Goal: Task Accomplishment & Management: Complete application form

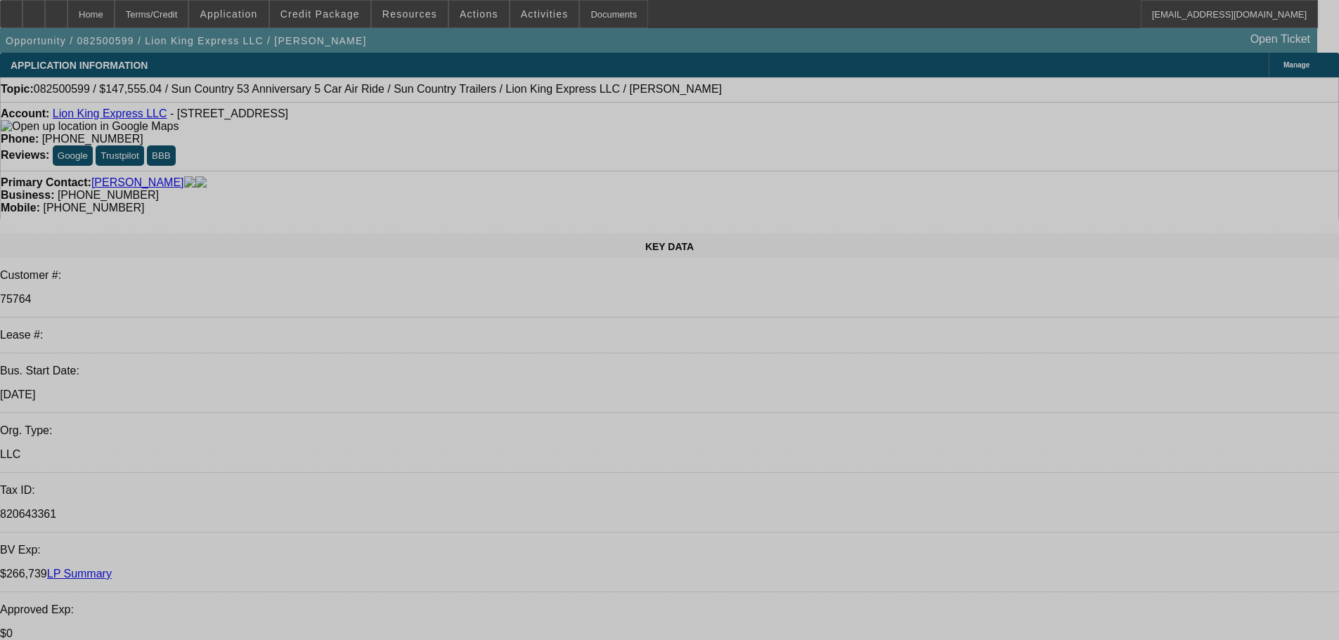
select select "0"
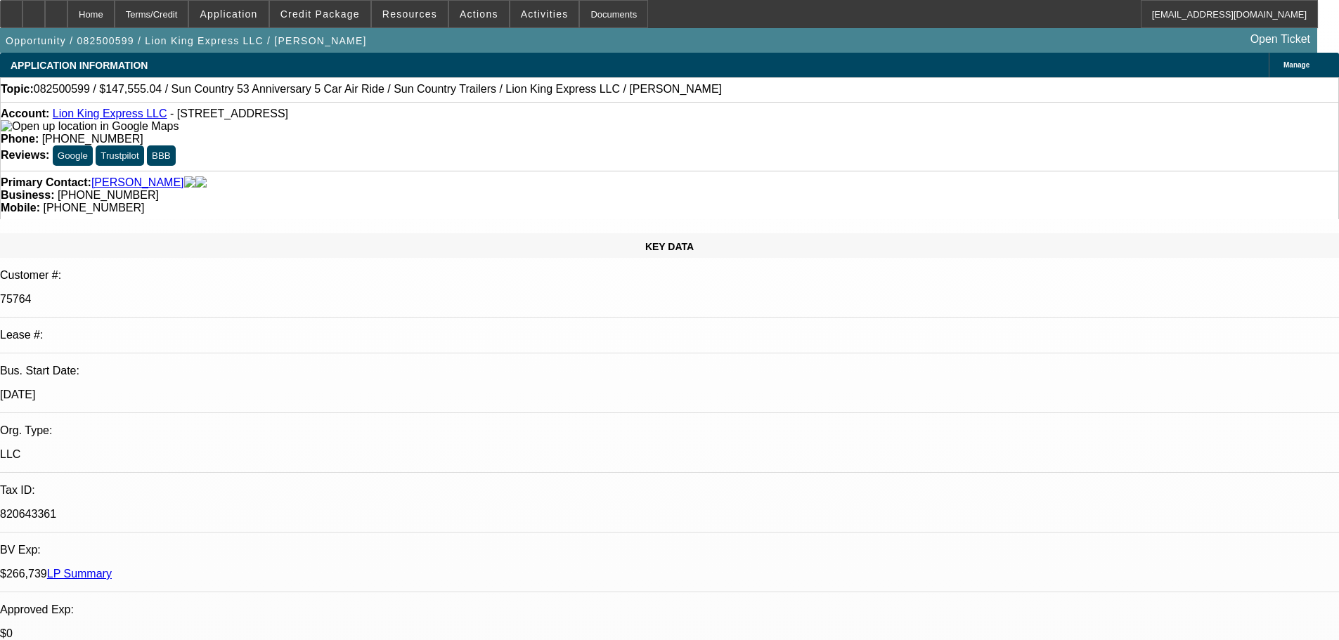
select select "0"
select select "6"
select select "0"
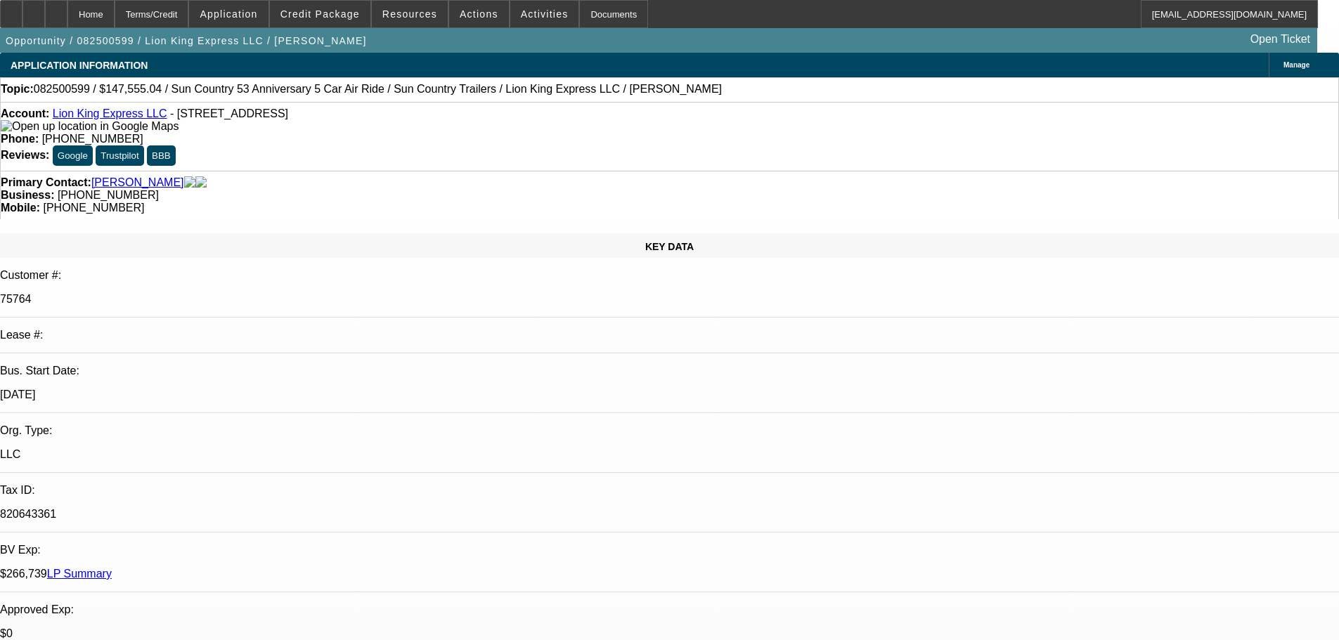
select select "0"
select select "6"
select select "0"
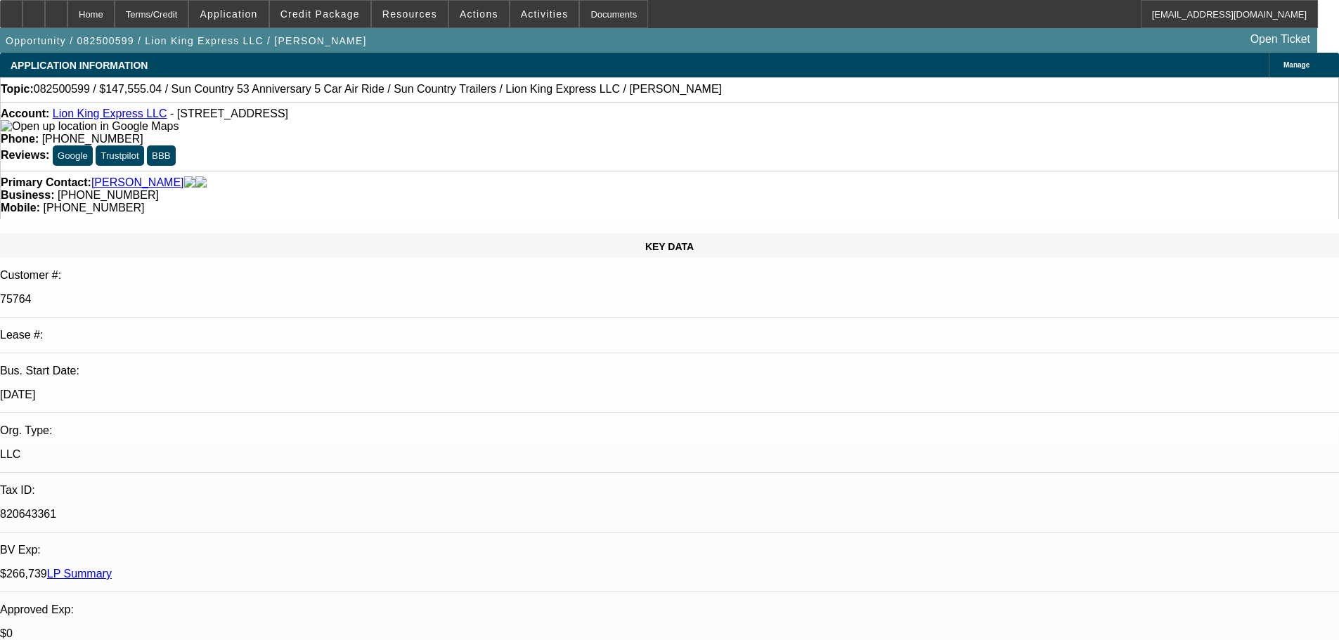
select select "6"
select select "0"
select select "6"
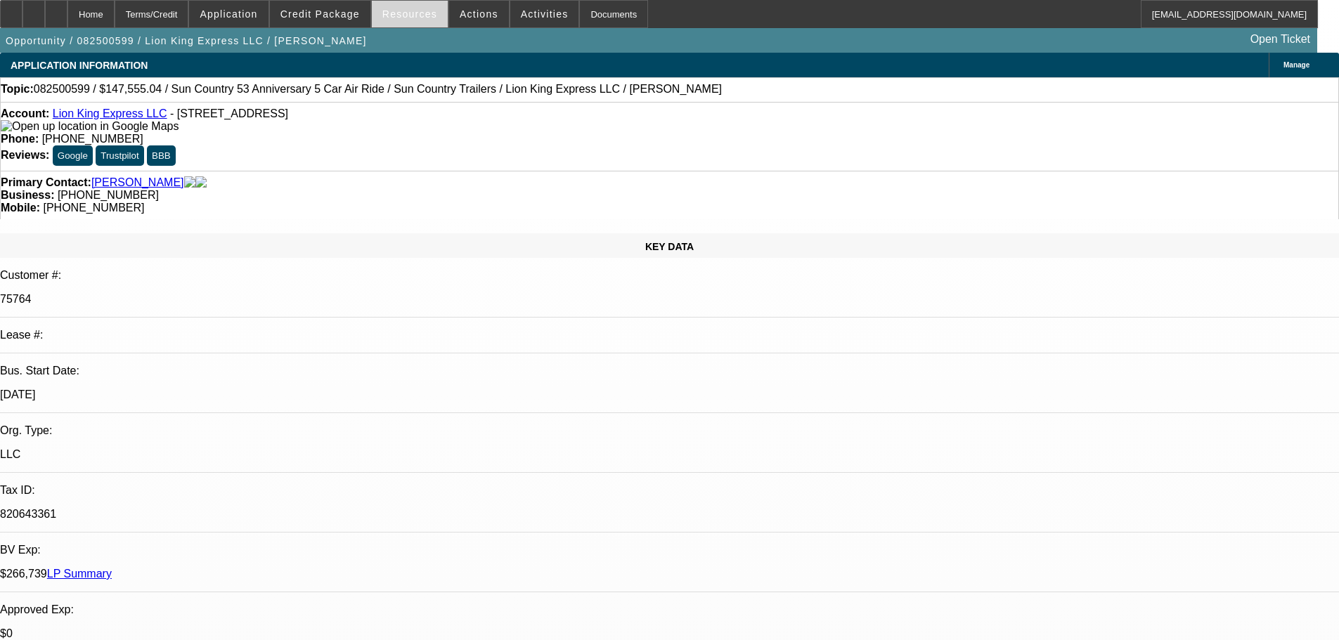
click at [405, 19] on span "Resources" at bounding box center [409, 13] width 55 height 11
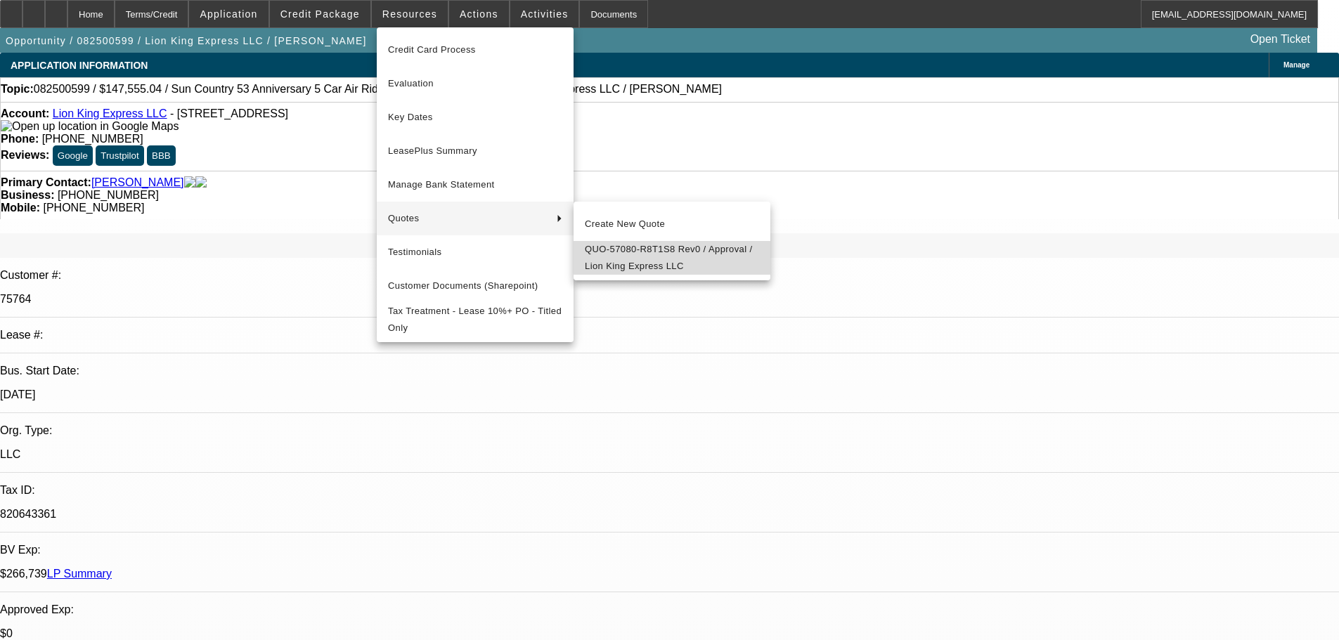
click at [644, 263] on span "QUO-57080-R8T1S8 Rev0 / Approval / Lion King Express LLC" at bounding box center [672, 258] width 174 height 34
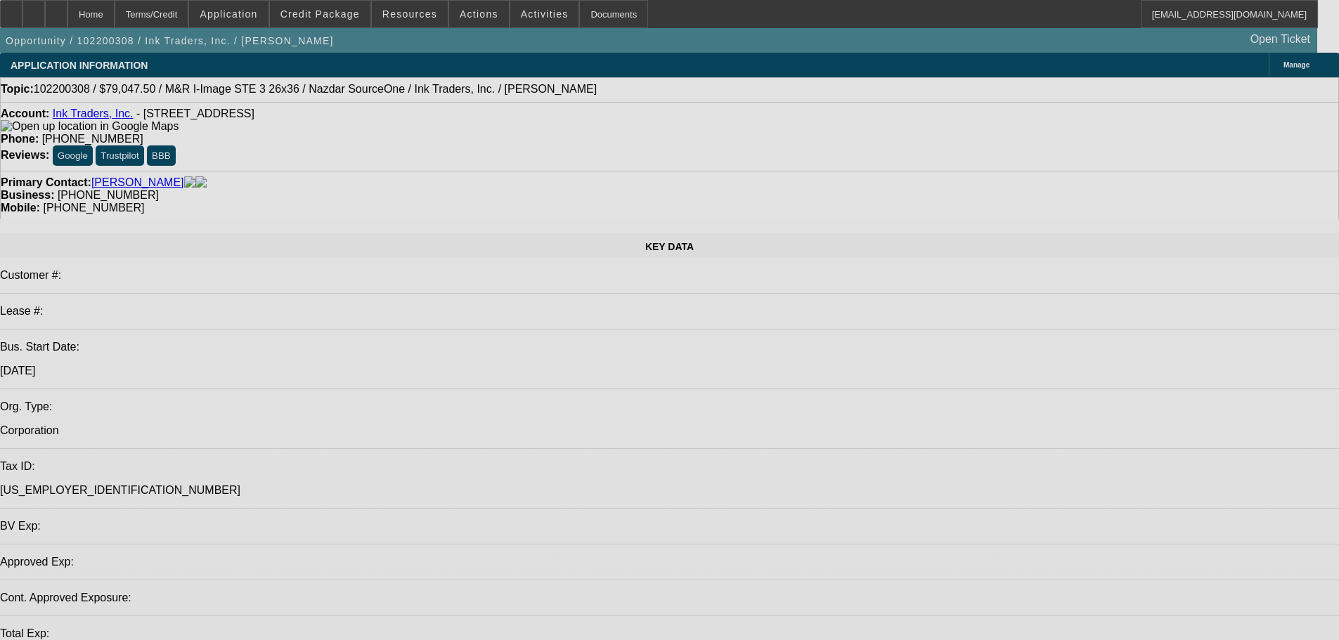
select select "0"
select select "2"
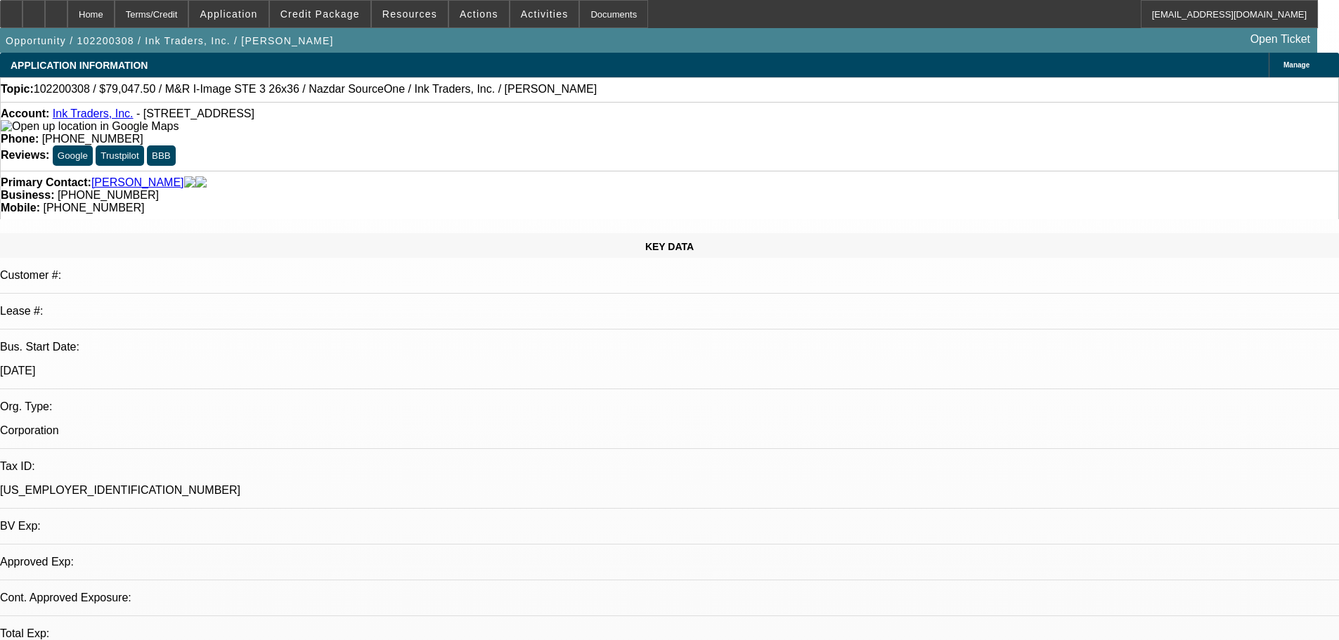
select select "2"
select select "0.1"
select select "4"
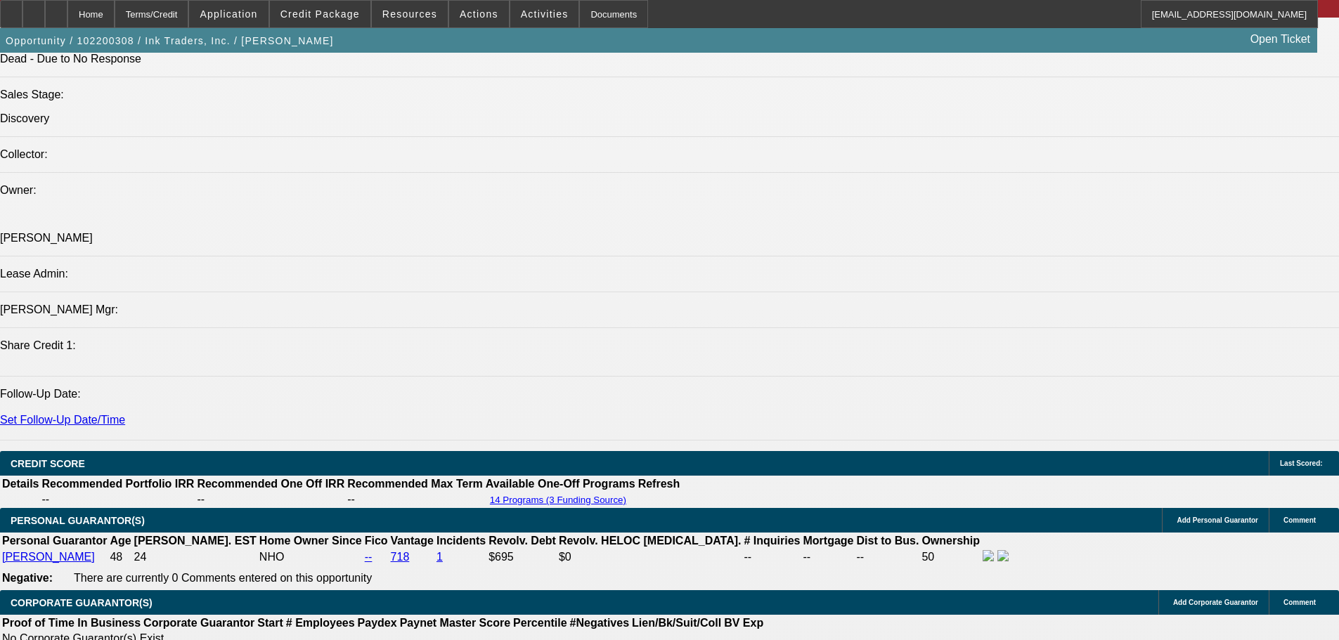
scroll to position [1616, 0]
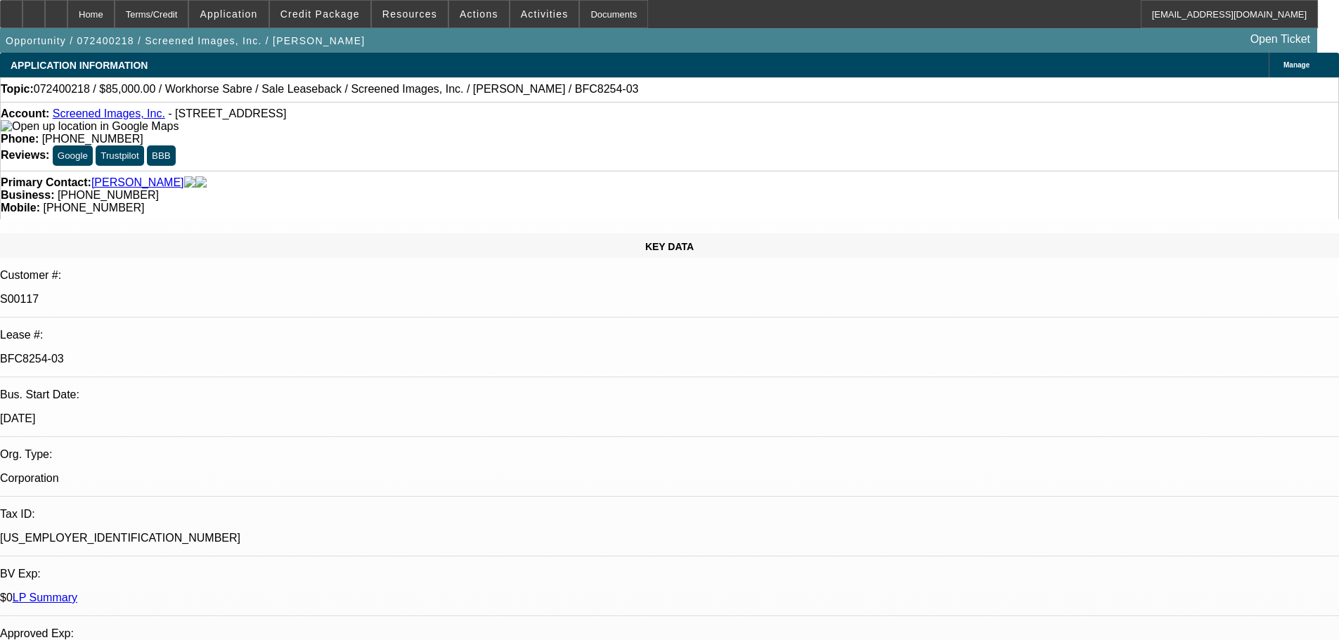
select select "0"
select select "2"
select select "0"
select select "6"
select select "0"
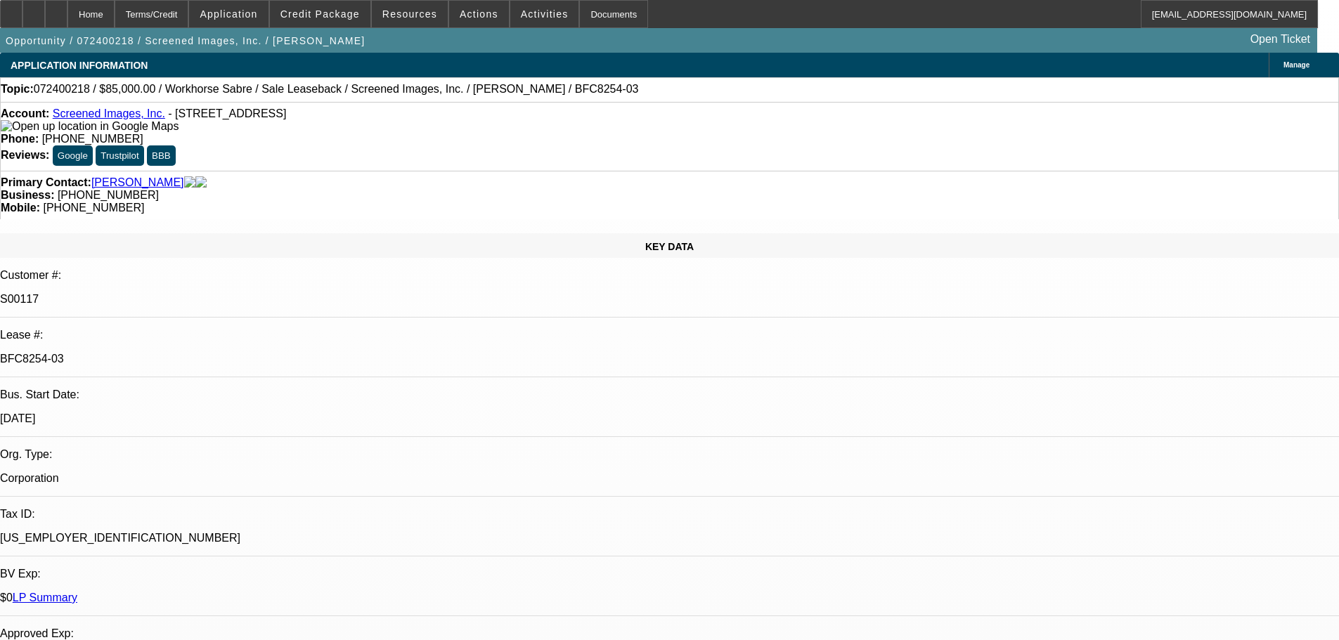
select select "2"
select select "0"
select select "6"
select select "0"
select select "2"
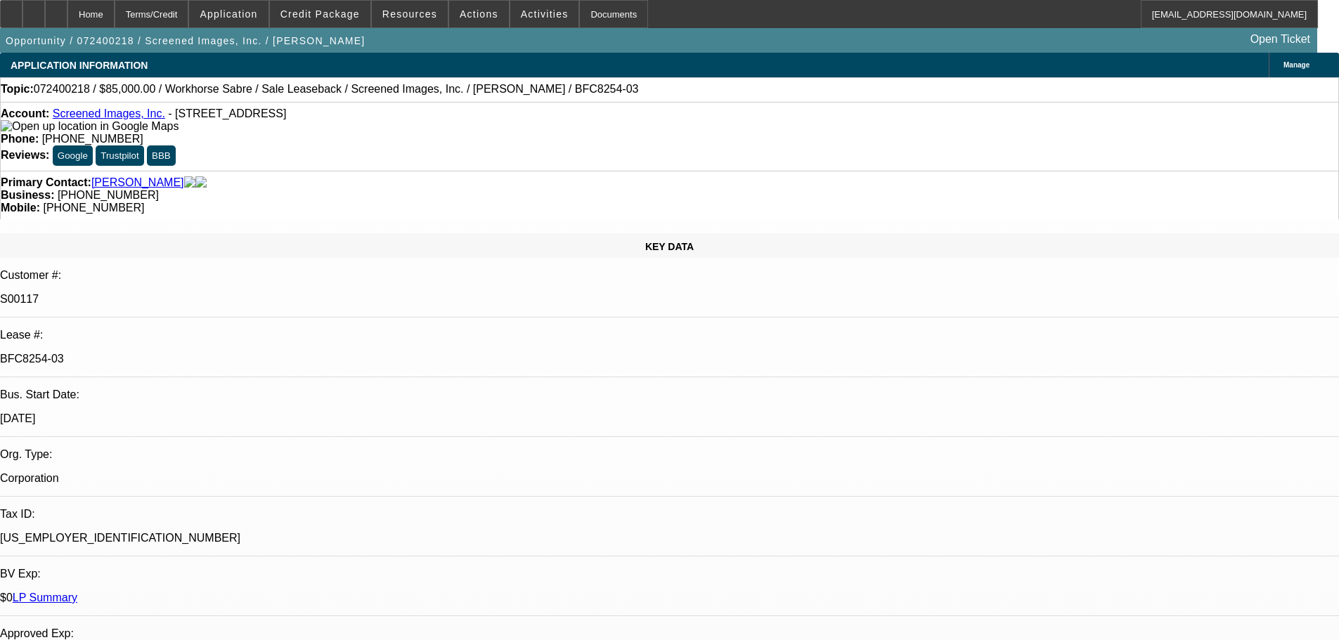
select select "0"
select select "6"
select select "0"
select select "2"
select select "0"
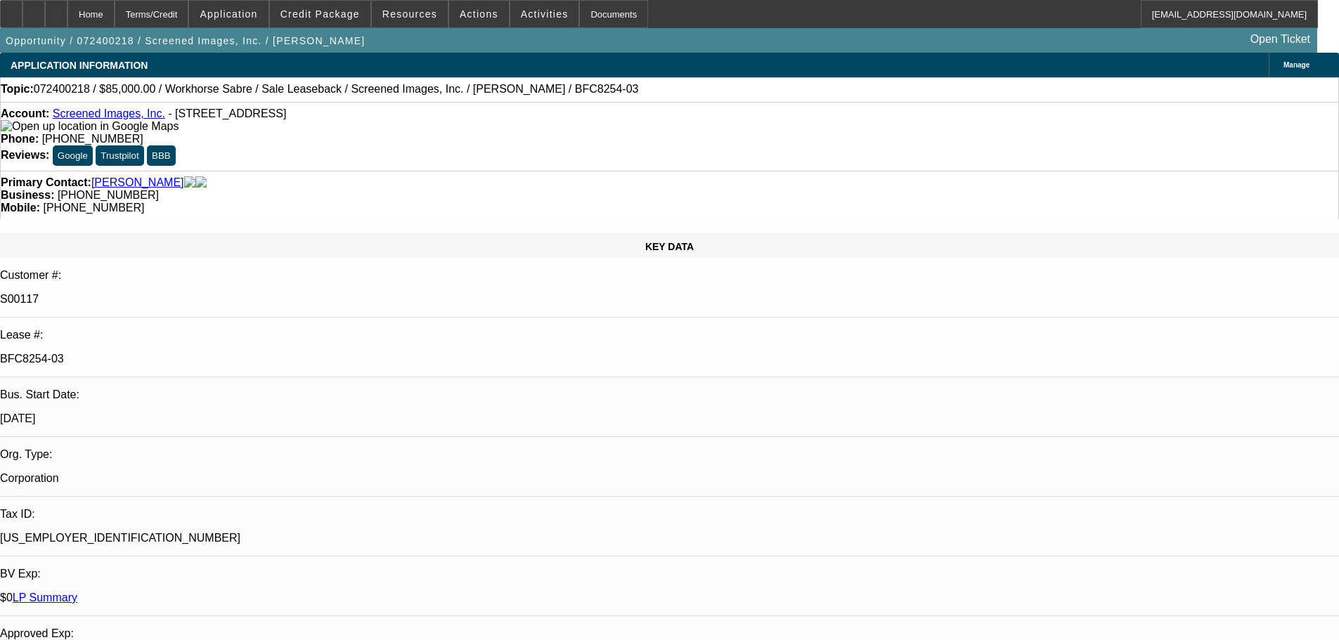
select select "6"
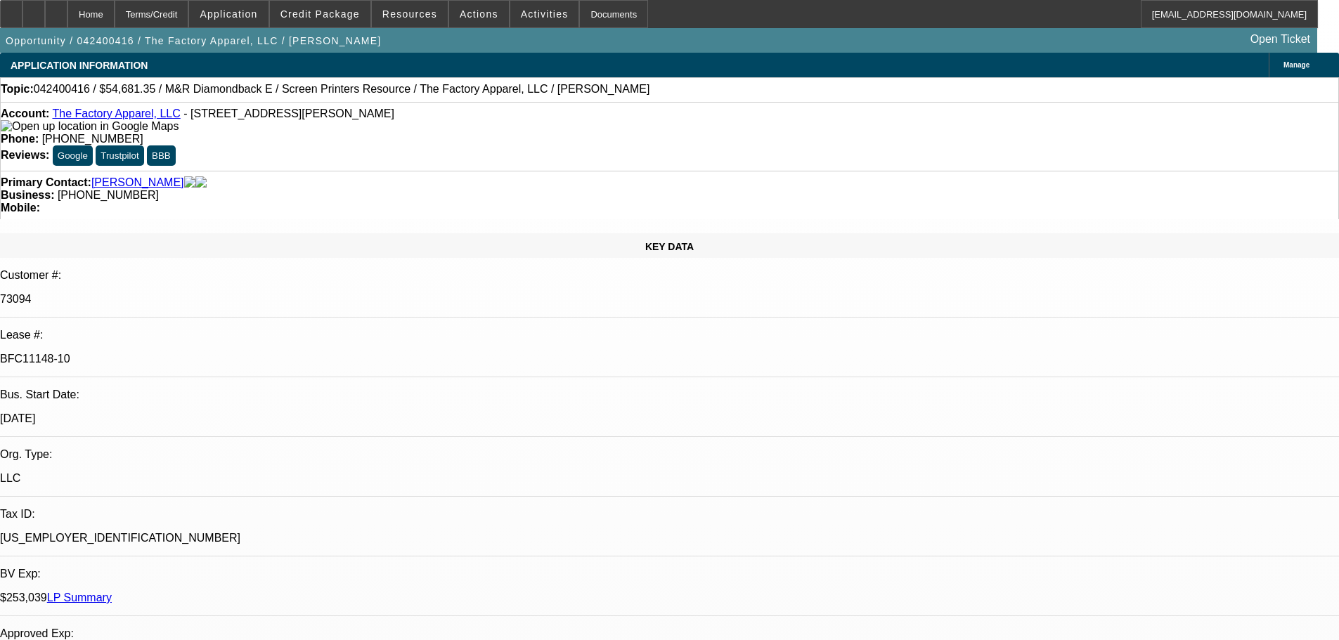
select select "0.1"
select select "2"
select select "0.1"
select select "4"
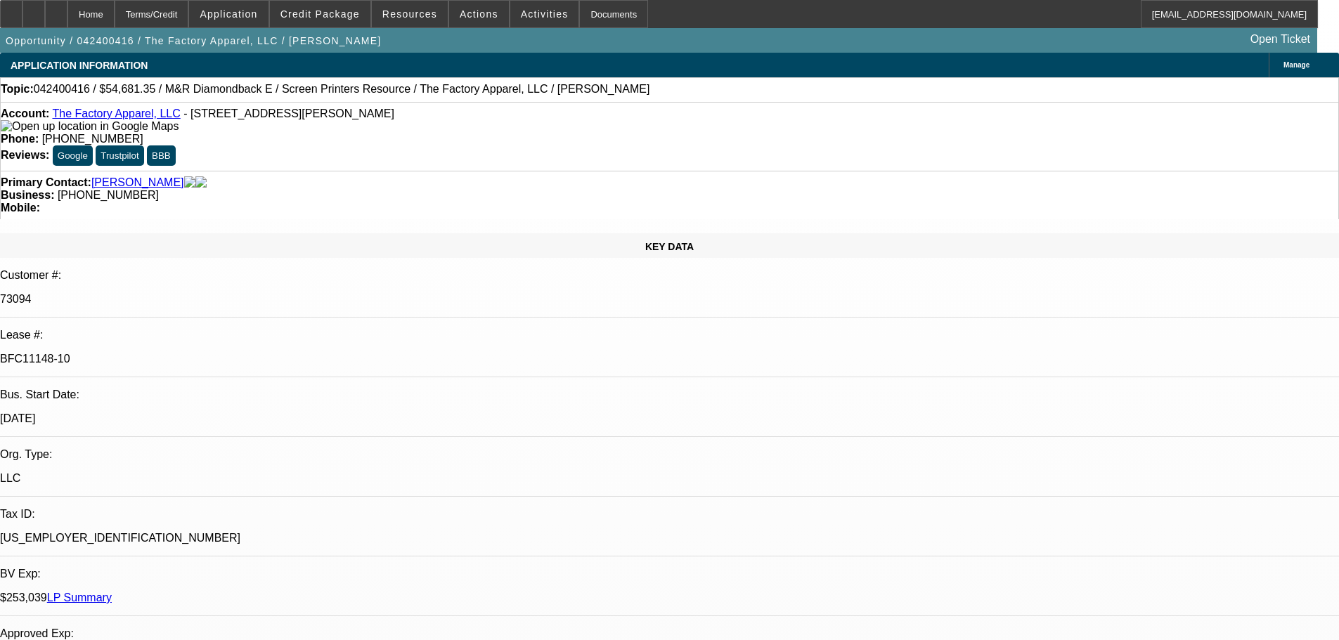
select select "0.1"
select select "2"
select select "0.1"
select select "4"
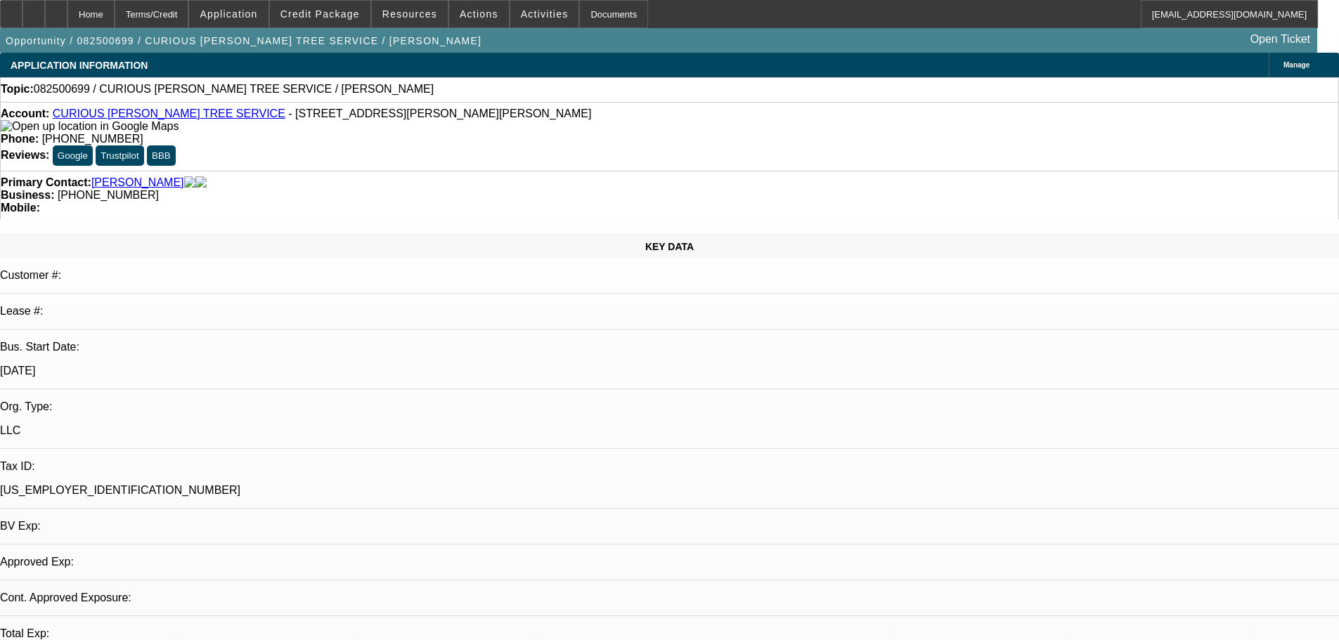
select select "0"
select select "2"
select select "0.1"
select select "4"
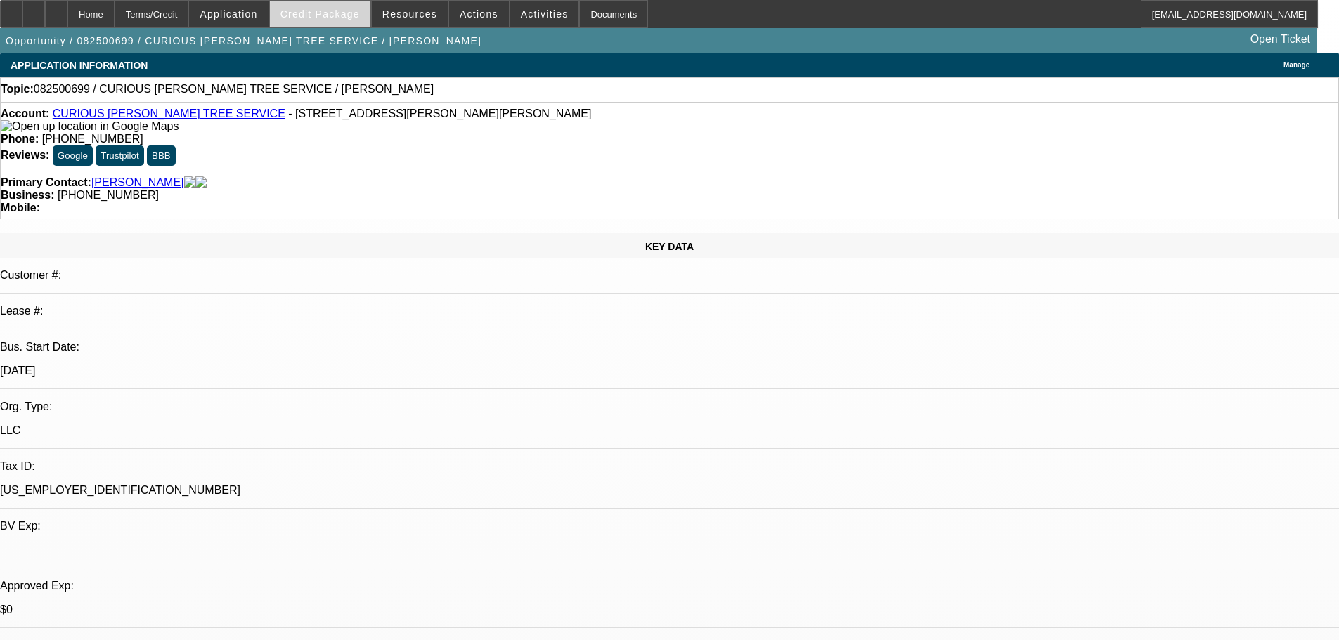
click at [339, 14] on span "Credit Package" at bounding box center [319, 13] width 79 height 11
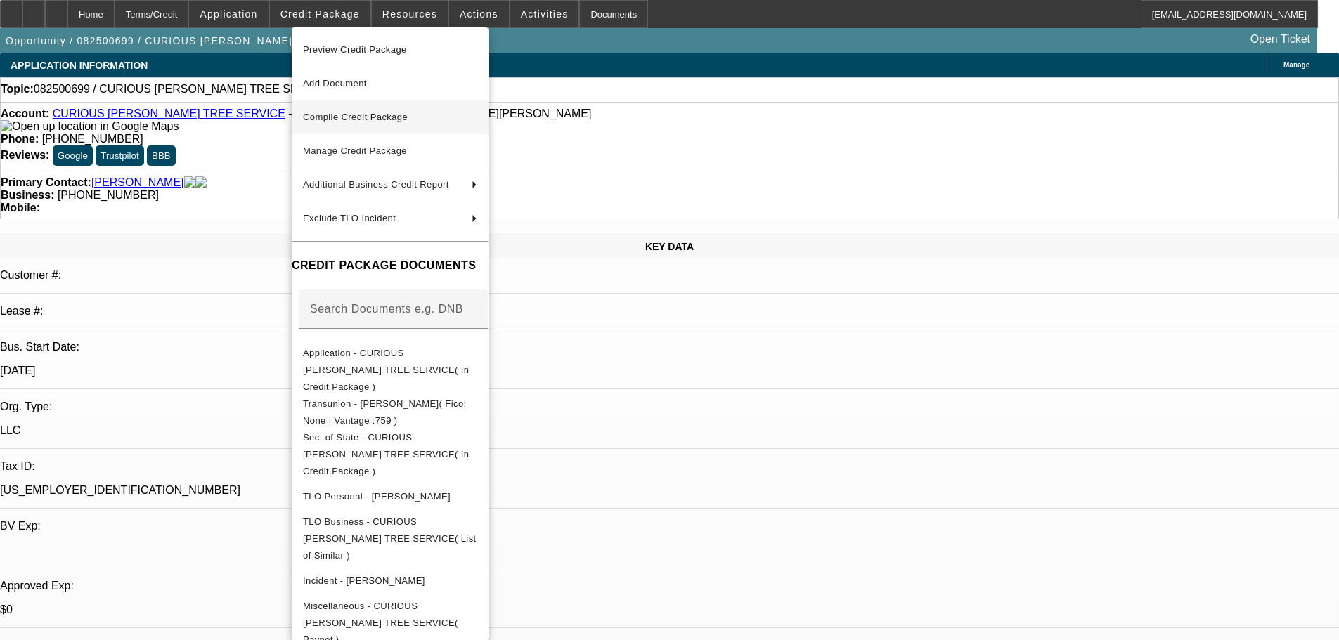
click at [365, 110] on span "Compile Credit Package" at bounding box center [390, 117] width 174 height 17
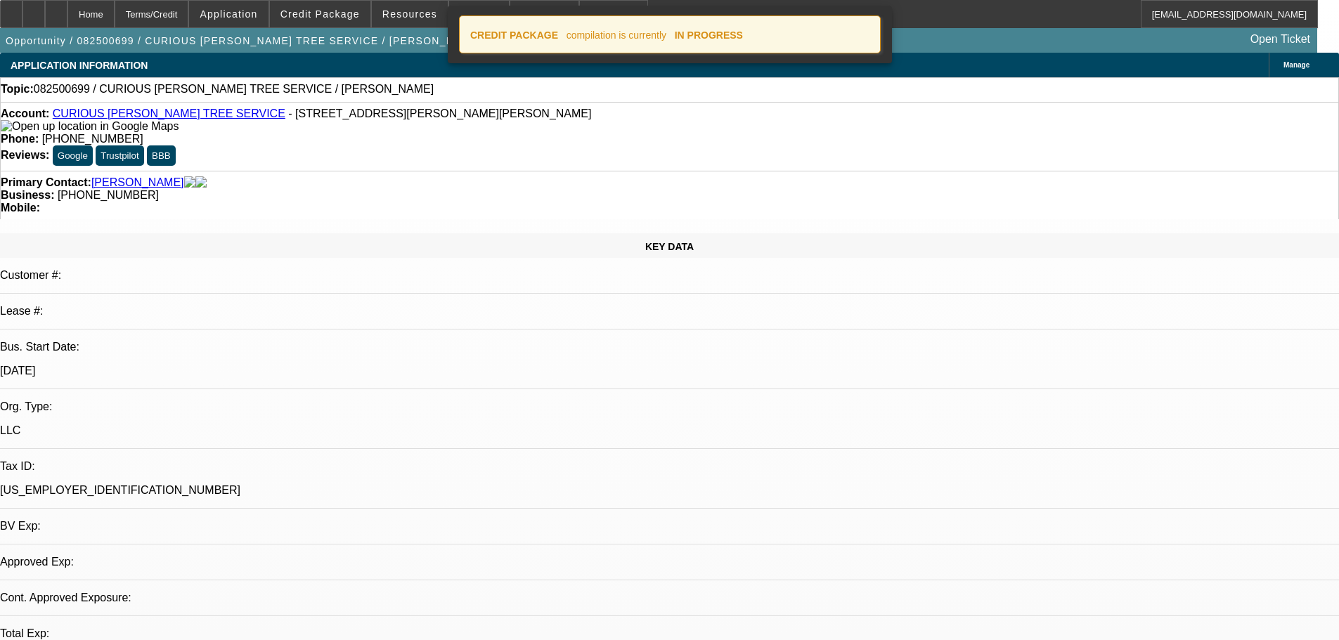
select select "0"
select select "2"
select select "0.1"
select select "4"
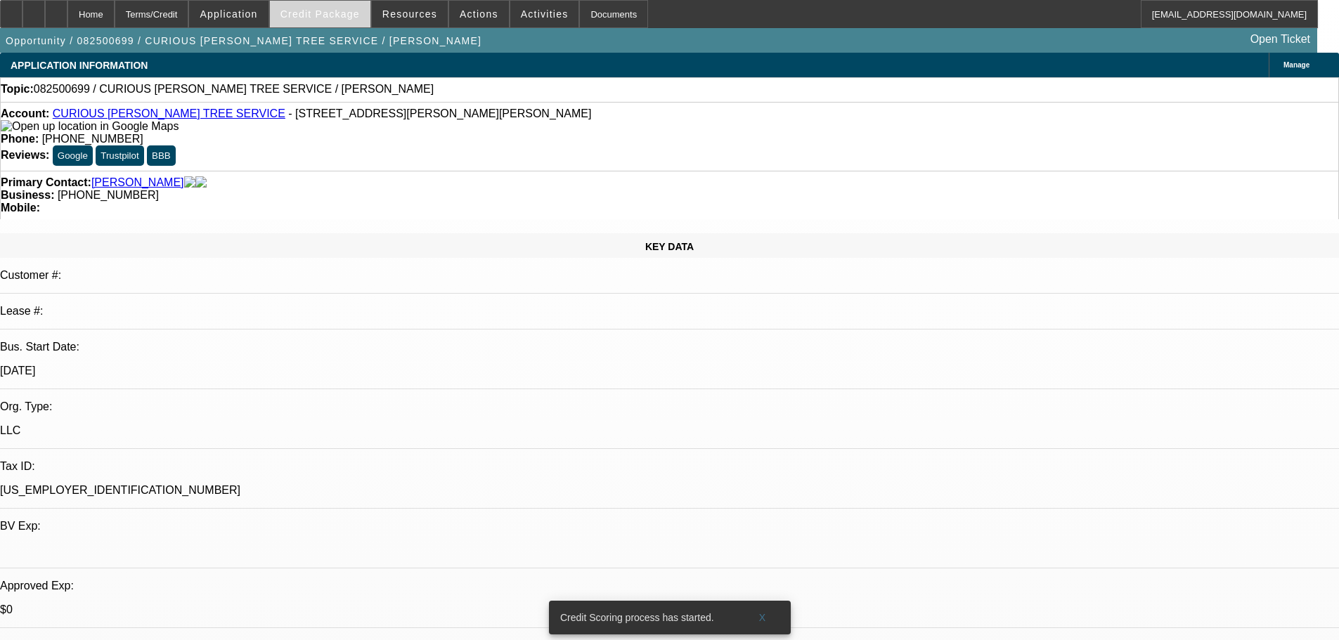
click at [347, 17] on span "Credit Package" at bounding box center [319, 13] width 79 height 11
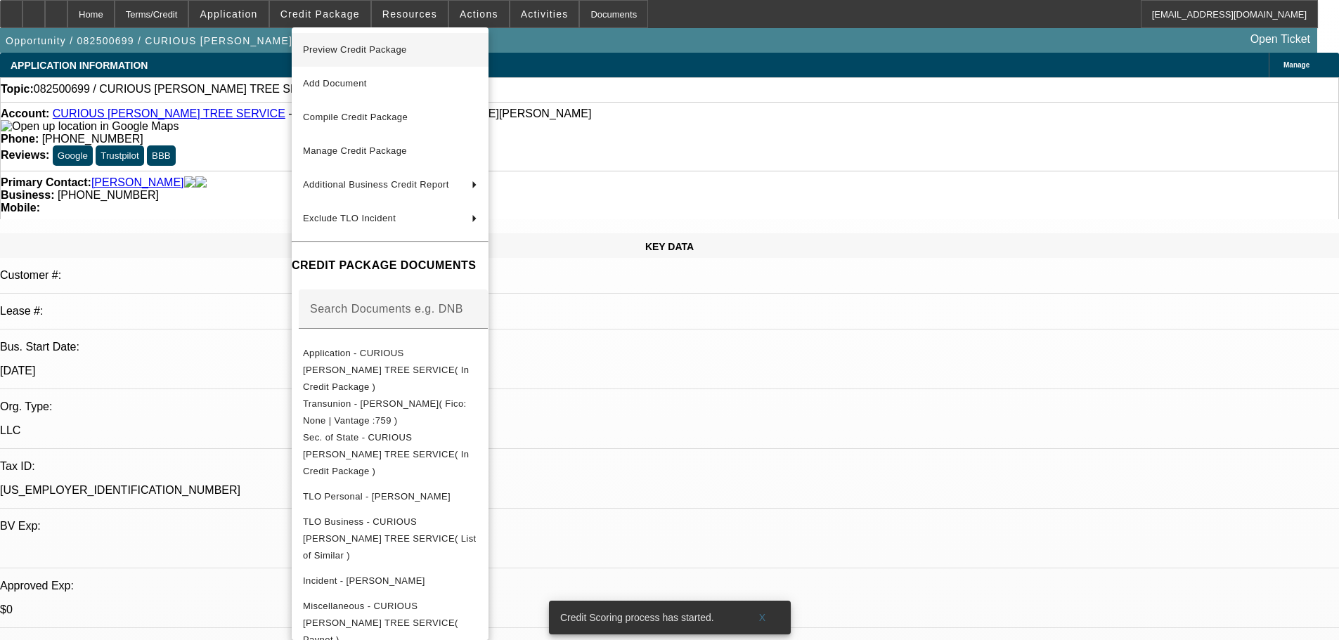
click at [353, 50] on span "Preview Credit Package" at bounding box center [355, 49] width 104 height 11
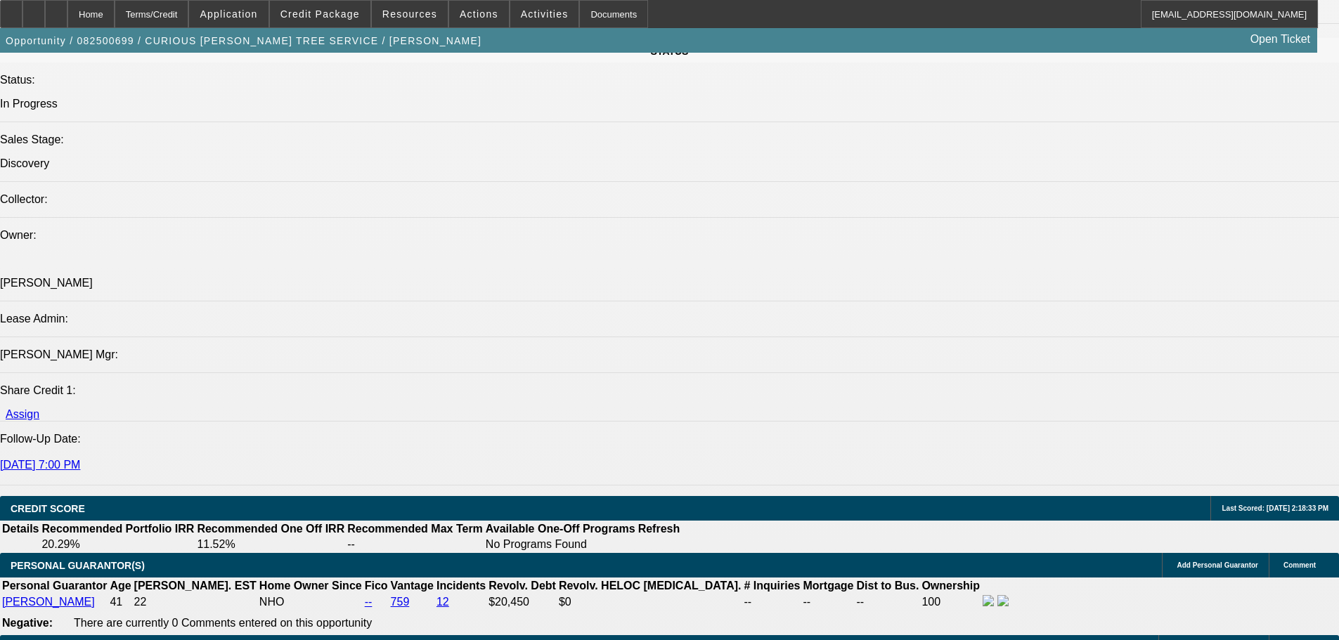
scroll to position [1757, 0]
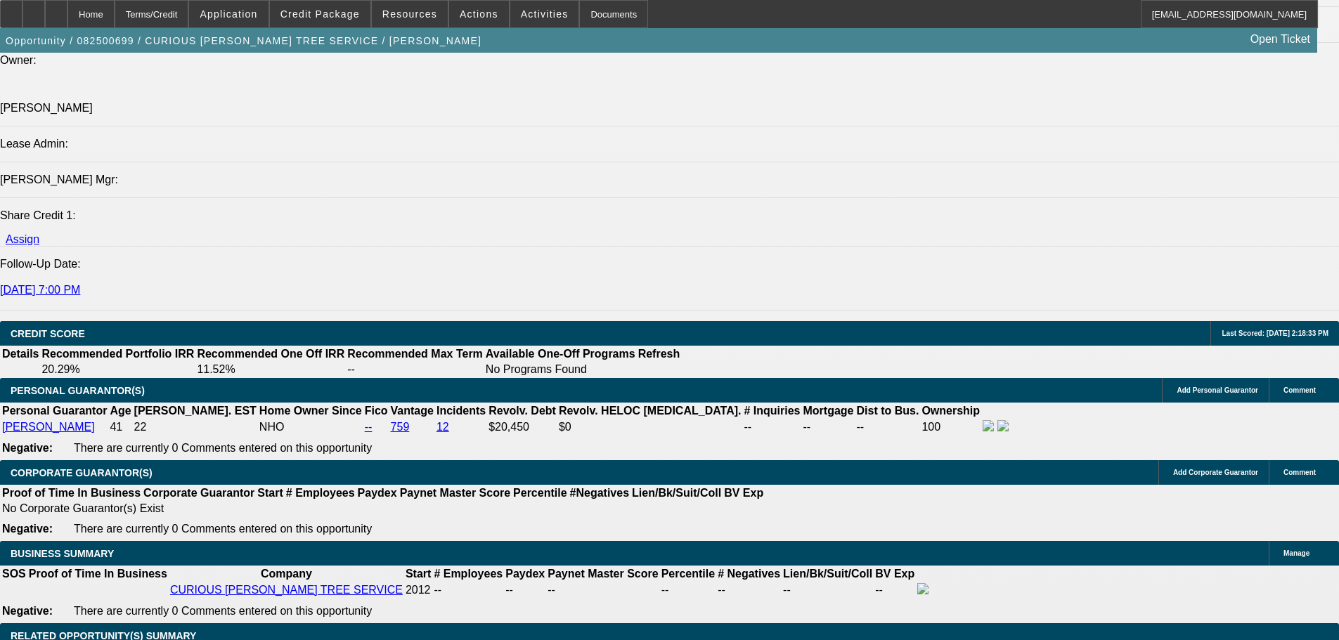
type input "$0.00"
type input "UNKNOWN"
drag, startPoint x: 267, startPoint y: 331, endPoint x: 373, endPoint y: 319, distance: 106.8
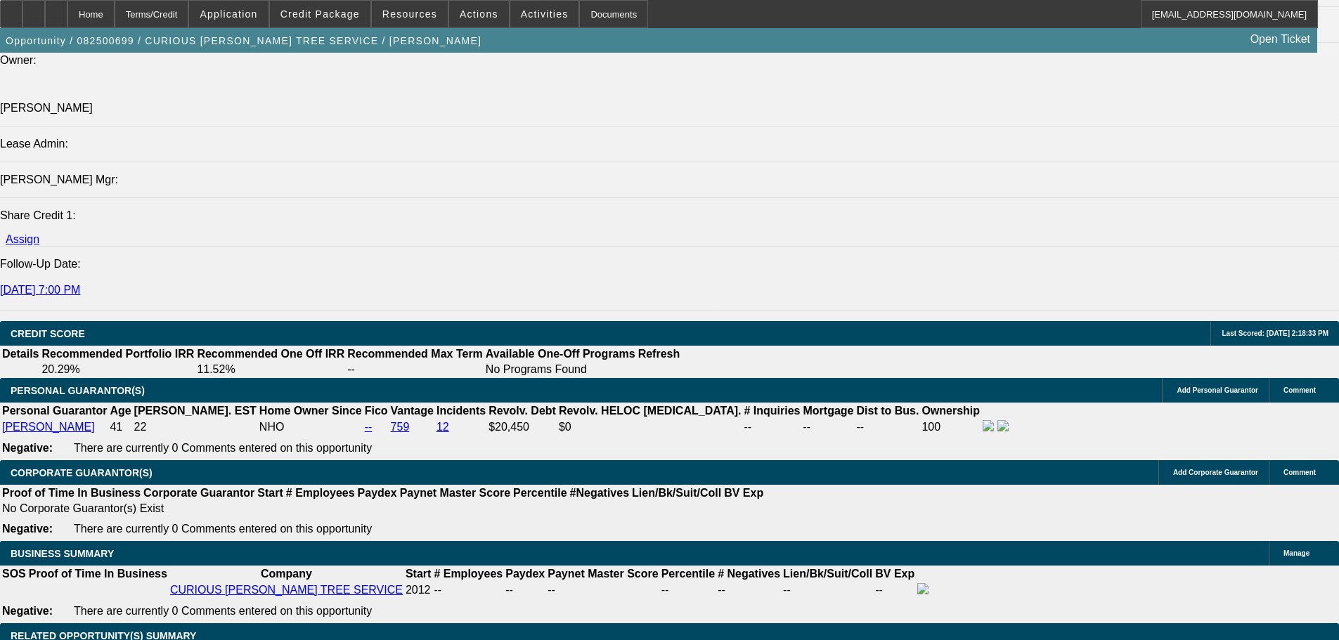
type input "$25,000.00"
drag, startPoint x: 278, startPoint y: 443, endPoint x: 323, endPoint y: 443, distance: 45.0
type input "48"
type input "1"
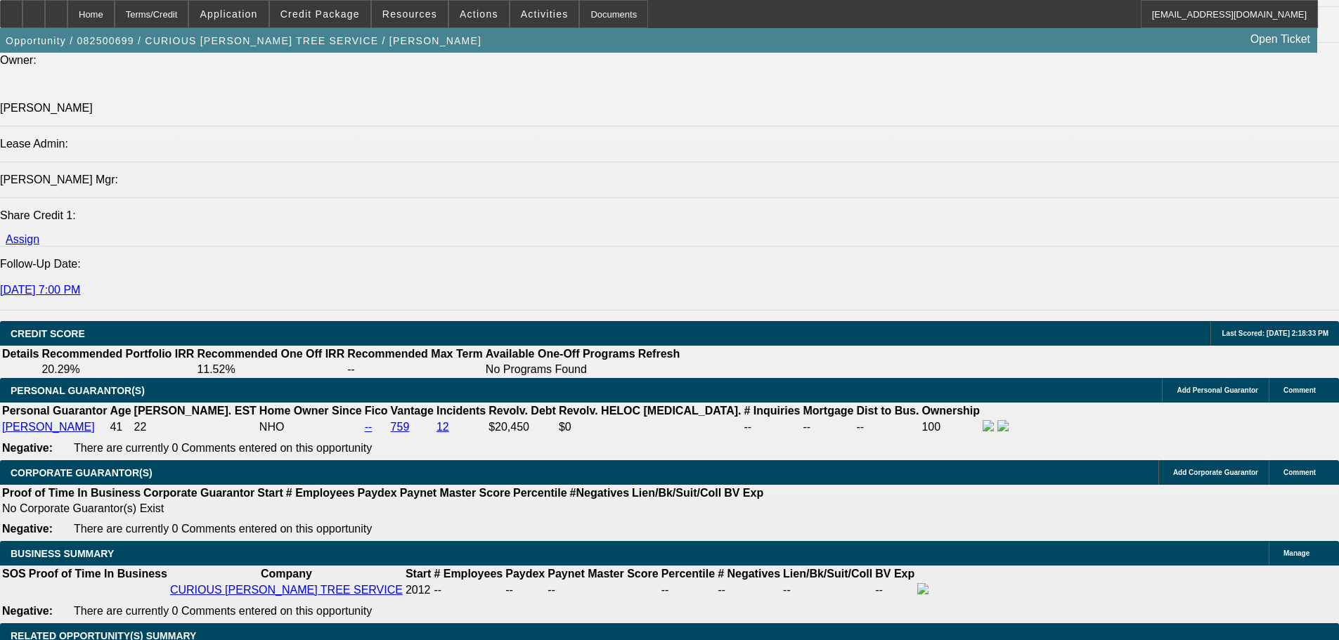
type input "$1,700.92"
type input "$850.46"
type input "10"
type input "$2,029.00"
type input "$1,014.50"
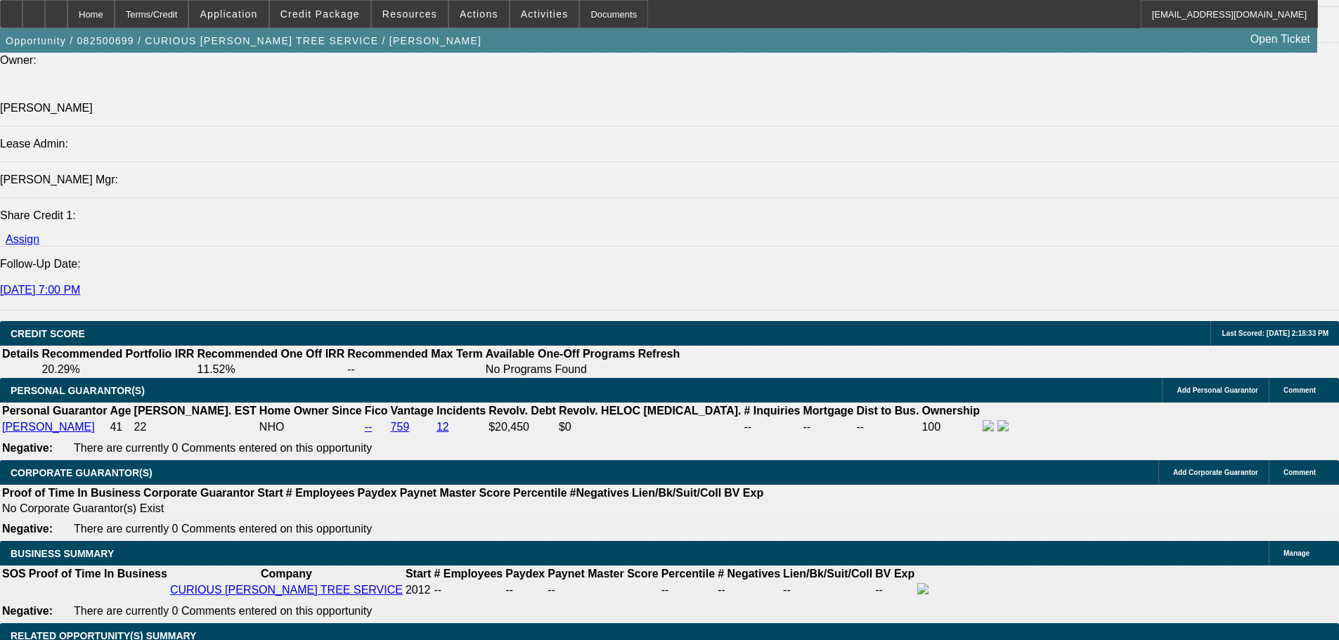
type input "10.5"
type input "$2,048.28"
type input "$1,024.14"
type input "10.5"
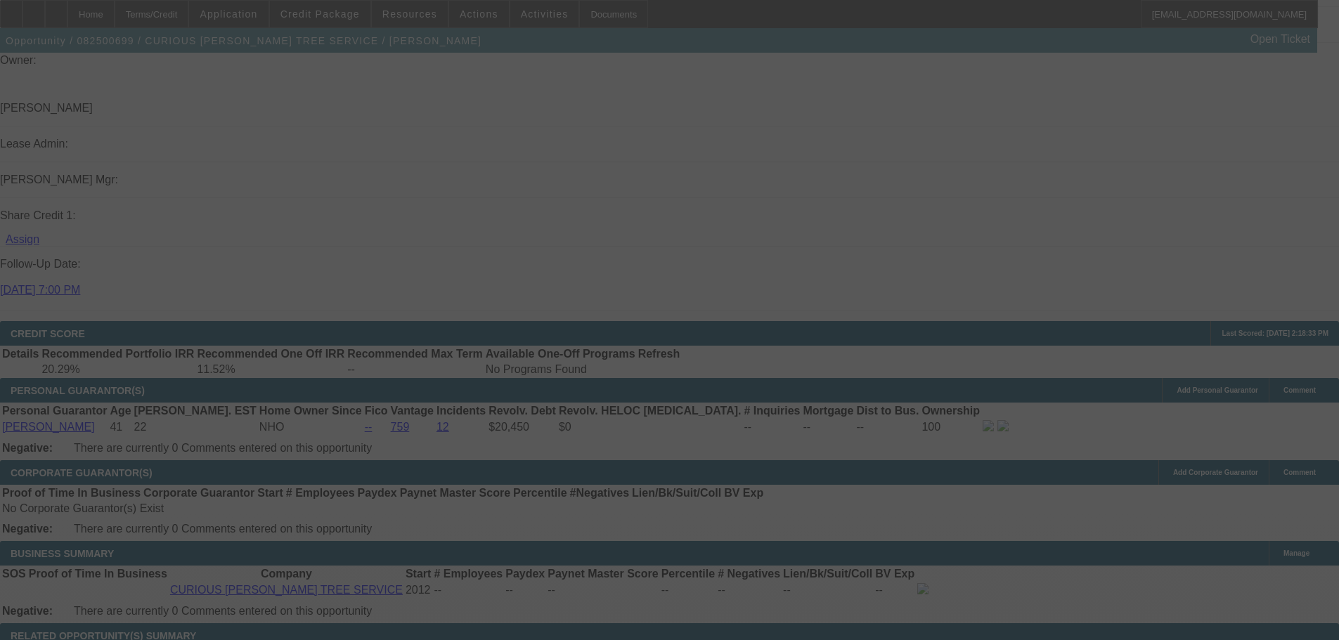
select select "0"
select select "2"
select select "0.1"
select select "4"
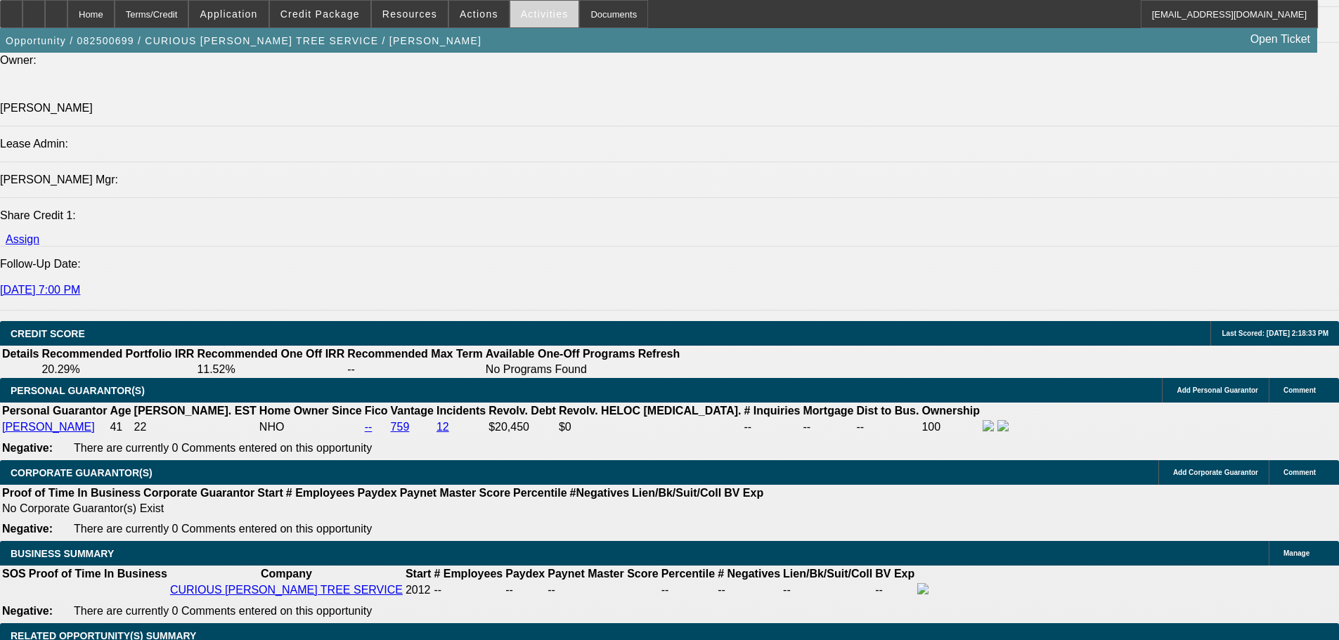
click at [527, 12] on span "Activities" at bounding box center [545, 13] width 48 height 11
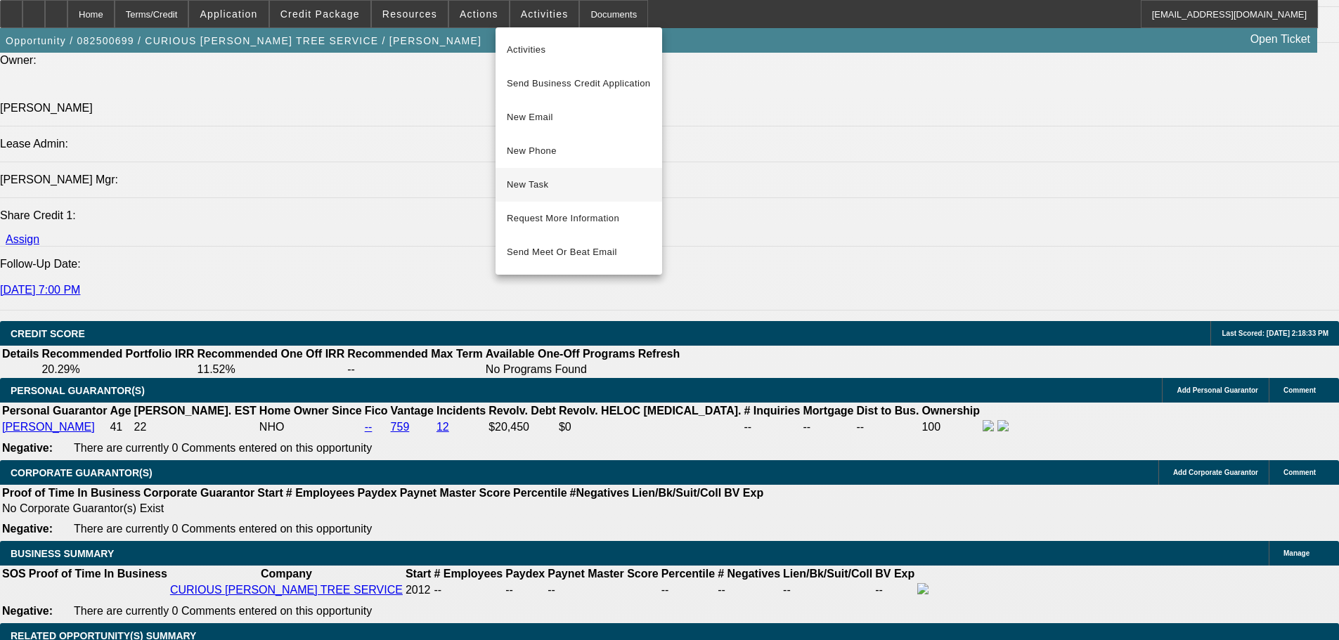
click at [559, 185] on span "New Task" at bounding box center [579, 184] width 144 height 17
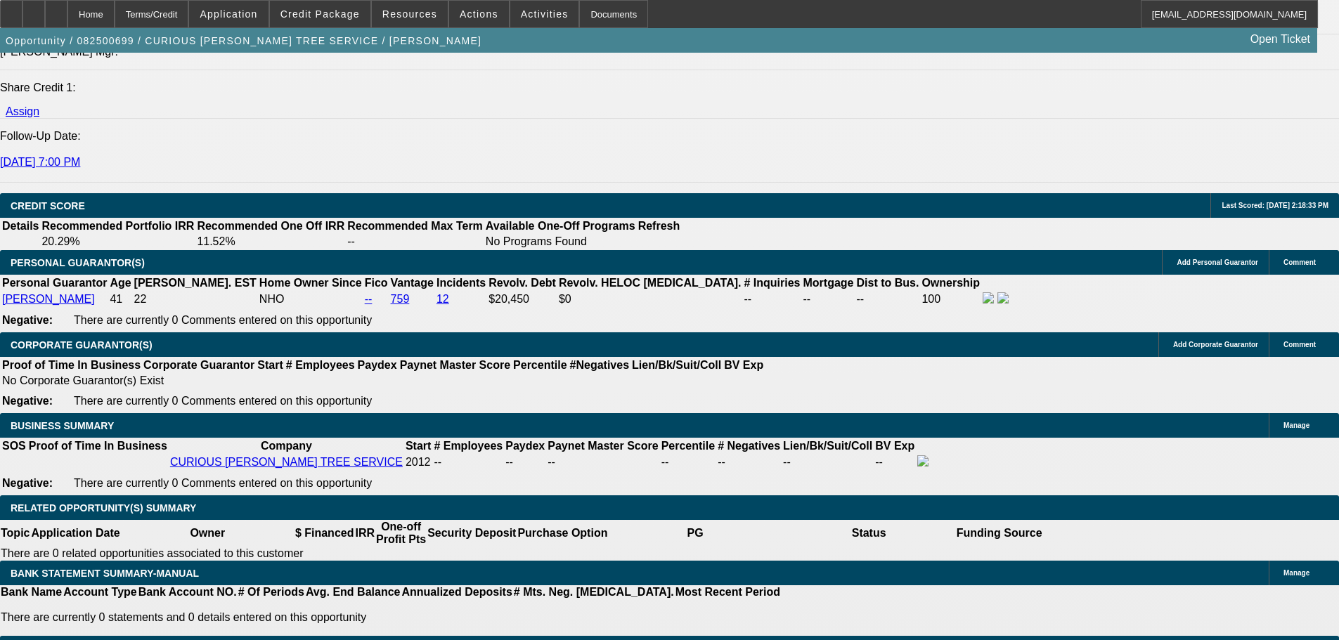
scroll to position [1897, 0]
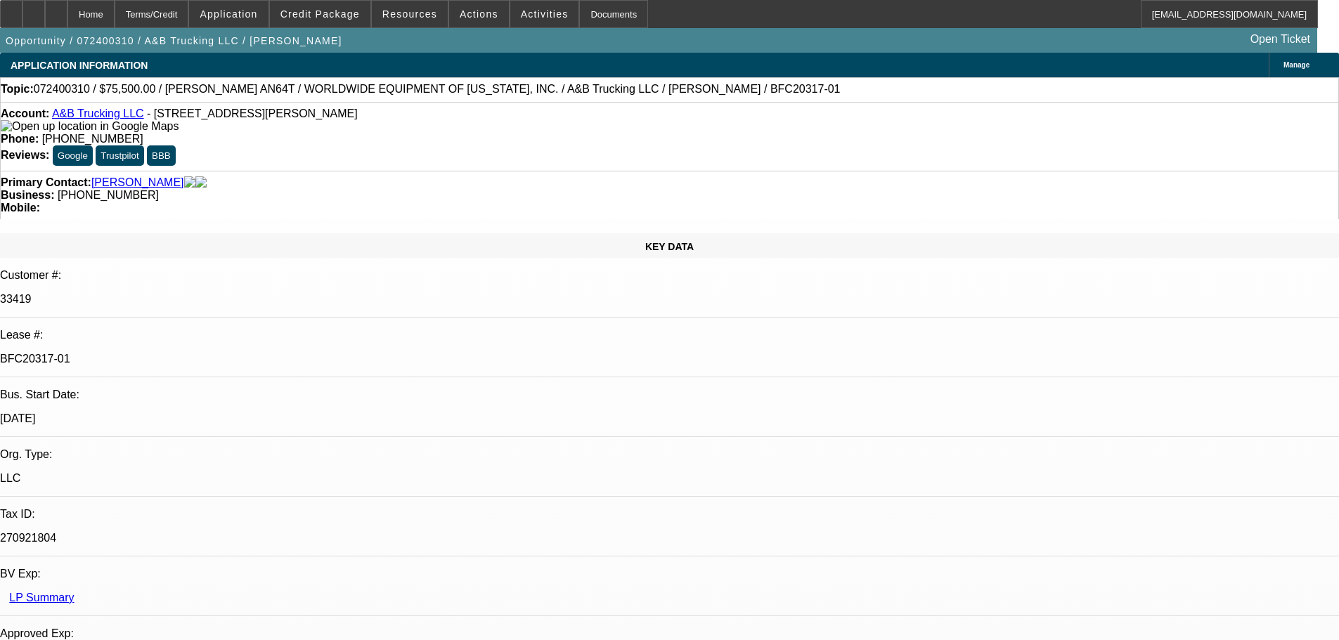
select select "0"
select select "6"
select select "0"
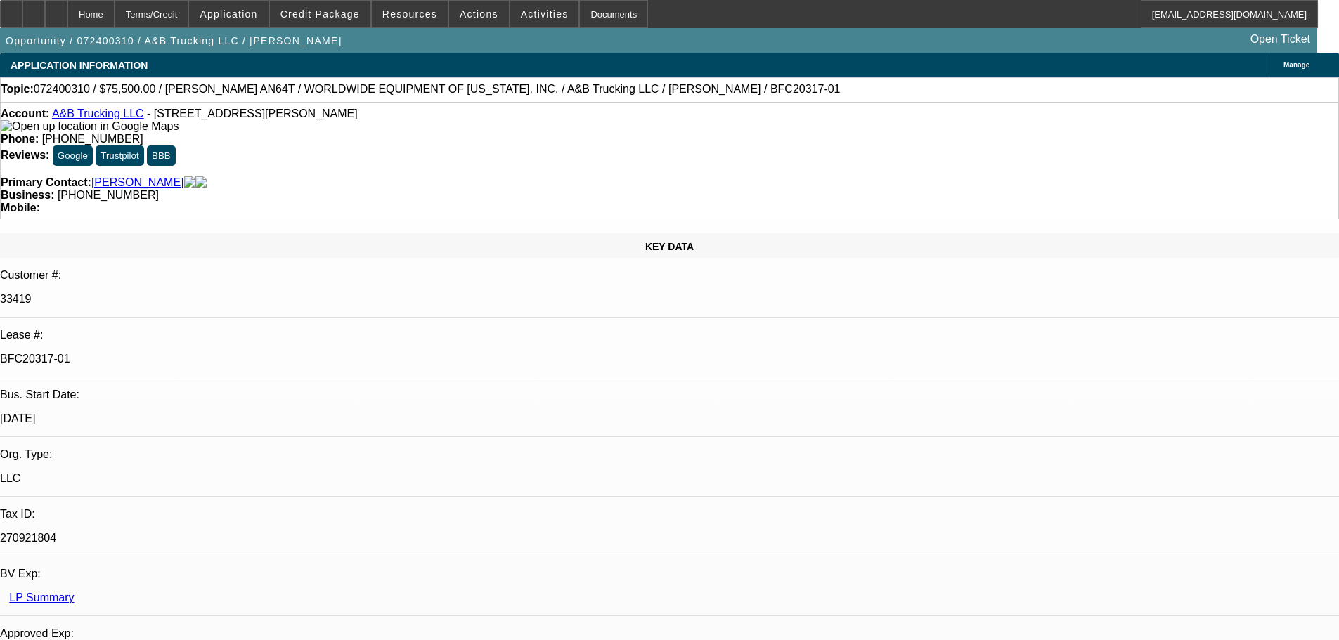
select select "0"
select select "6"
select select "0"
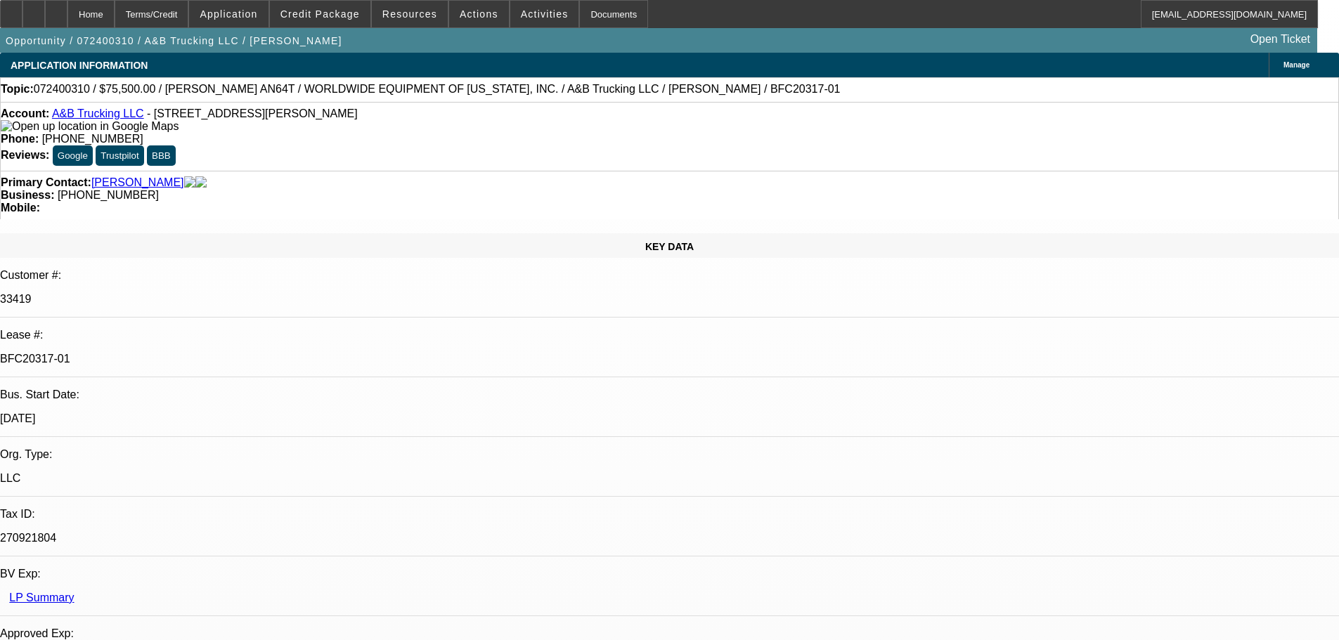
select select "0"
select select "6"
select select "0"
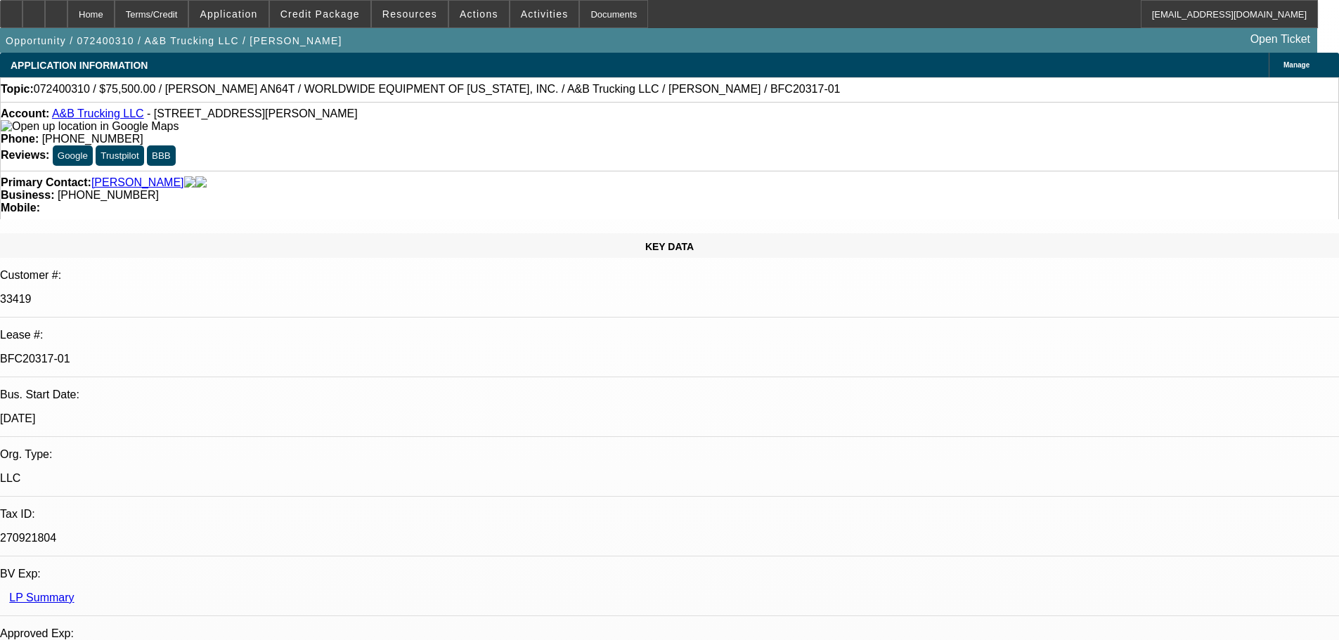
select select "6"
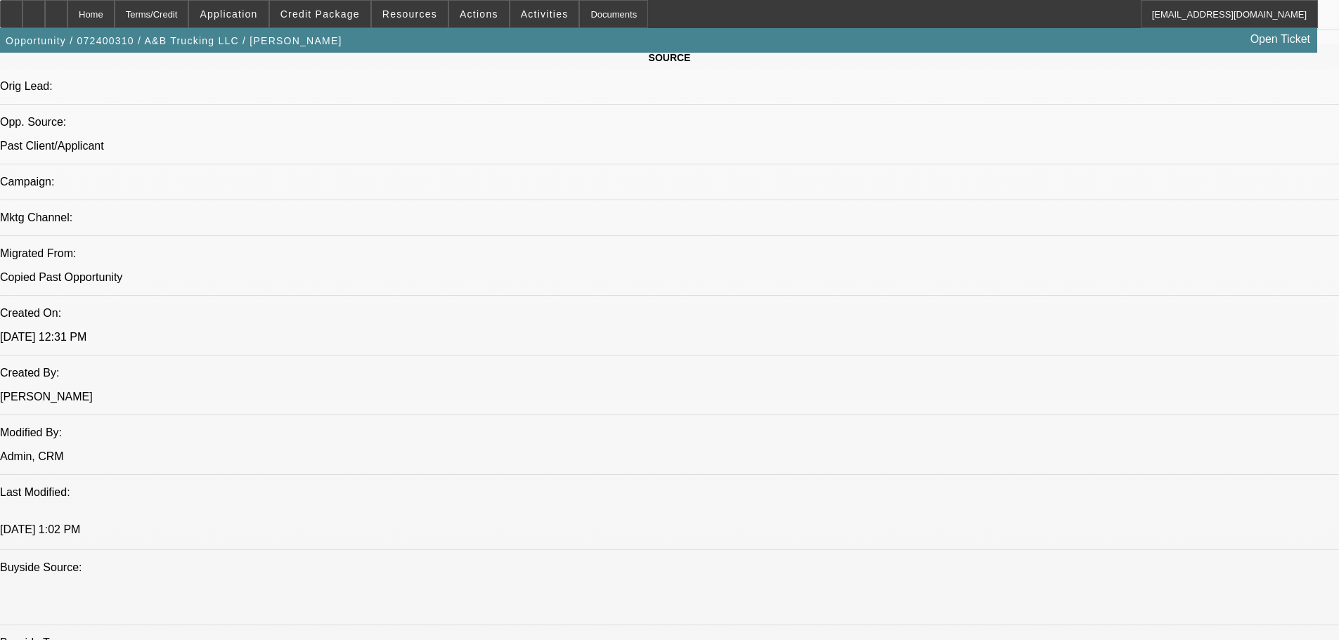
scroll to position [767, 0]
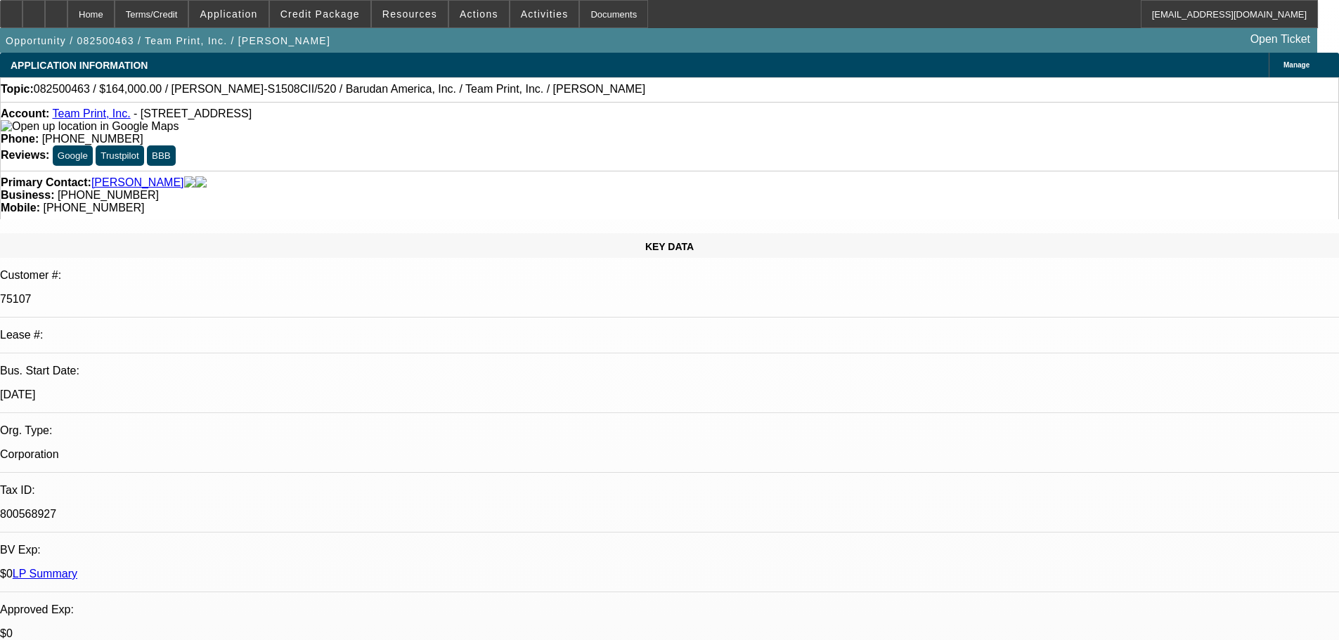
select select "0"
select select "2"
select select "0"
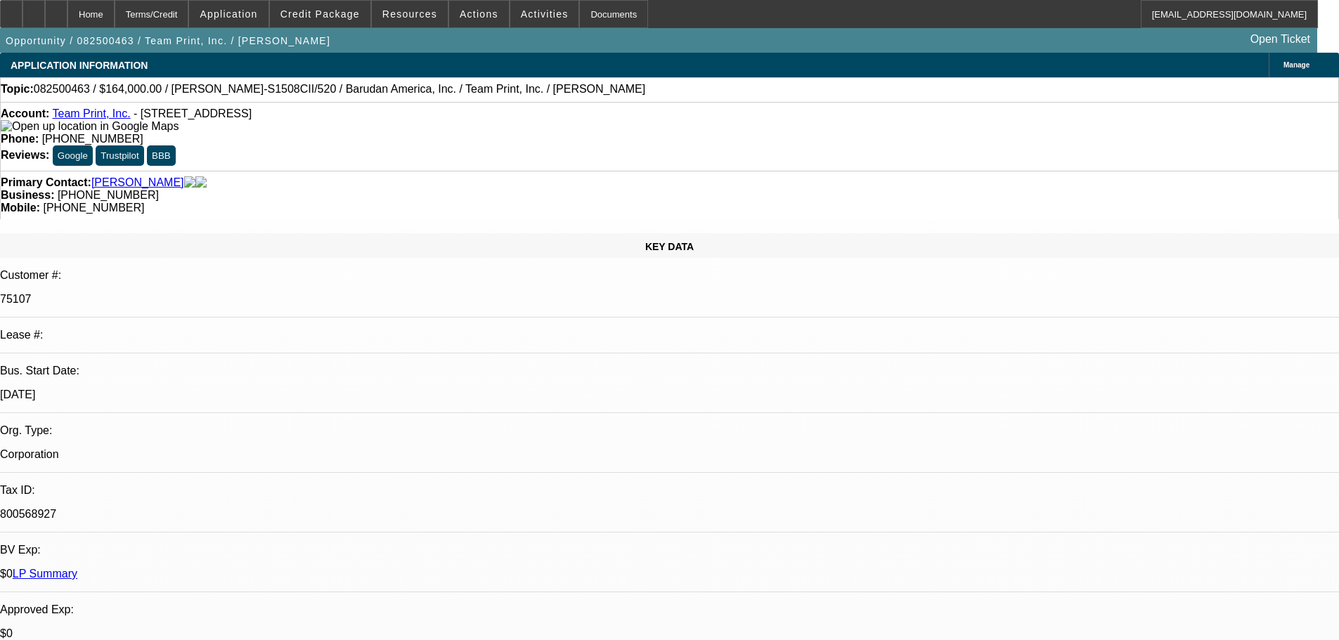
select select "0"
select select "2"
click at [404, 5] on span at bounding box center [410, 14] width 76 height 34
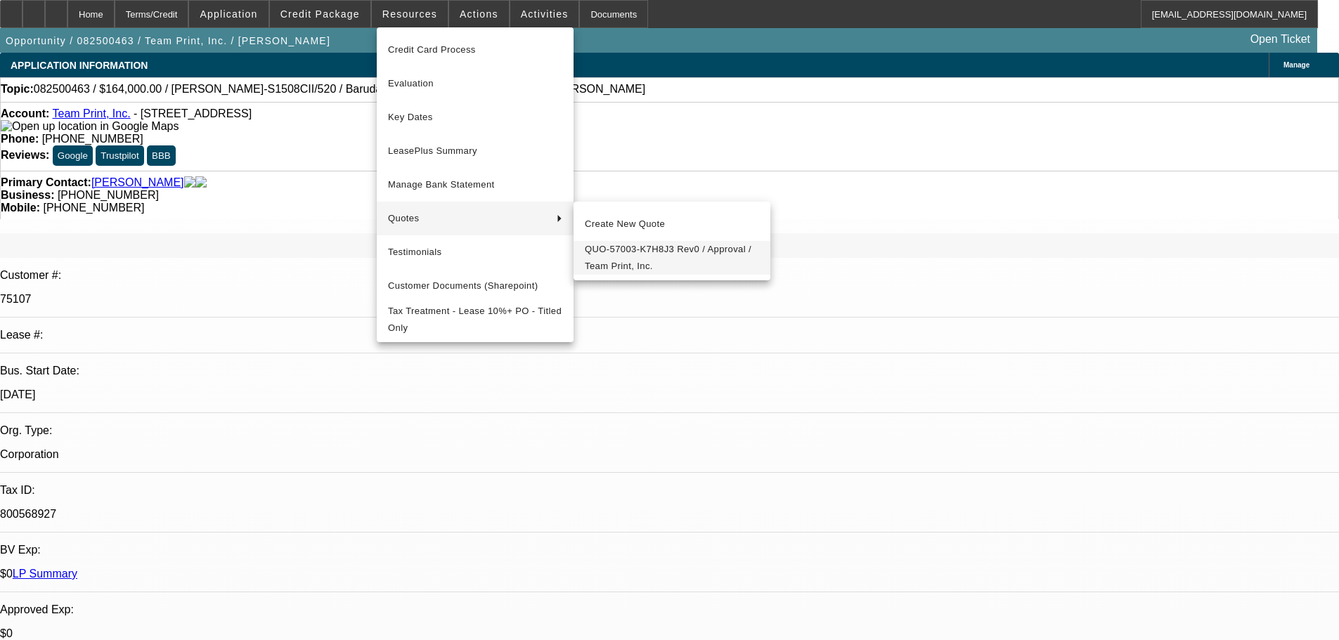
click at [660, 254] on span "QUO-57003-K7H8J3 Rev0 / Approval / Team Print, Inc." at bounding box center [672, 258] width 174 height 34
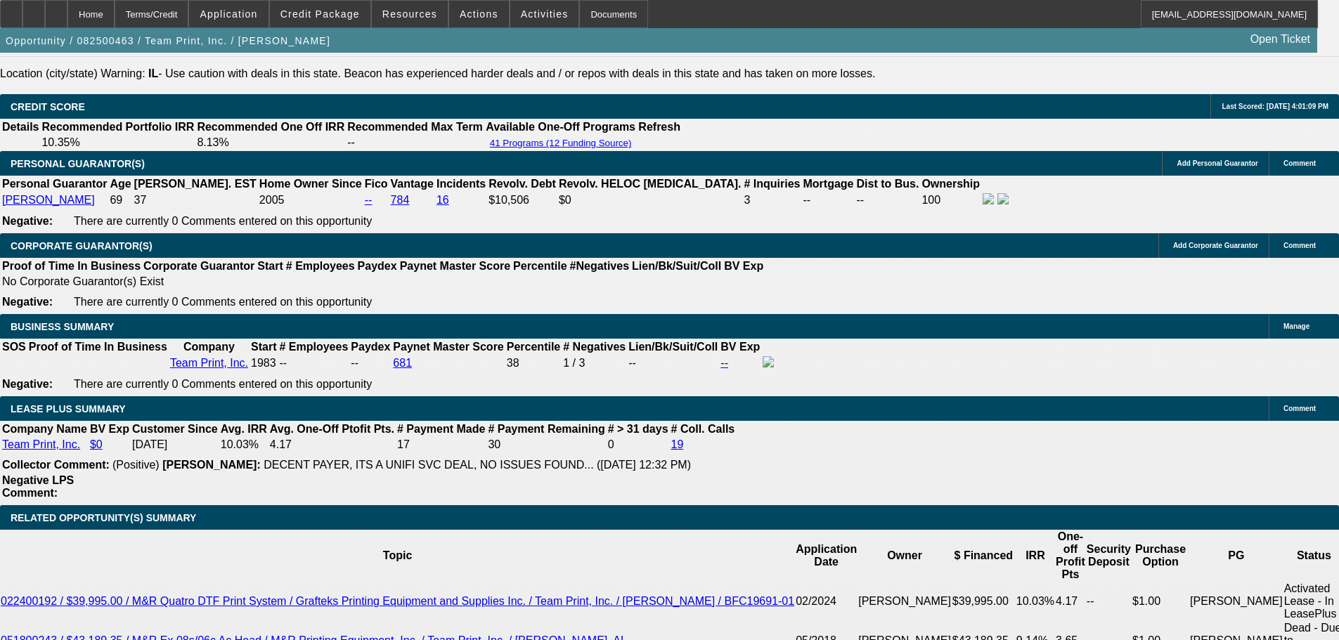
scroll to position [2108, 0]
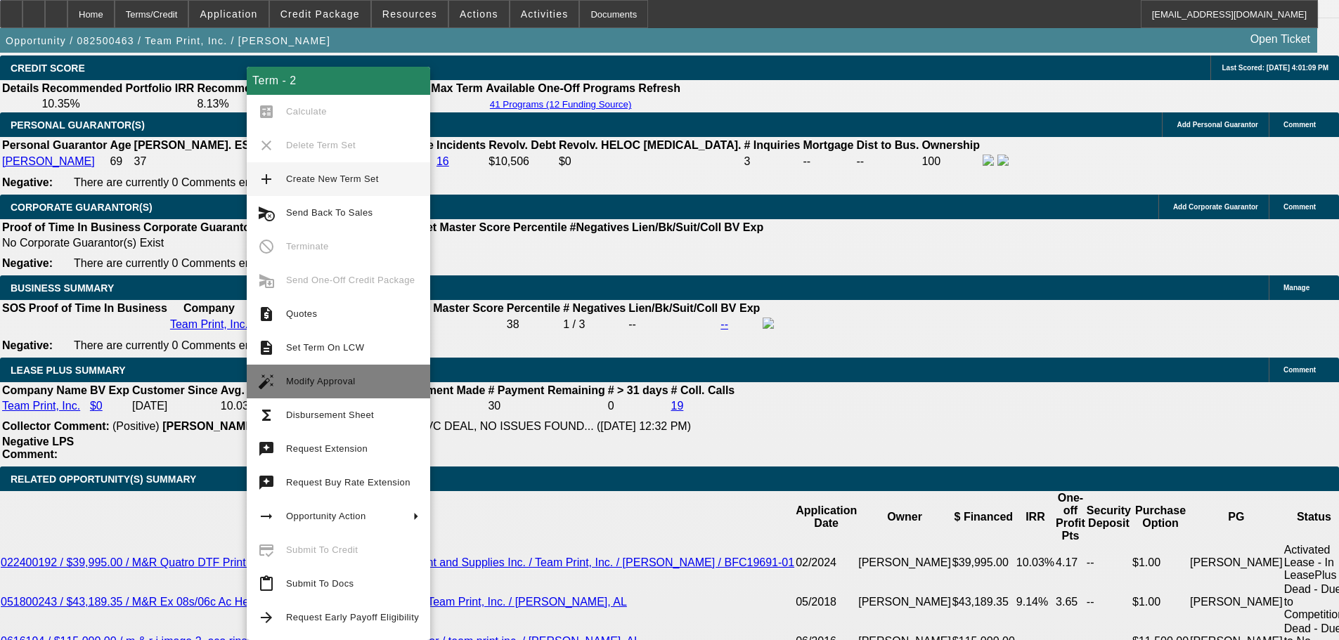
click at [355, 376] on span "Modify Approval" at bounding box center [352, 381] width 133 height 17
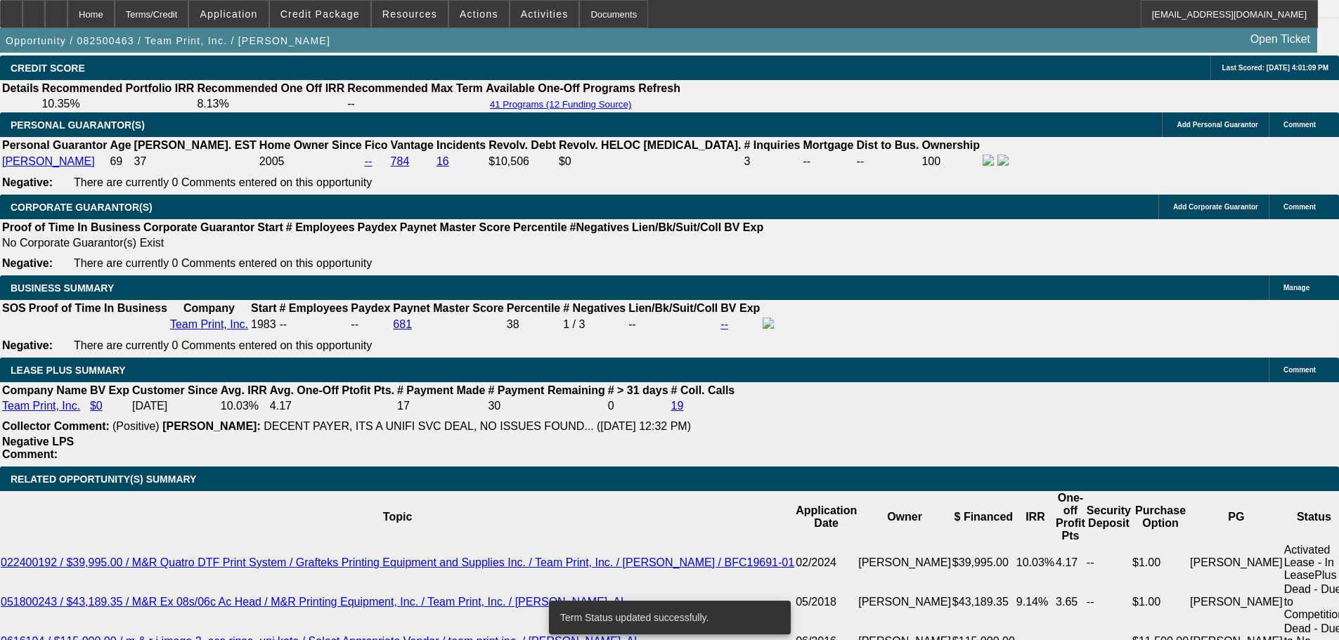
select select "0"
select select "2"
select select "0"
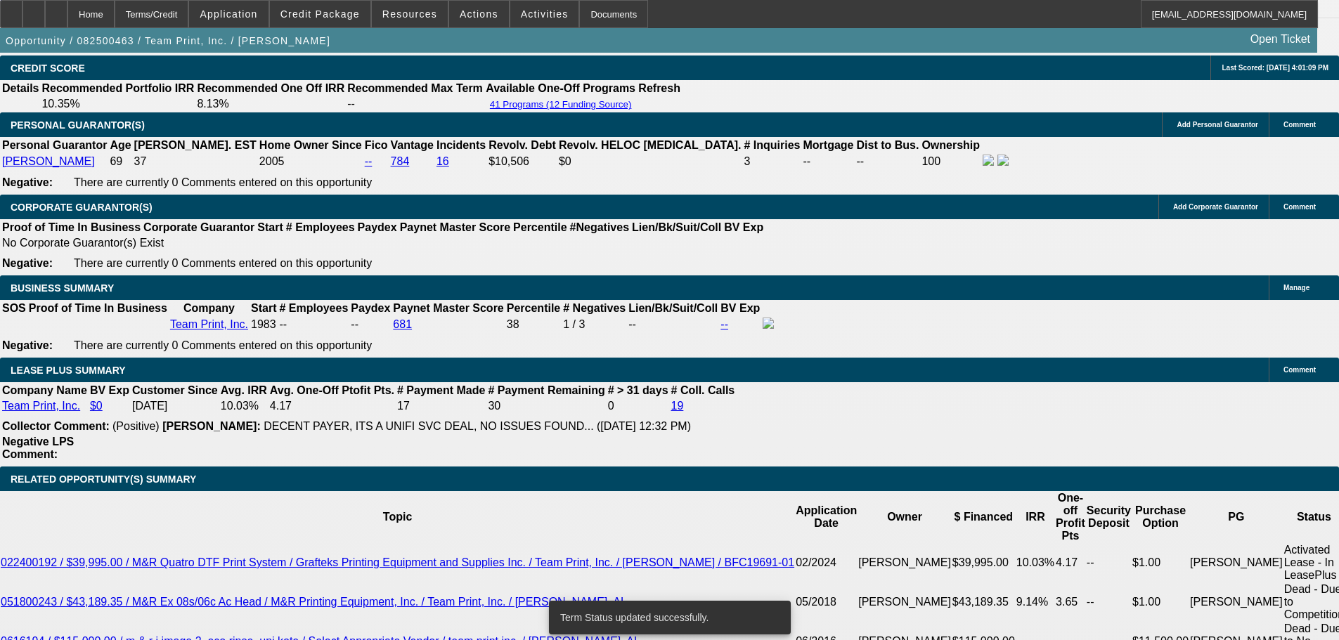
select select "0"
select select "2"
select select "0"
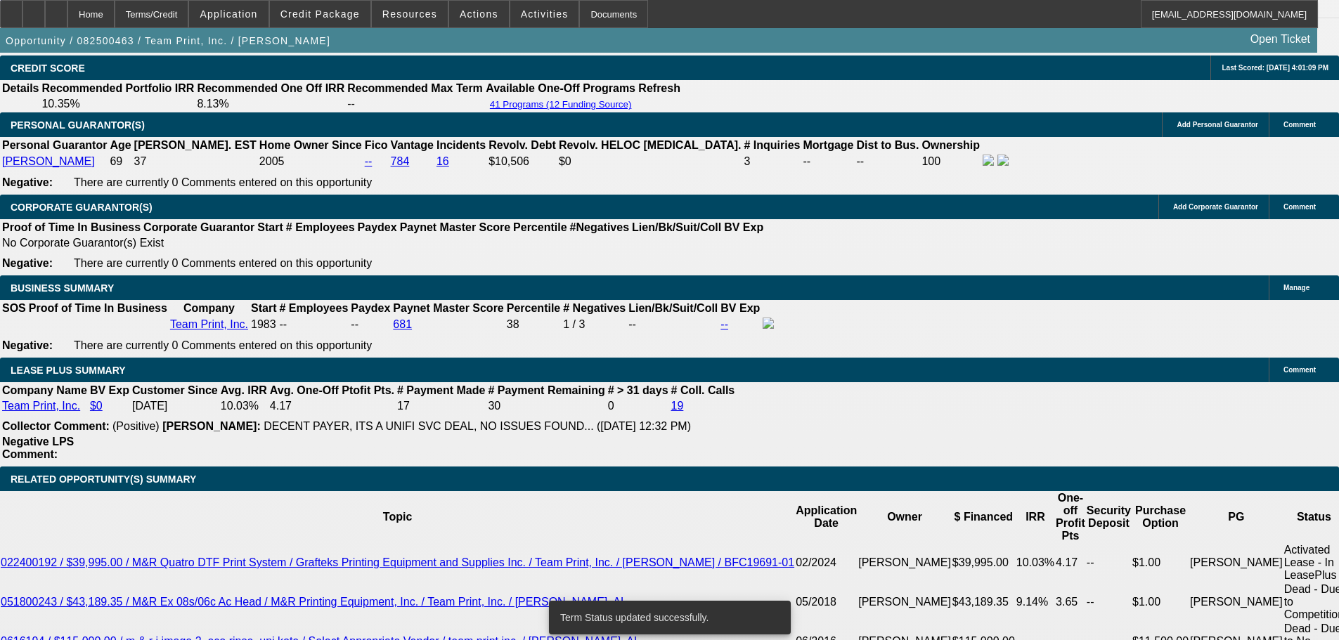
select select "0"
select select "2"
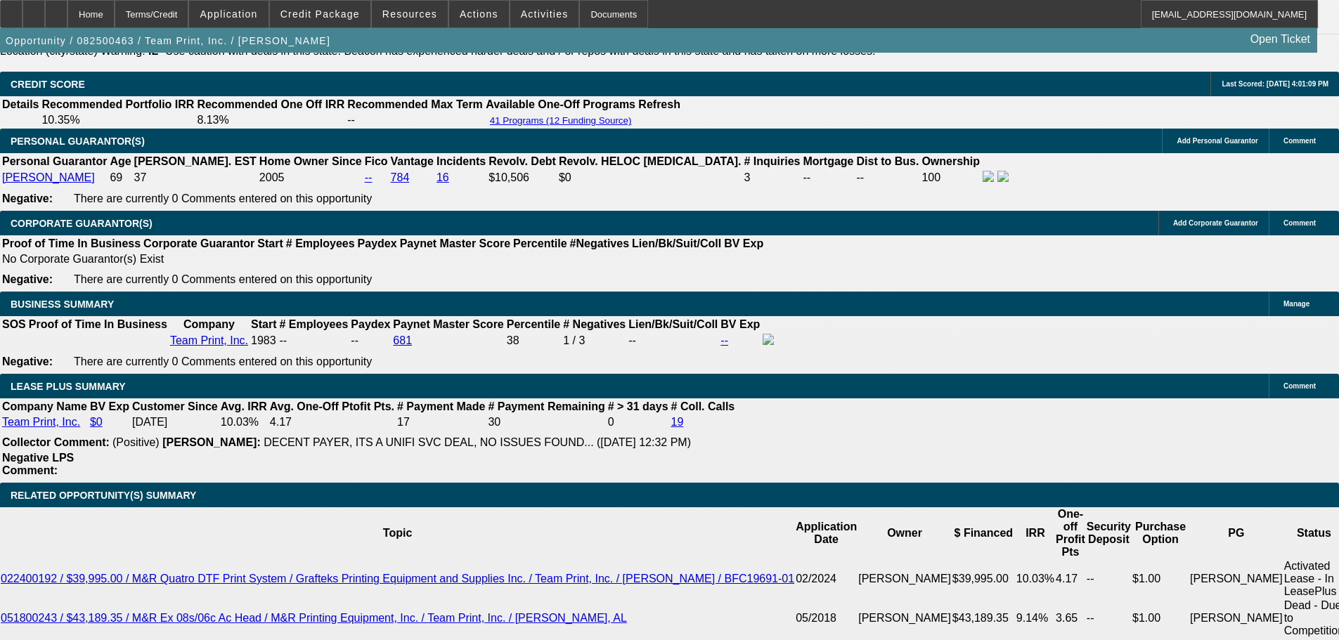
drag, startPoint x: 308, startPoint y: 378, endPoint x: 339, endPoint y: 377, distance: 30.9
drag, startPoint x: 207, startPoint y: 375, endPoint x: 427, endPoint y: 370, distance: 220.0
type input "3"
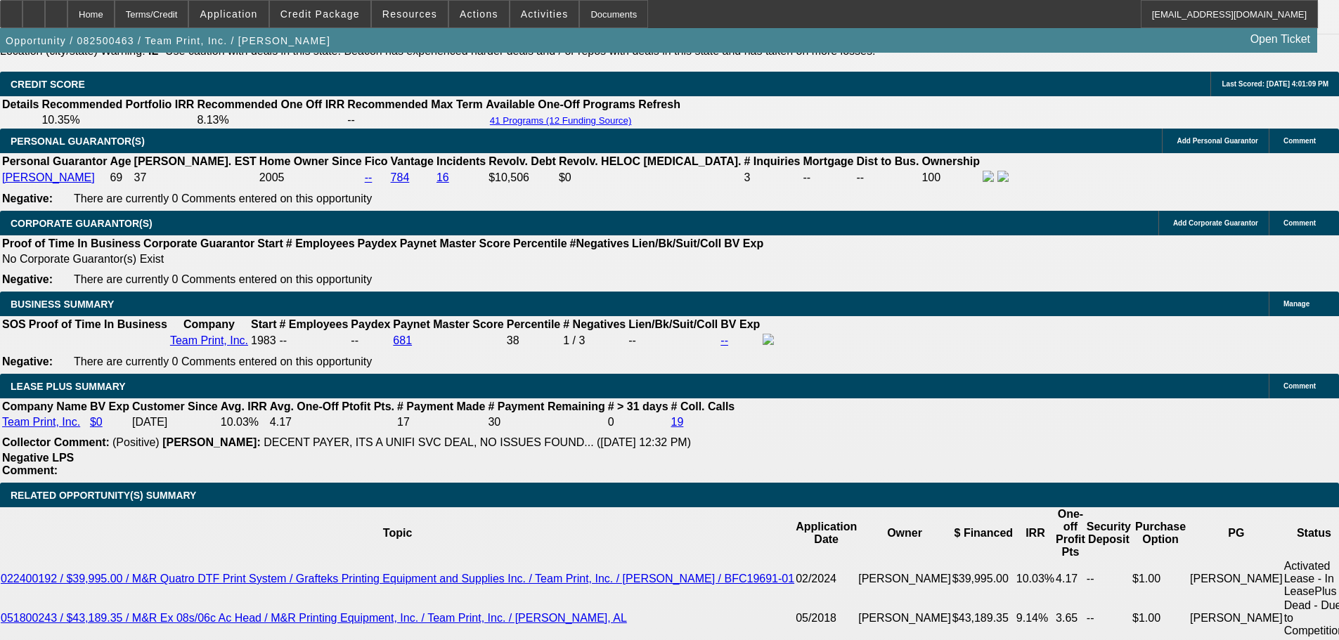
type input "UNKNOWN"
type input "3489"
type input "10.1"
type input "3489."
type input "10.1"
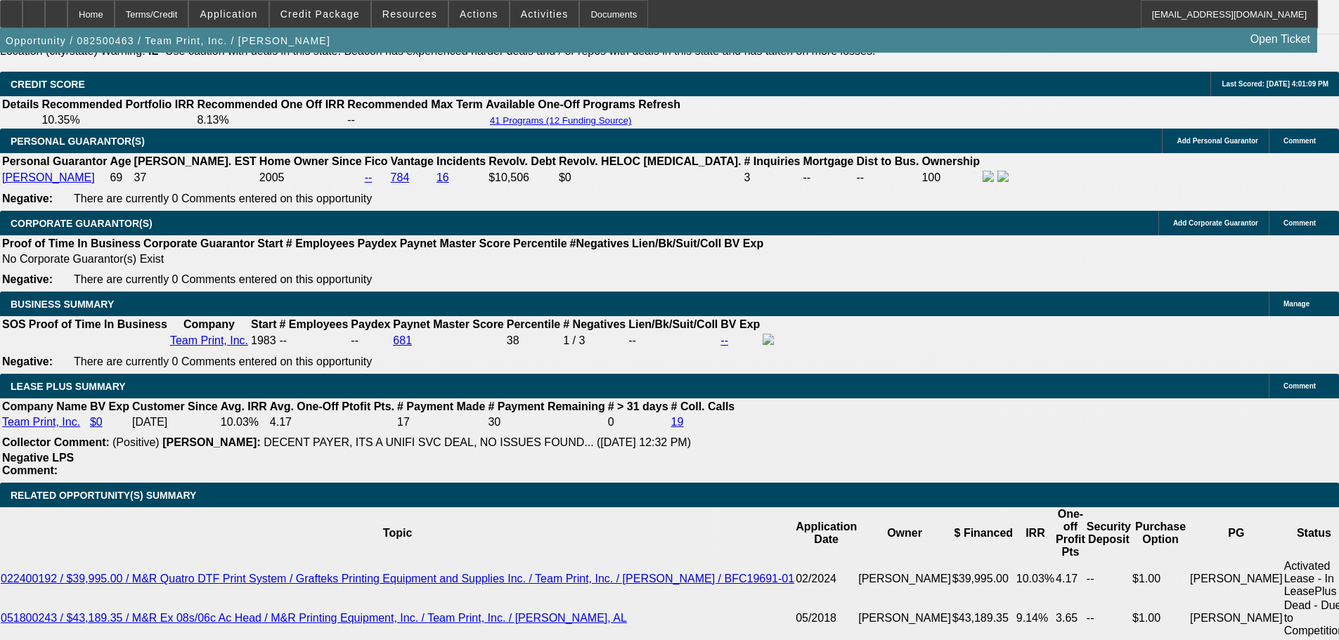
type input "348"
type input "3486"
type input "10"
type input "$3,486.45"
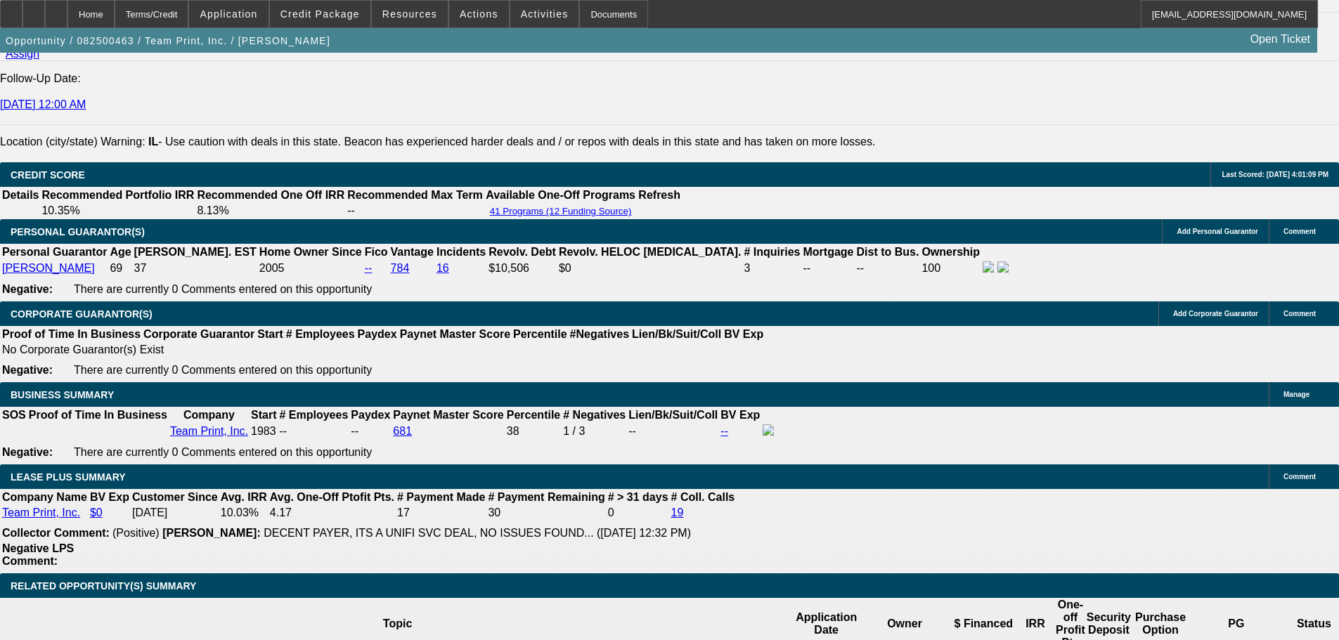
scroll to position [1811, 0]
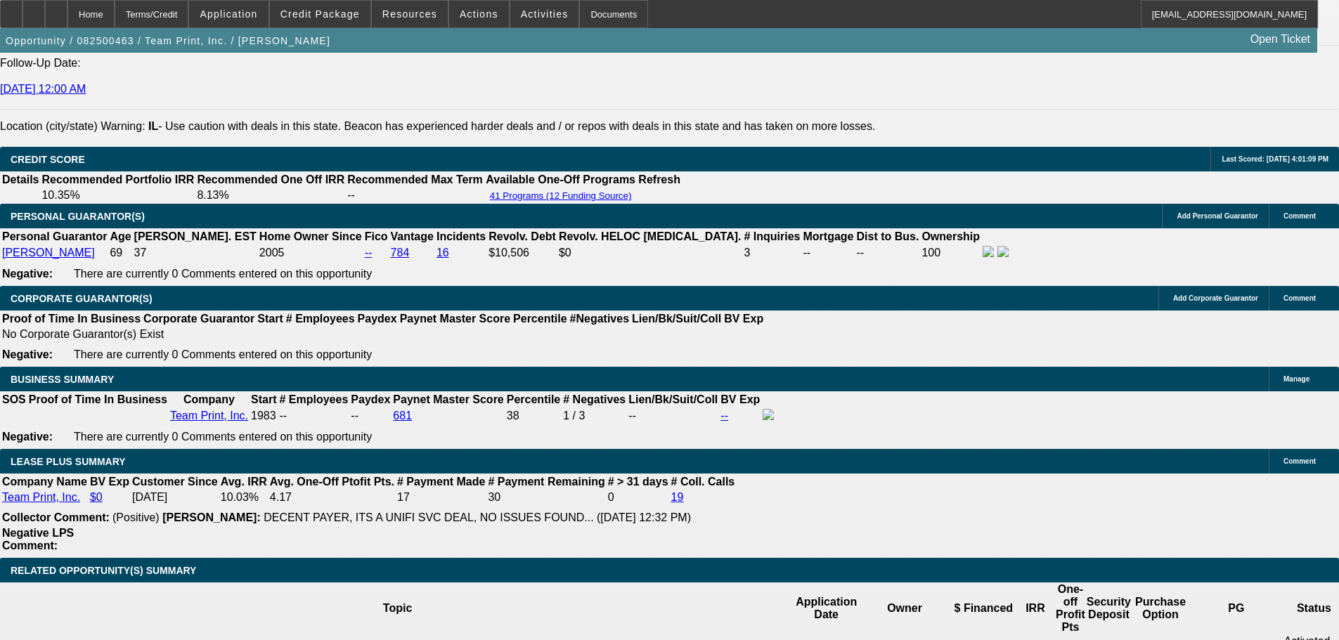
scroll to position [2162, 0]
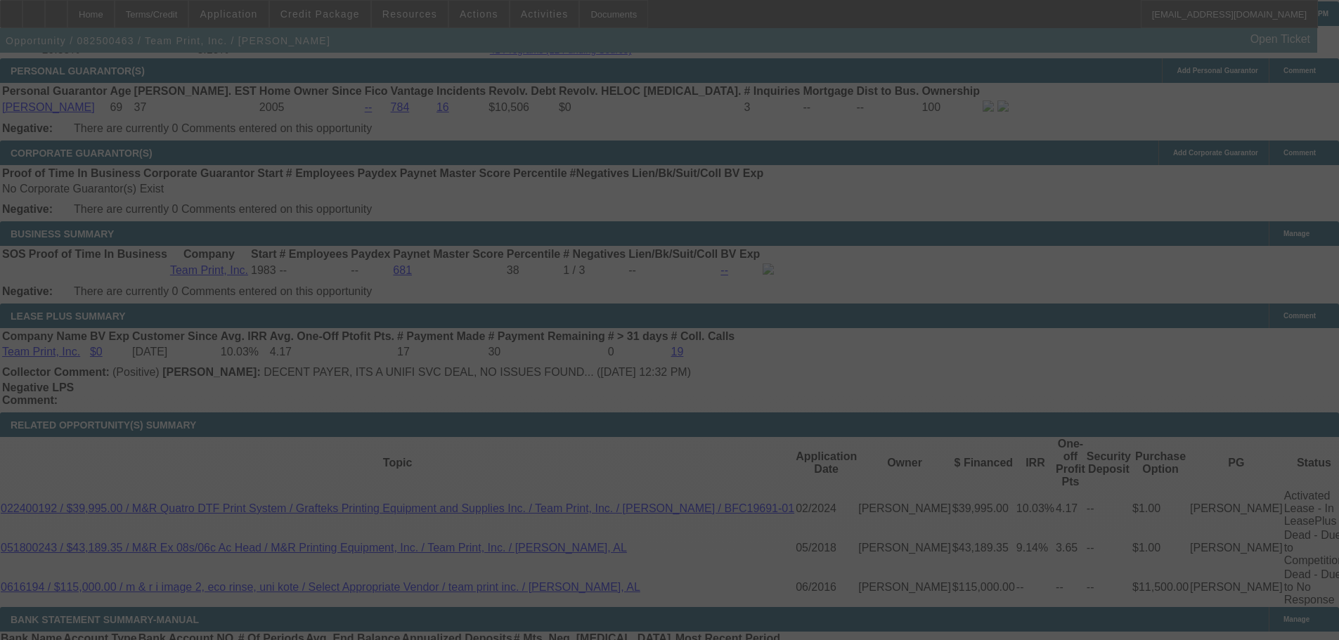
select select "0"
select select "2"
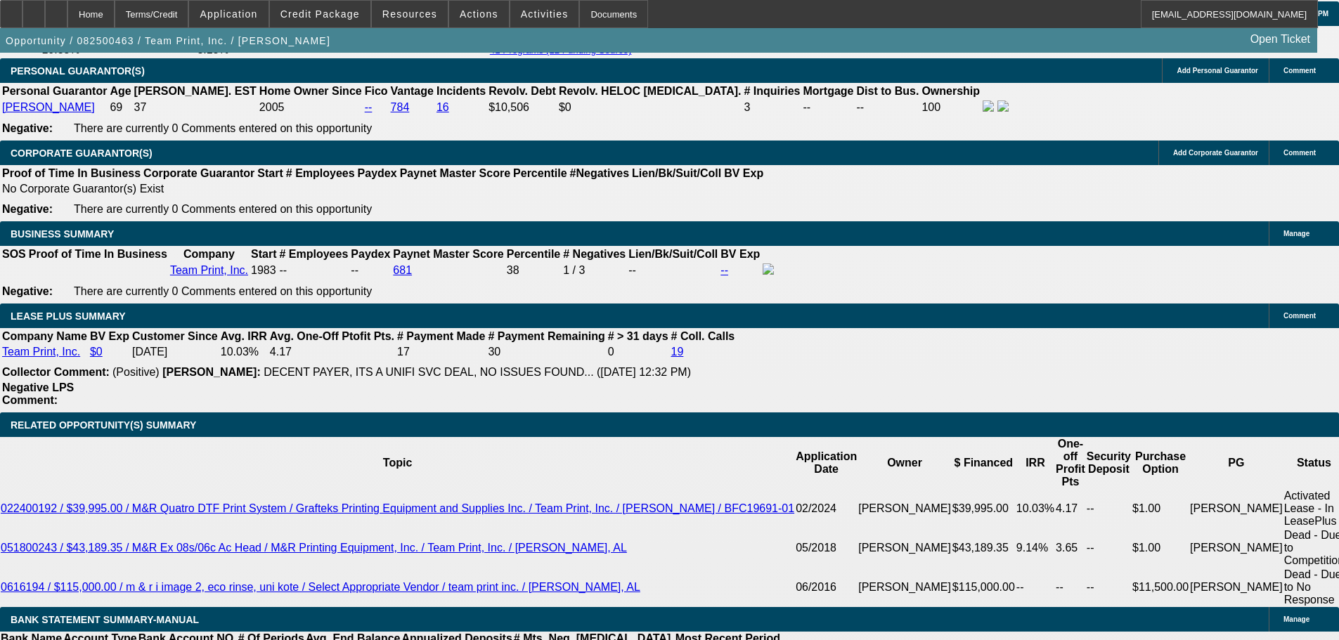
drag, startPoint x: 209, startPoint y: 303, endPoint x: 437, endPoint y: 254, distance: 233.4
type input "3"
type input "UNKNOWN"
type input "3496"
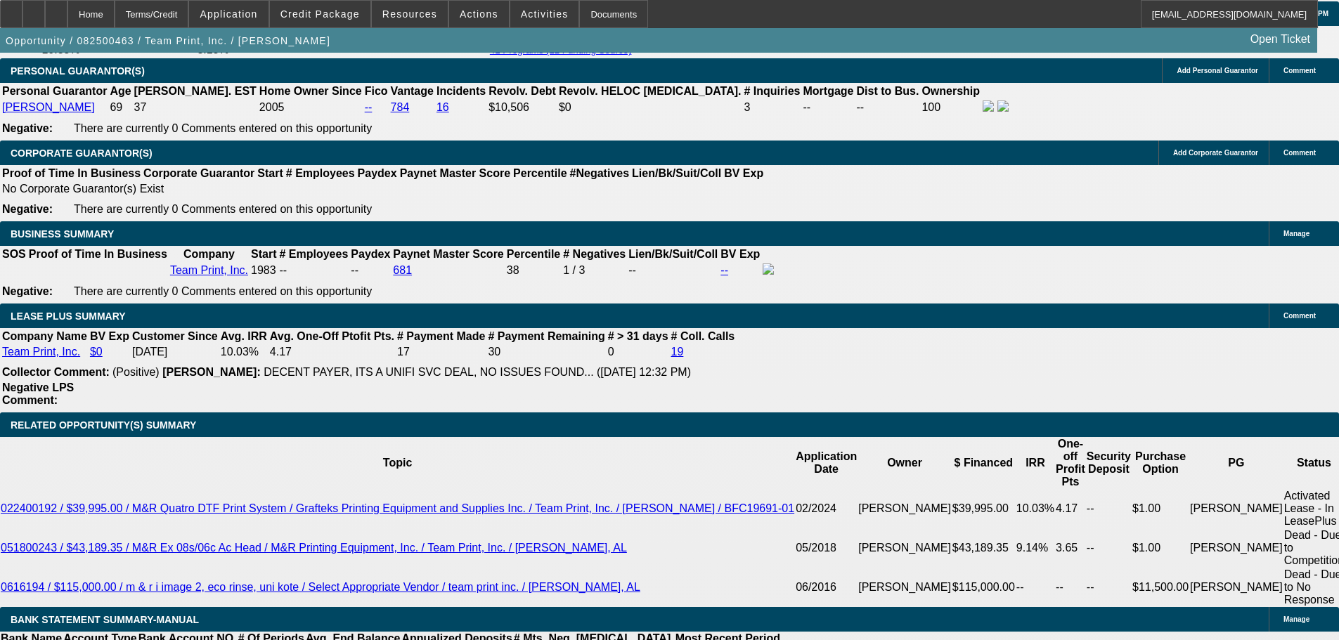
type input "10.1"
type input "$3,496.45"
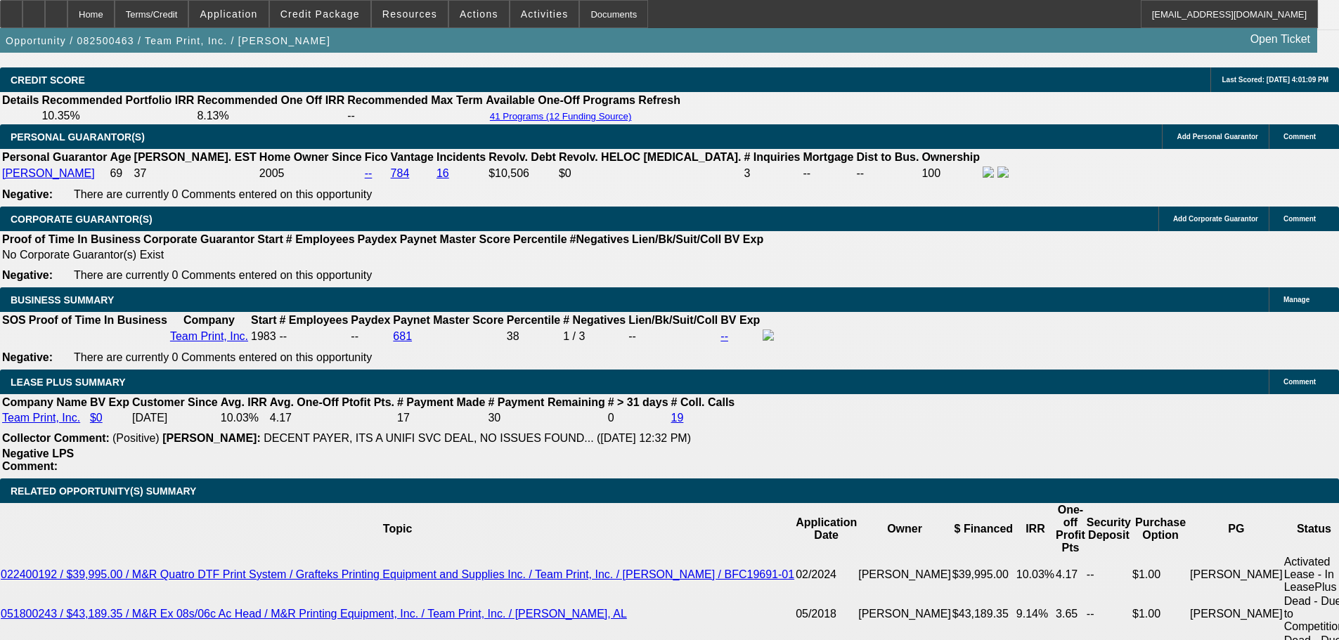
scroll to position [1951, 0]
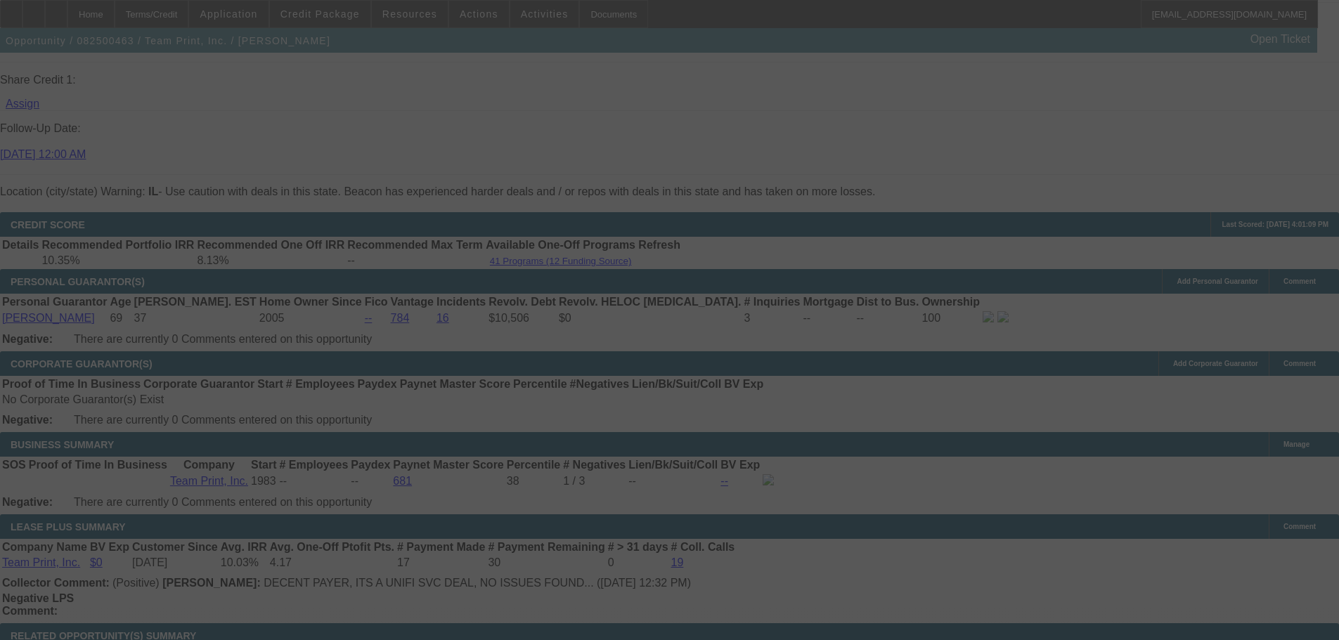
scroll to position [2162, 0]
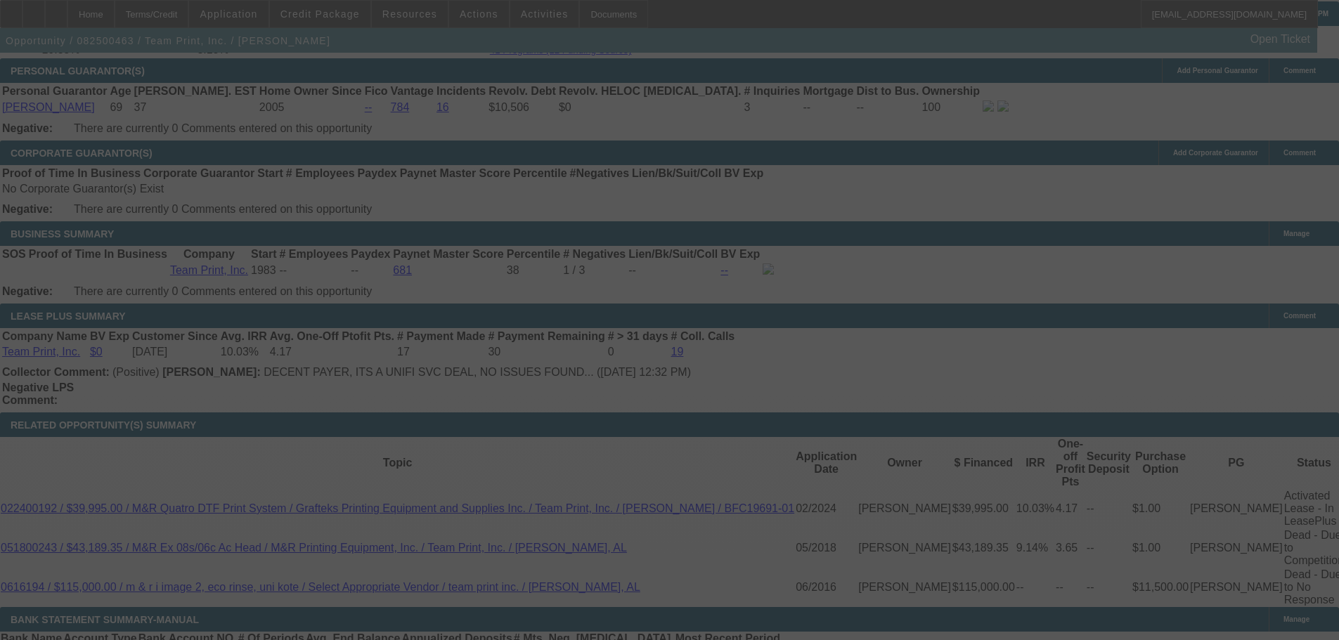
select select "0"
select select "2"
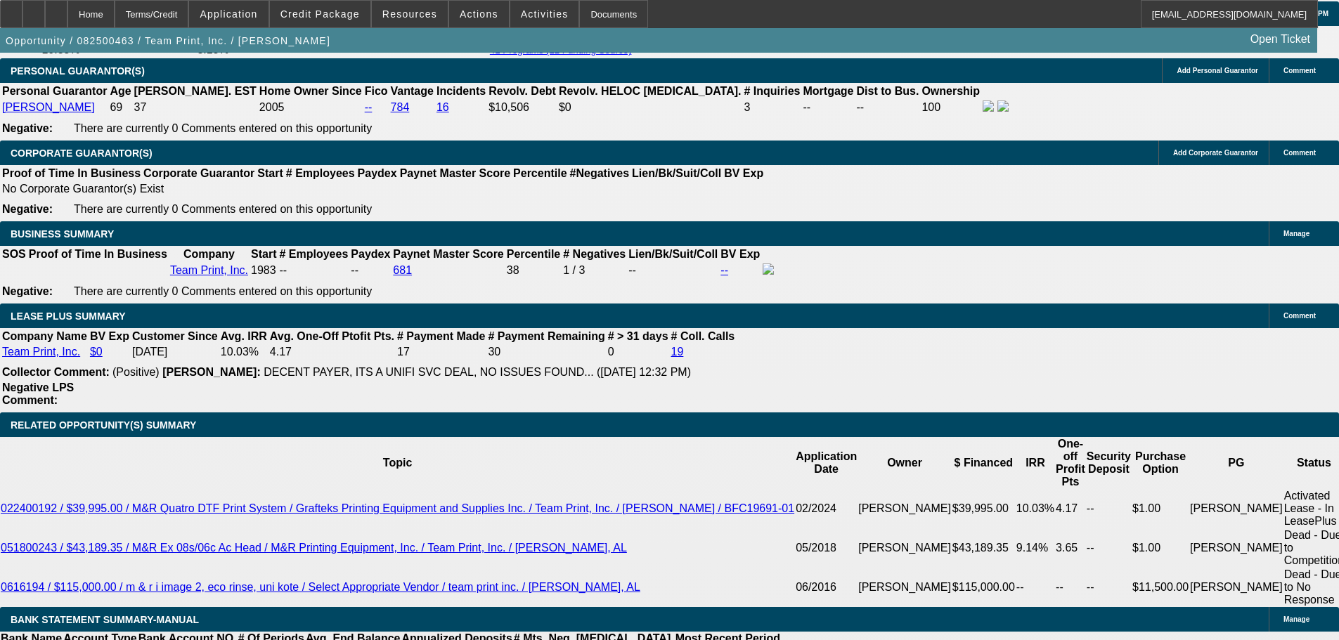
drag, startPoint x: 210, startPoint y: 308, endPoint x: 330, endPoint y: 311, distance: 120.2
type input "2"
type input "UNKNOWN"
drag, startPoint x: 209, startPoint y: 308, endPoint x: 372, endPoint y: 311, distance: 162.3
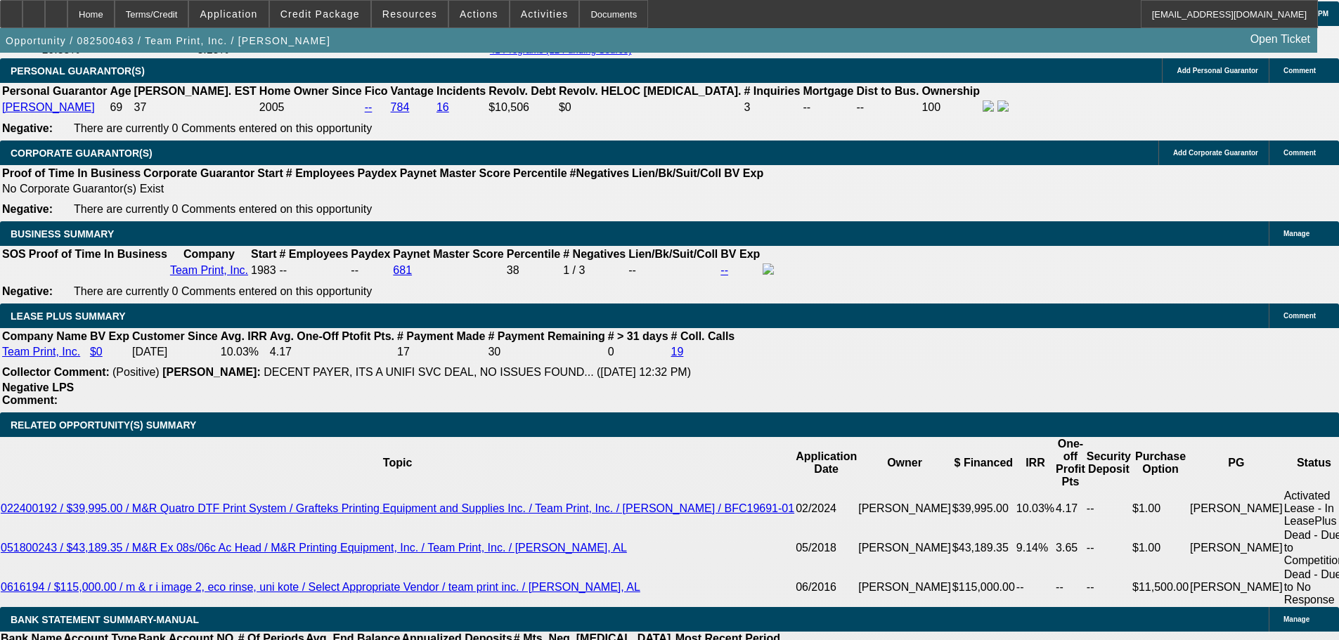
type input "3506"
type input "10.3"
type input "$3,506.45"
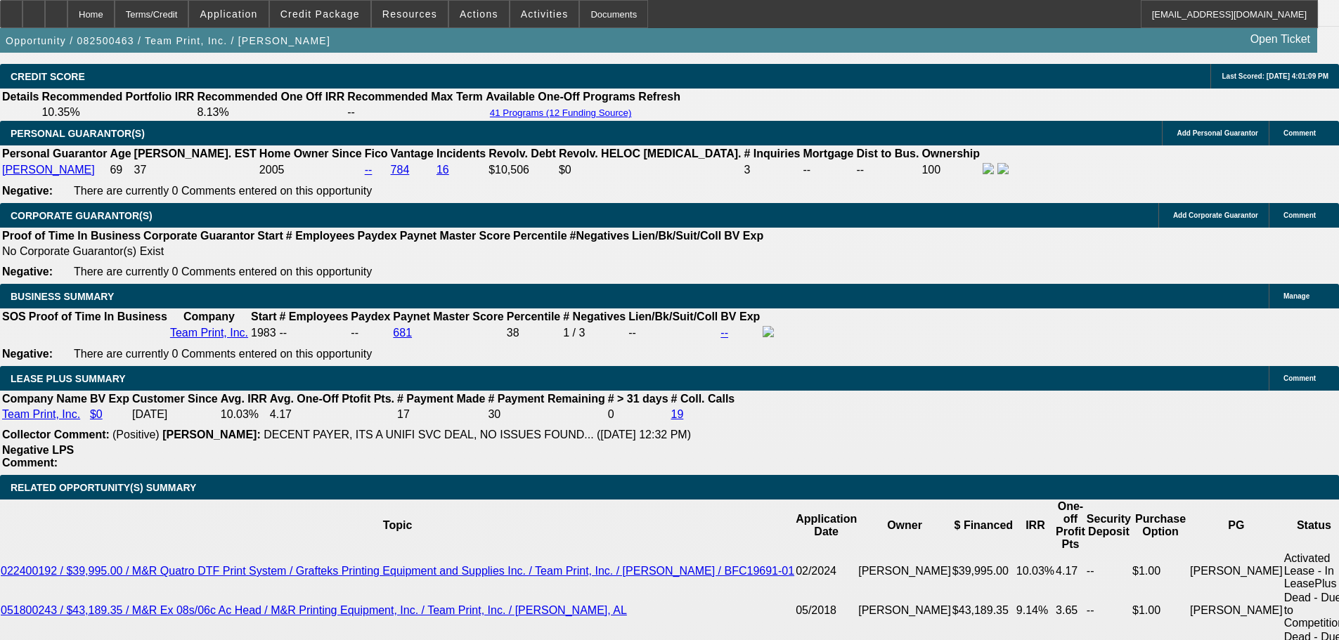
scroll to position [2021, 0]
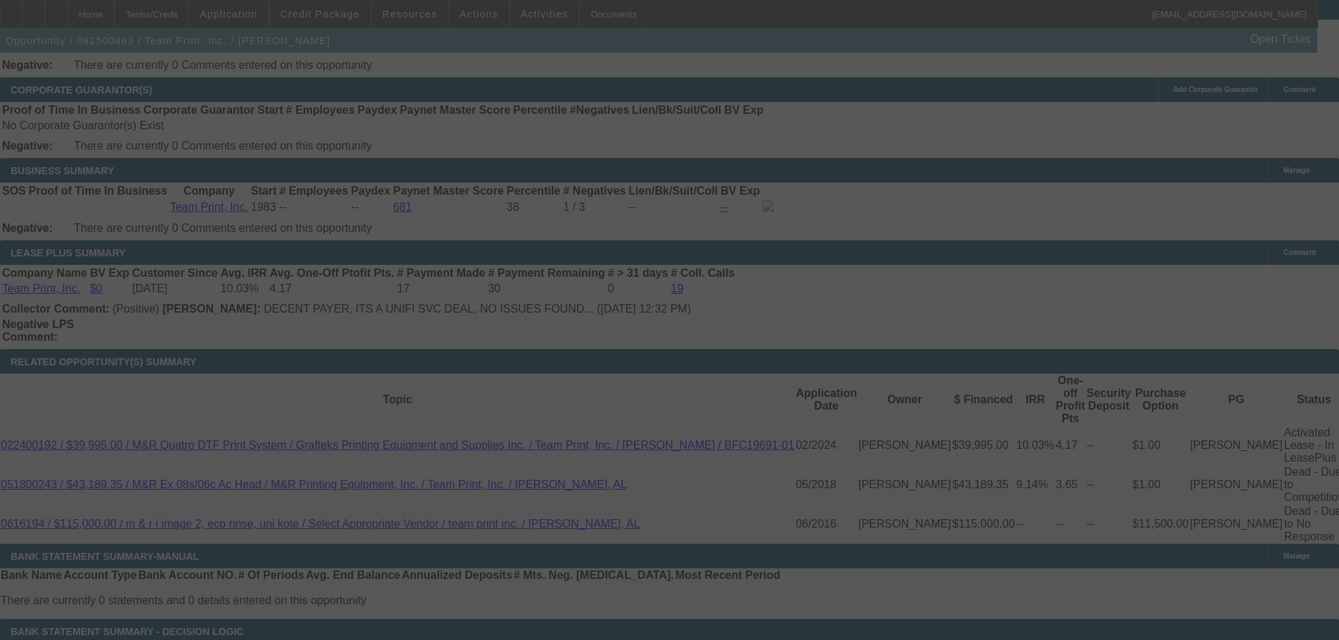
scroll to position [2232, 0]
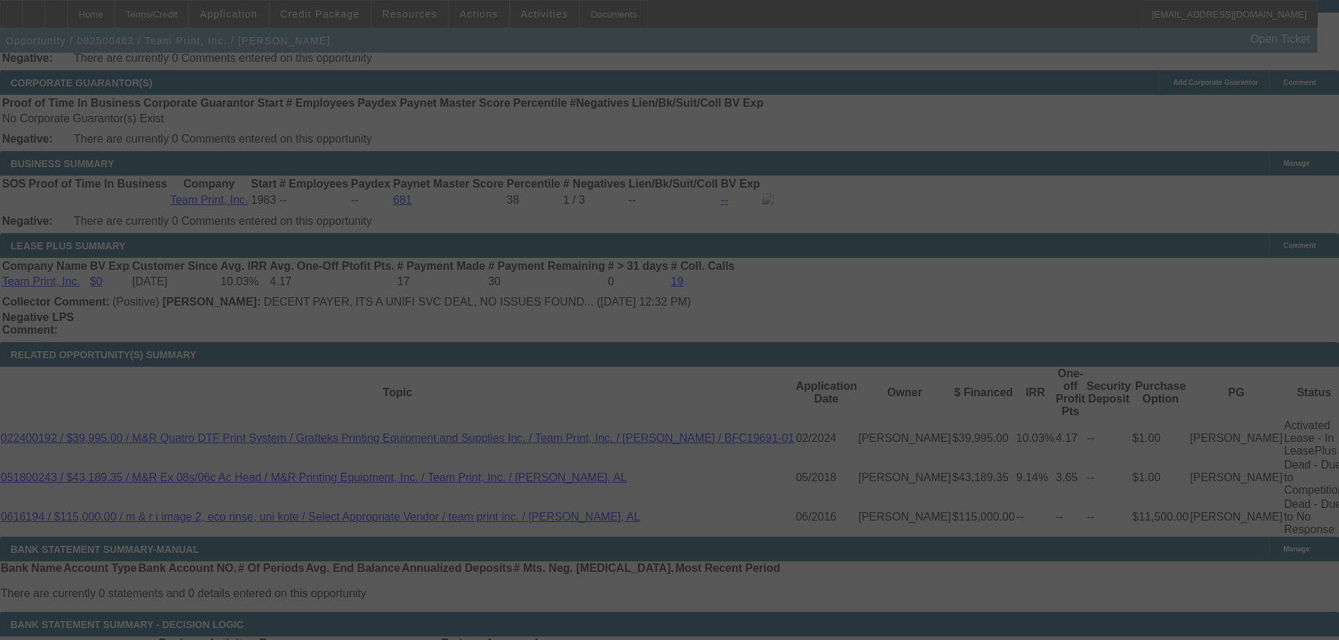
select select "0"
select select "2"
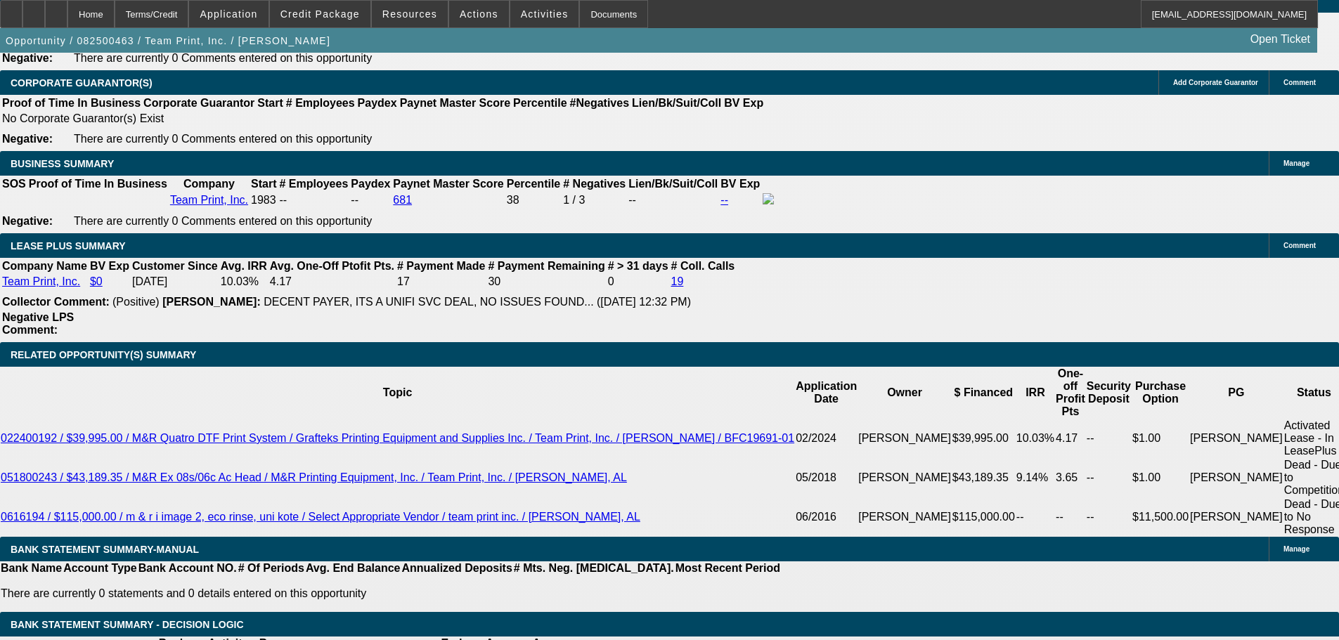
drag, startPoint x: 202, startPoint y: 233, endPoint x: 314, endPoint y: 232, distance: 111.7
drag, startPoint x: 206, startPoint y: 237, endPoint x: 418, endPoint y: 202, distance: 215.2
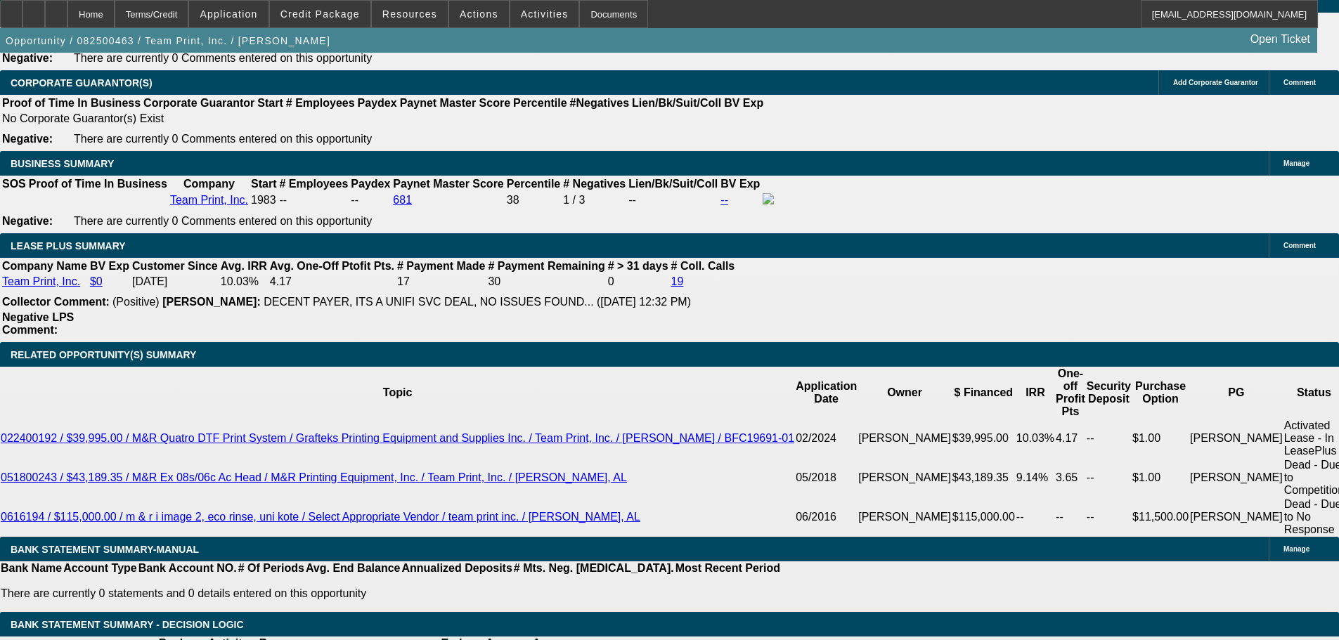
type input "3"
type input "UNKNOWN"
type input "3516"
type input "10.4"
type input "$3,516.45"
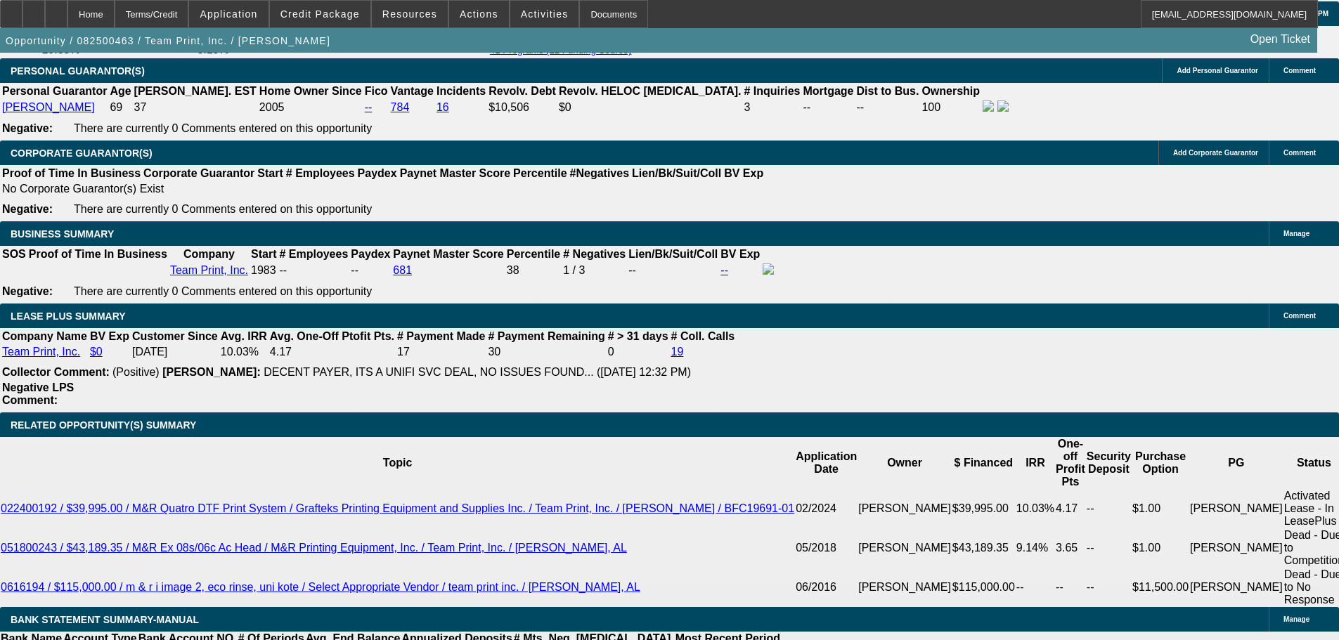
scroll to position [2021, 0]
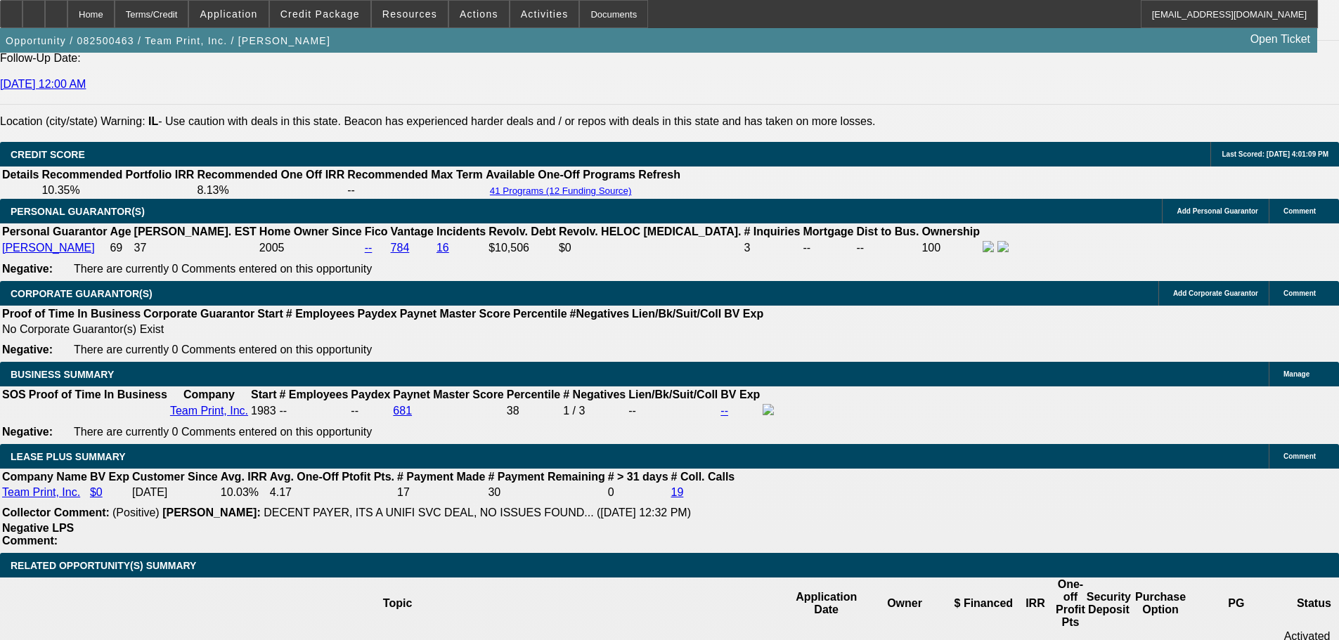
drag, startPoint x: 210, startPoint y: 70, endPoint x: 211, endPoint y: 79, distance: 9.2
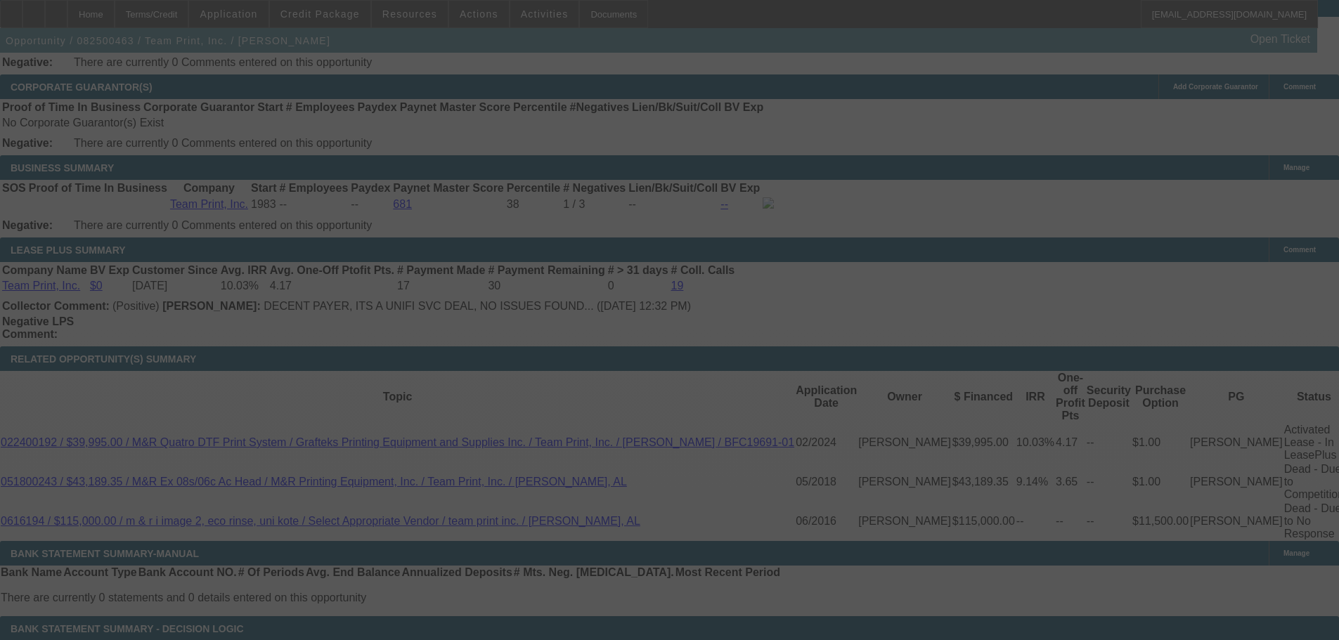
scroll to position [2232, 0]
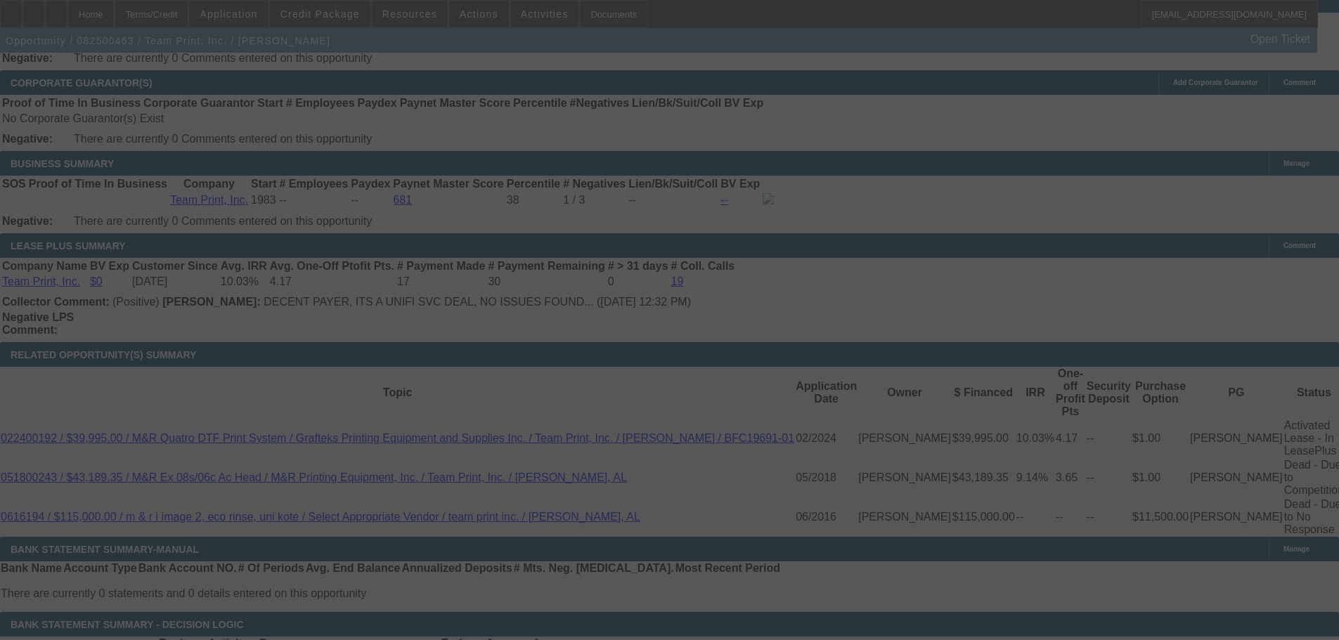
select select "0"
select select "2"
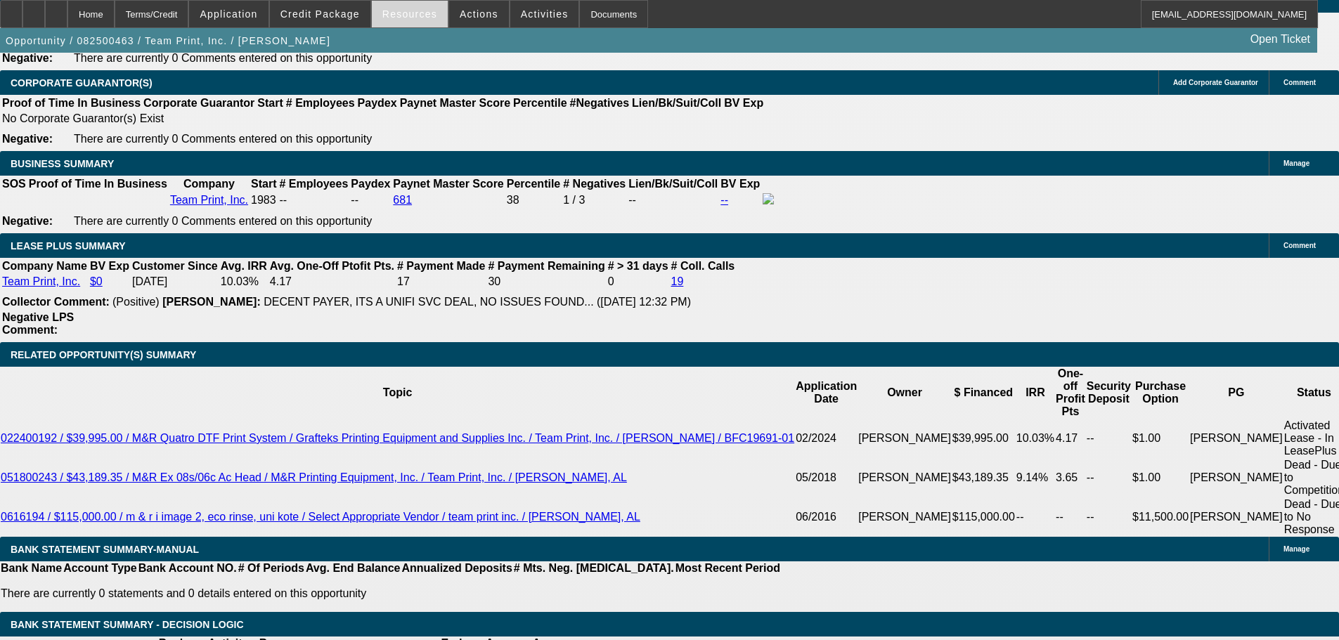
click at [431, 18] on span "Resources" at bounding box center [409, 13] width 55 height 11
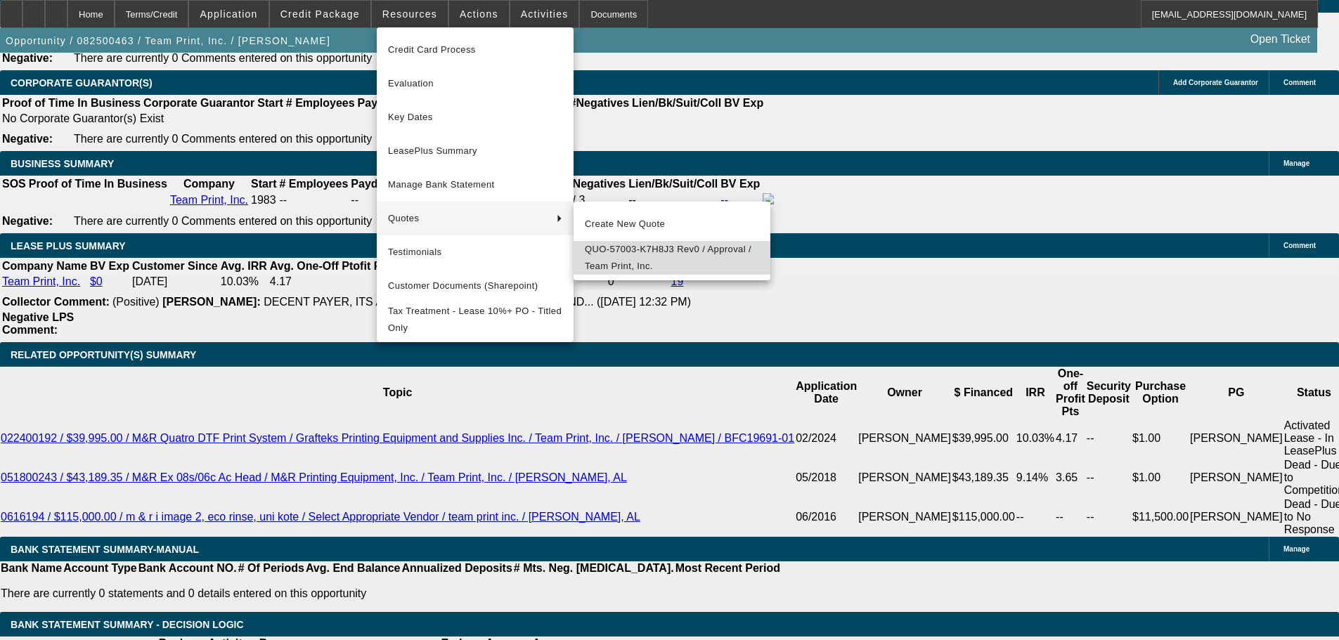
click at [633, 257] on span "QUO-57003-K7H8J3 Rev0 / Approval / Team Print, Inc." at bounding box center [672, 258] width 174 height 34
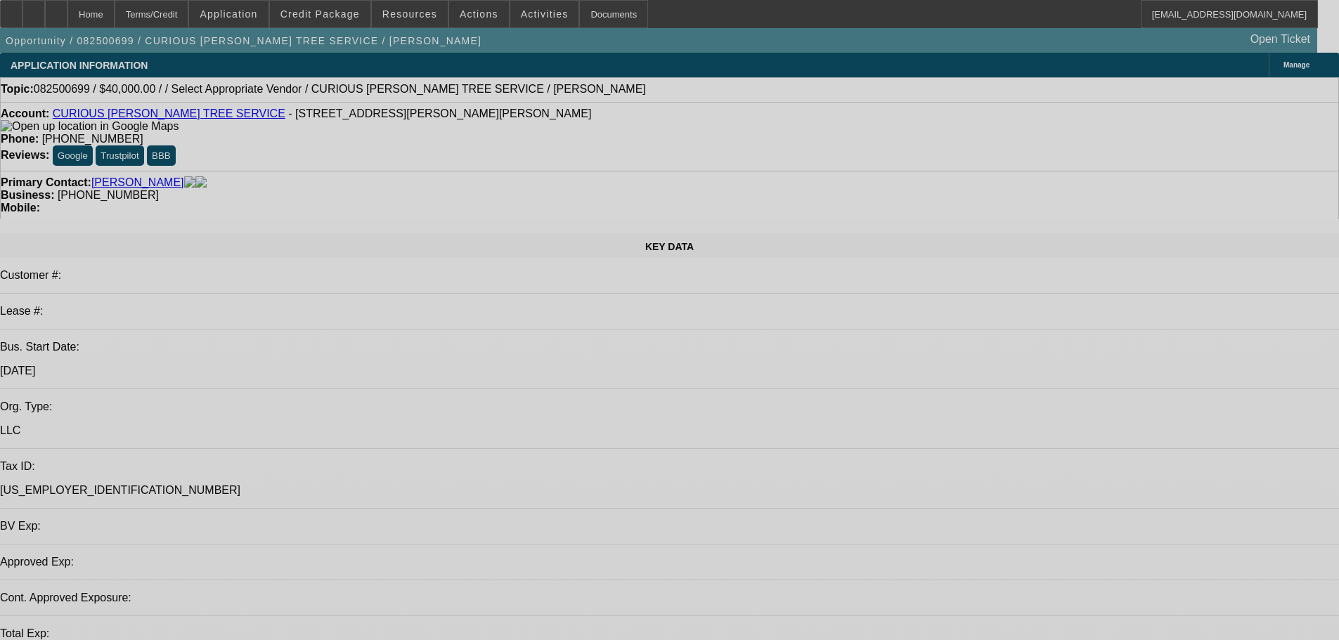
select select "0"
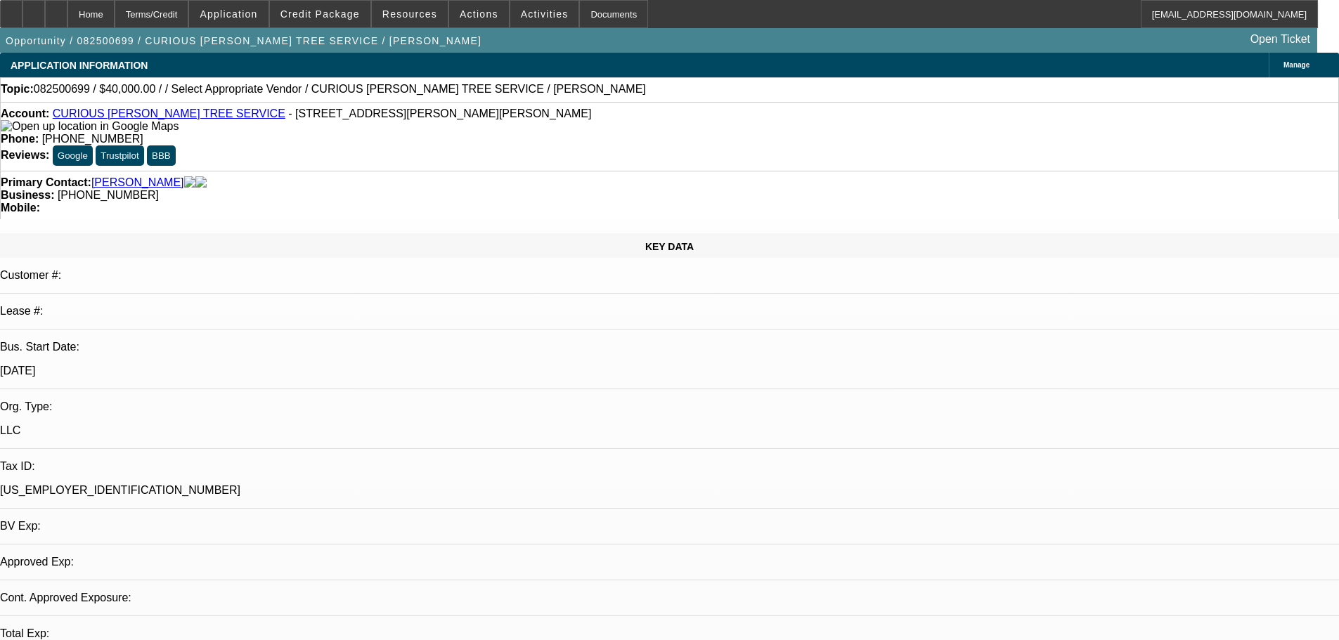
select select "2"
select select "0.1"
select select "4"
click at [122, 119] on link "CURIOUS JOE TREE SERVICE" at bounding box center [169, 114] width 233 height 12
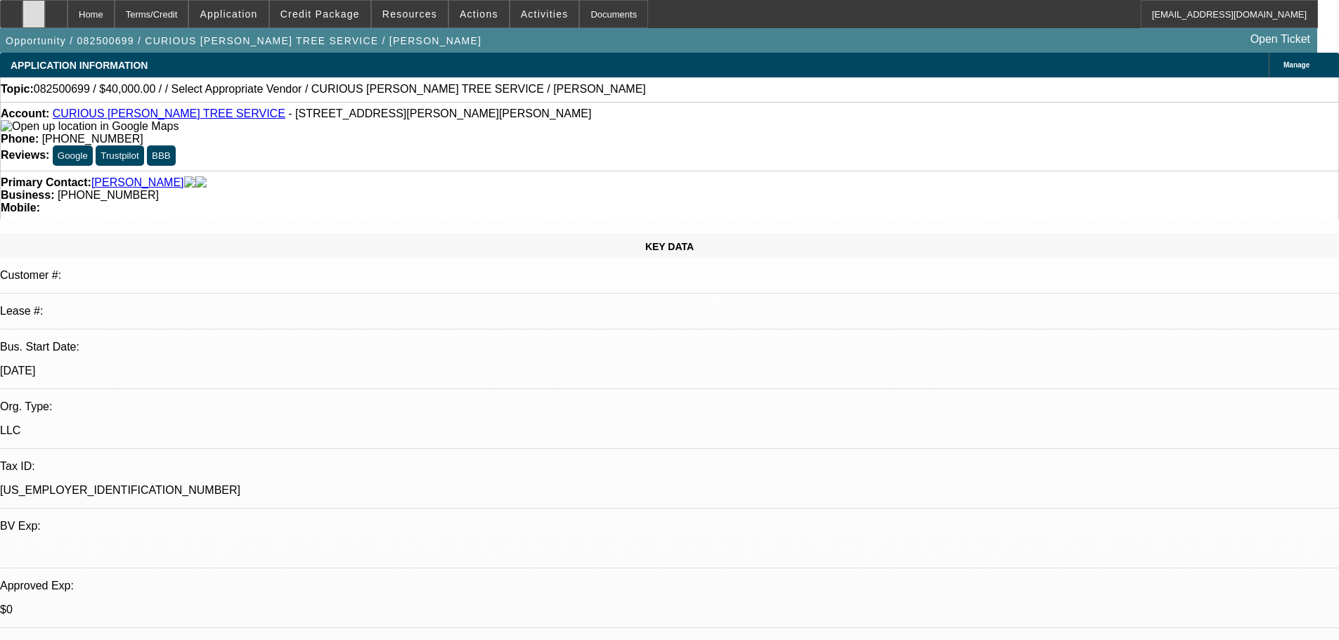
click at [34, 9] on icon at bounding box center [34, 9] width 0 height 0
click at [352, 20] on span at bounding box center [320, 14] width 100 height 34
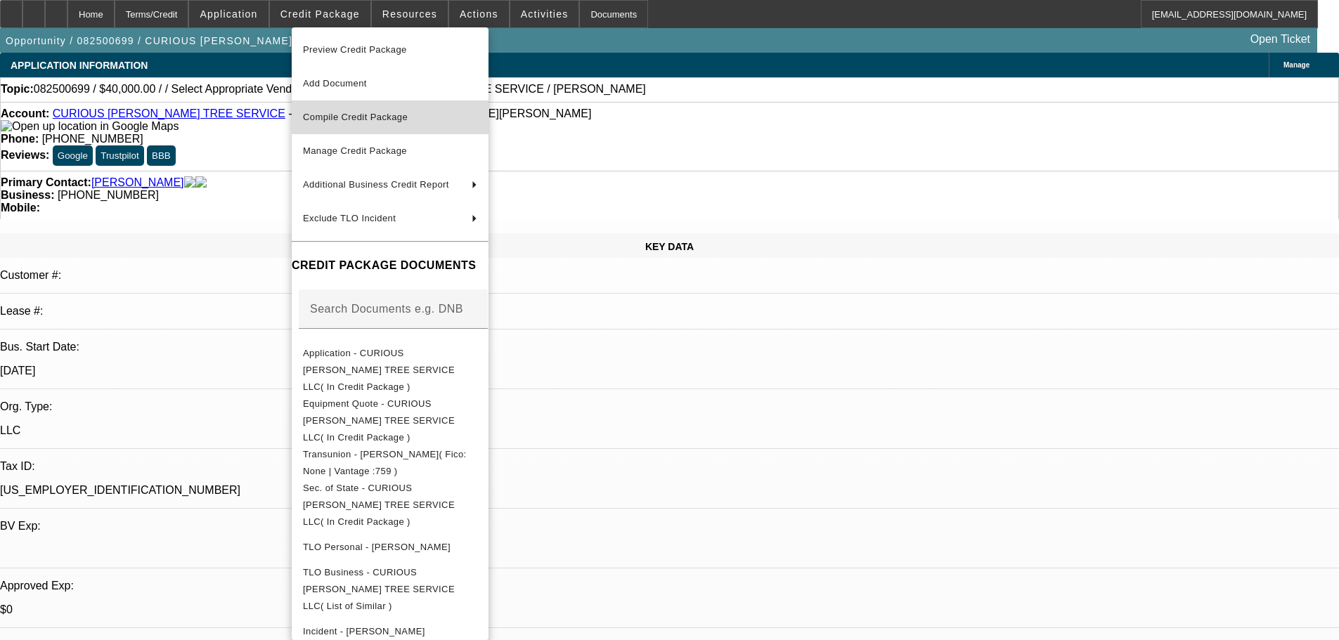
click at [365, 115] on span "Compile Credit Package" at bounding box center [355, 117] width 105 height 11
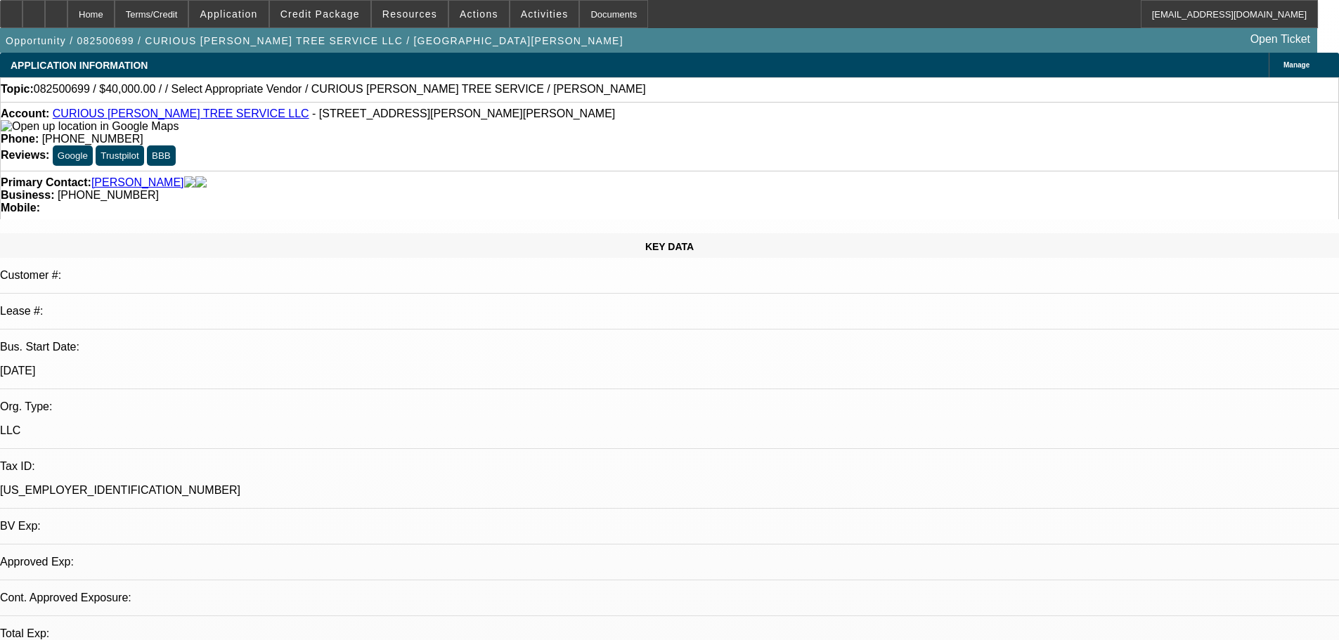
select select "0"
select select "2"
select select "0.1"
select select "4"
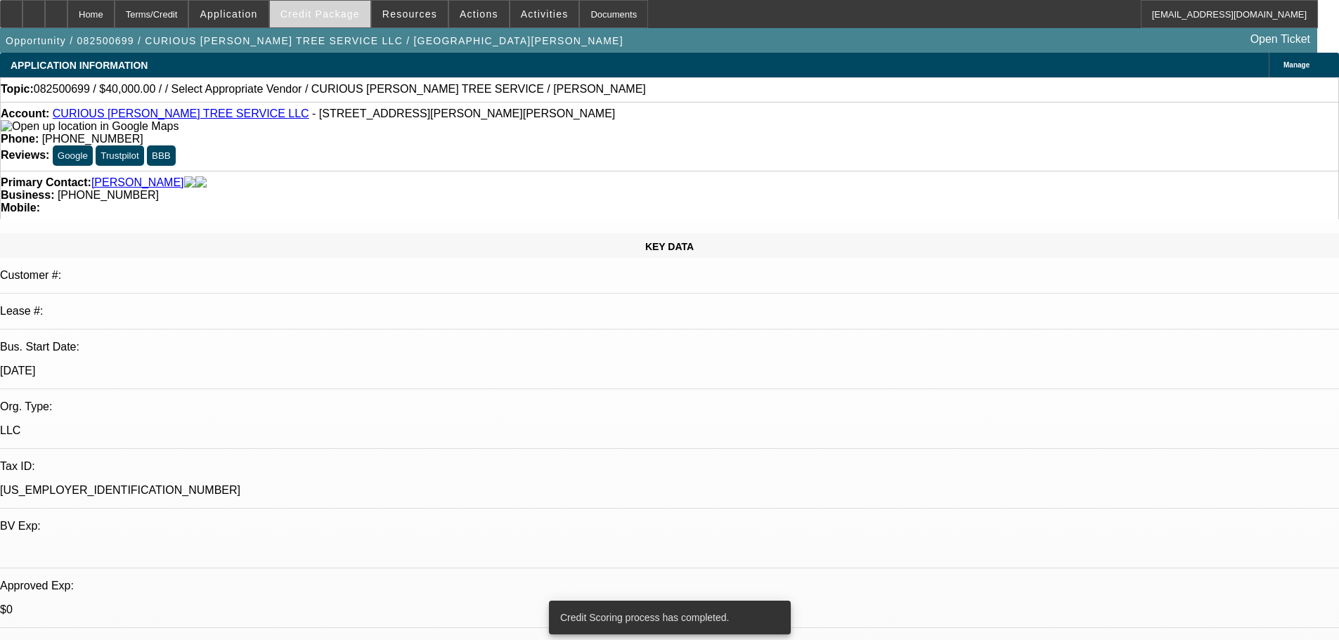
click at [326, 25] on span at bounding box center [320, 14] width 100 height 34
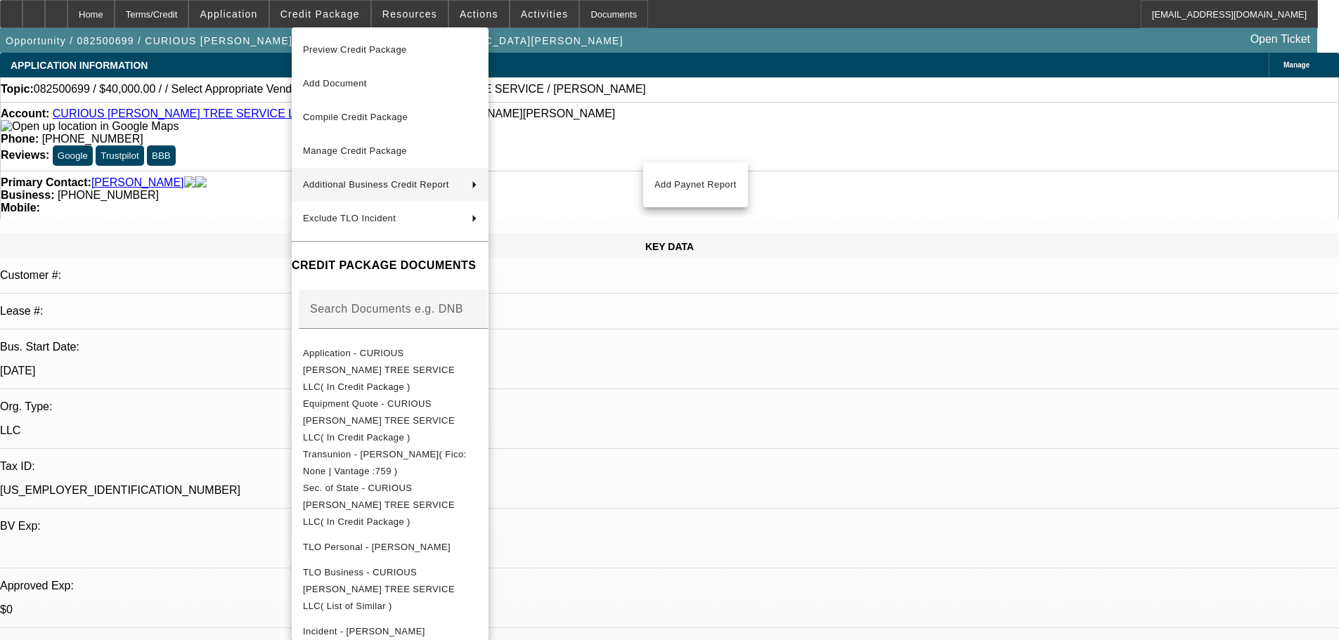
click at [816, 408] on div at bounding box center [669, 320] width 1339 height 640
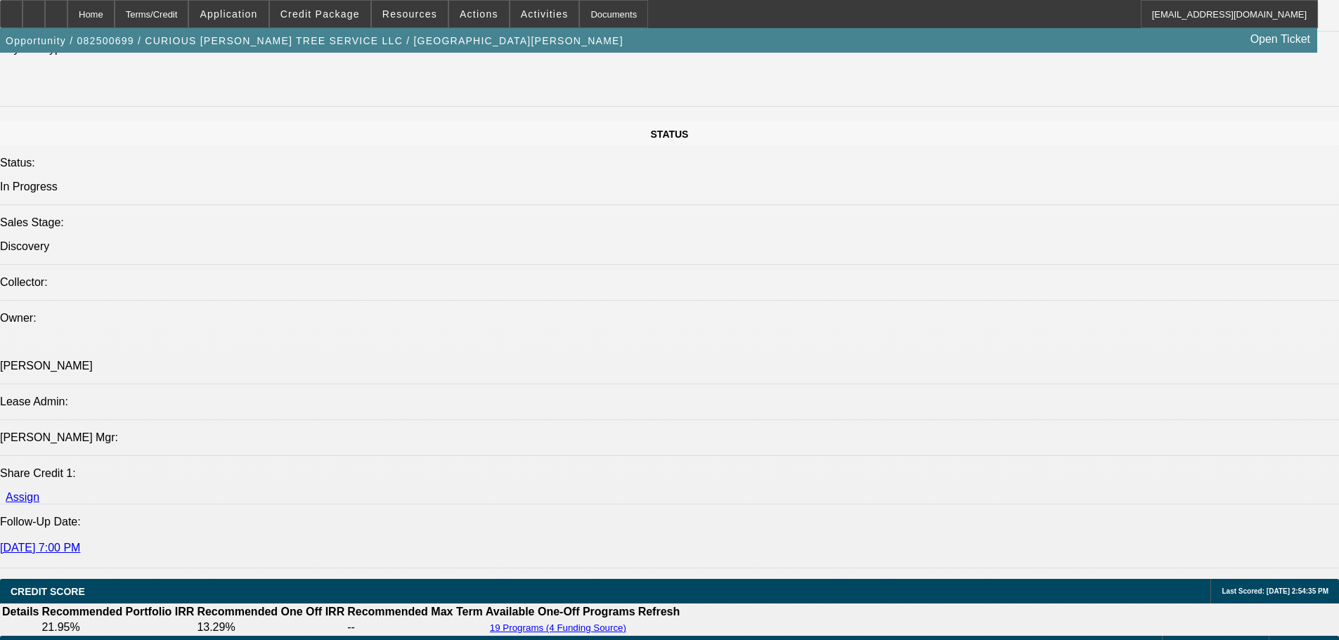
scroll to position [1686, 0]
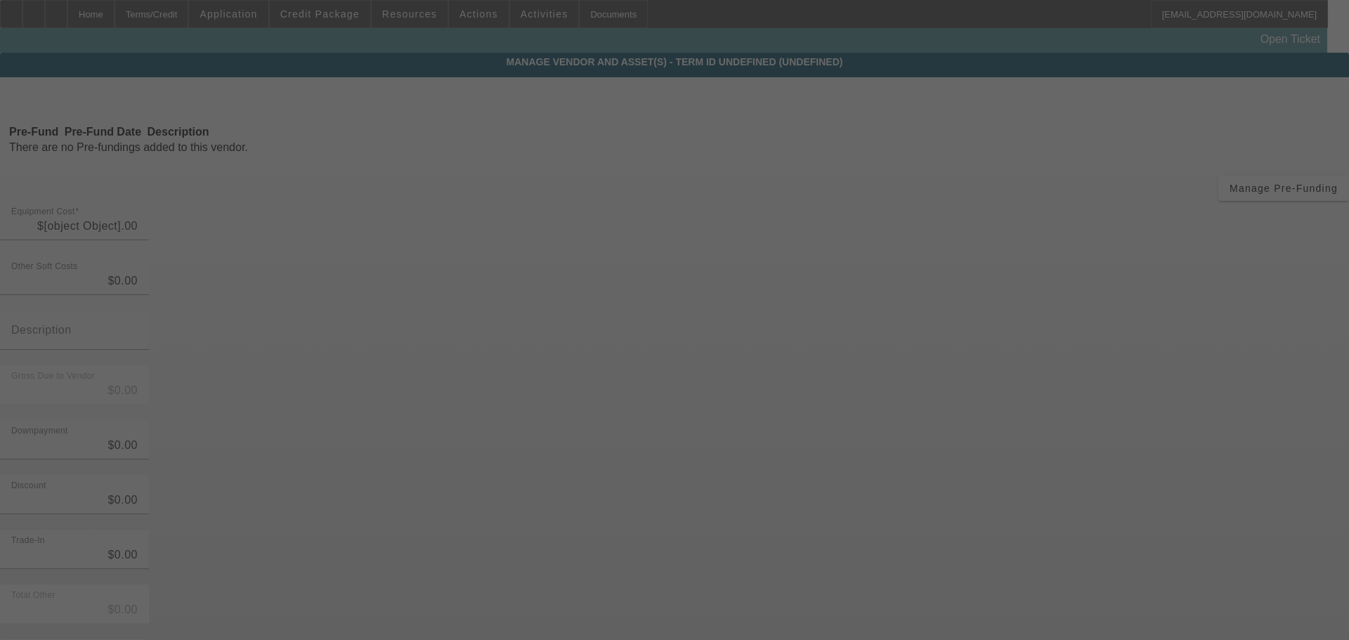
type input "$65,000.00"
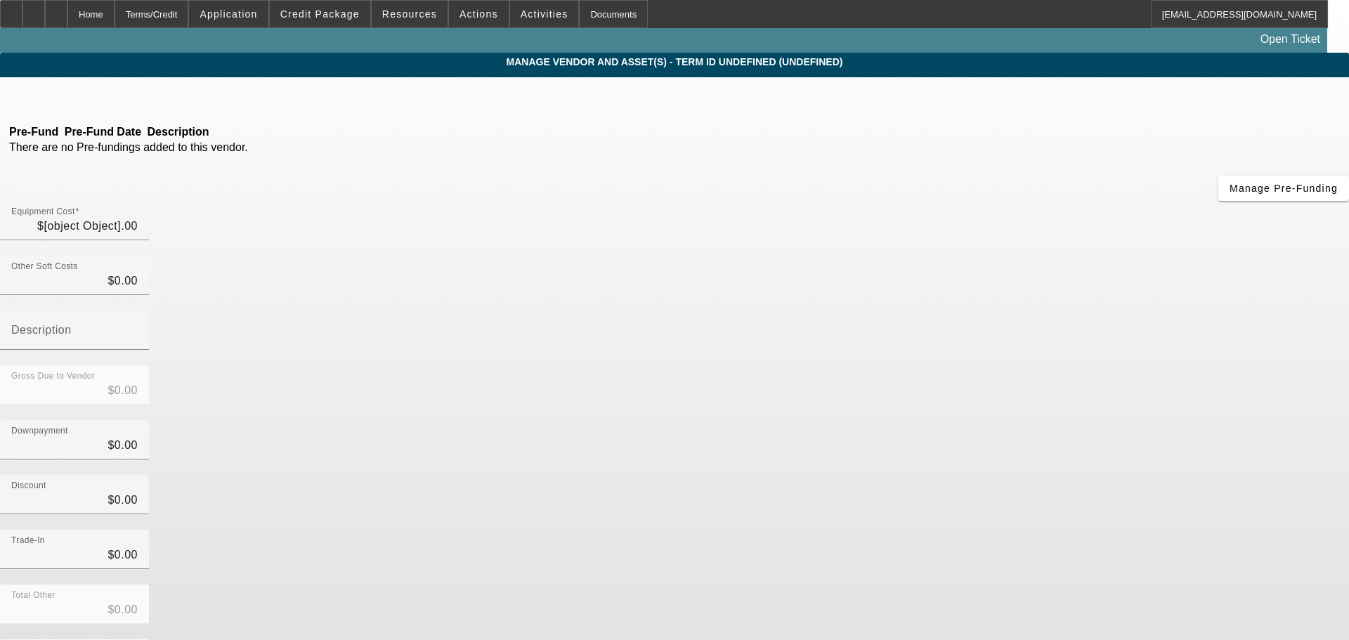
type input "$65,000.00"
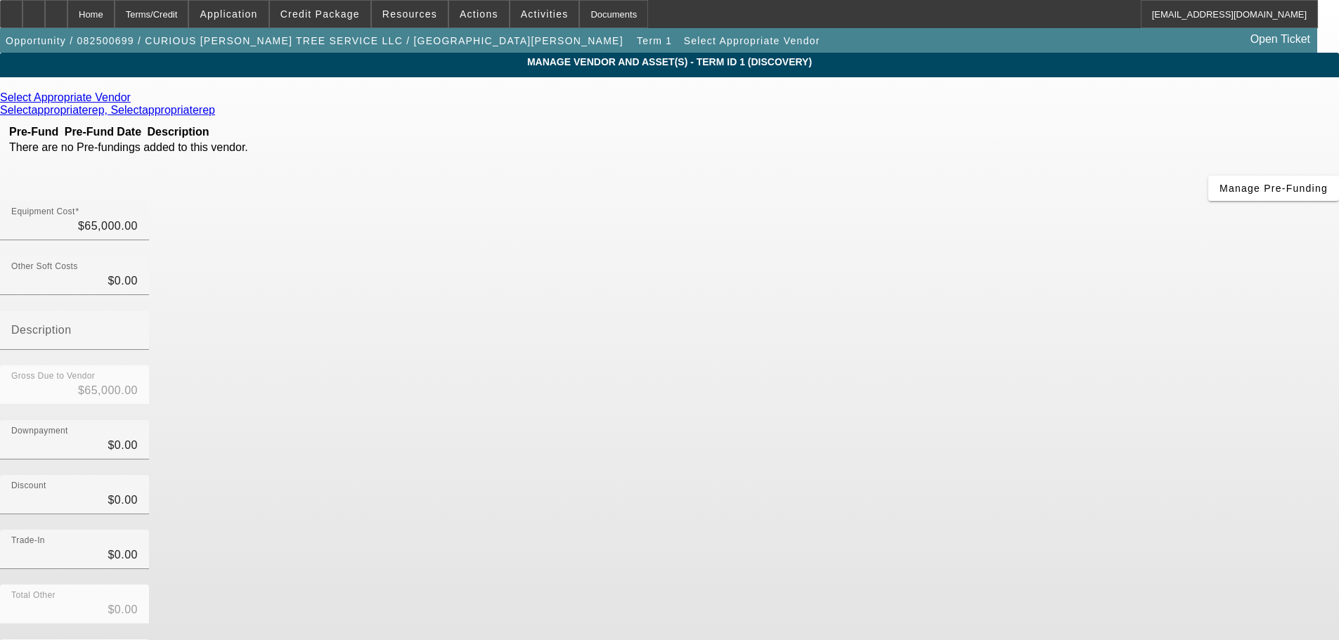
click at [134, 103] on icon at bounding box center [134, 97] width 0 height 12
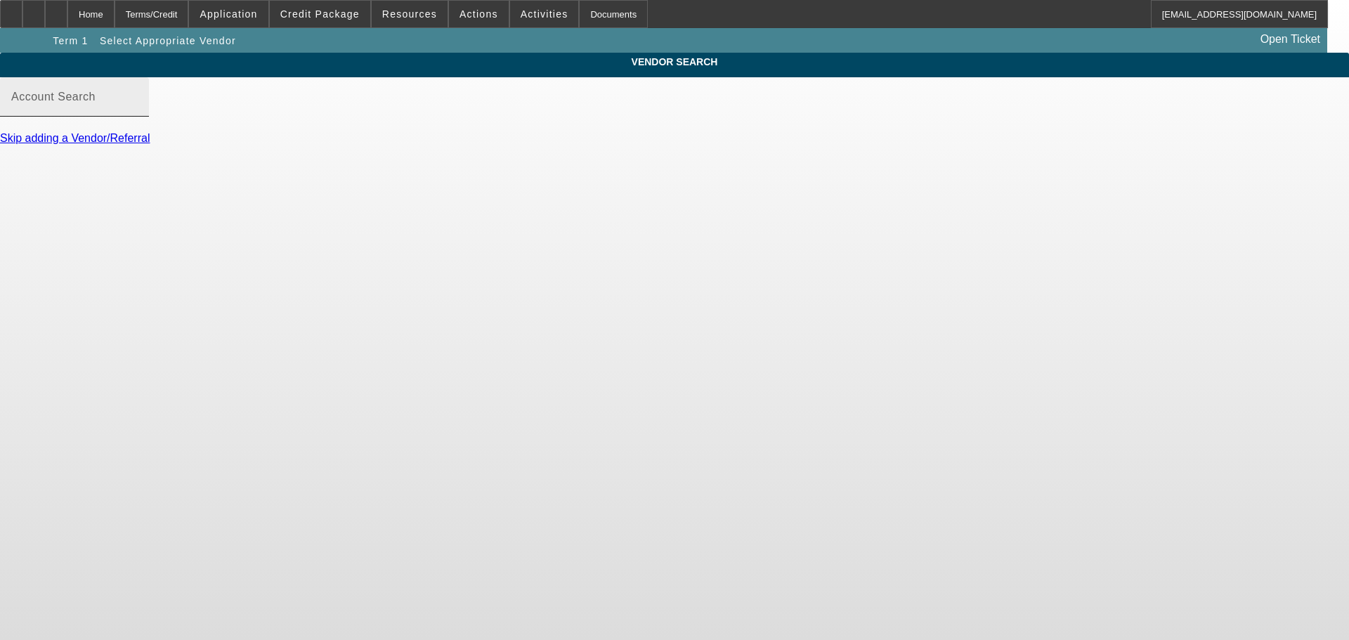
click at [138, 111] on input "Account Search" at bounding box center [74, 102] width 126 height 17
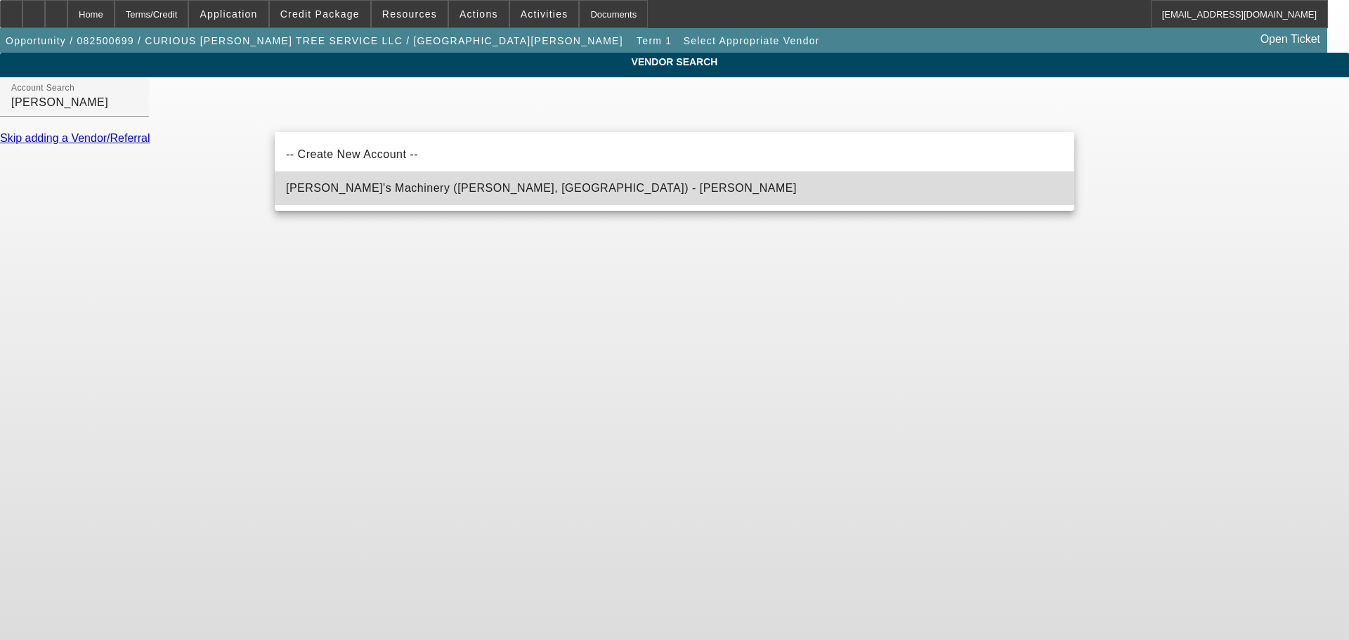
click at [395, 192] on span "Schmidy's Machinery (Clinton, IL) - Schmid, Jesse" at bounding box center [541, 188] width 511 height 12
type input "Schmidy's Machinery (Clinton, IL) - Schmid, Jesse"
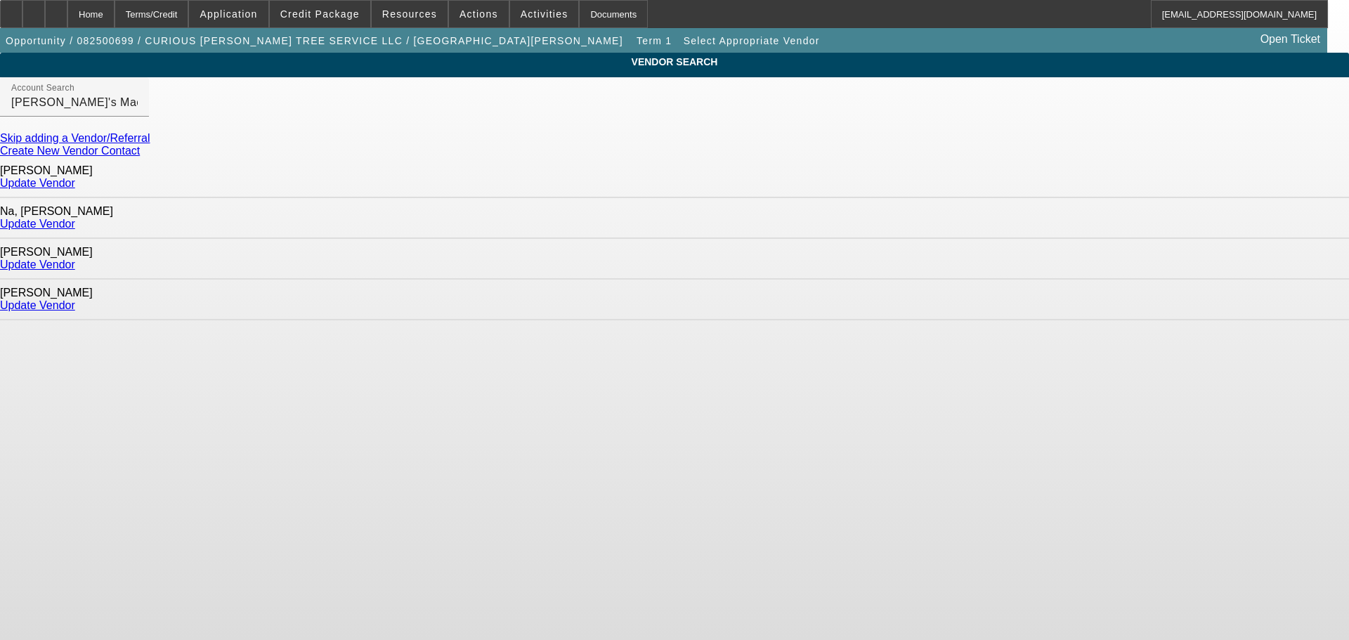
click at [75, 259] on link "Update Vendor" at bounding box center [37, 265] width 75 height 12
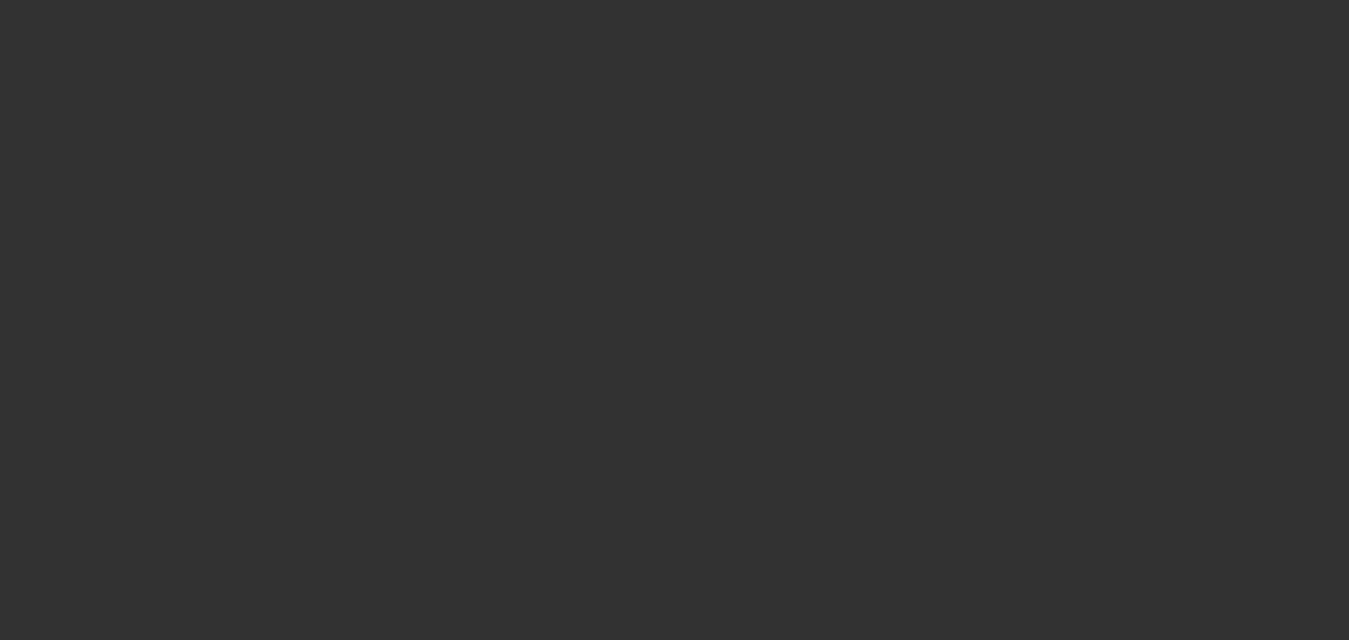
type input "$65,000.00"
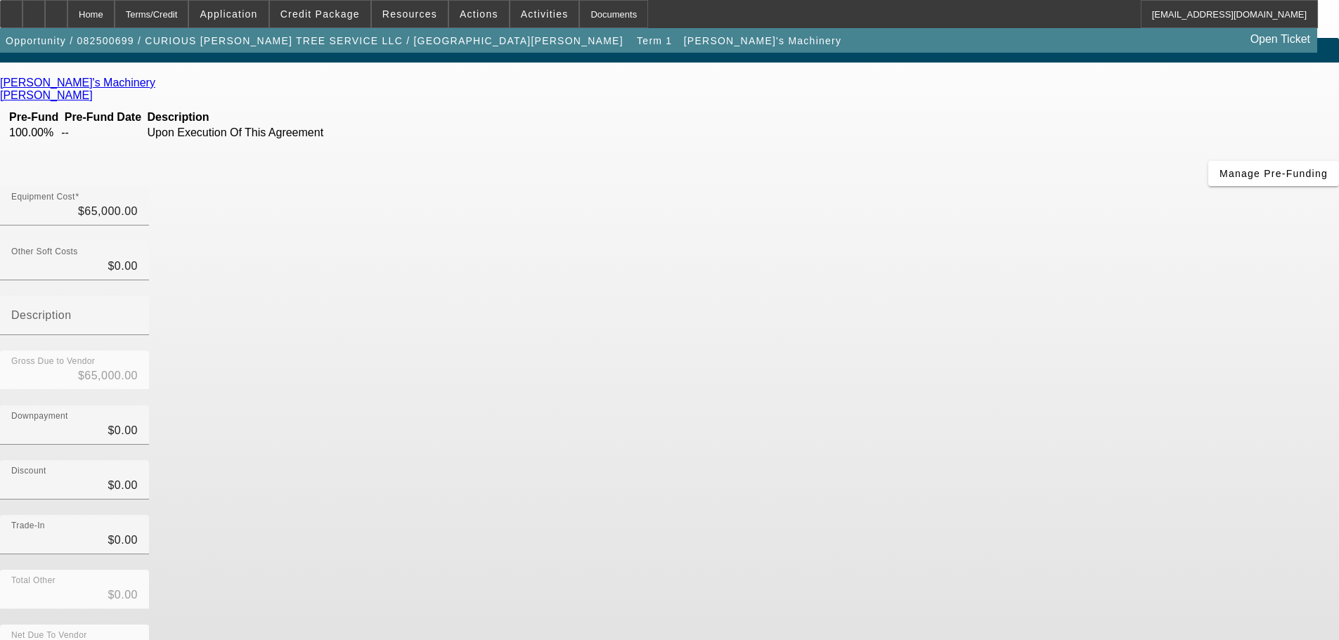
scroll to position [19, 0]
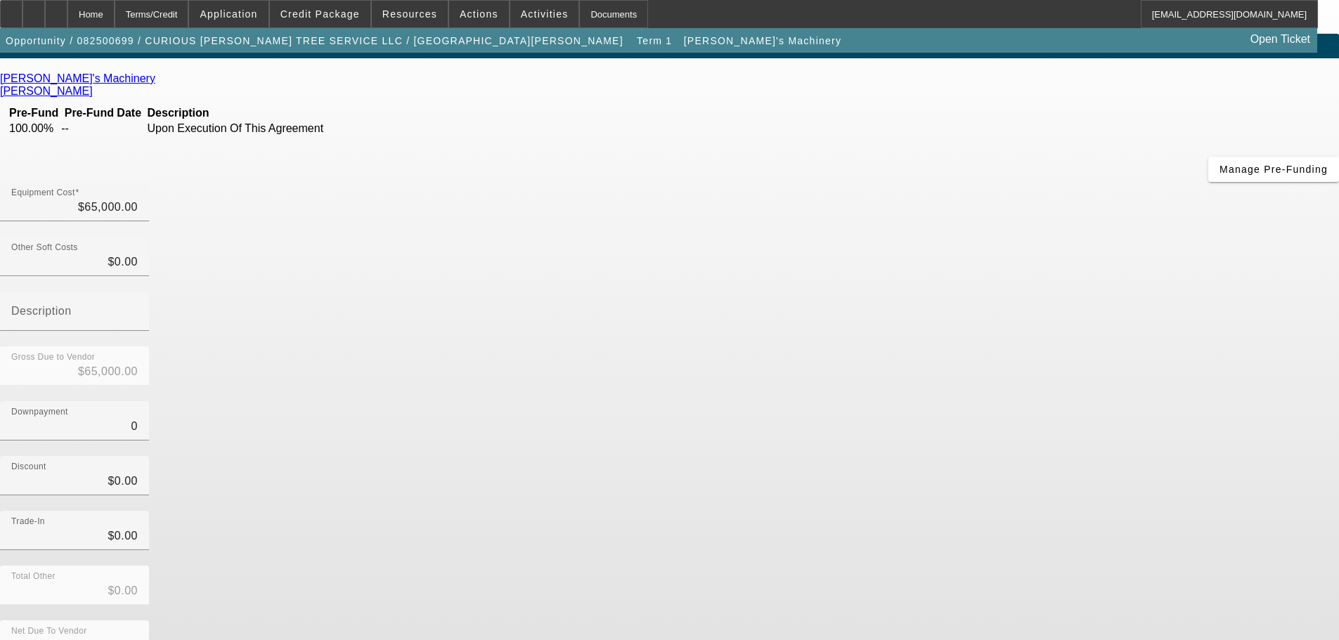
drag, startPoint x: 842, startPoint y: 265, endPoint x: 913, endPoint y: 261, distance: 71.1
click at [913, 401] on div "Downpayment 0" at bounding box center [669, 428] width 1339 height 55
type input "2"
type input "$2.00"
type input "$64,998.00"
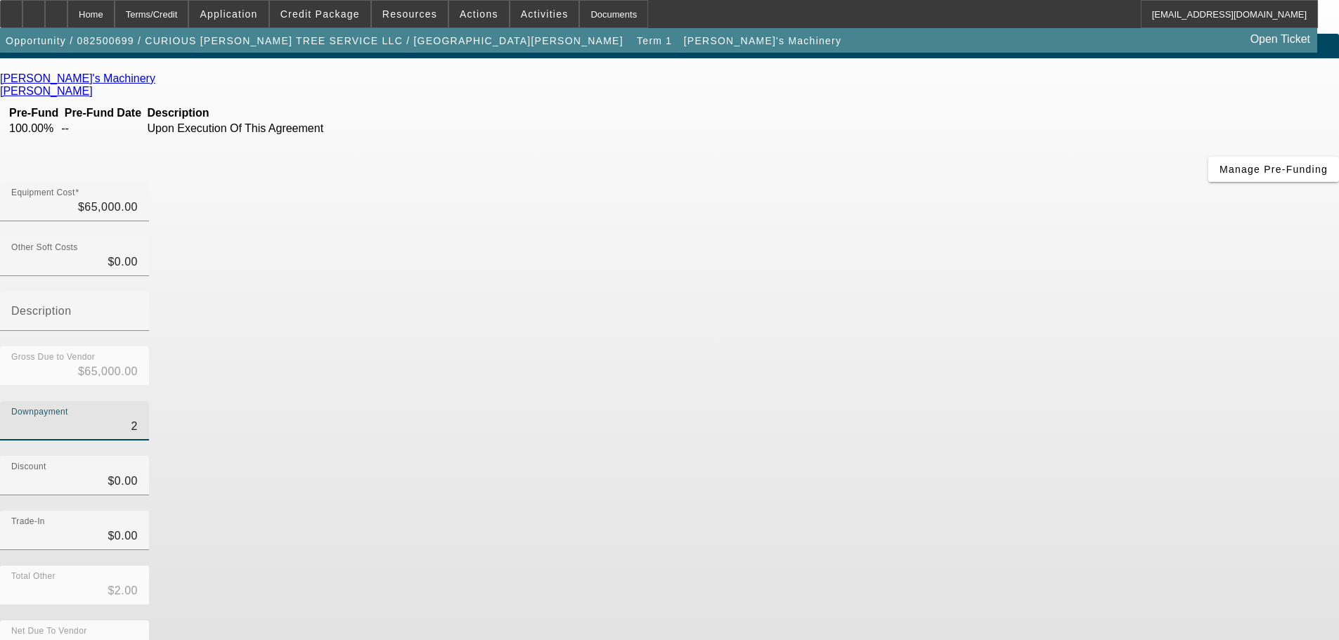
type input "20"
type input "$20.00"
type input "$64,980.00"
type input "200"
type input "$200.00"
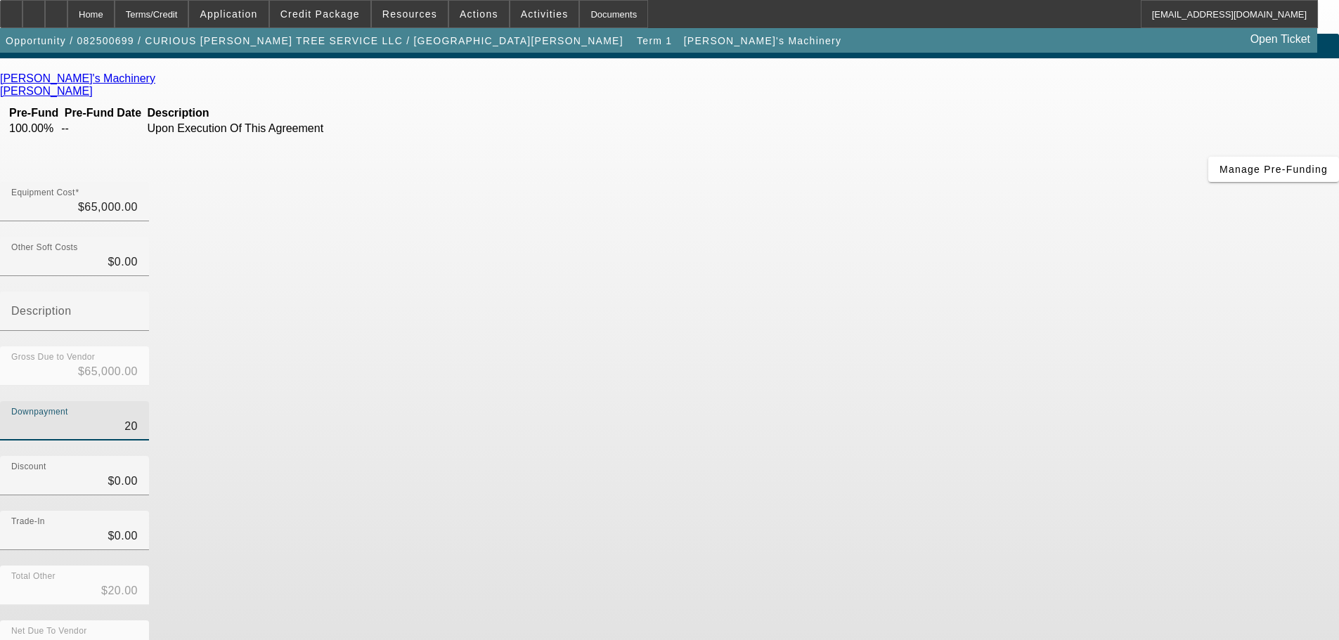
type input "$64,800.00"
type input "2000"
type input "$2,000.00"
type input "$63,000.00"
type input "$2,000.00"
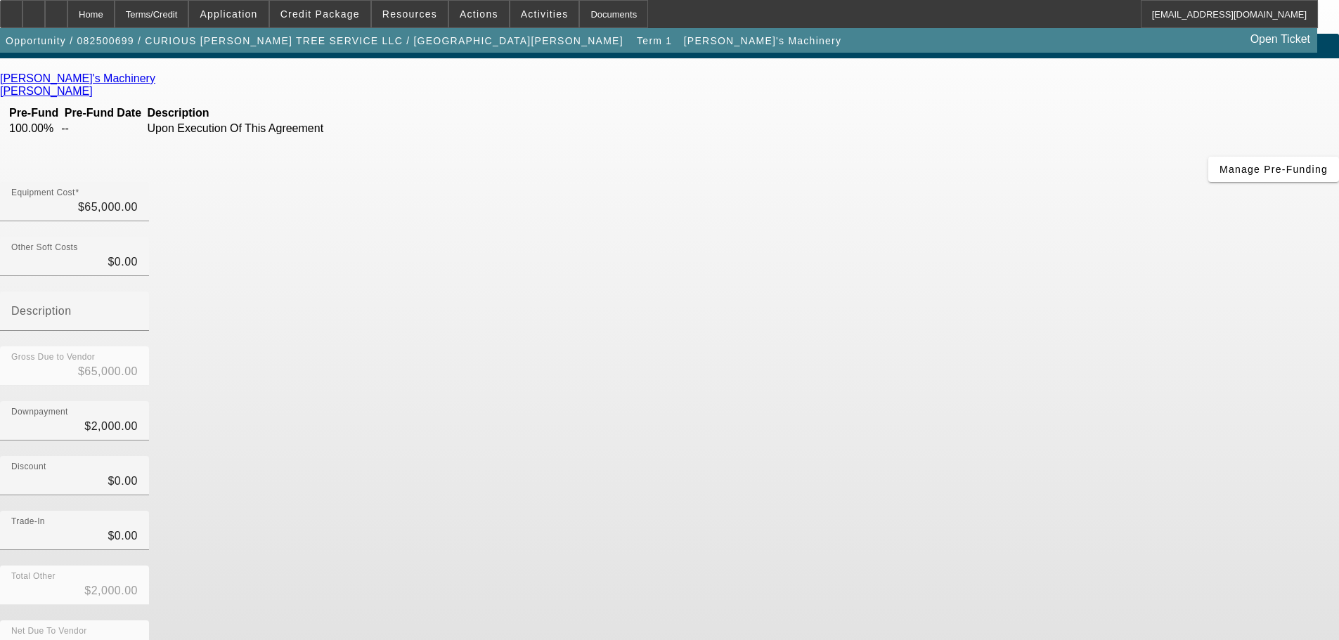
click at [968, 456] on div "Discount $0.00" at bounding box center [669, 483] width 1339 height 55
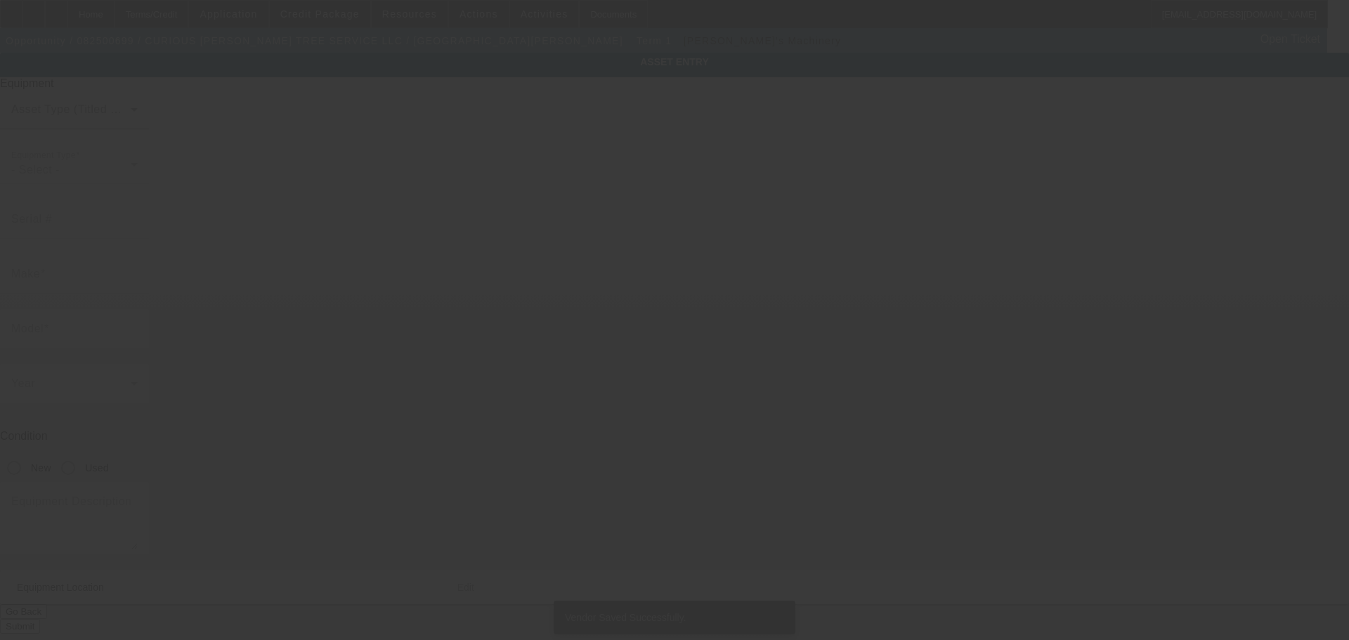
type textarea "Make: freightliner; Model: m2"
type input "1444 Partridge Avenue"
type input "St. Louis"
type input "63130"
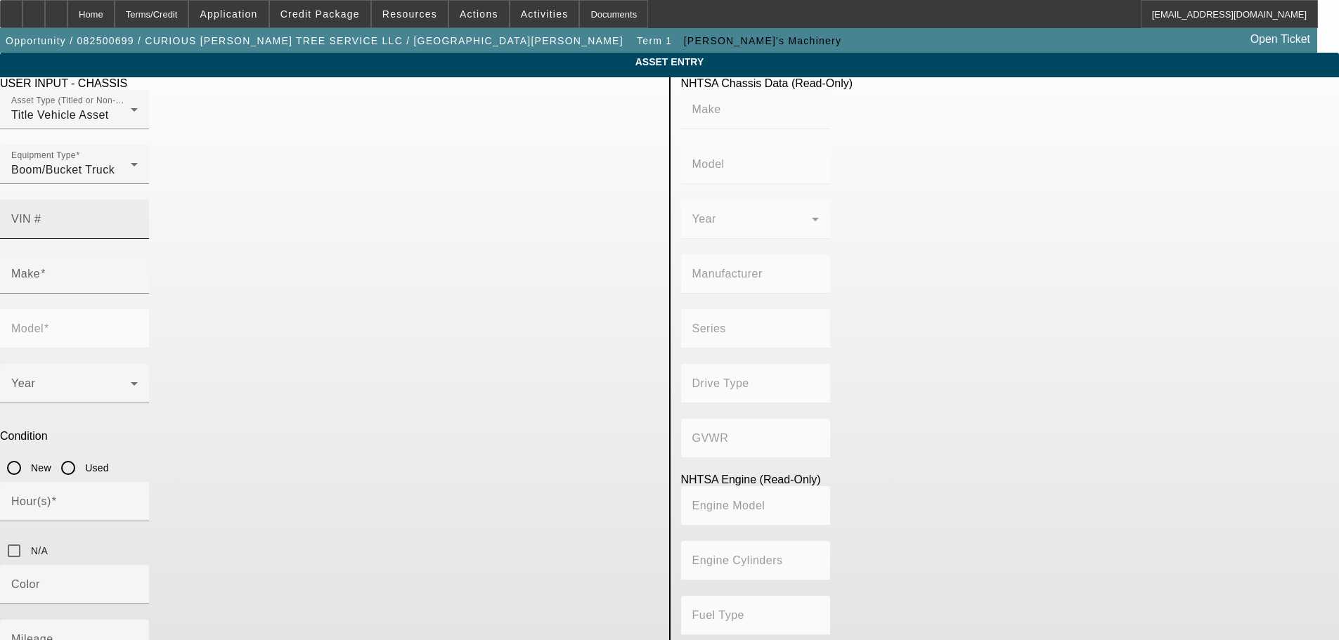
click at [41, 213] on mat-label "VIN #" at bounding box center [26, 219] width 30 height 12
click at [138, 216] on input "VIN #" at bounding box center [74, 224] width 126 height 17
paste input "1FVACWDU8GHHB6283"
type input "1FVACWDU8GHHB6283"
type input "FREIGHTLINER"
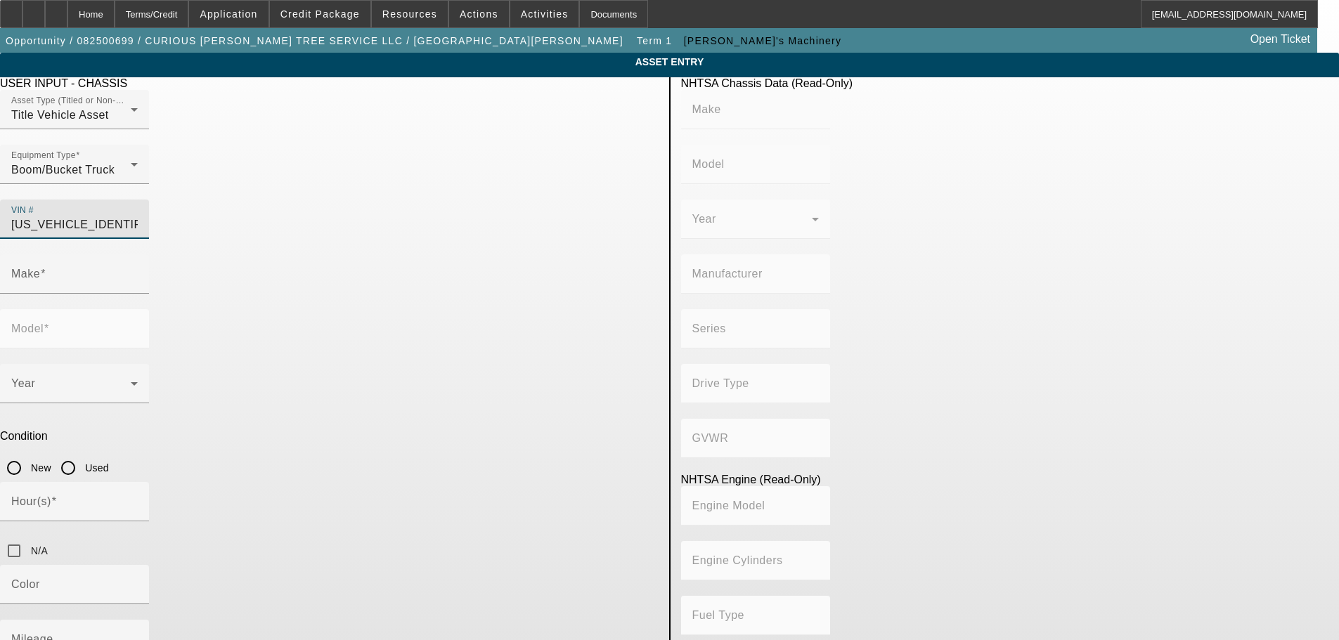
type input "M2"
type input "DAIMLER TRUCK NORTH AMERICA LLC"
type input "106 Medium Duty"
type input "4x2"
type input "Class 6: 19,501 - 26,000 lb (8,845 - 11,794 kg)"
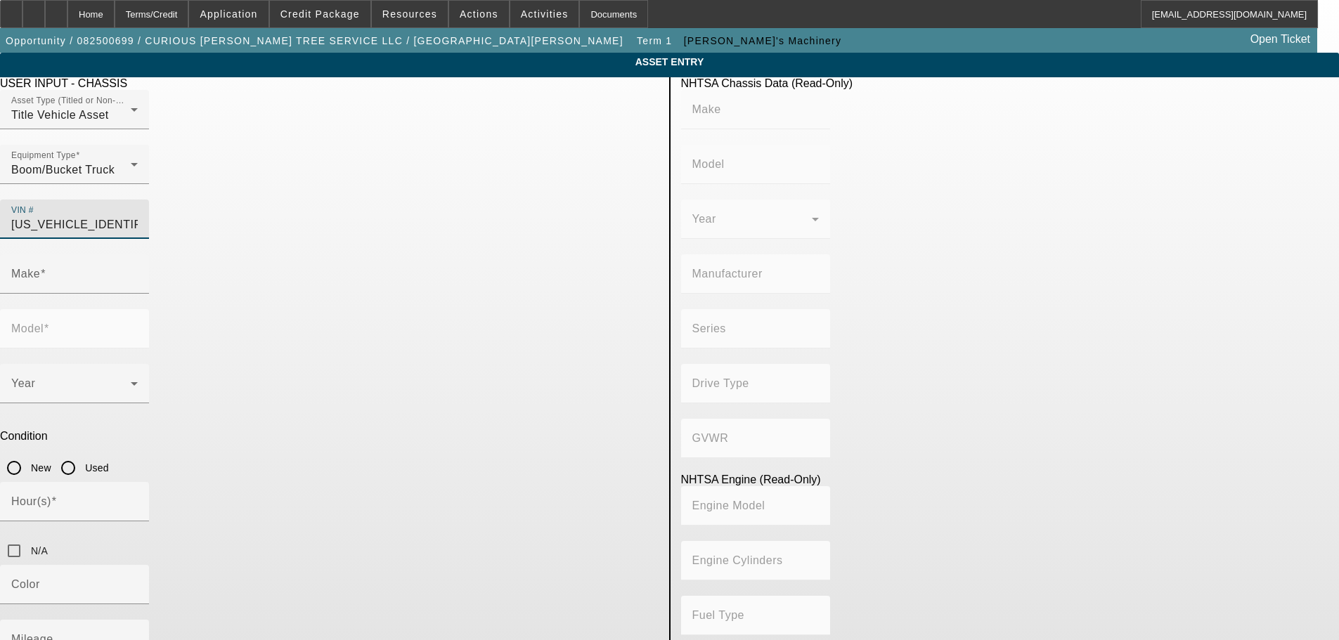
type input "Cummins ISB"
type input "6"
type input "Diesel"
type input "408.85908543470"
type input "6.7"
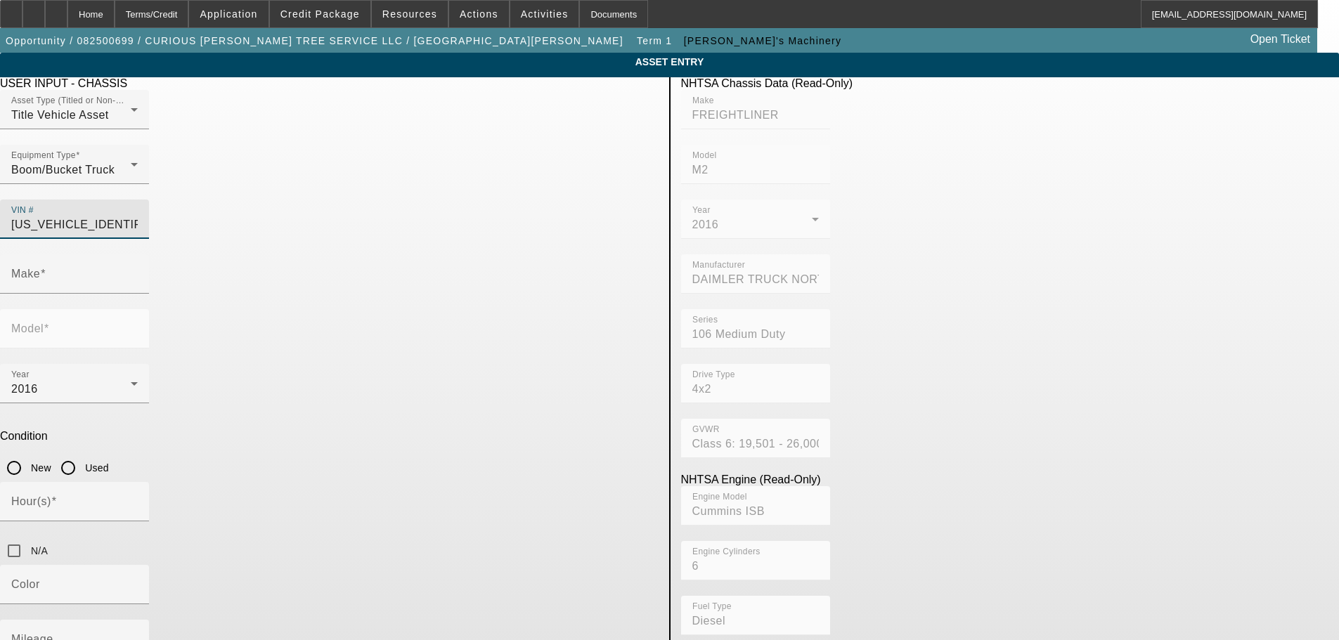
type input "FREIGHTLINER"
type input "M2"
type input "1FVACWDU8GHHB6283"
click at [82, 454] on input "Used" at bounding box center [68, 468] width 28 height 28
radio input "true"
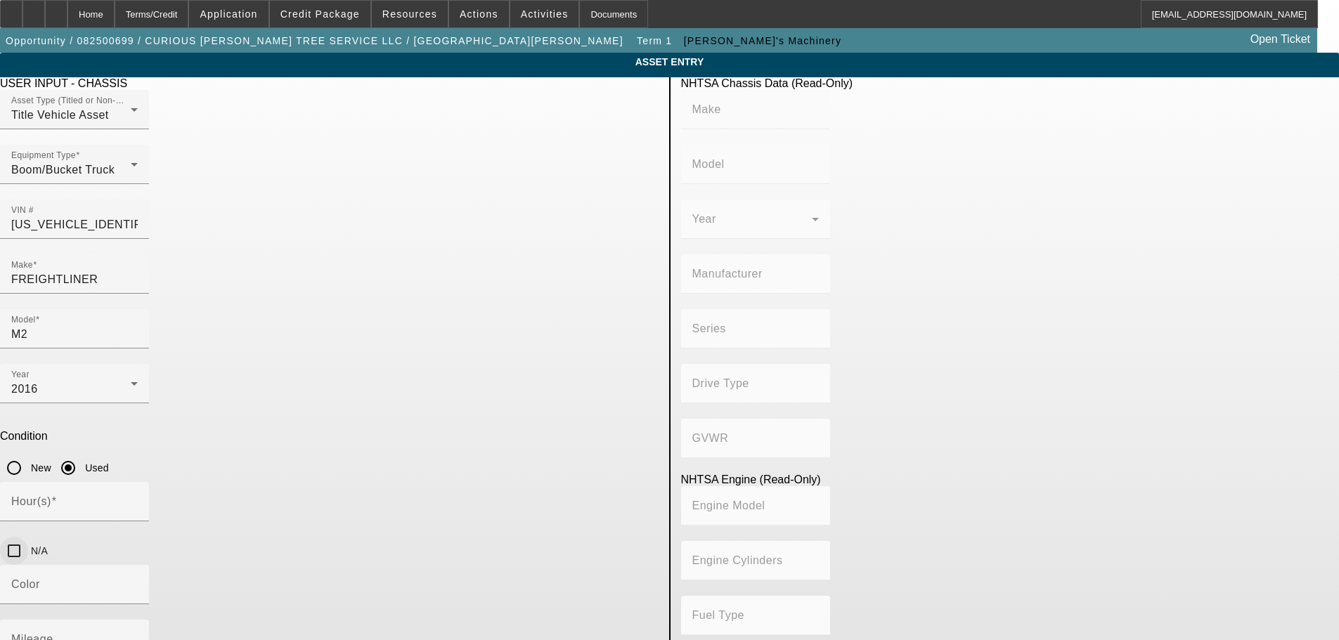
type input "FREIGHTLINER"
type input "M2"
type input "DAIMLER TRUCK NORTH AMERICA LLC"
type input "106 Medium Duty"
type input "4x2"
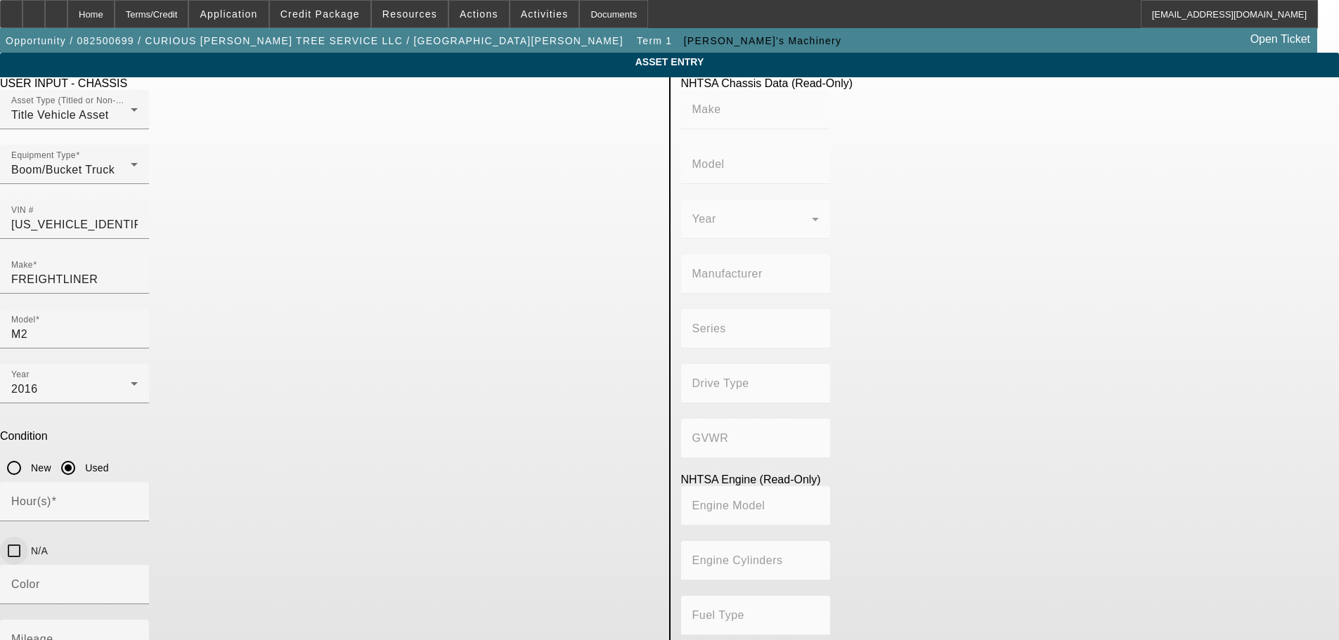
type input "Class 6: 19,501 - 26,000 lb (8,845 - 11,794 kg)"
type input "Cummins ISB"
type input "6"
type input "Diesel"
type input "408.85908543470"
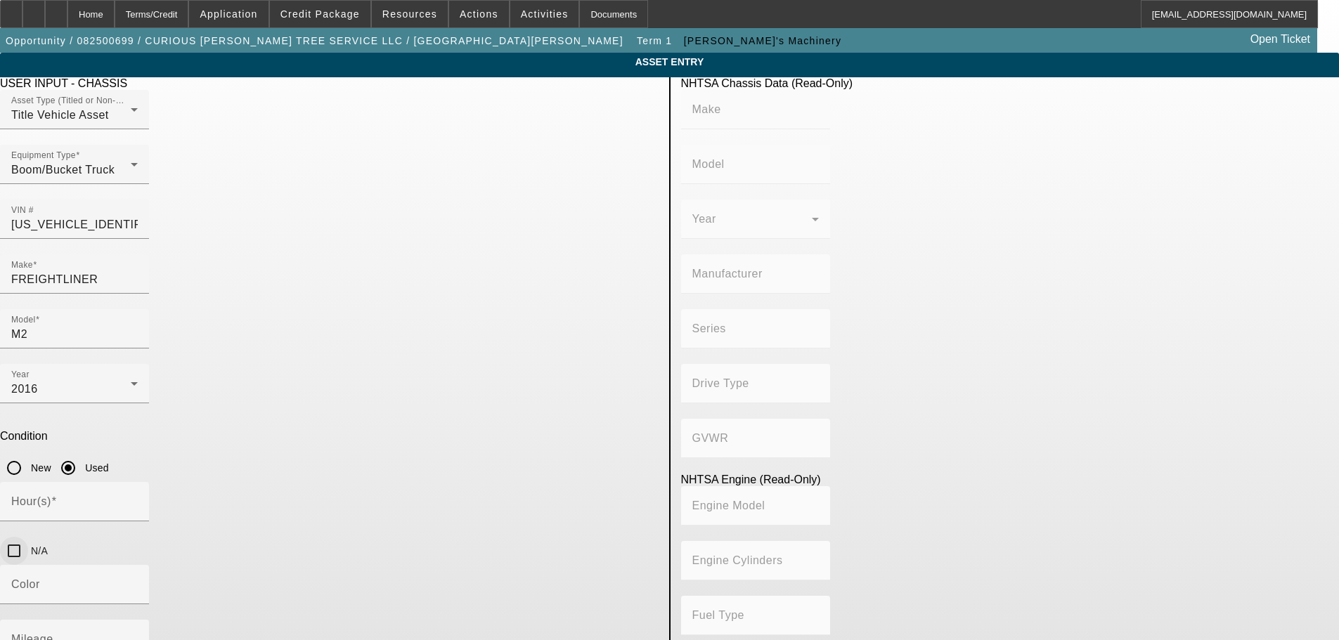
type input "6.7"
click at [28, 537] on input "N/A" at bounding box center [14, 551] width 28 height 28
checkbox input "true"
click at [53, 633] on mat-label "Mileage" at bounding box center [32, 639] width 42 height 12
click at [138, 637] on input "Mileage" at bounding box center [74, 645] width 126 height 17
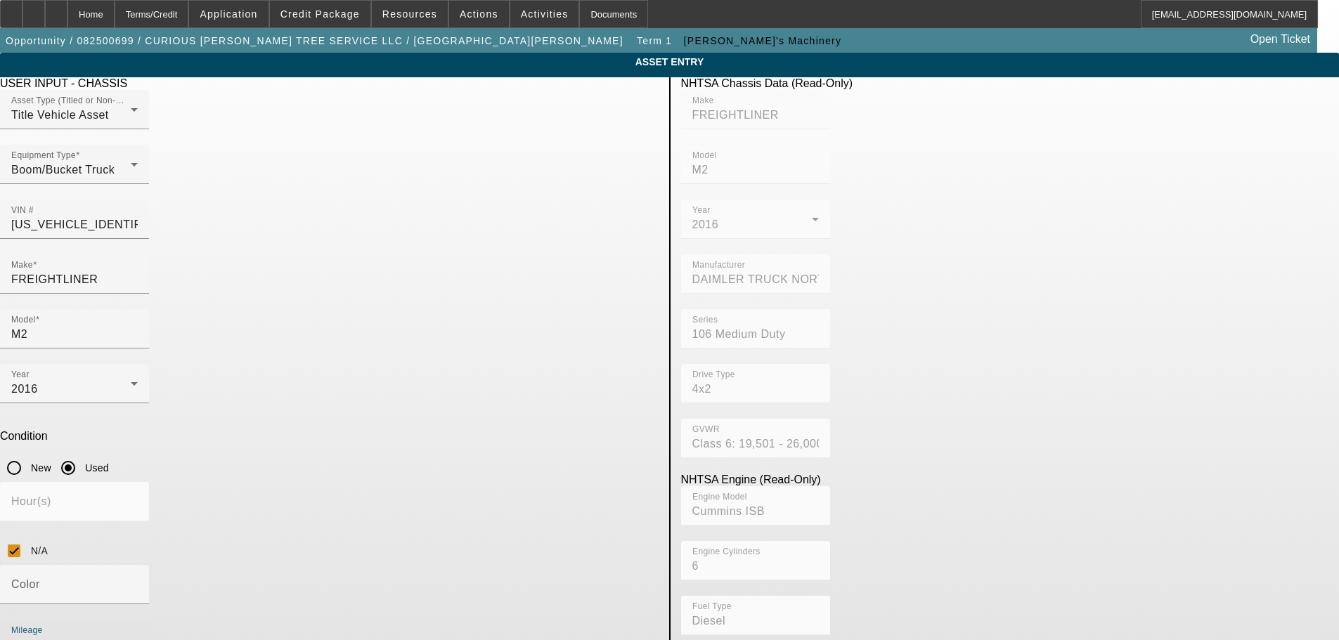
type input "107301"
click at [188, 473] on app-asset-collateral-manage "ASSET ENTRY Delete asset USER INPUT - CHASSIS Asset Type (Titled or Non-Titled)…" at bounding box center [669, 446] width 1339 height 787
drag, startPoint x: 412, startPoint y: 476, endPoint x: 192, endPoint y: 479, distance: 220.7
click at [192, 479] on app-asset-collateral-manage "ASSET ENTRY Delete asset USER INPUT - CHASSIS Asset Type (Titled or Non-Titled)…" at bounding box center [669, 446] width 1339 height 787
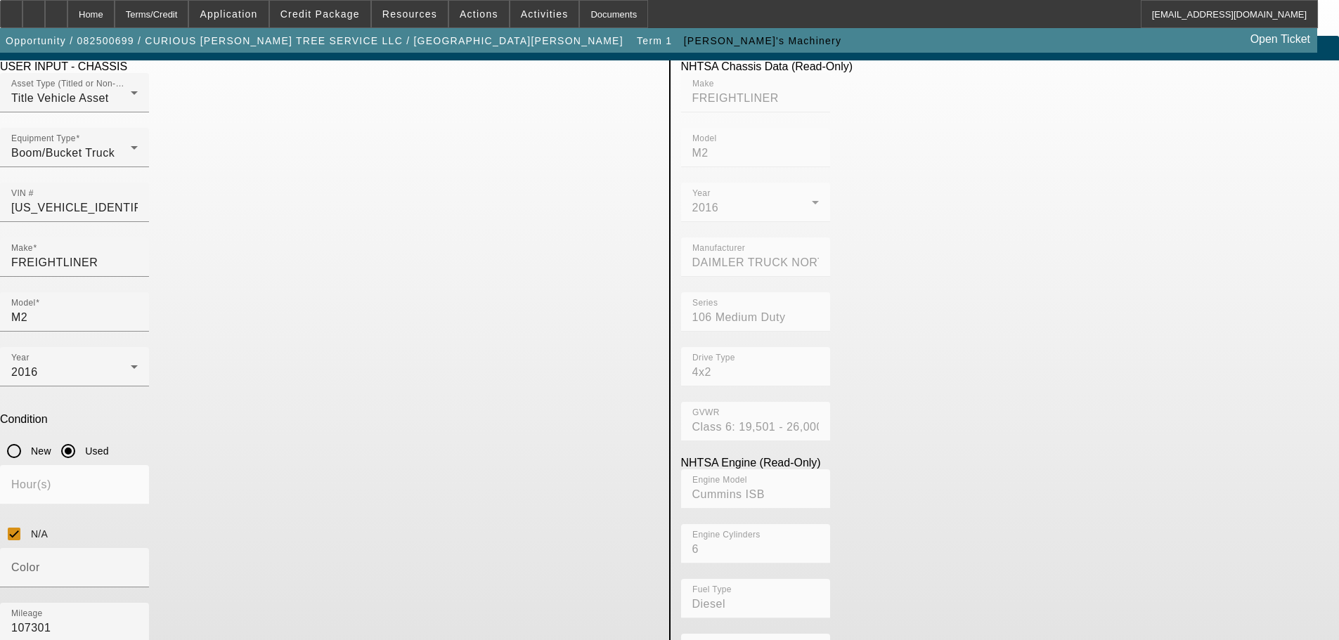
scroll to position [27, 0]
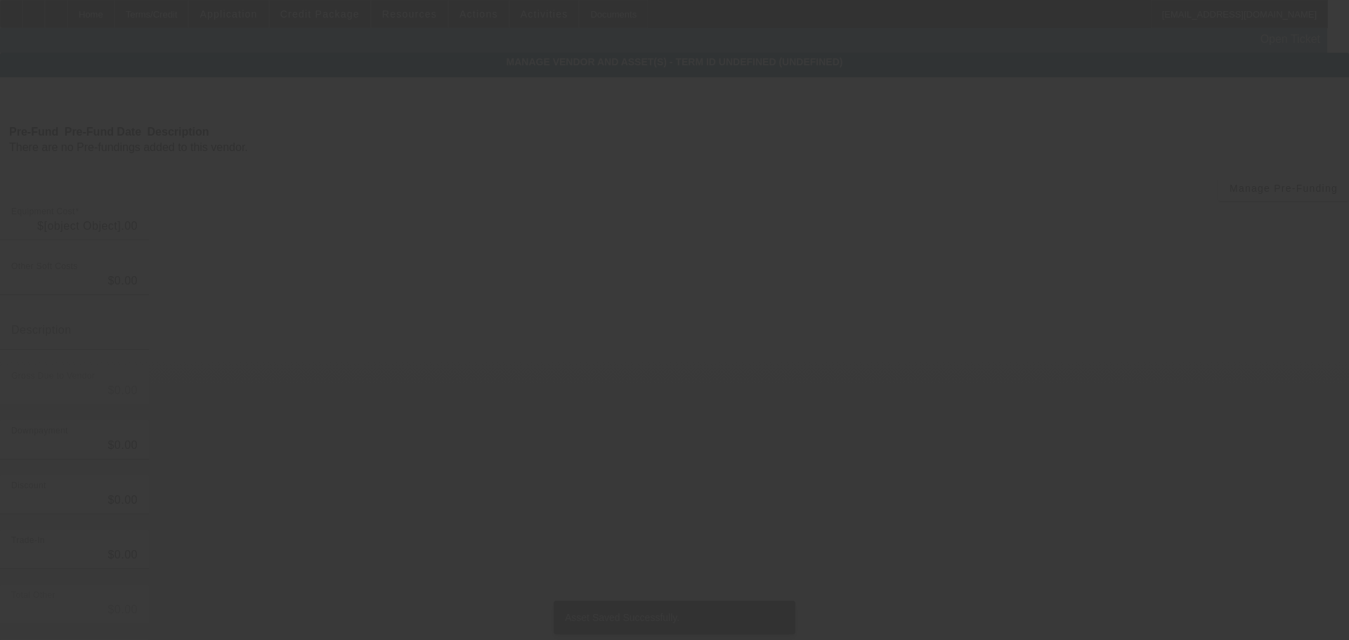
type input "$65,000.00"
type input "$2,000.00"
type input "$63,000.00"
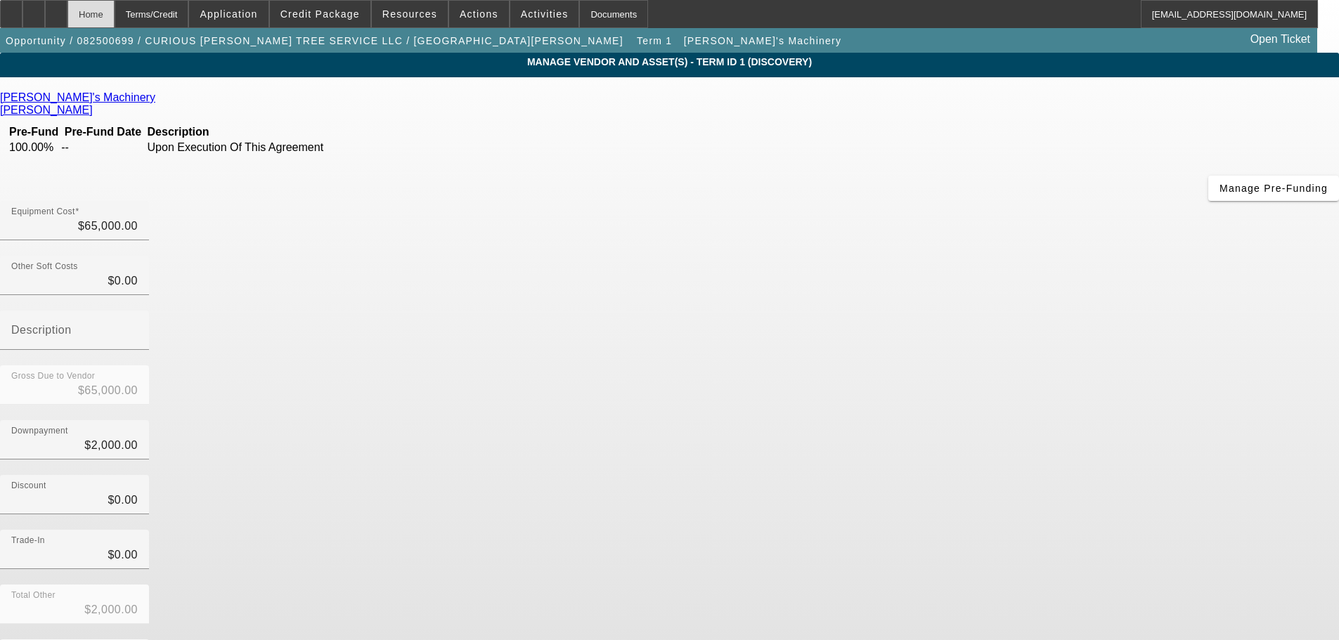
click at [115, 11] on div "Home" at bounding box center [90, 14] width 47 height 28
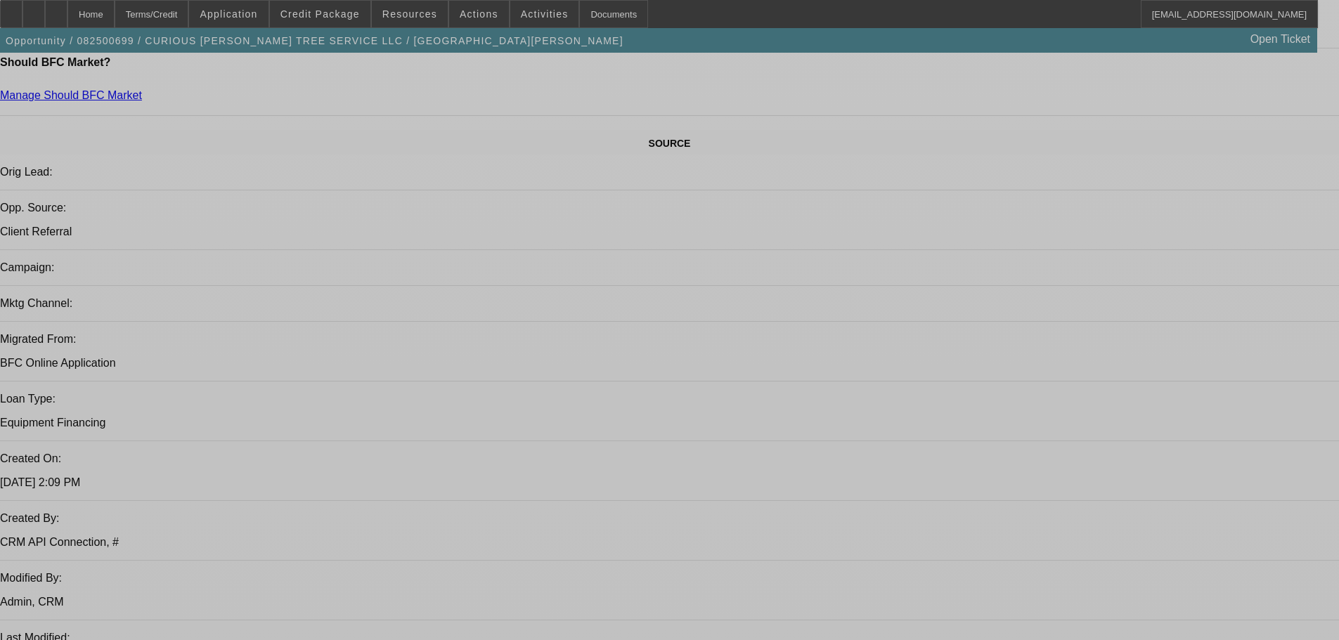
select select "0"
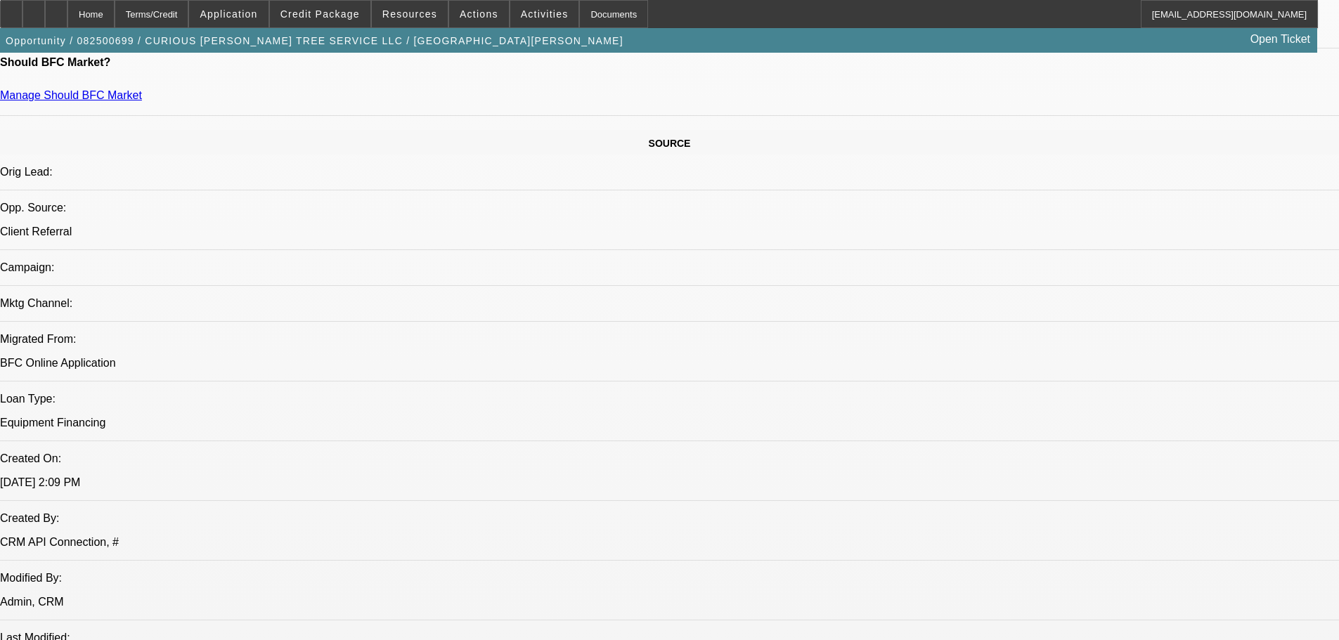
select select "2"
select select "0.1"
select select "4"
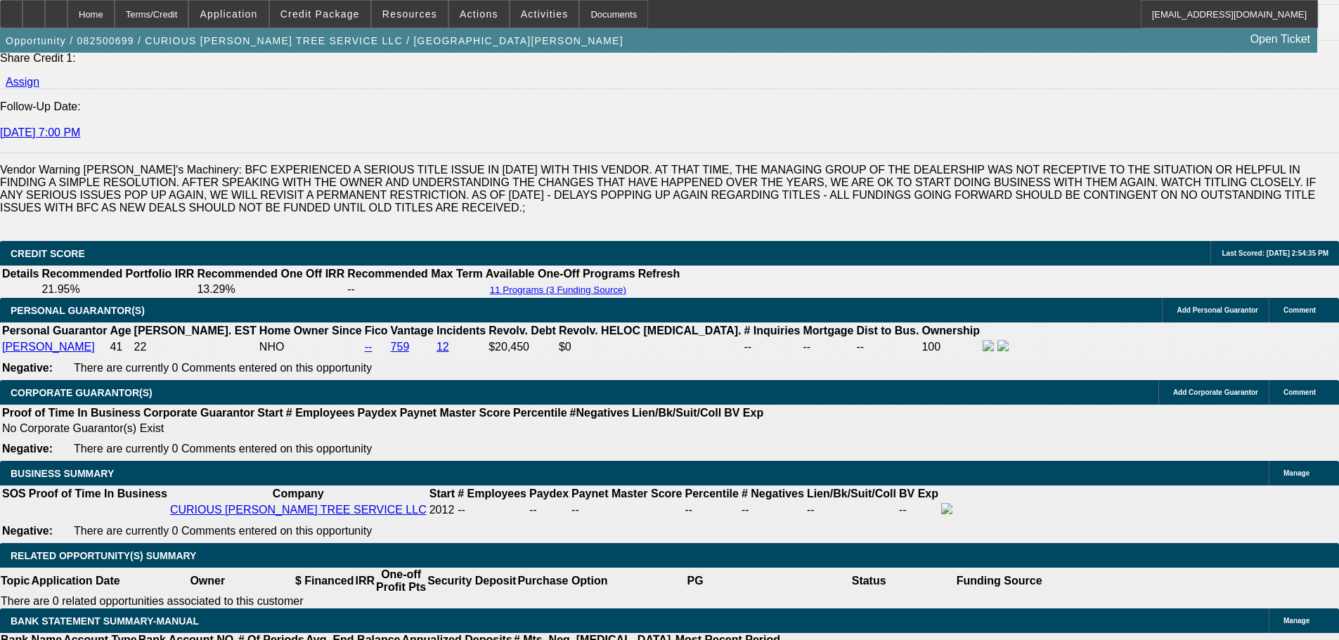
scroll to position [1992, 0]
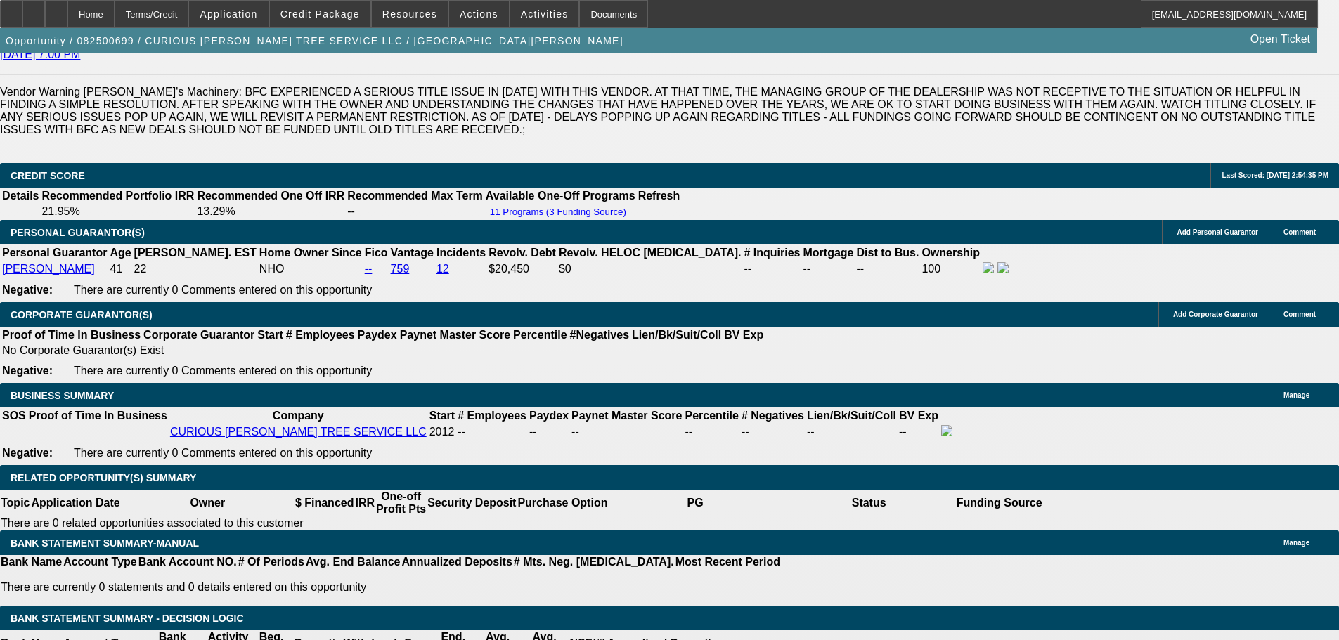
drag, startPoint x: 247, startPoint y: 213, endPoint x: 365, endPoint y: 216, distance: 118.1
type input "$20,000.00"
type input "UNKNOWN"
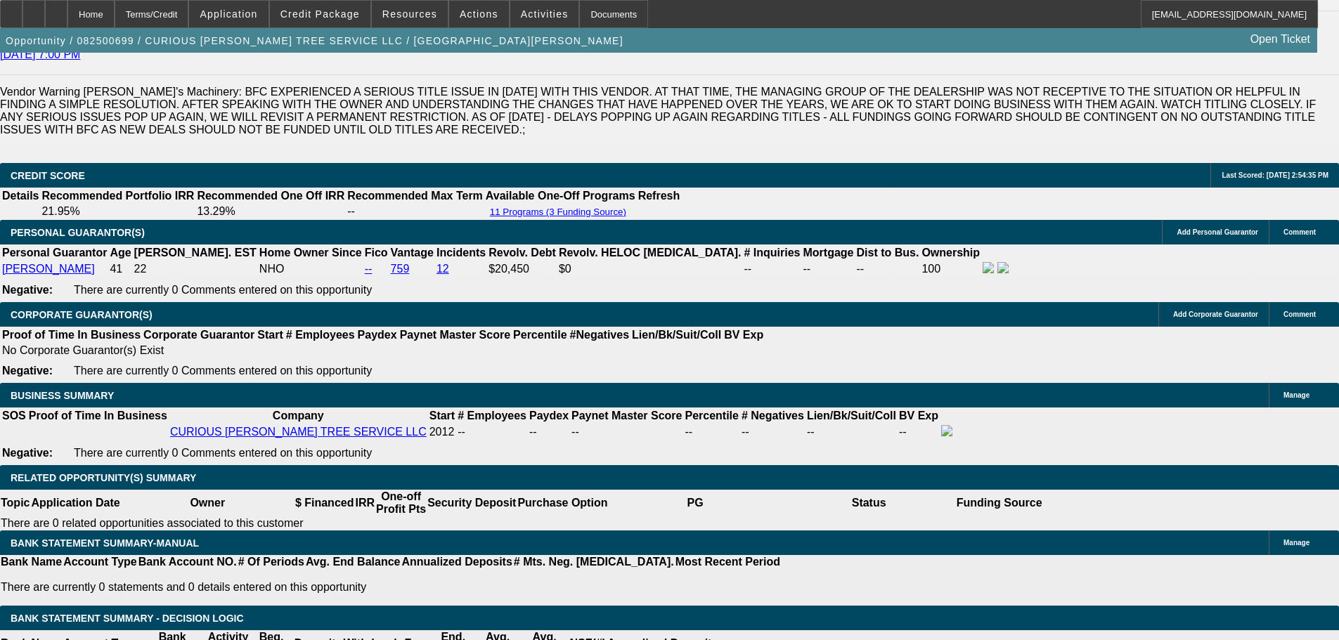
type input "$2,201.90"
type input "$1,100.95"
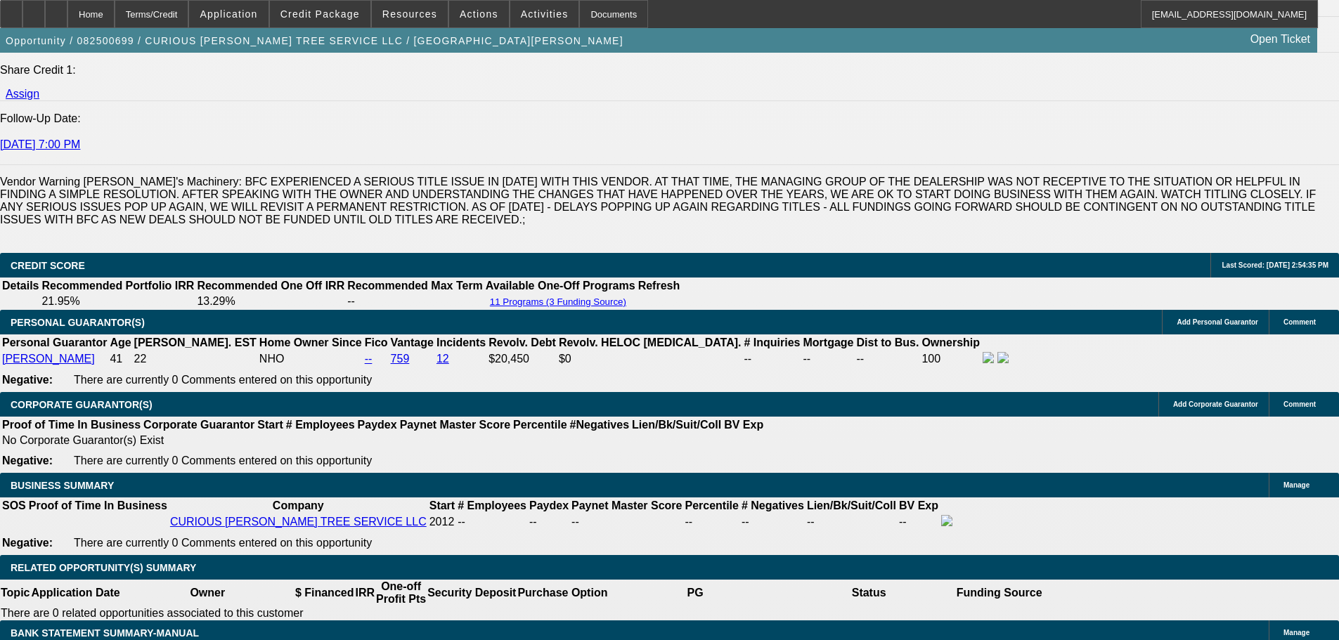
scroll to position [2062, 0]
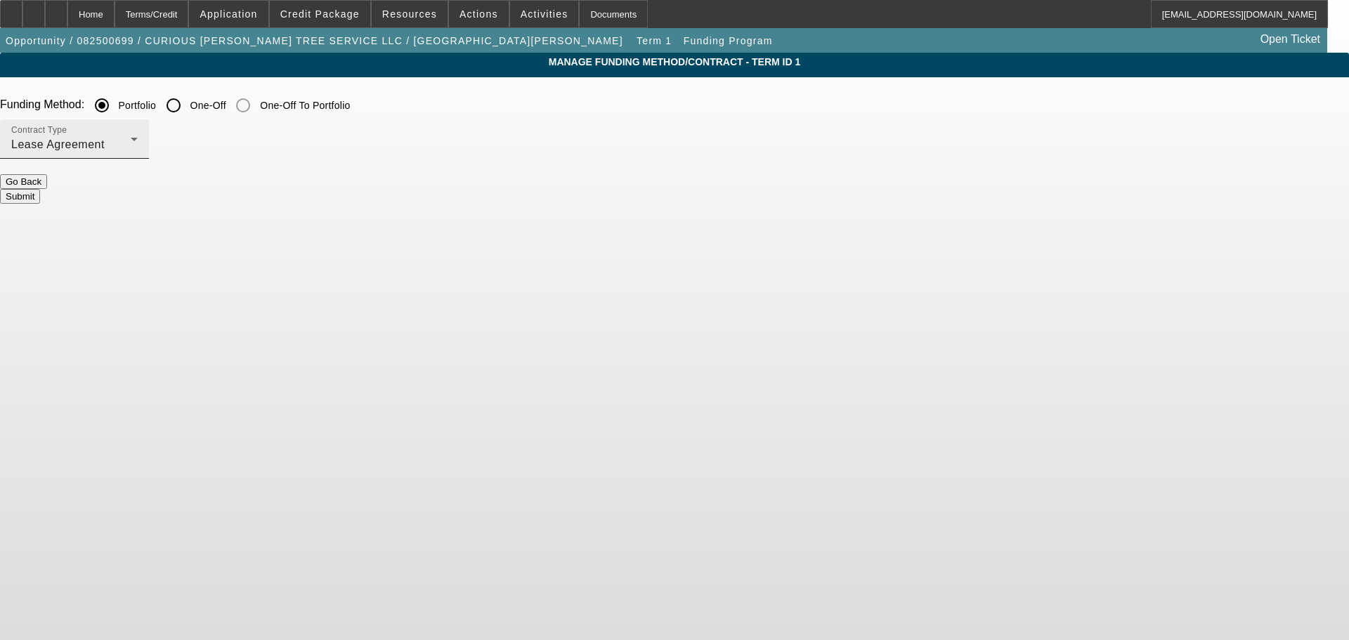
click at [131, 150] on div "Lease Agreement" at bounding box center [70, 144] width 119 height 17
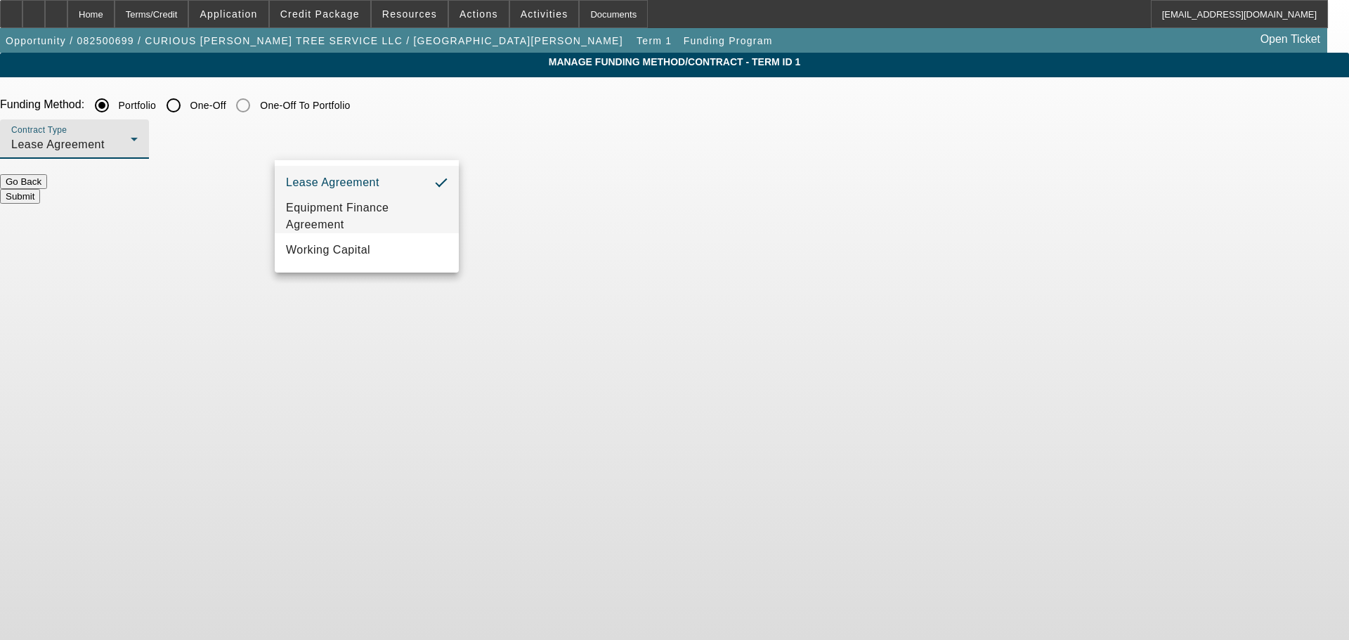
click at [371, 219] on span "Equipment Finance Agreement" at bounding box center [367, 217] width 162 height 34
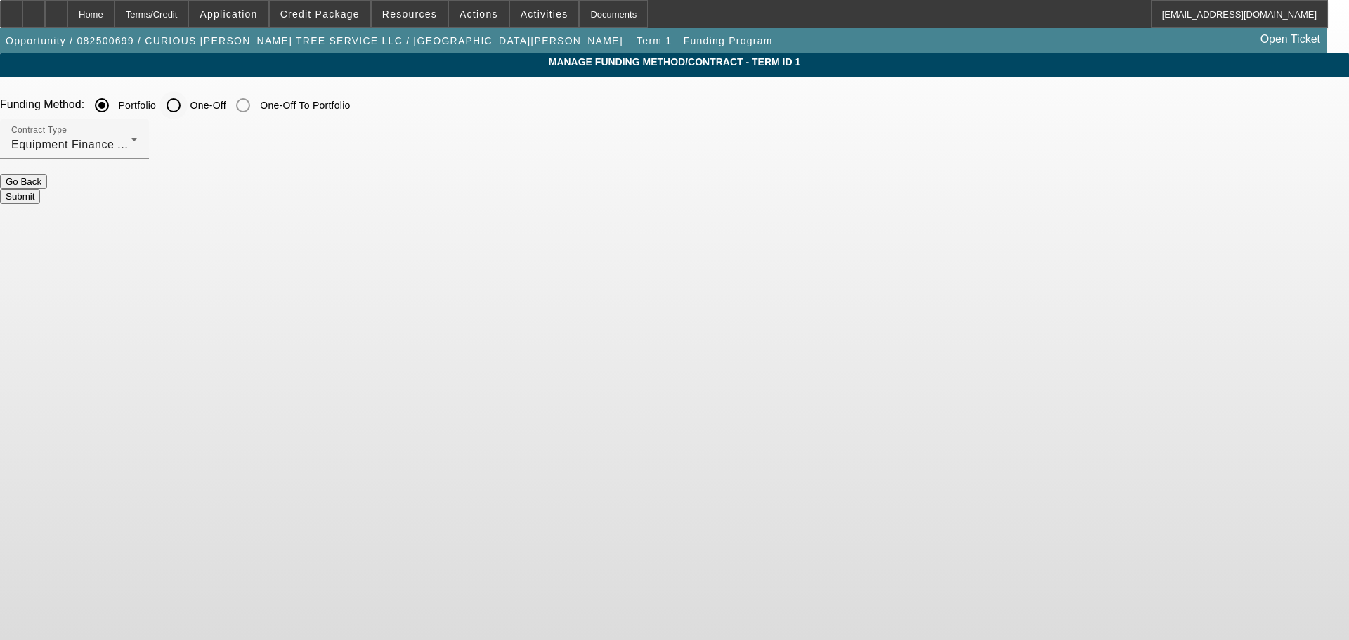
click at [188, 100] on input "One-Off" at bounding box center [173, 105] width 28 height 28
radio input "true"
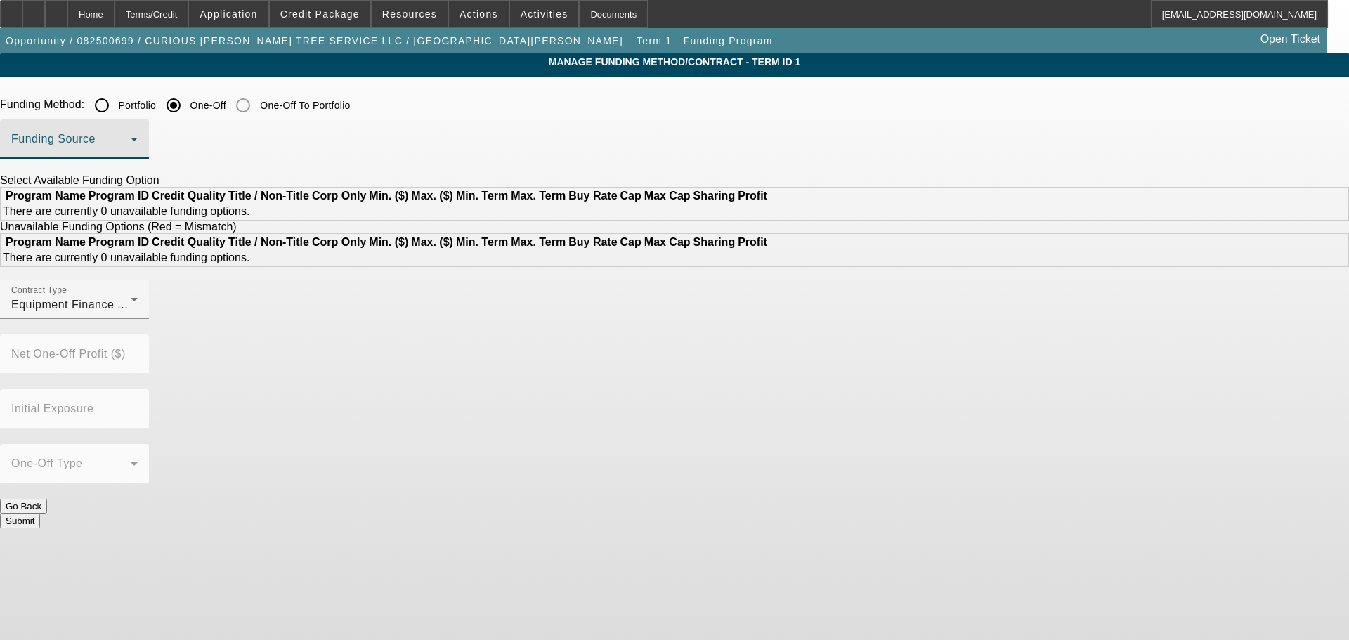
click at [131, 146] on span at bounding box center [70, 144] width 119 height 17
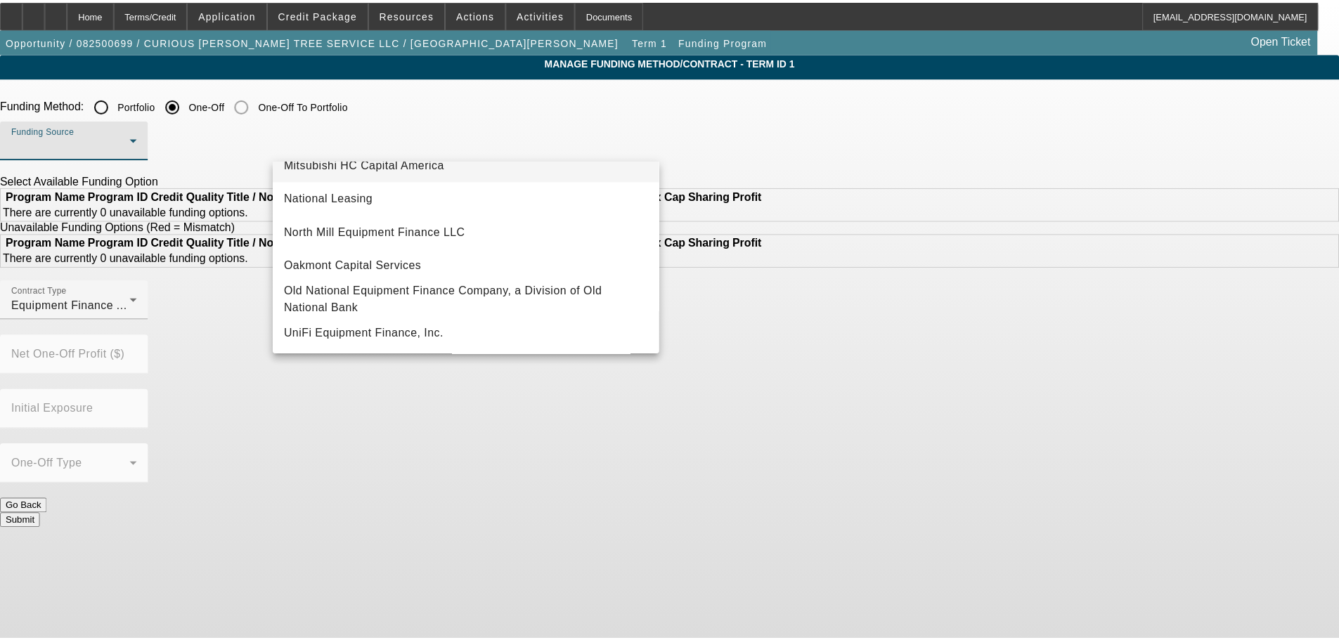
scroll to position [398, 0]
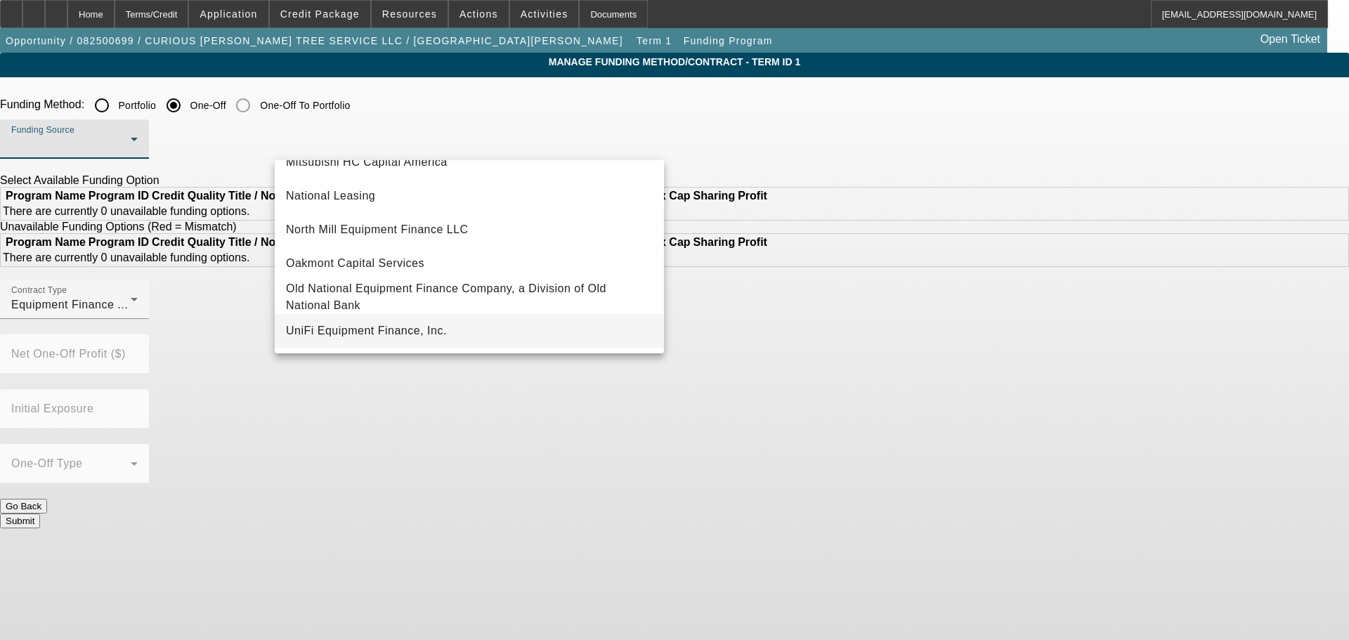
click at [448, 327] on mat-option "UniFi Equipment Finance, Inc." at bounding box center [469, 331] width 389 height 34
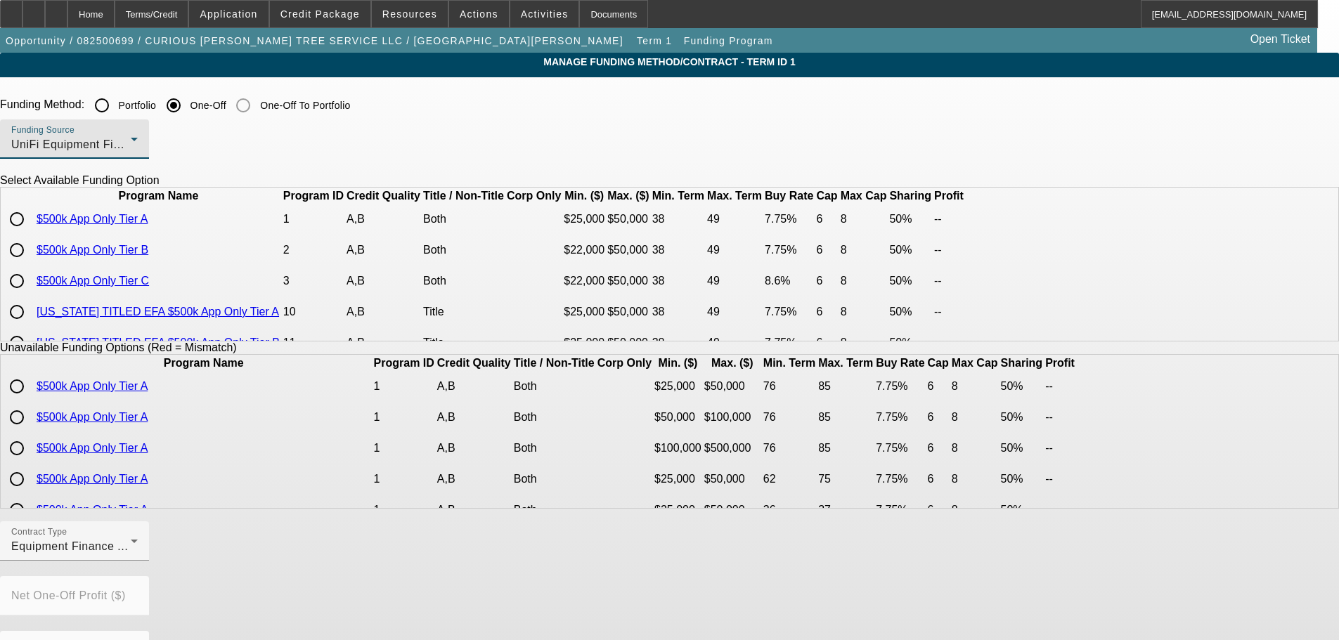
click at [138, 136] on div "Funding Source UniFi Equipment Finance, Inc." at bounding box center [74, 138] width 126 height 39
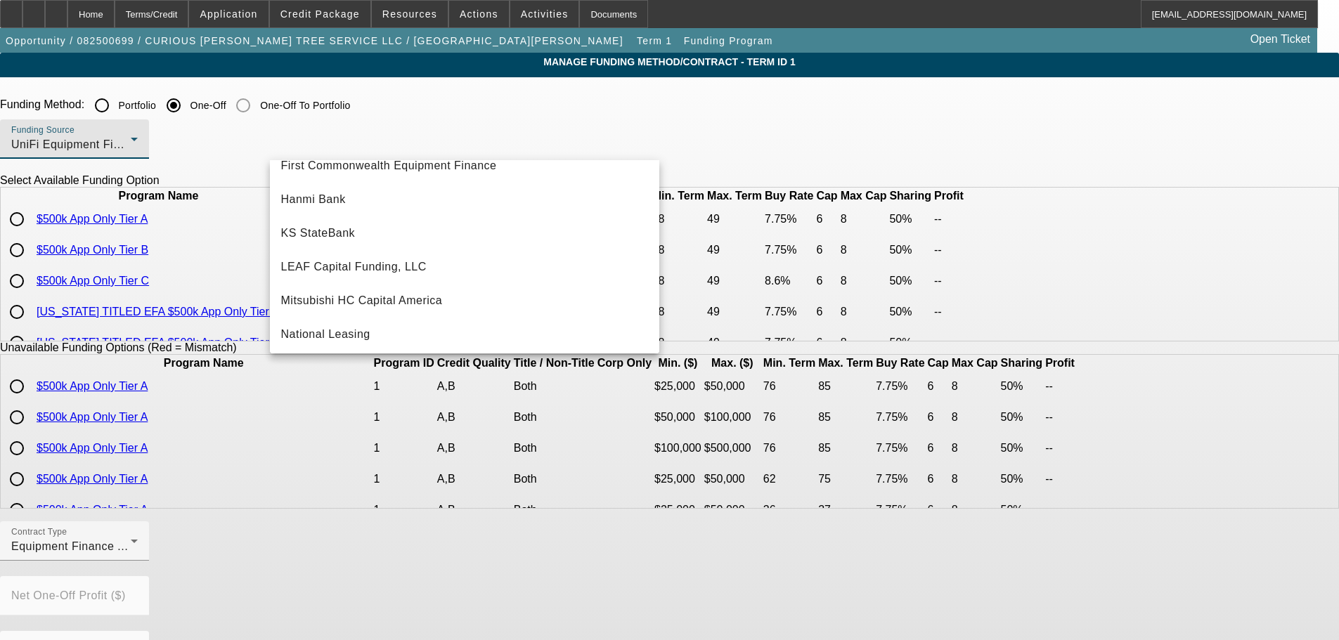
scroll to position [252, 0]
click at [472, 167] on span "First Commonwealth Equipment Finance" at bounding box center [389, 166] width 216 height 17
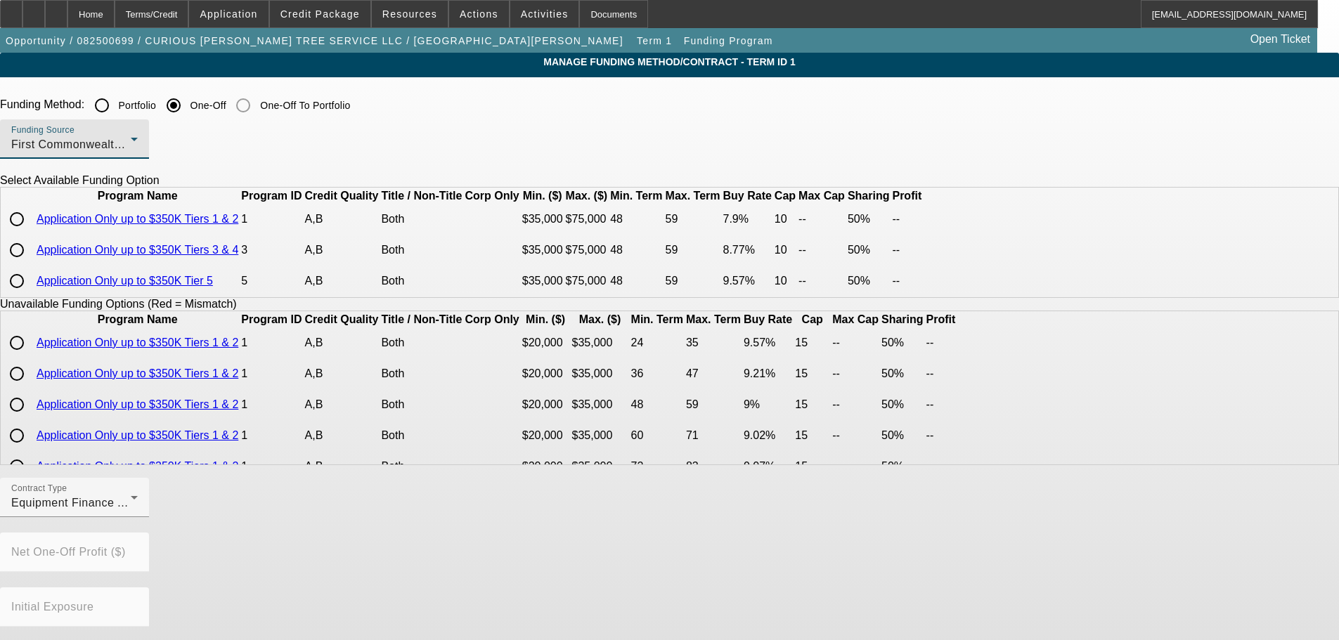
click at [131, 152] on div "First Commonwealth Equipment Finance" at bounding box center [70, 144] width 119 height 17
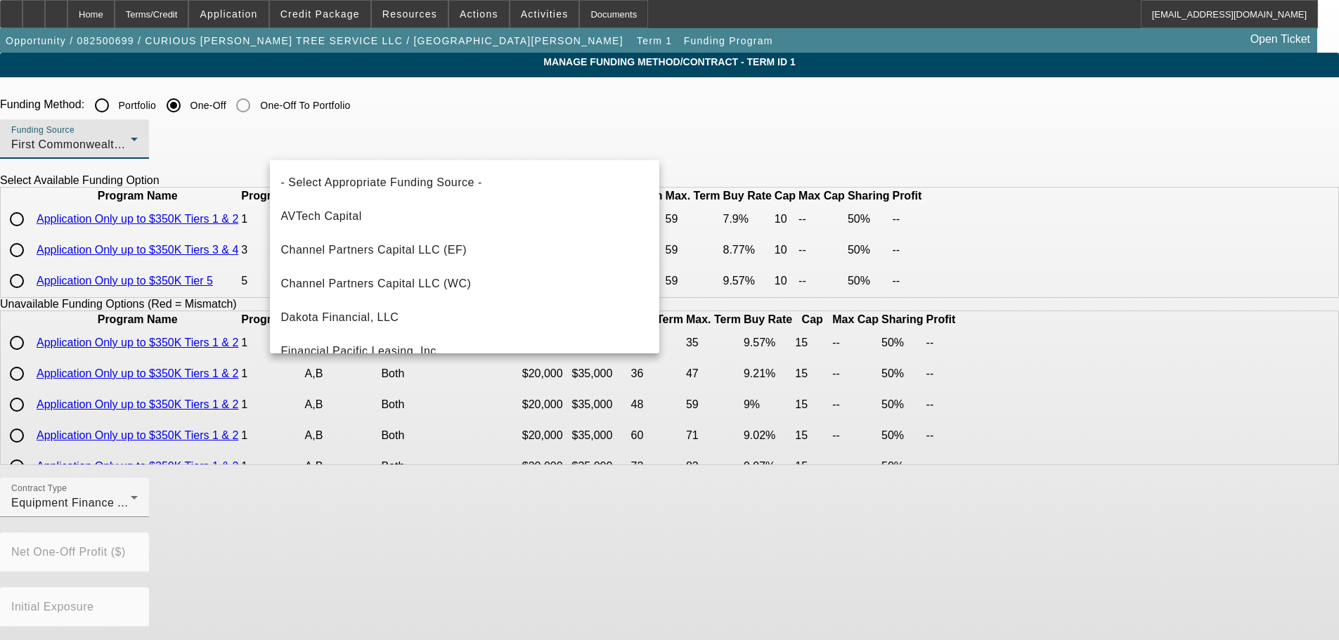
scroll to position [82, 0]
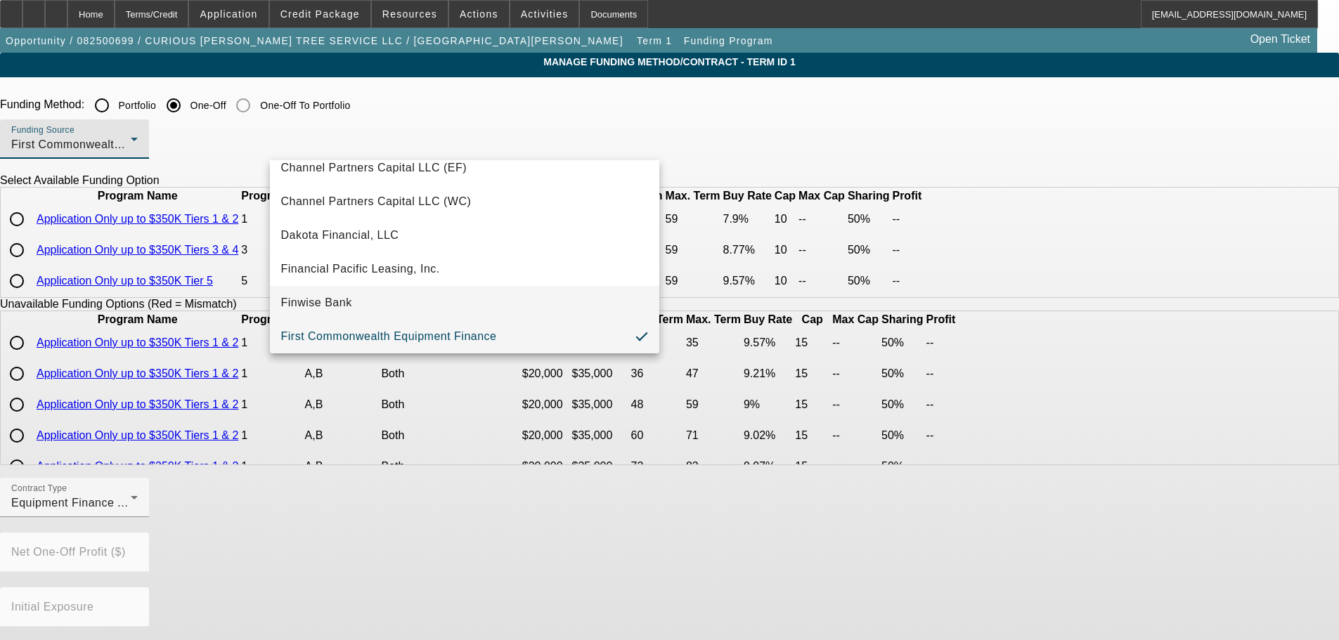
click at [465, 301] on mat-option "Finwise Bank" at bounding box center [464, 303] width 389 height 34
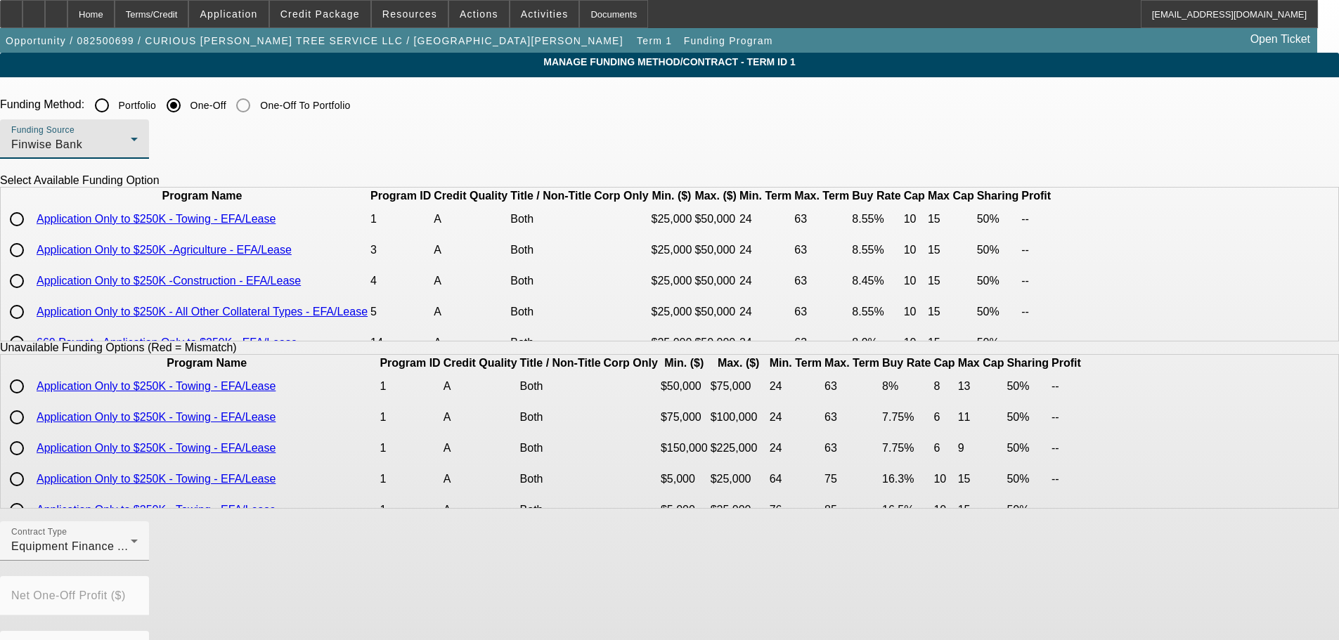
click at [131, 144] on div "Finwise Bank" at bounding box center [70, 144] width 119 height 17
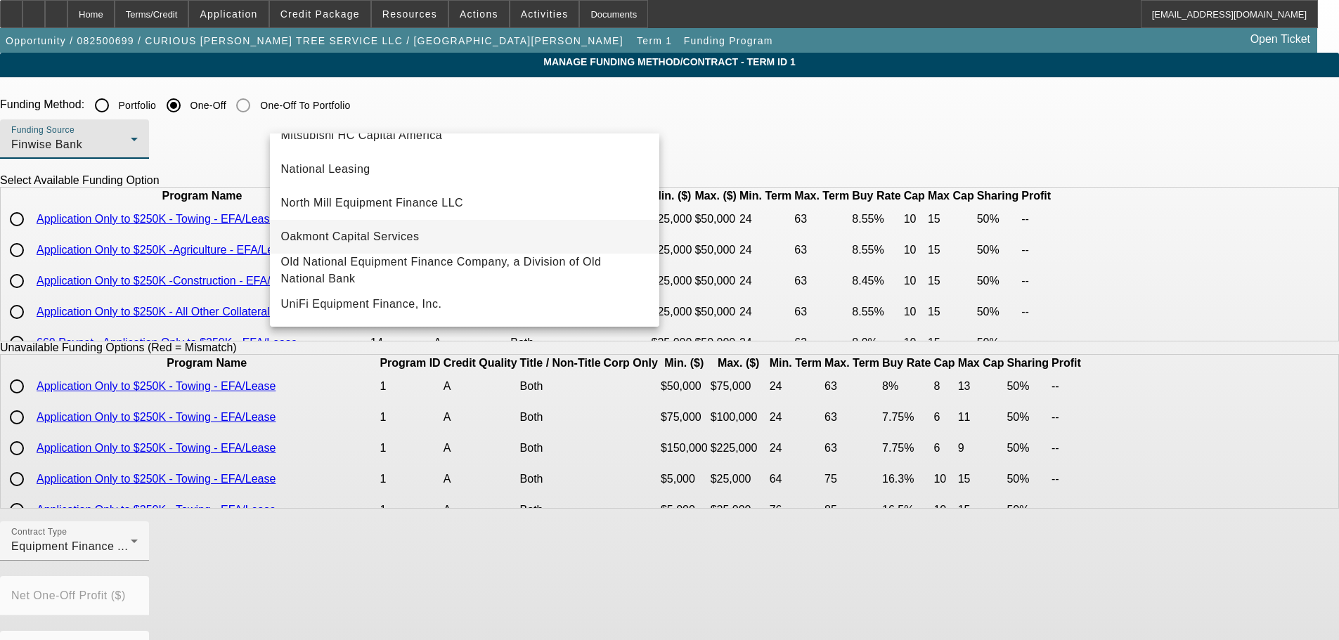
scroll to position [70, 0]
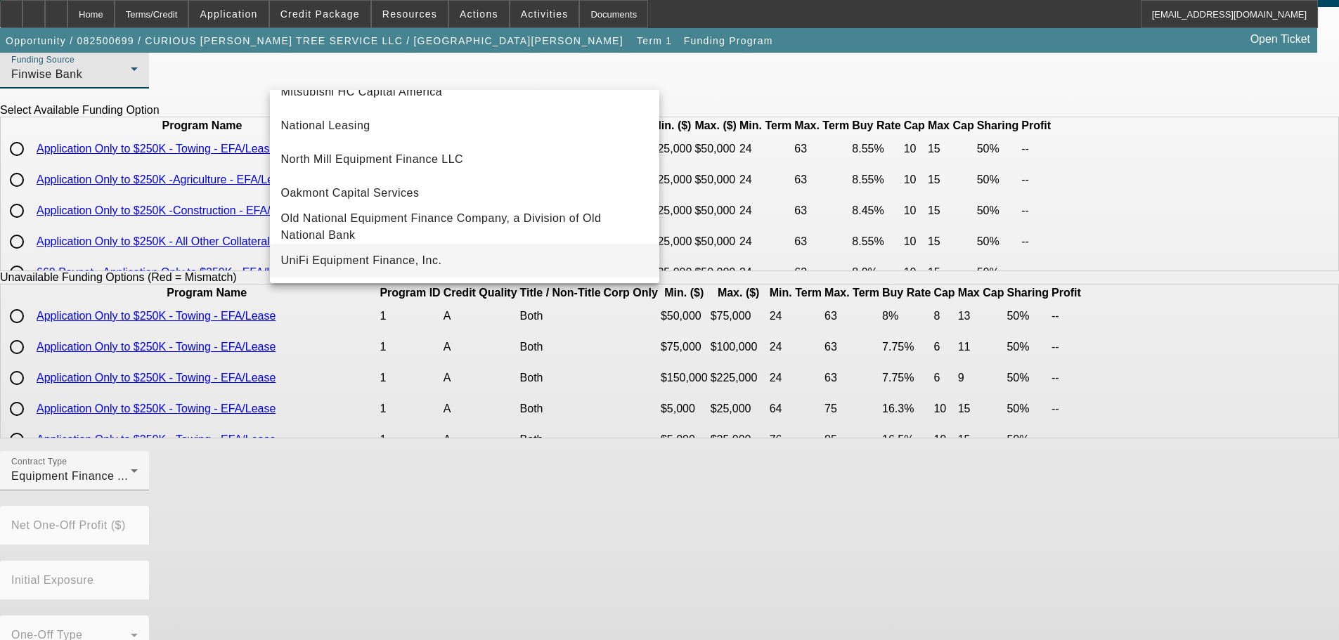
click at [434, 263] on span "UniFi Equipment Finance, Inc." at bounding box center [361, 260] width 161 height 17
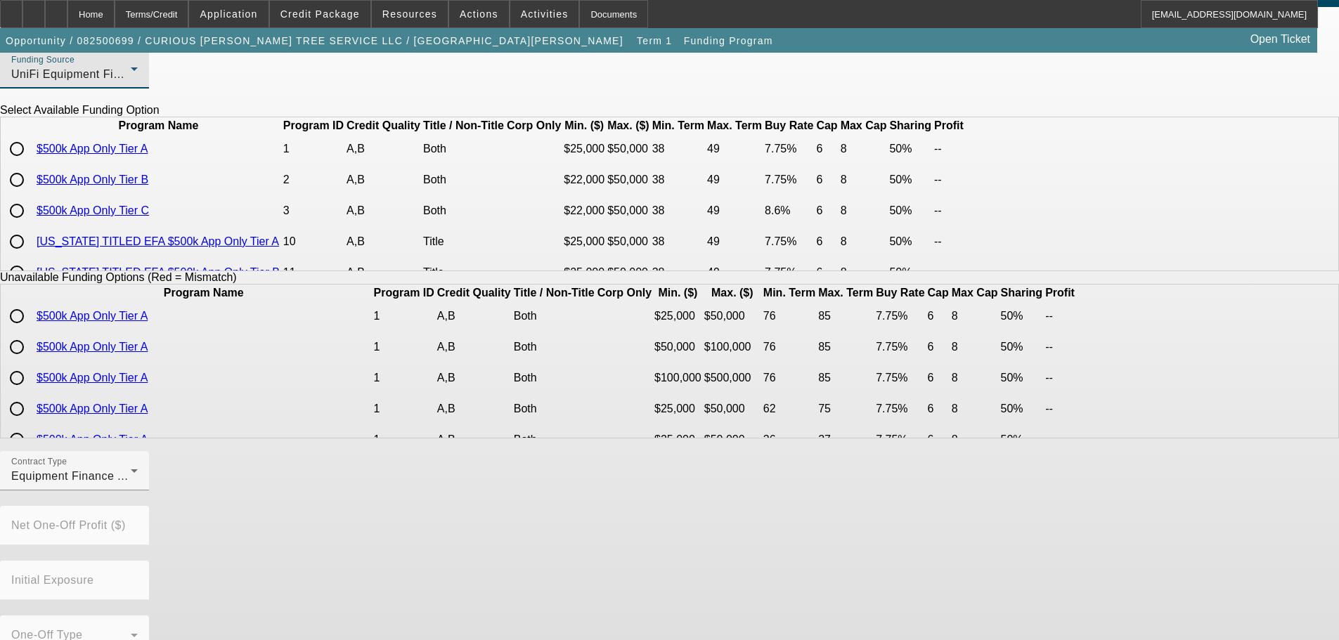
click at [31, 163] on input "radio" at bounding box center [17, 149] width 28 height 28
radio input "true"
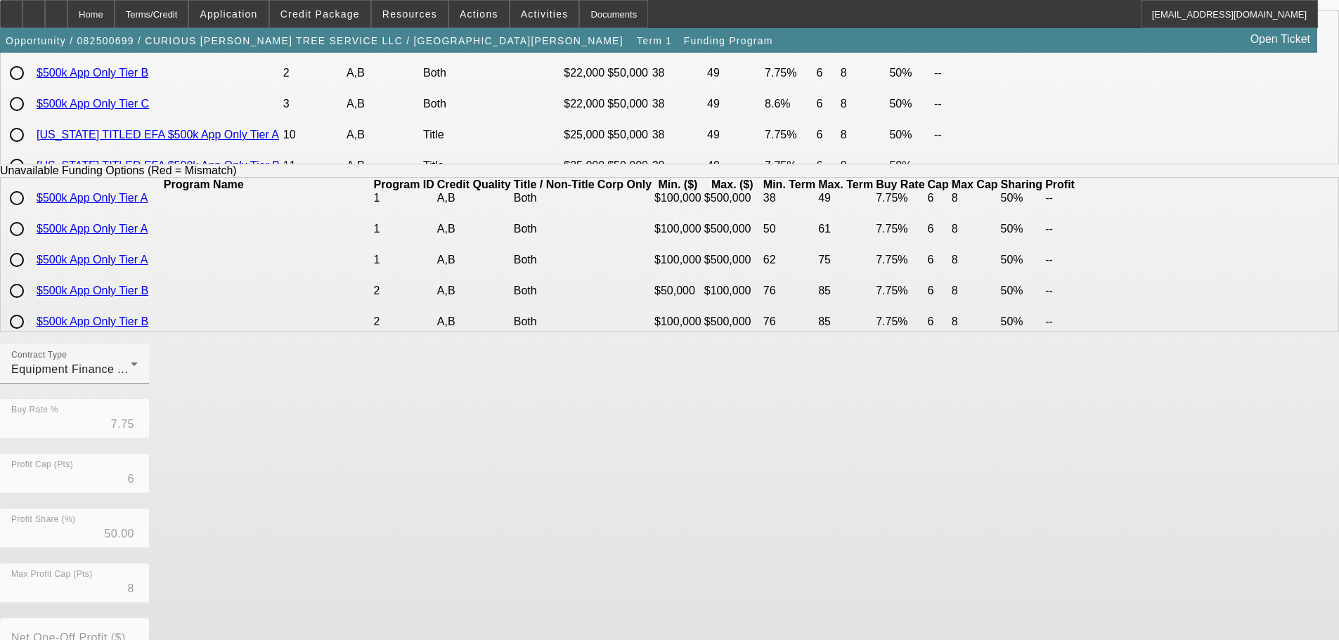
scroll to position [319, 0]
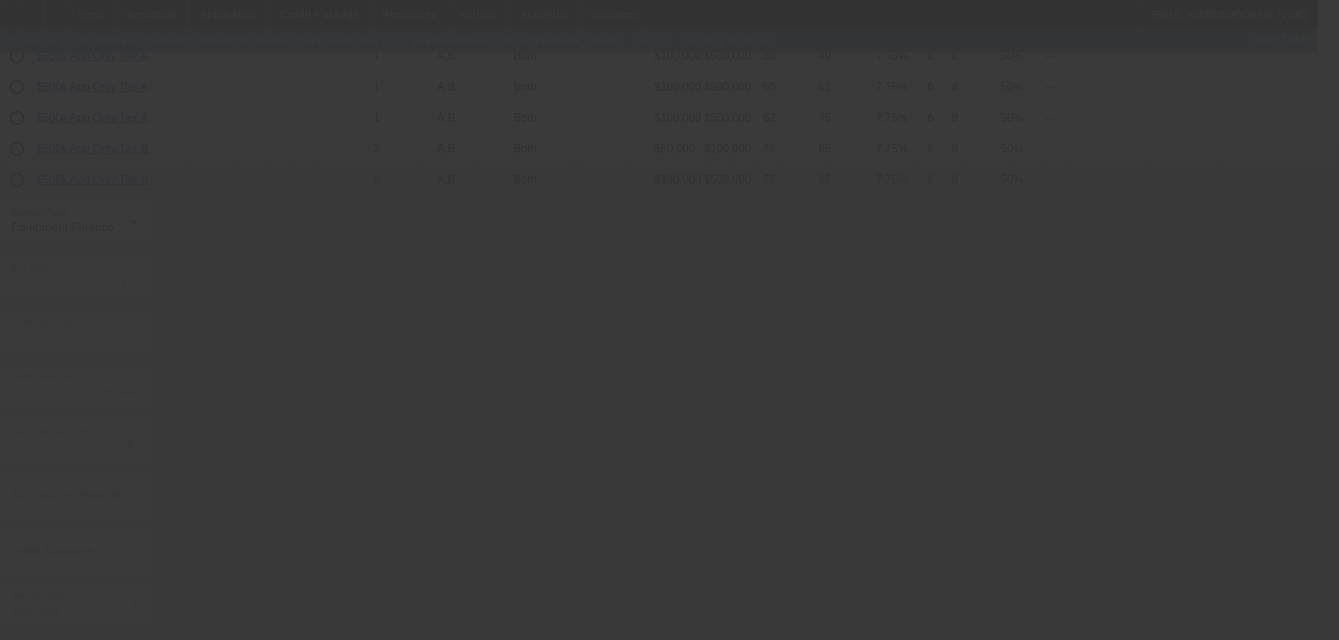
radio input "true"
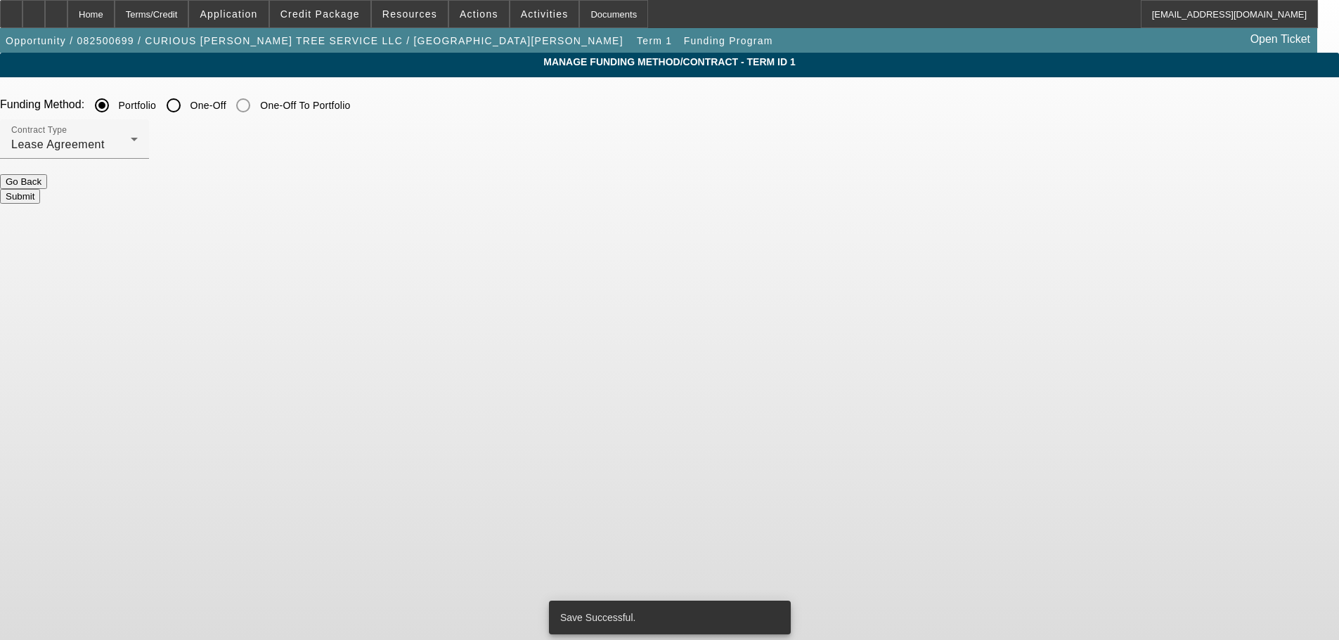
scroll to position [0, 0]
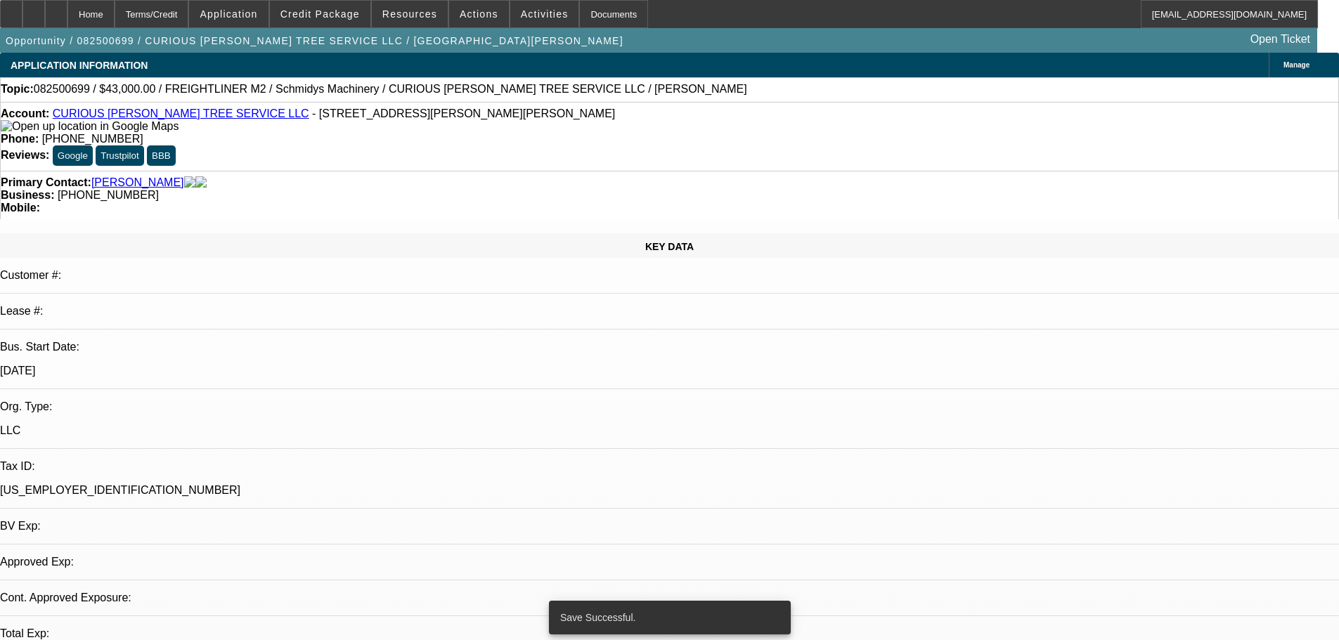
select select "0"
select select "2"
select select "0"
select select "6"
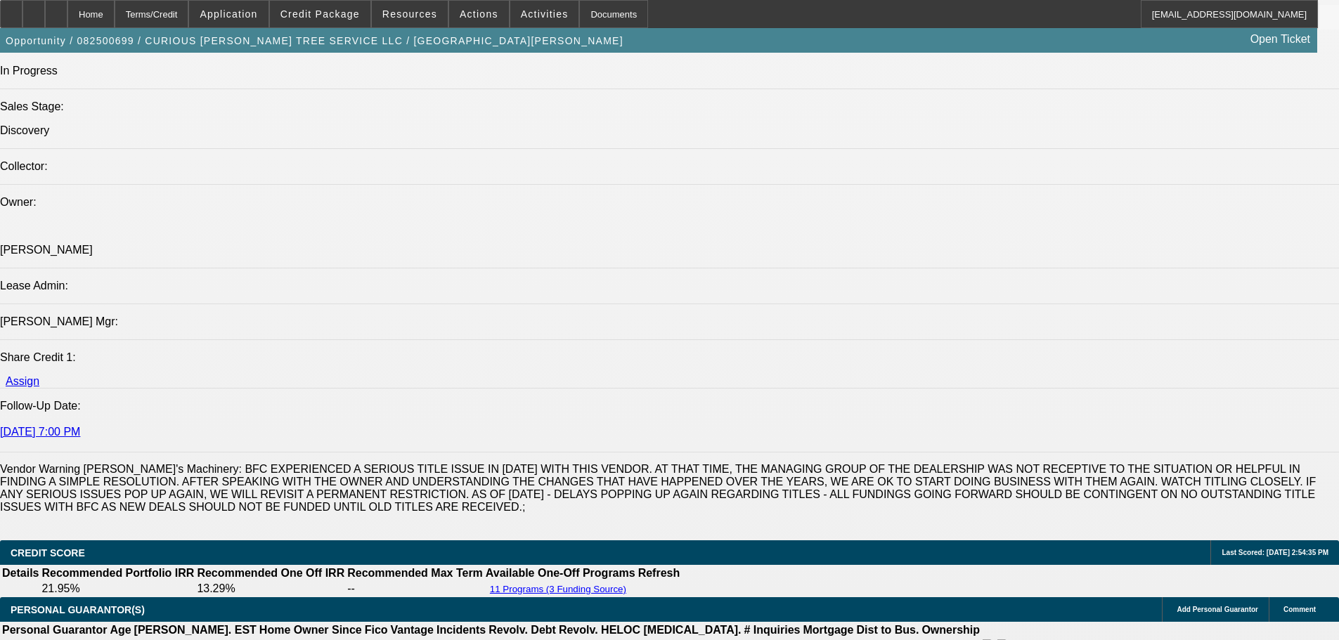
scroll to position [1616, 0]
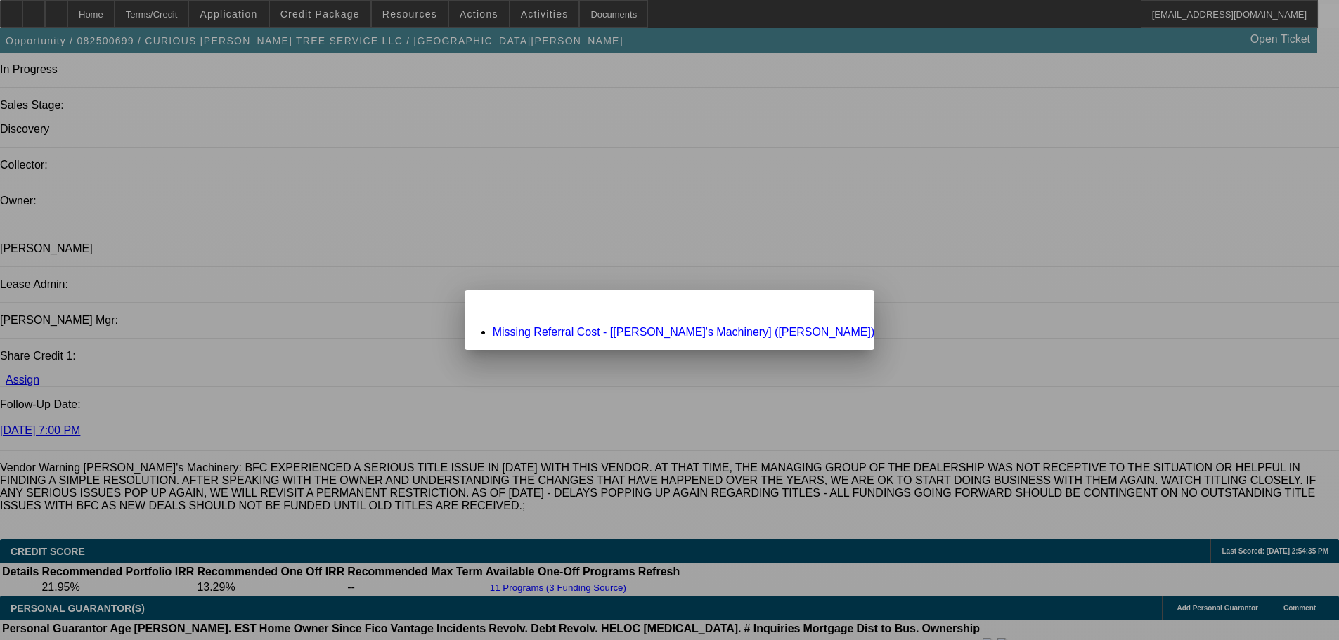
scroll to position [0, 0]
click at [720, 330] on link "Missing Referral Cost - [Schmidy's Machinery] (Schmid, Jesse)" at bounding box center [684, 332] width 382 height 12
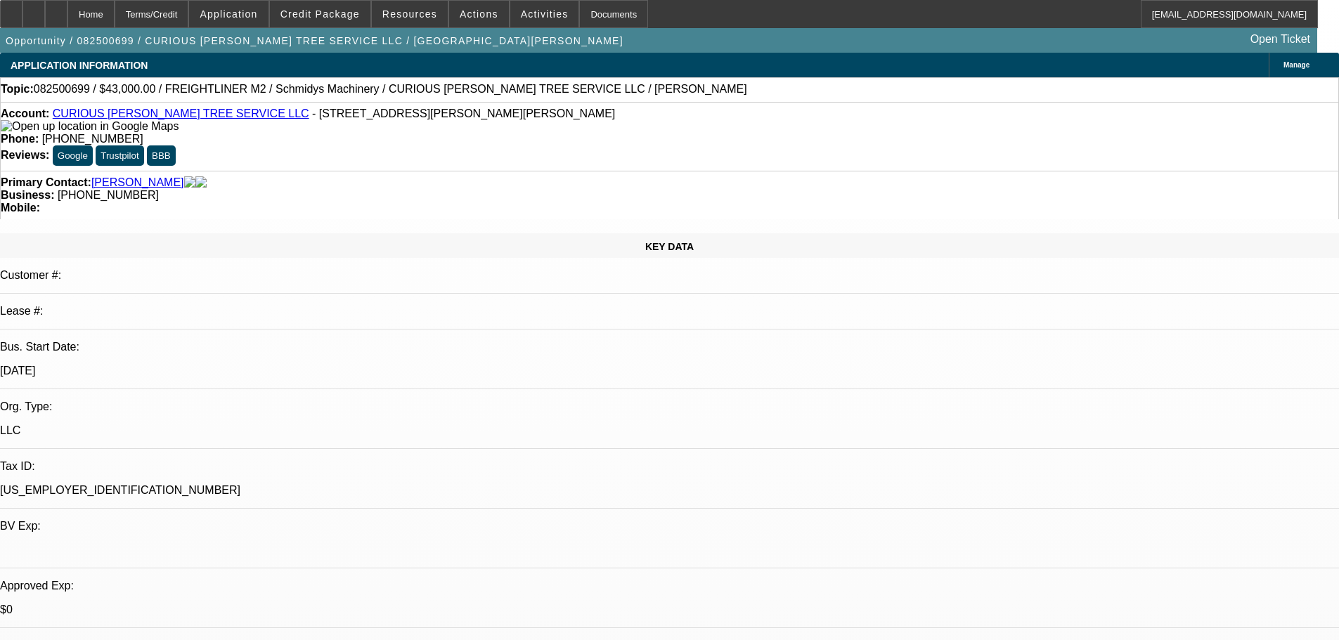
scroll to position [1616, 0]
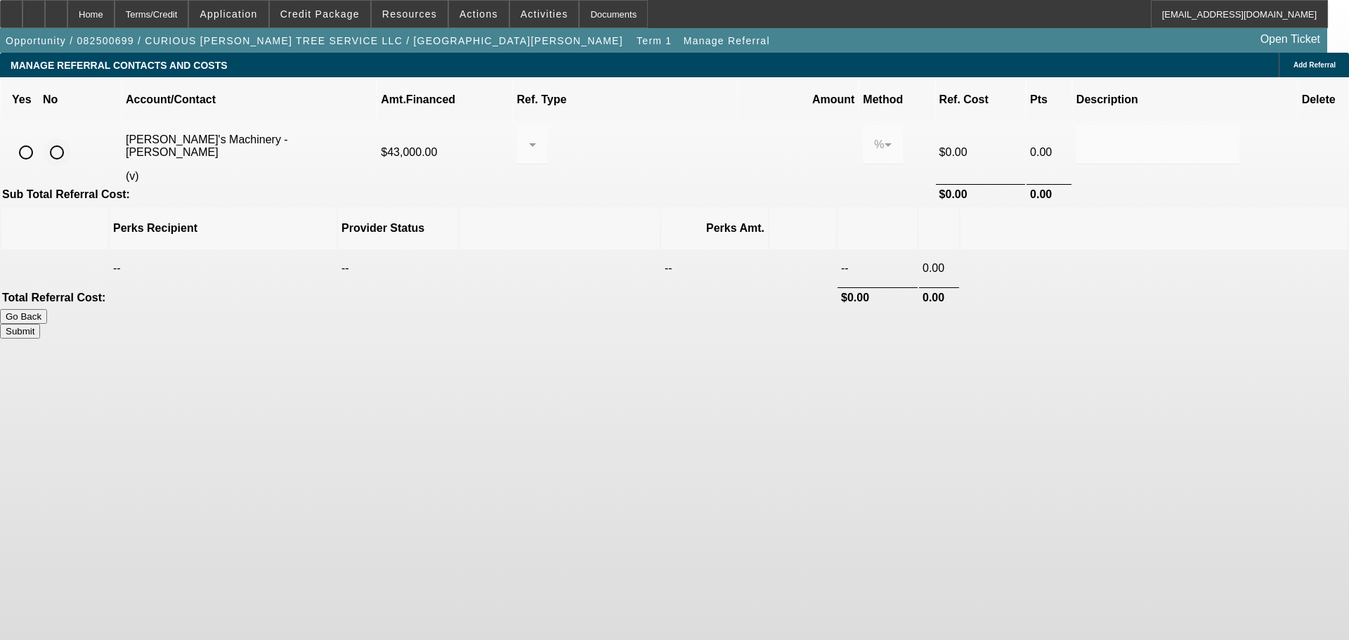
click at [71, 138] on input "radio" at bounding box center [57, 152] width 28 height 28
radio input "true"
click at [40, 324] on button "Submit" at bounding box center [20, 331] width 40 height 15
type input "0.000"
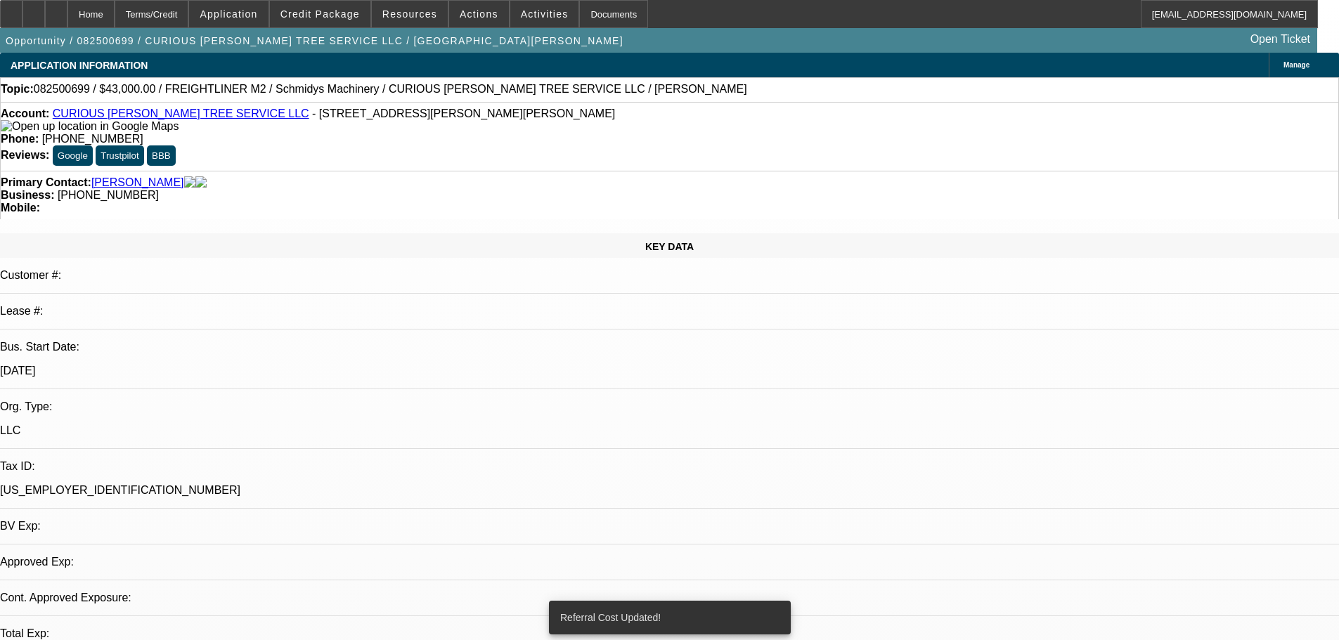
select select "0"
select select "2"
select select "0"
select select "6"
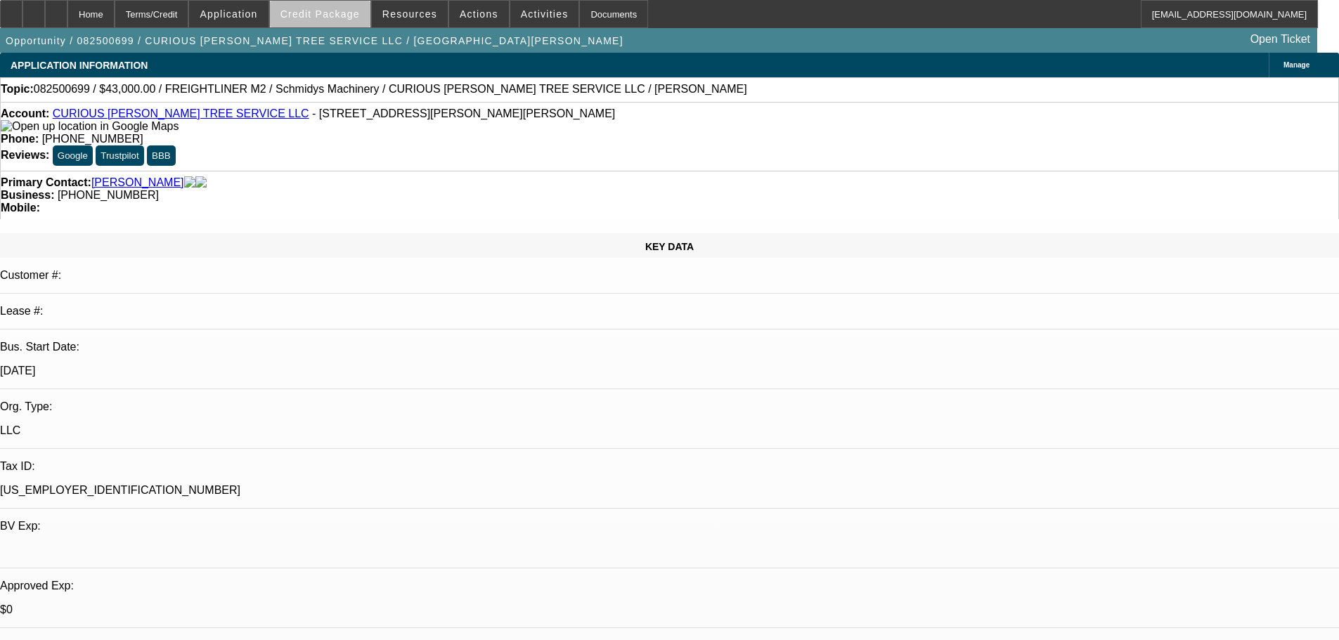
click at [353, 17] on span "Credit Package" at bounding box center [319, 13] width 79 height 11
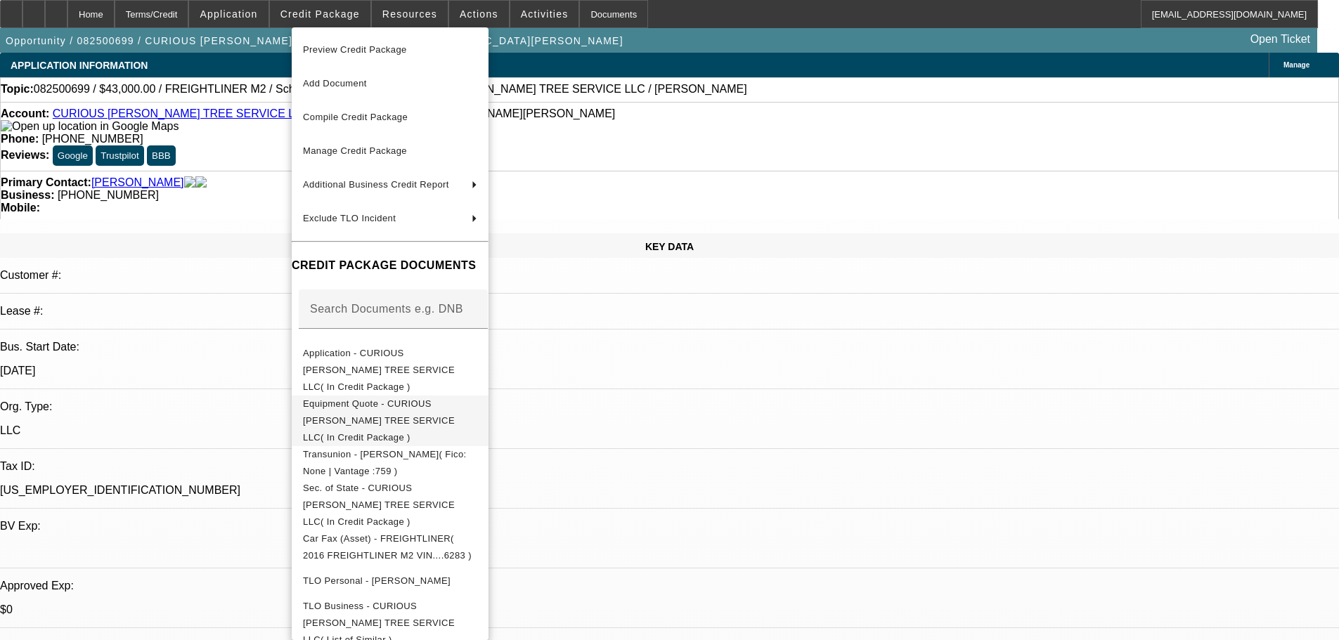
click at [455, 398] on span "Equipment Quote - CURIOUS JOE TREE SERVICE LLC( In Credit Package )" at bounding box center [379, 420] width 152 height 44
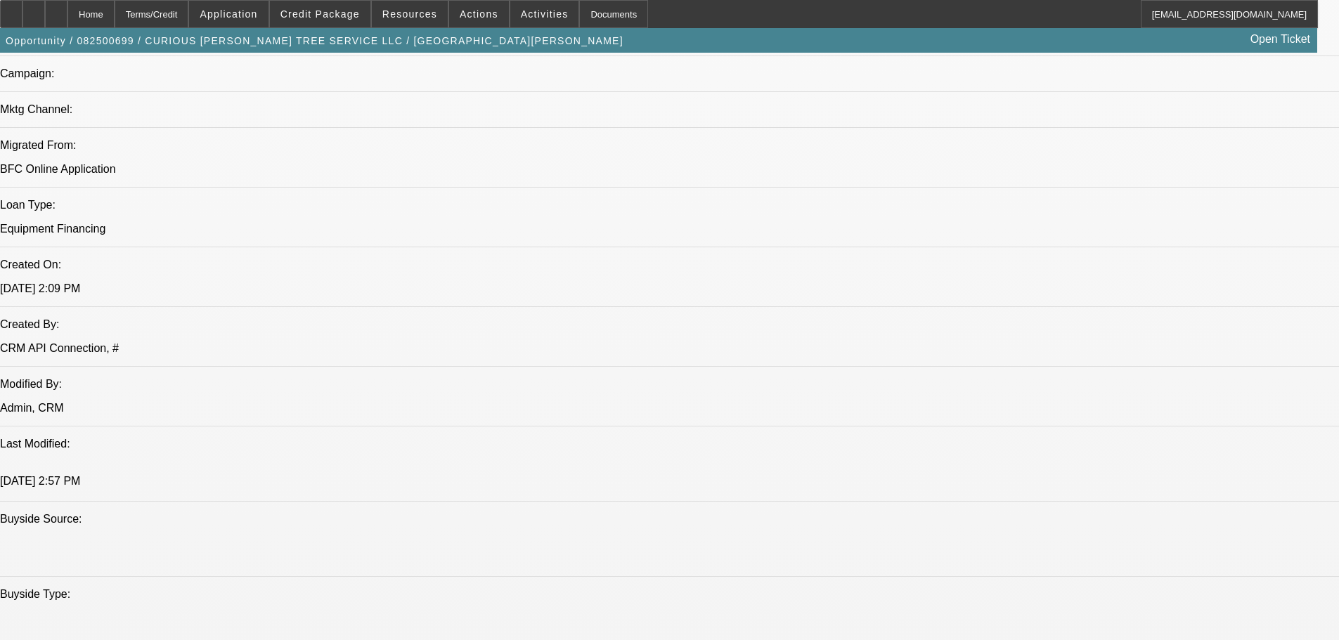
scroll to position [1194, 0]
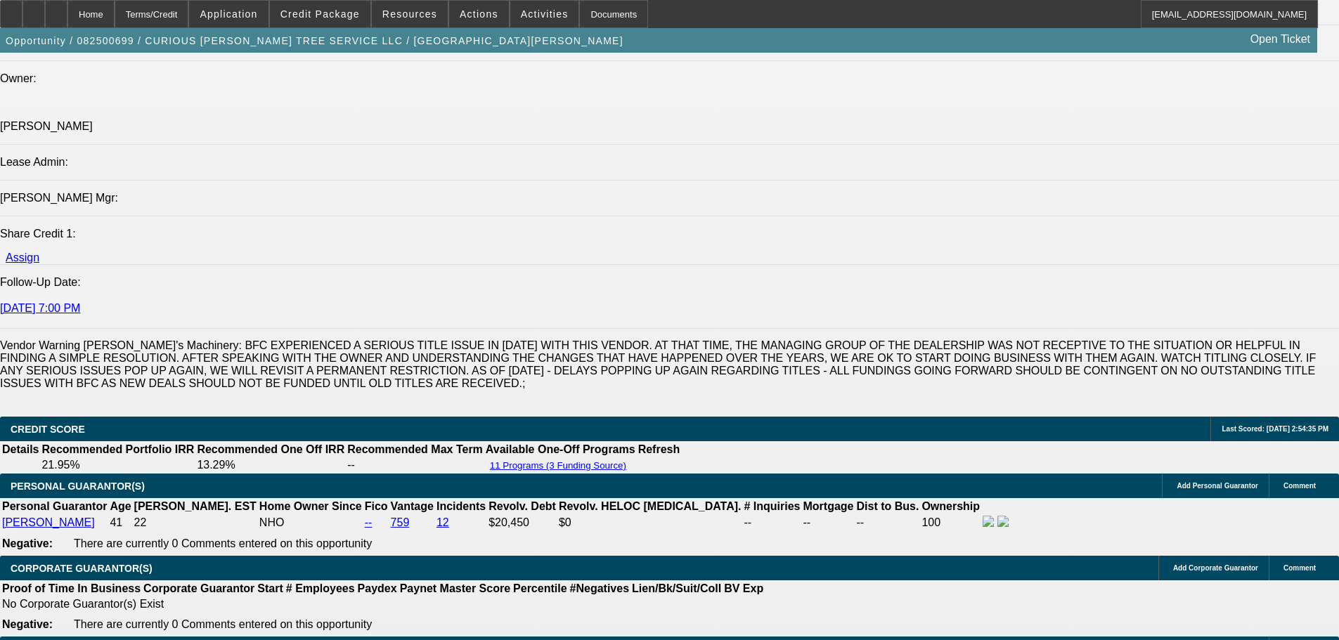
scroll to position [2038, 0]
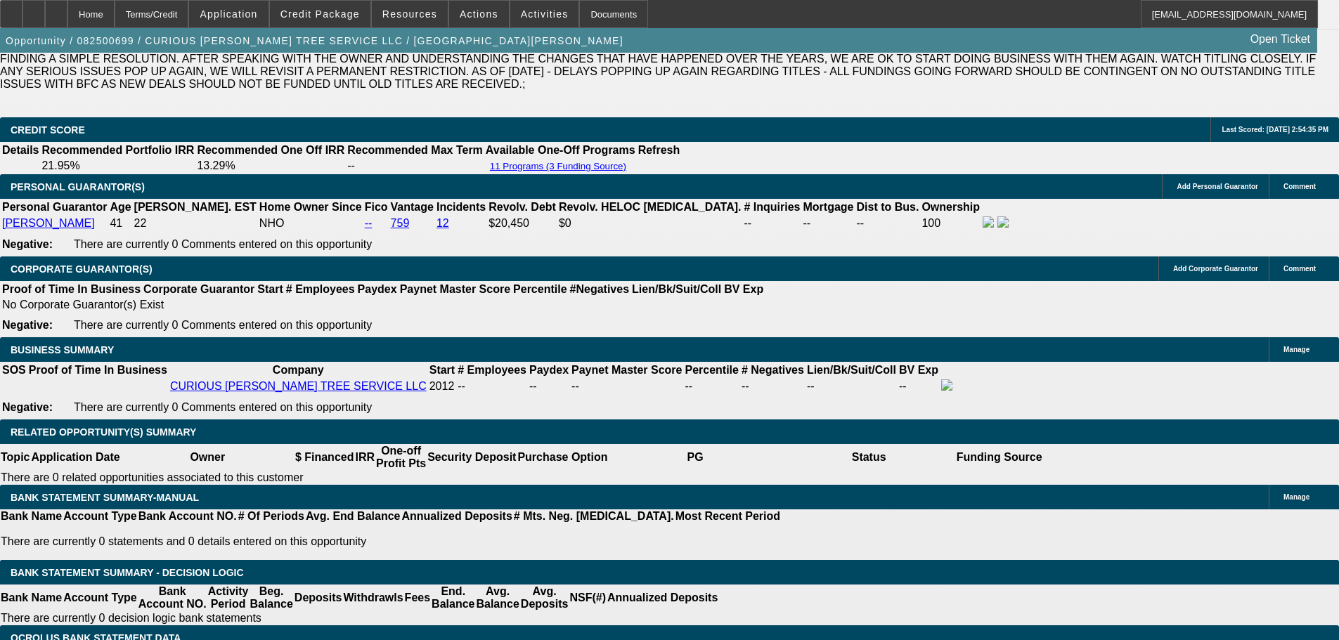
select select "0"
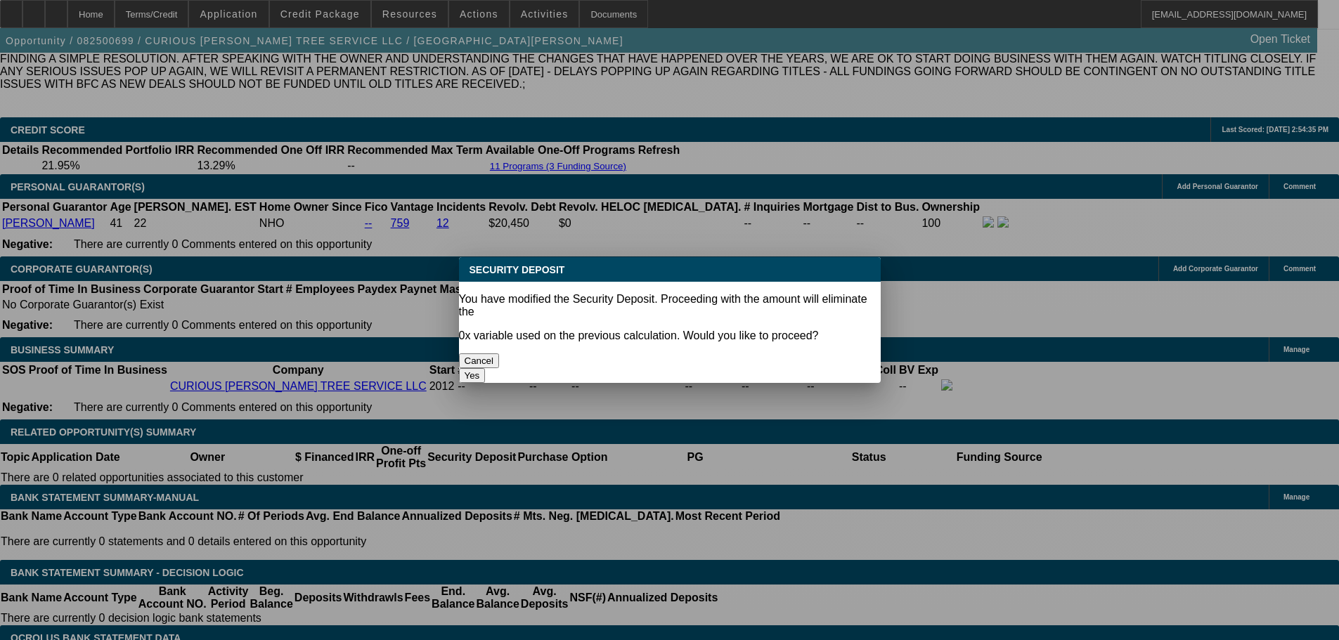
click at [486, 368] on button "Yes" at bounding box center [472, 375] width 27 height 15
type input "$0.00"
type input "UNKNOWN"
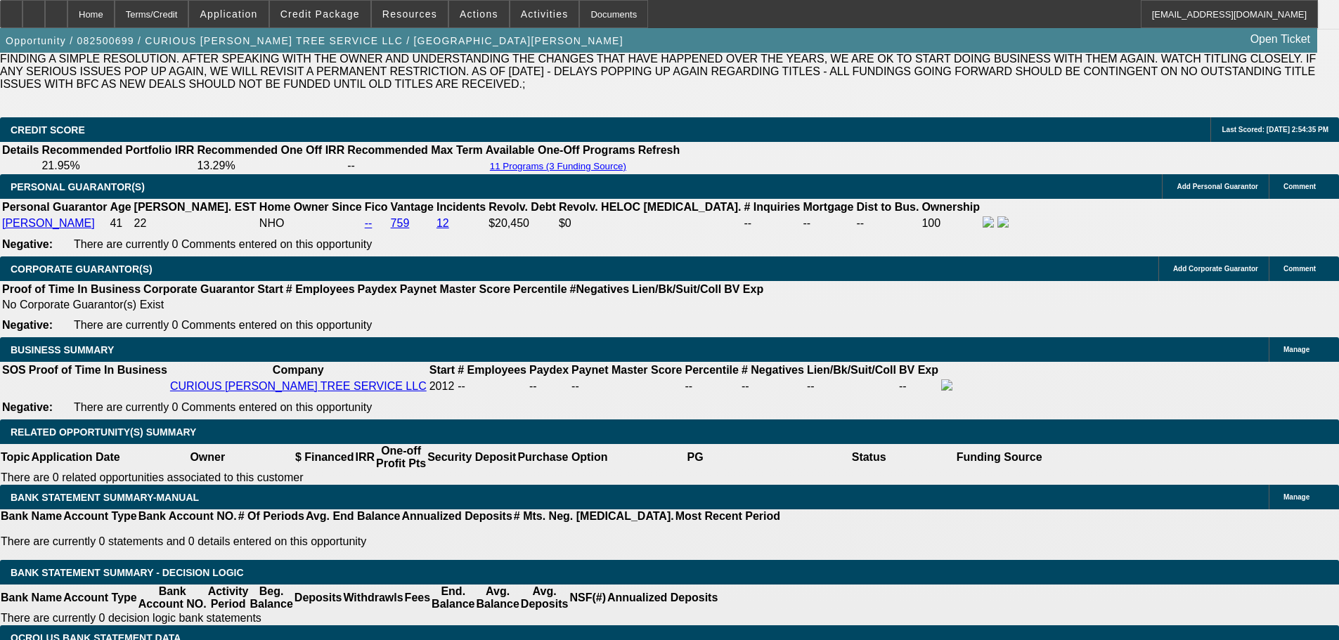
select select "1"
drag, startPoint x: 299, startPoint y: 273, endPoint x: 401, endPoint y: 273, distance: 101.2
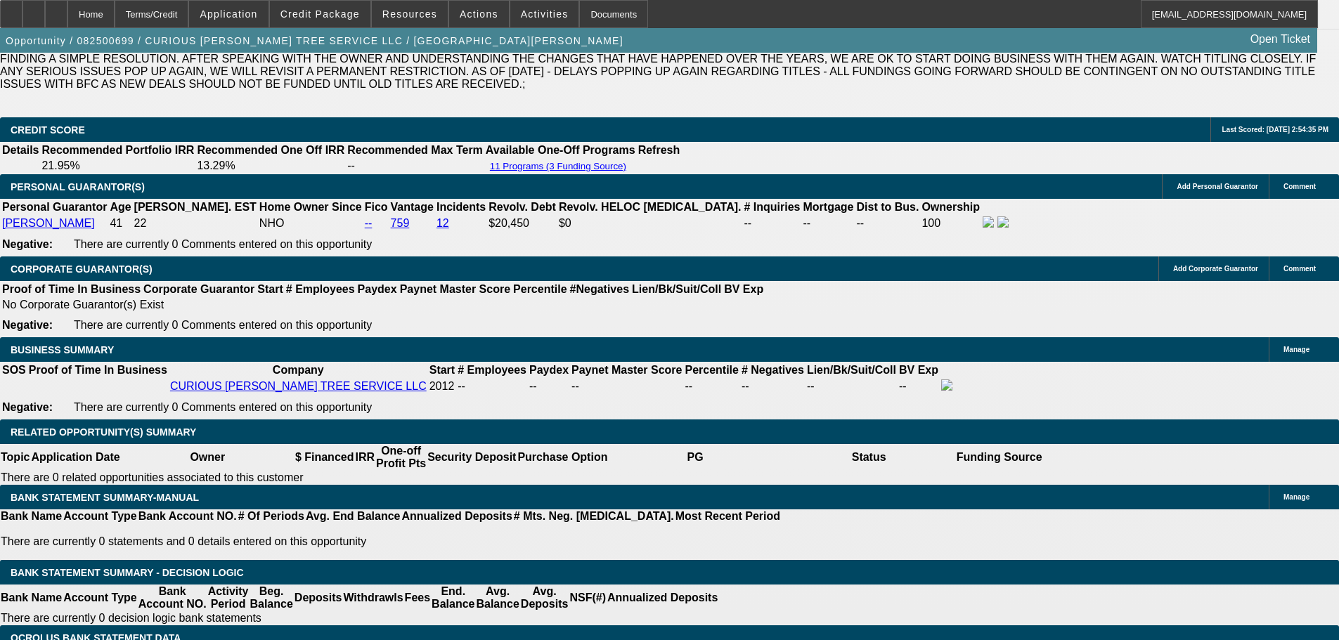
type input "1"
type input "$914.24"
type input "10."
type input "$1,090.59"
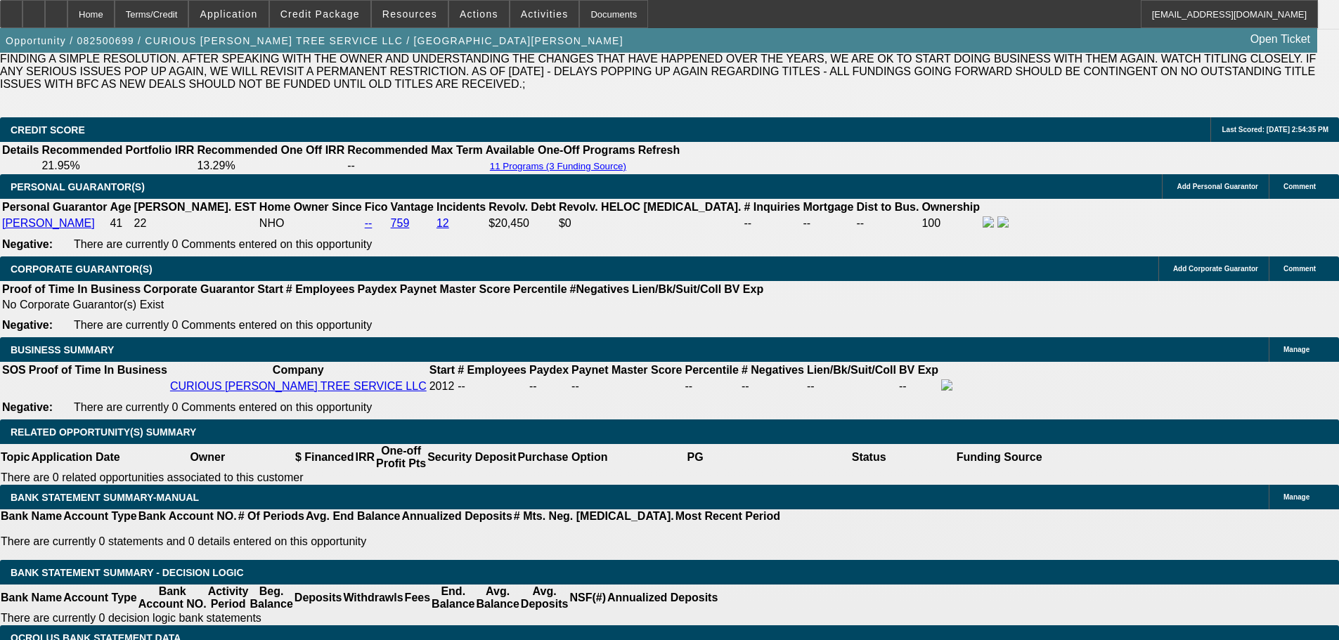
type input "10.9"
type input "$1,109.27"
type input "10.9"
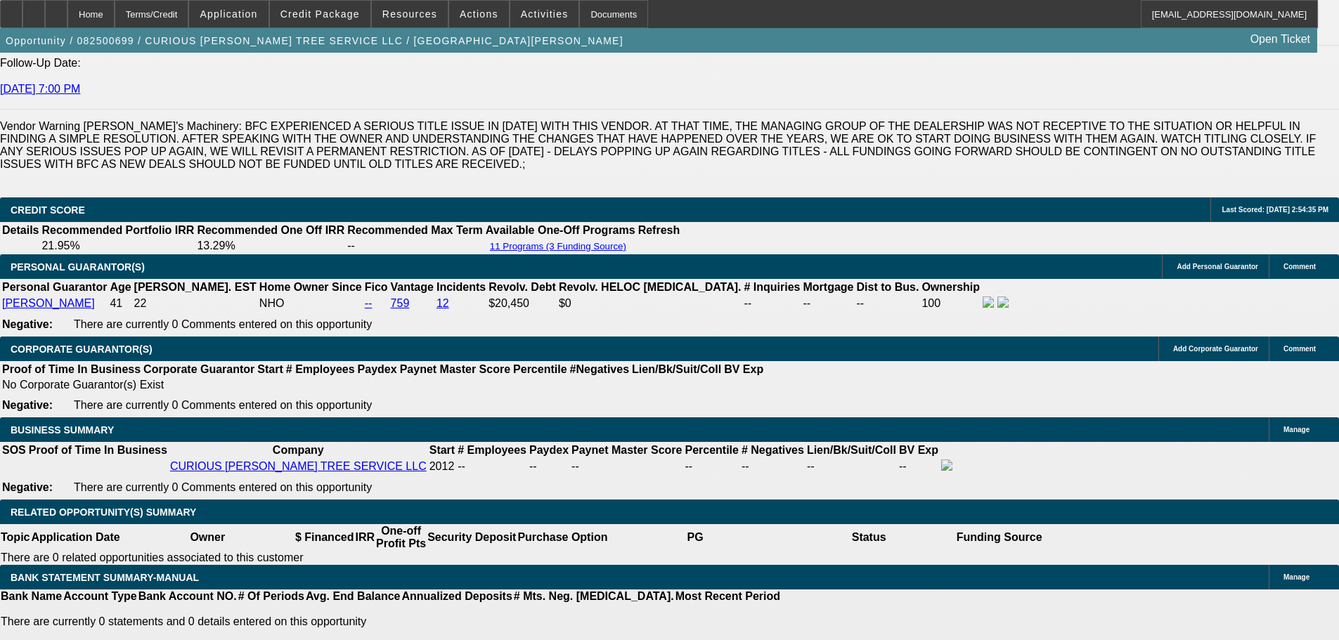
scroll to position [1827, 0]
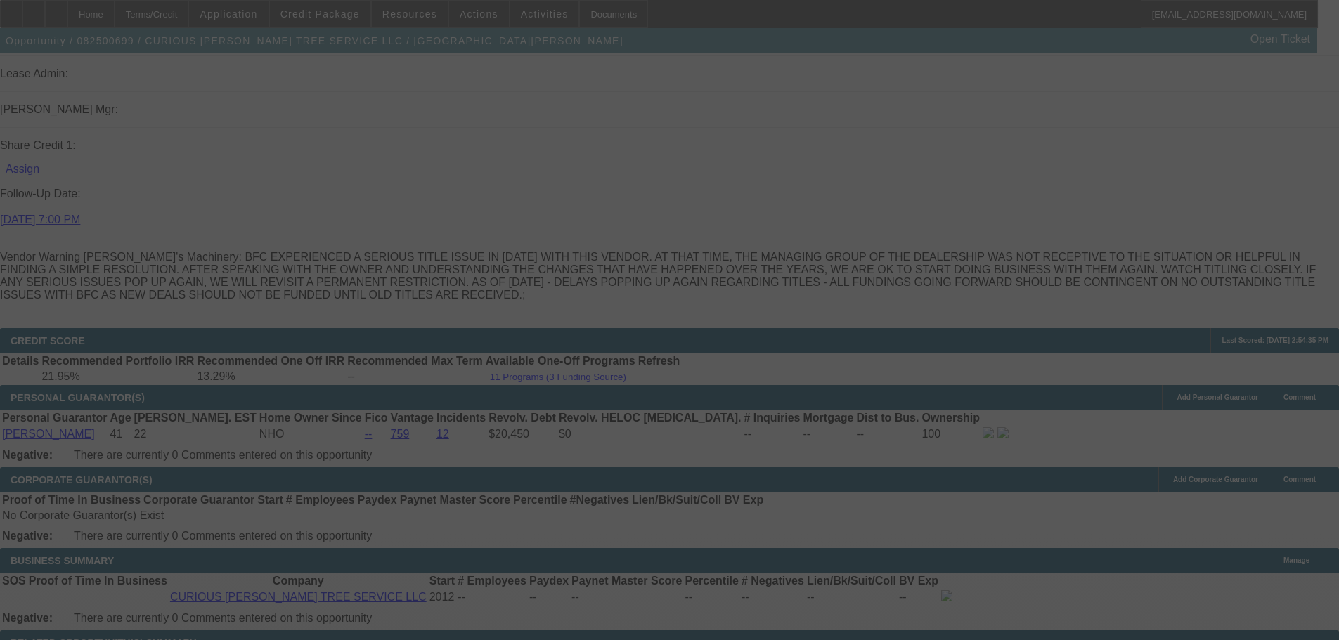
select select "0"
select select "6"
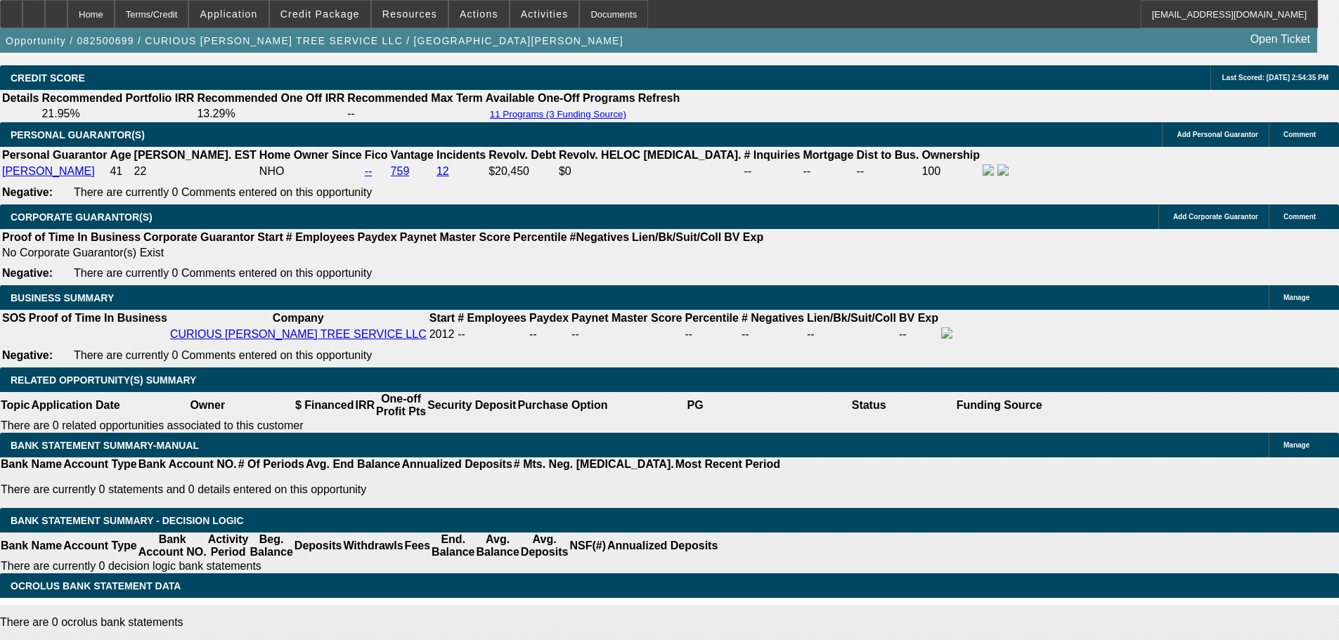
scroll to position [2108, 0]
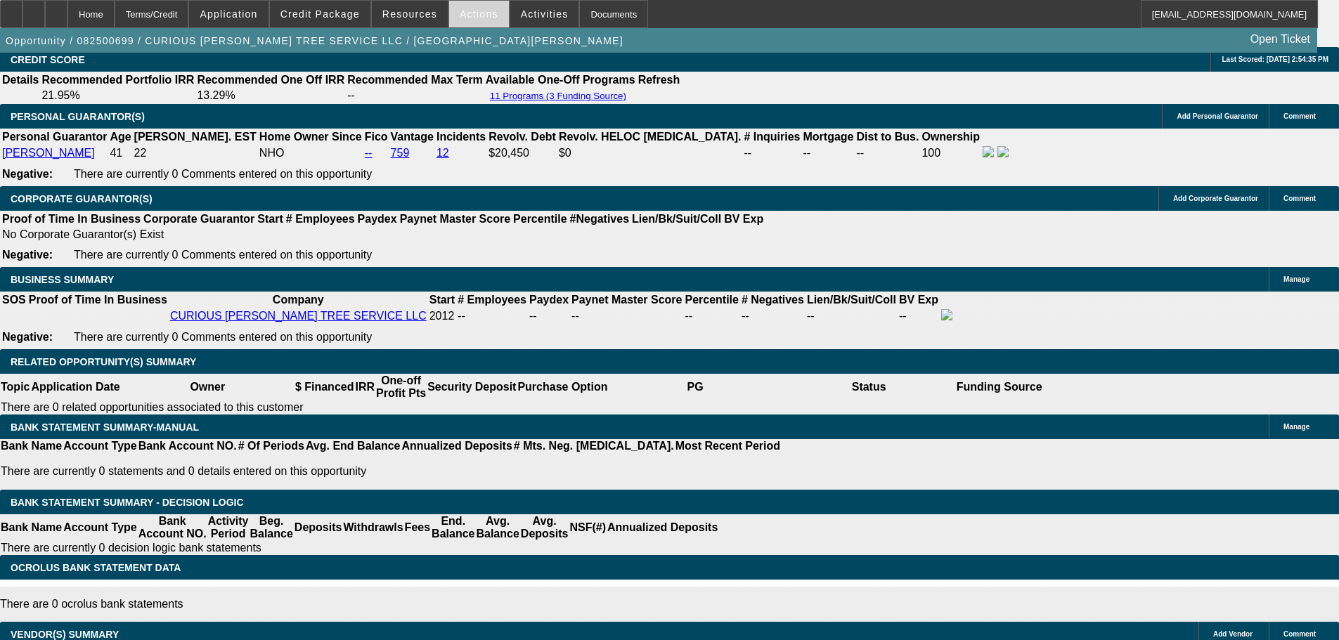
click at [474, 22] on span at bounding box center [479, 14] width 60 height 34
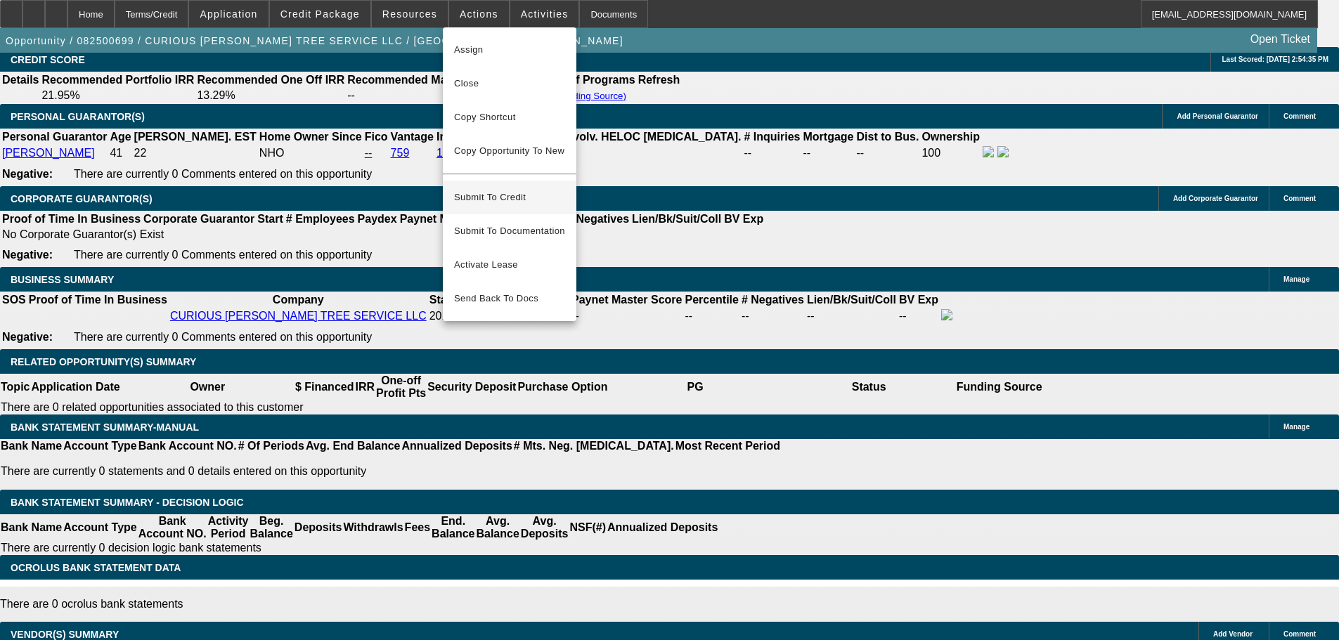
click at [530, 189] on span "Submit To Credit" at bounding box center [509, 197] width 111 height 17
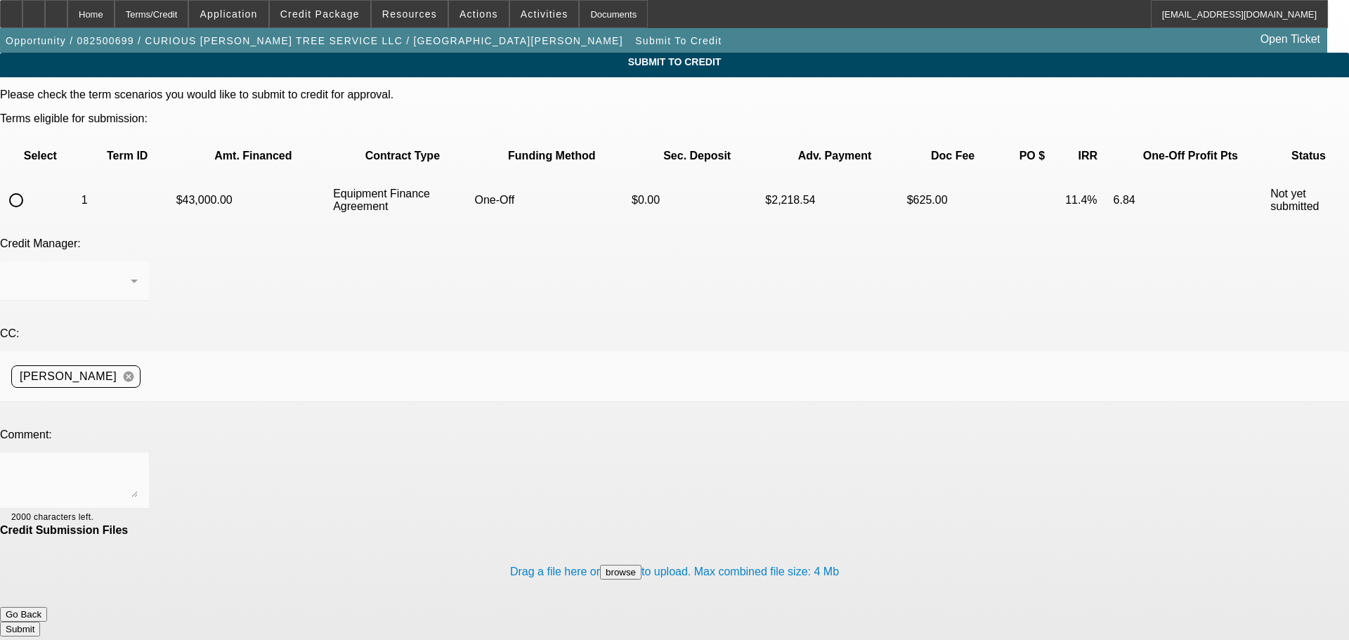
click at [30, 186] on input "radio" at bounding box center [16, 200] width 28 height 28
radio input "true"
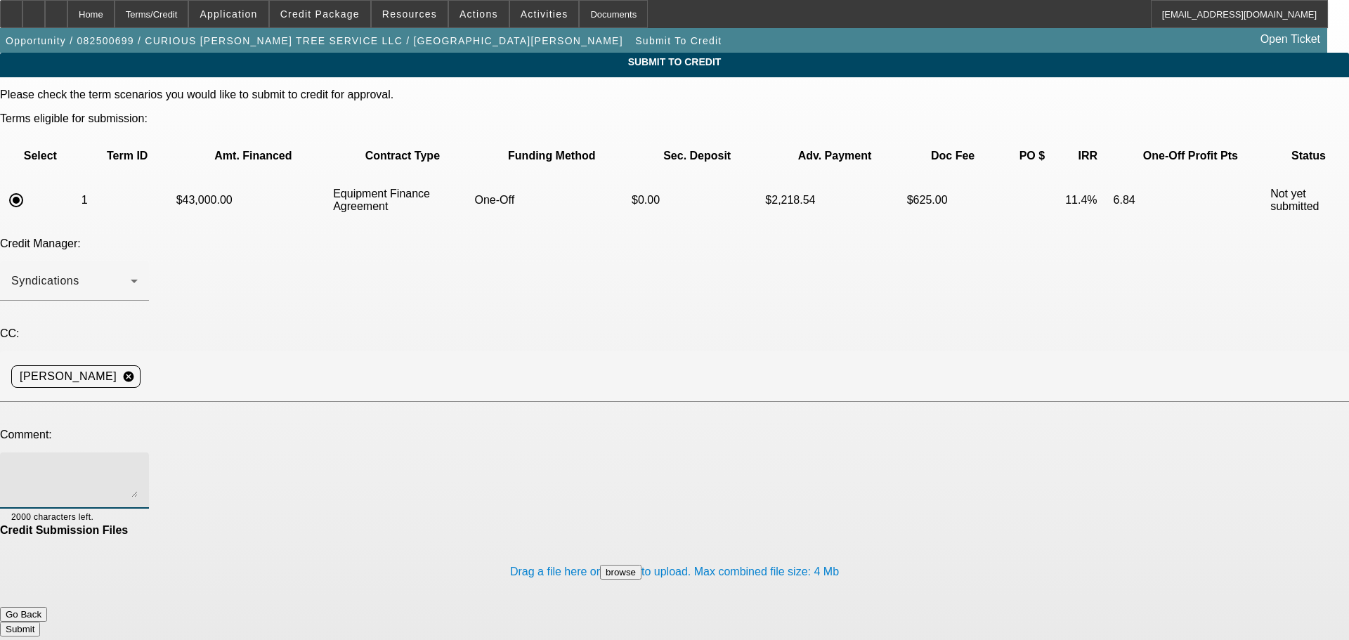
click at [138, 464] on textarea at bounding box center [74, 481] width 126 height 34
type textarea "please send to Unifi"
click at [40, 622] on button "Submit" at bounding box center [20, 629] width 40 height 15
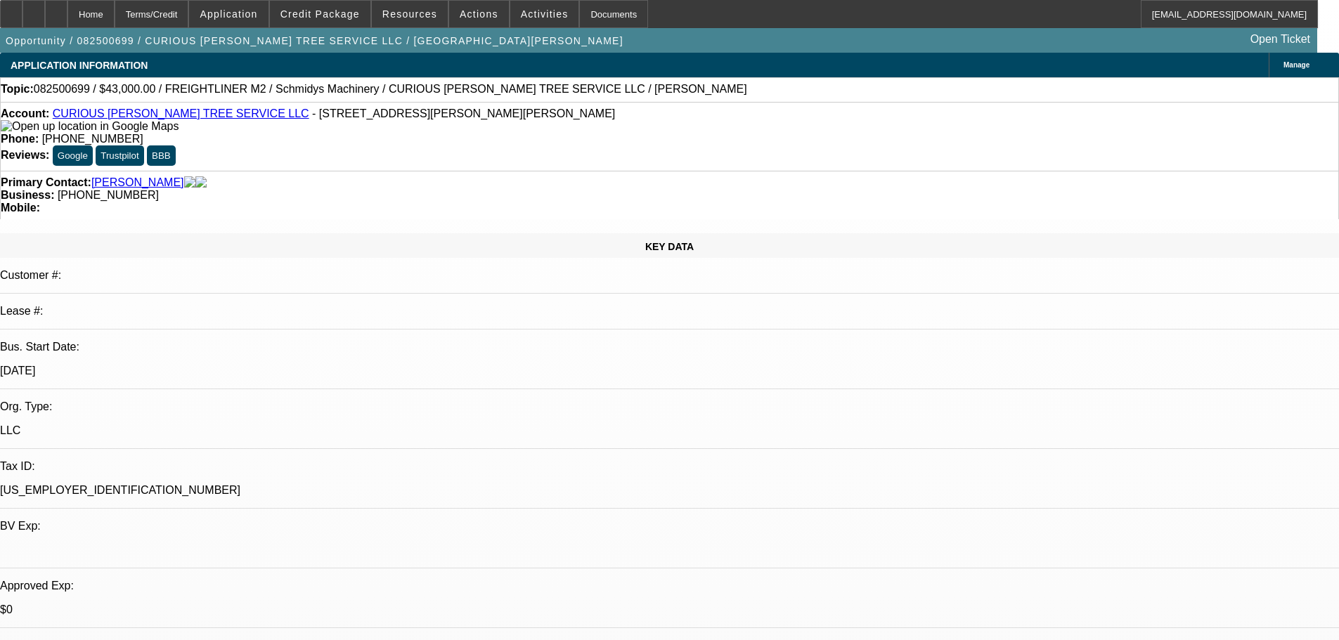
select select "0"
select select "6"
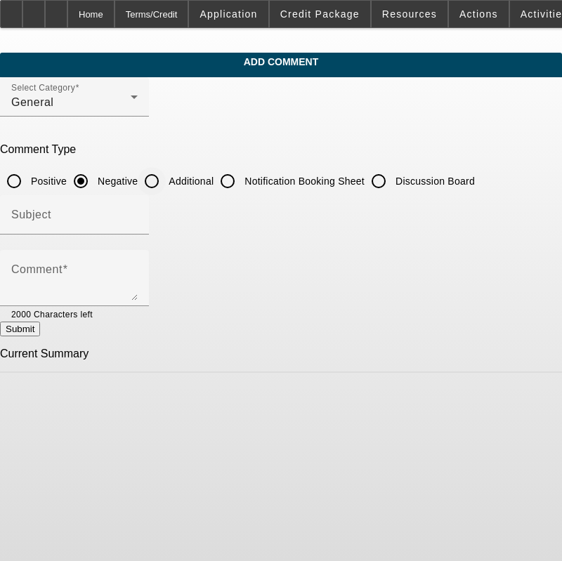
click at [166, 182] on input "Additional" at bounding box center [152, 181] width 28 height 28
radio input "true"
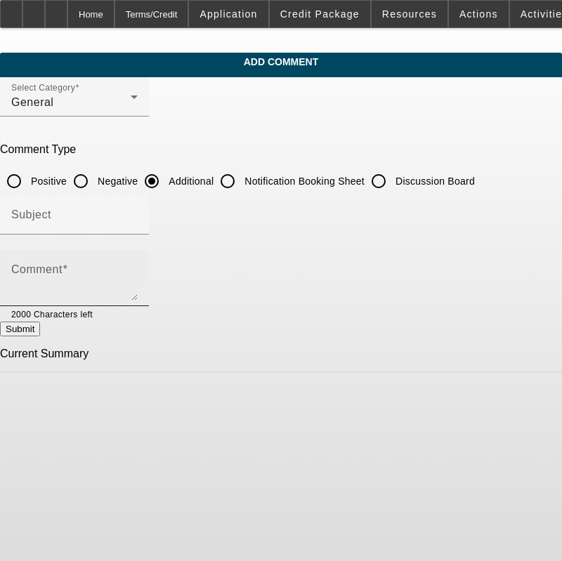
click at [138, 256] on div "Comment" at bounding box center [74, 278] width 126 height 56
click at [138, 265] on div "Comment Curious [PERSON_NAME] Tree Service" at bounding box center [74, 278] width 126 height 56
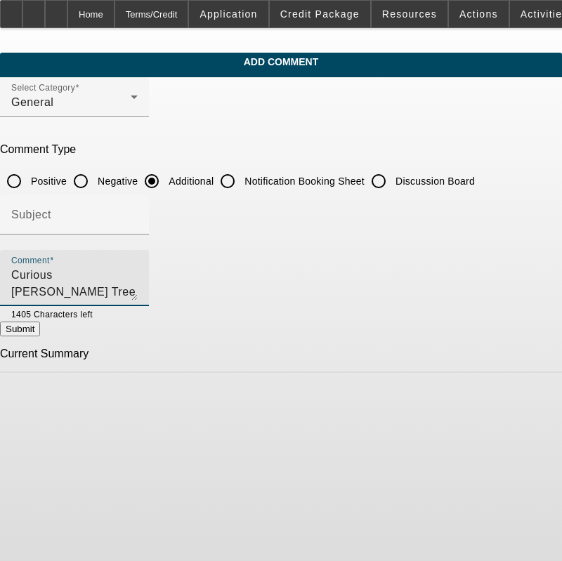
drag, startPoint x: 137, startPoint y: 293, endPoint x: 9, endPoint y: 245, distance: 136.5
click at [8, 245] on app-comments-manage "Add Comment Select Category General Comment Type Positive Negative Additional N…" at bounding box center [281, 213] width 562 height 320
type textarea "Curious Joe Tree Service is a full service certified tree servicing business. T…"
click at [138, 297] on textarea "Curious Joe Tree Service is a full service certified tree servicing business. T…" at bounding box center [74, 284] width 126 height 34
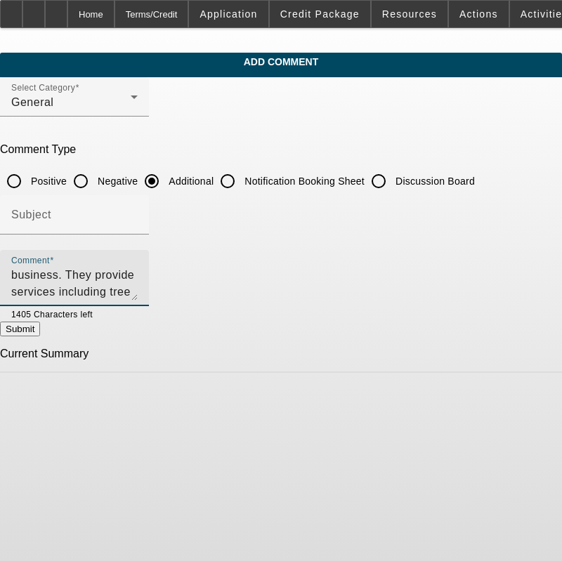
drag, startPoint x: 41, startPoint y: 275, endPoint x: 514, endPoint y: 346, distance: 478.1
click at [514, 346] on form "Select Category General Comment Type Positive Negative Additional Notification …" at bounding box center [281, 225] width 562 height 296
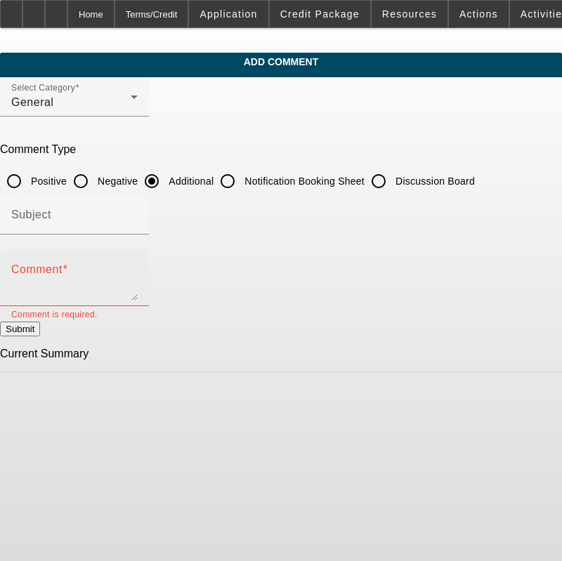
click at [123, 277] on textarea "Comment" at bounding box center [74, 284] width 126 height 34
paste textarea "Curious Joe Tree Service is a full-service, certified tree care business offeri…"
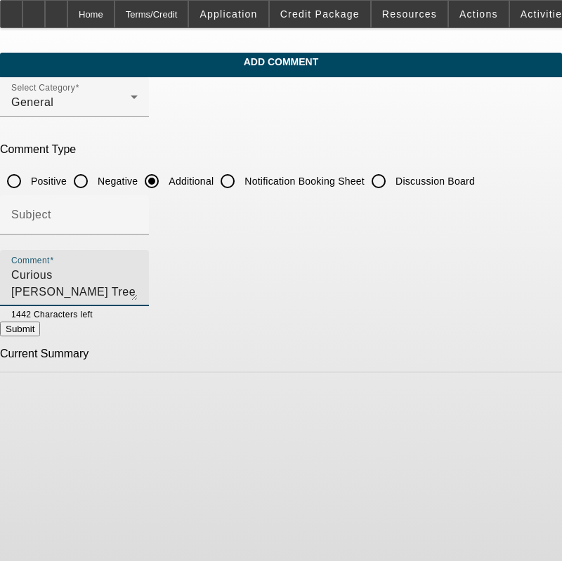
type textarea "Curious Joe Tree Service is a full-service, certified tree care business offeri…"
click at [40, 337] on button "Submit" at bounding box center [20, 329] width 40 height 15
radio input "true"
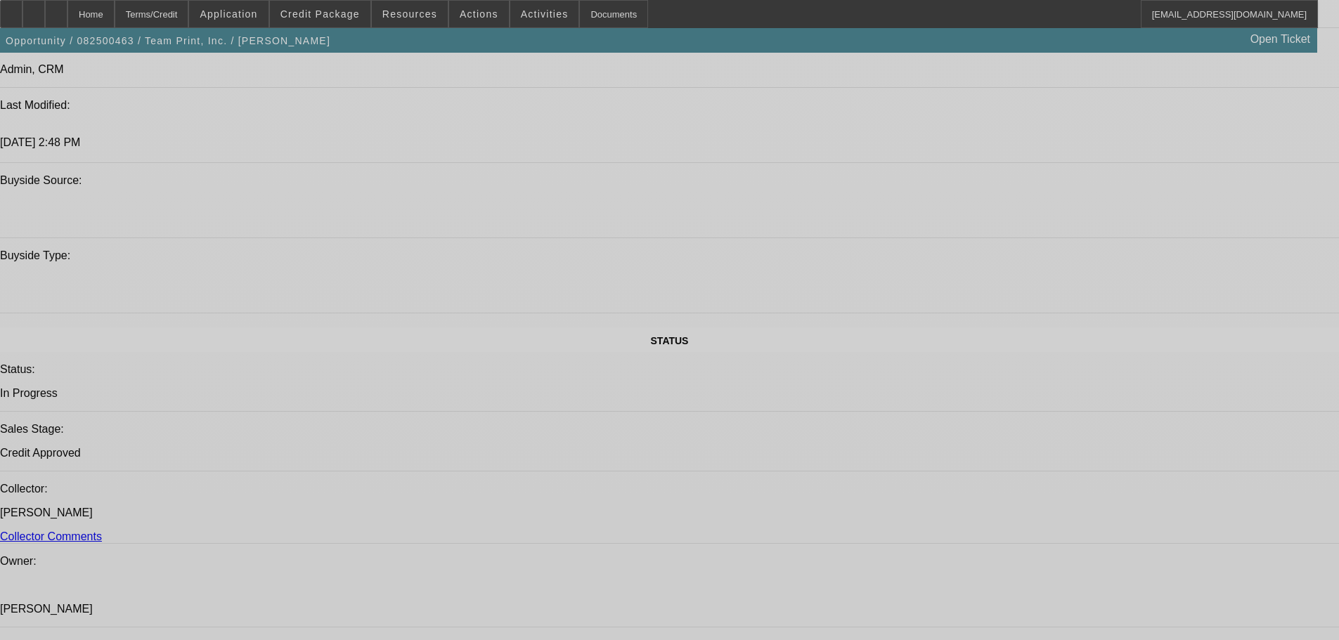
select select "0"
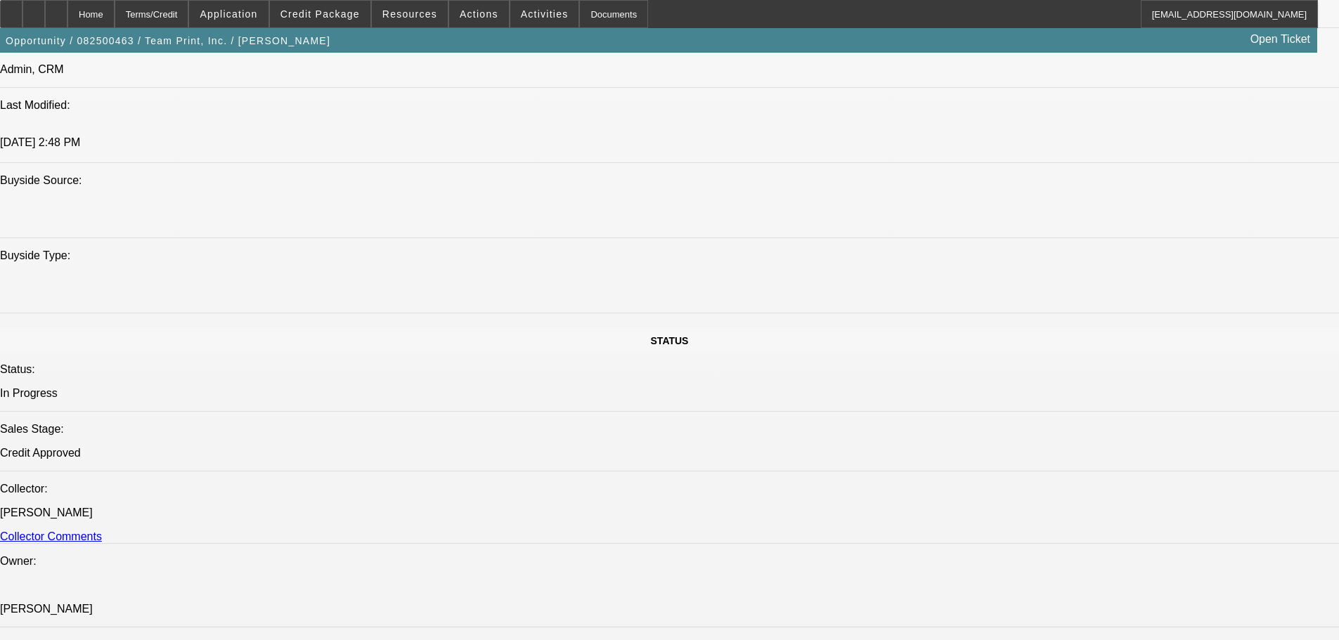
select select "0"
select select "2"
select select "0"
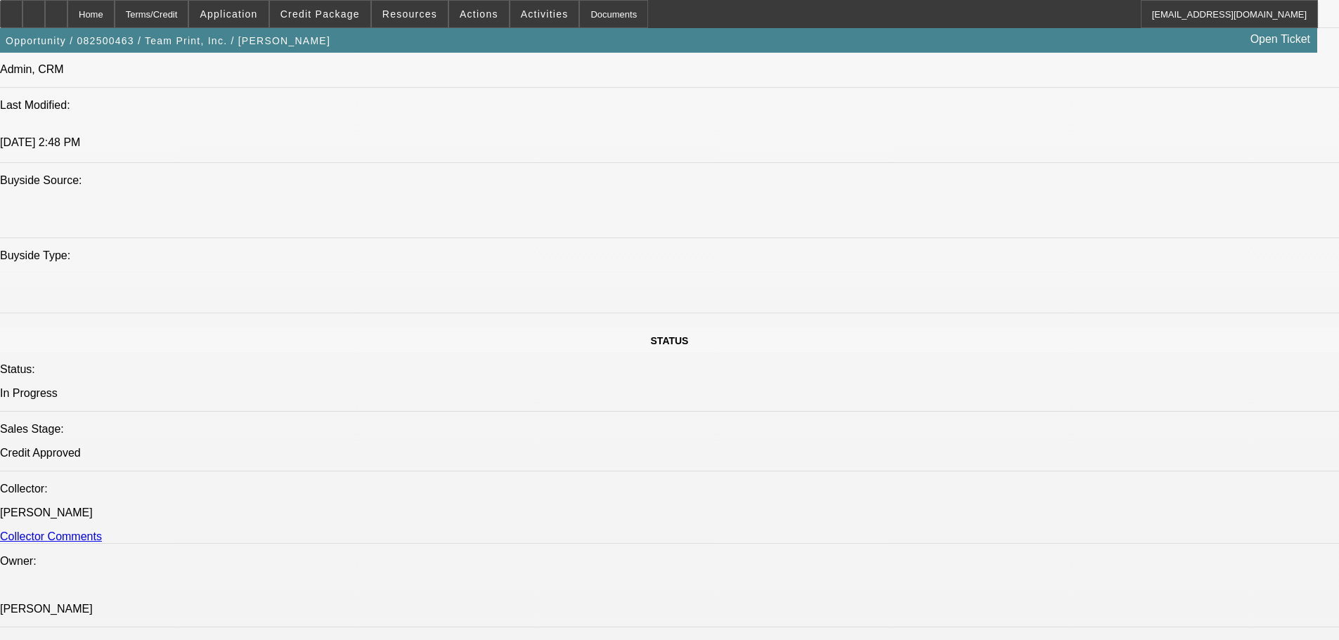
select select "0"
select select "2"
select select "0"
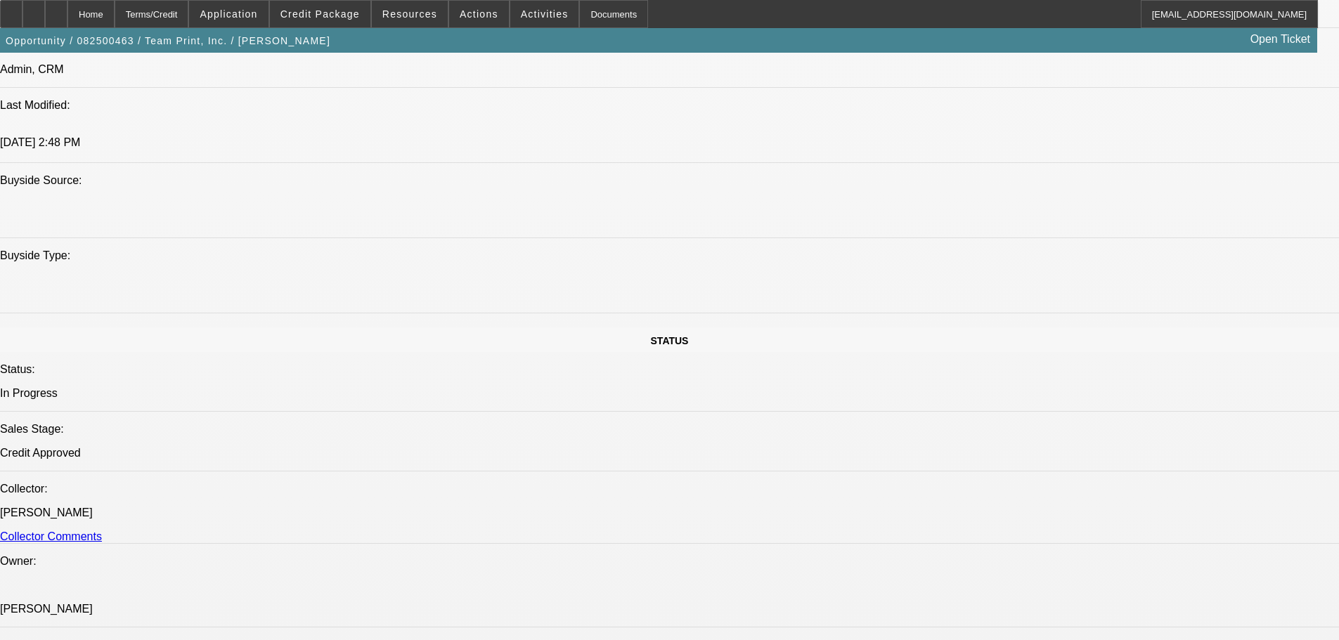
select select "2"
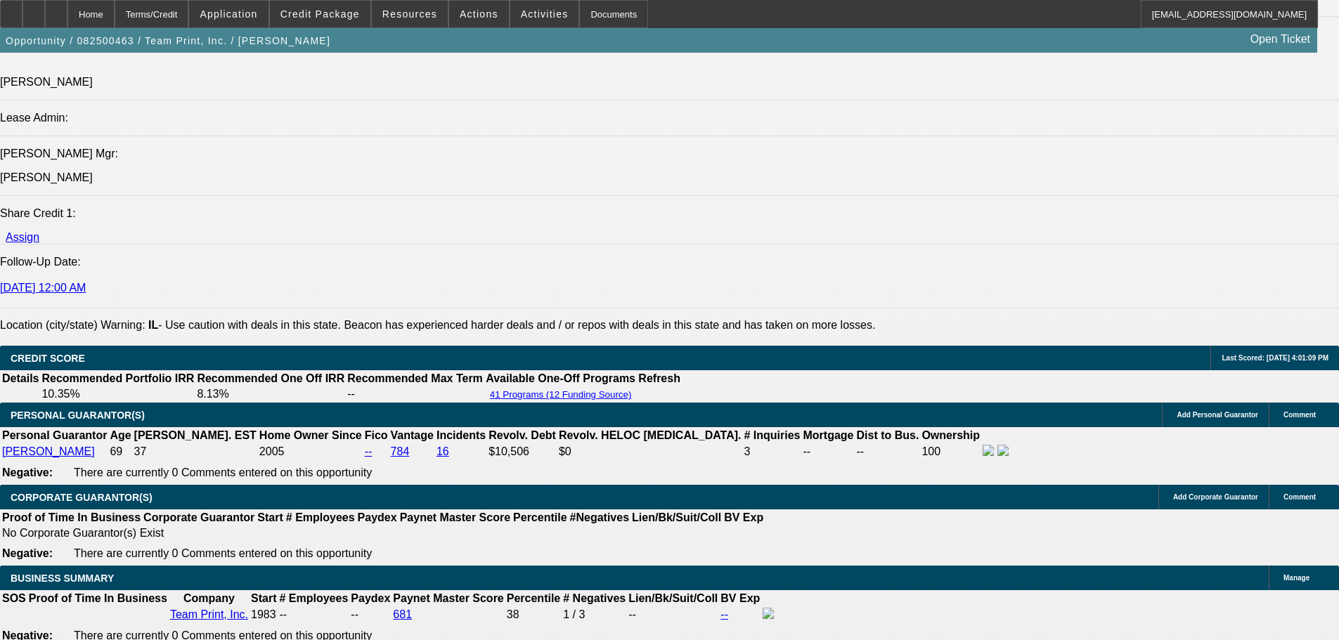
scroll to position [2032, 0]
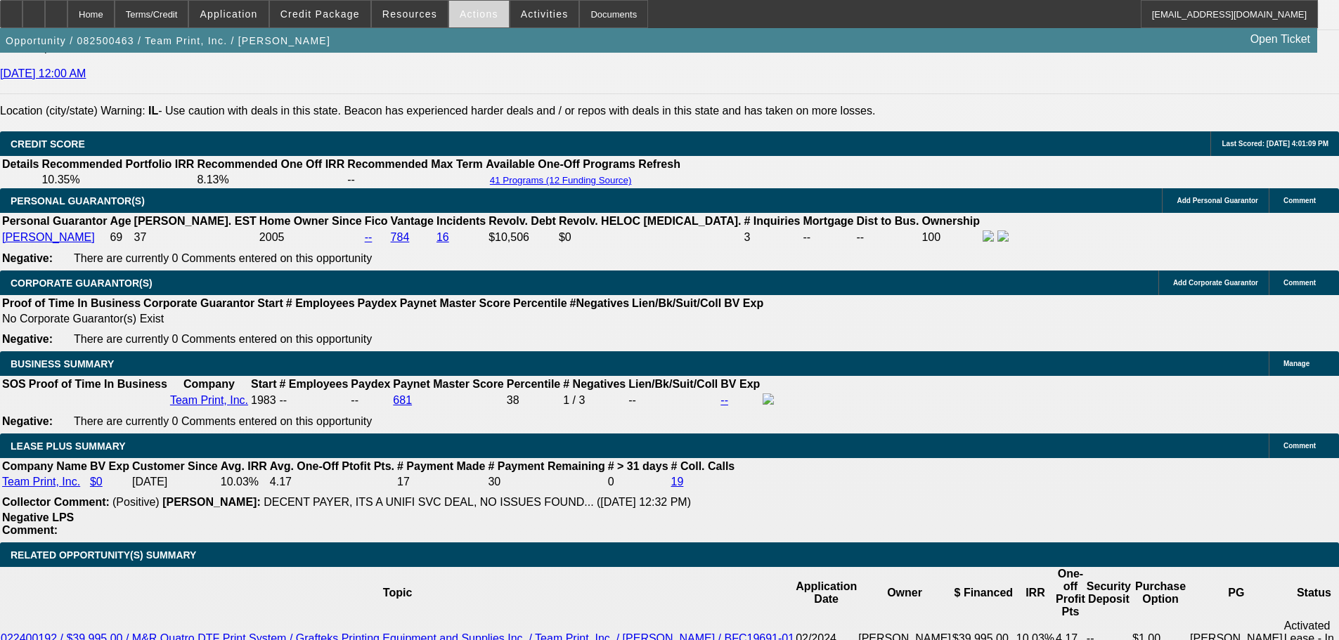
click at [471, 20] on span at bounding box center [479, 14] width 60 height 34
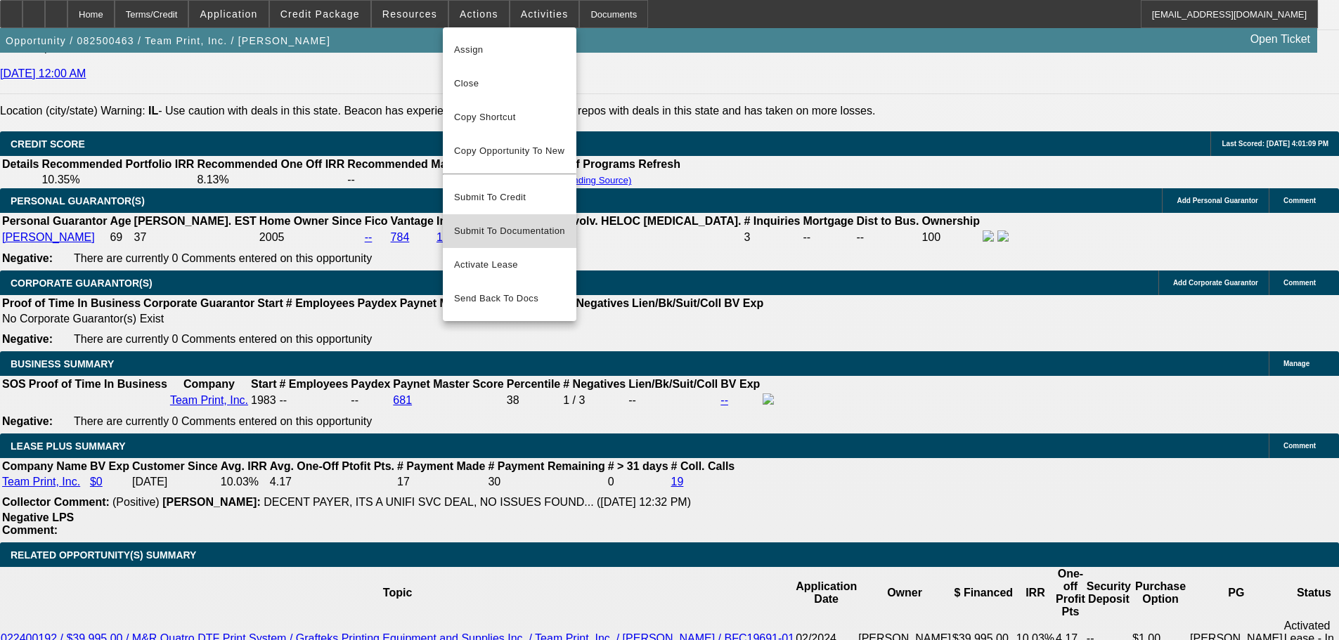
click at [521, 223] on span "Submit To Documentation" at bounding box center [509, 231] width 111 height 17
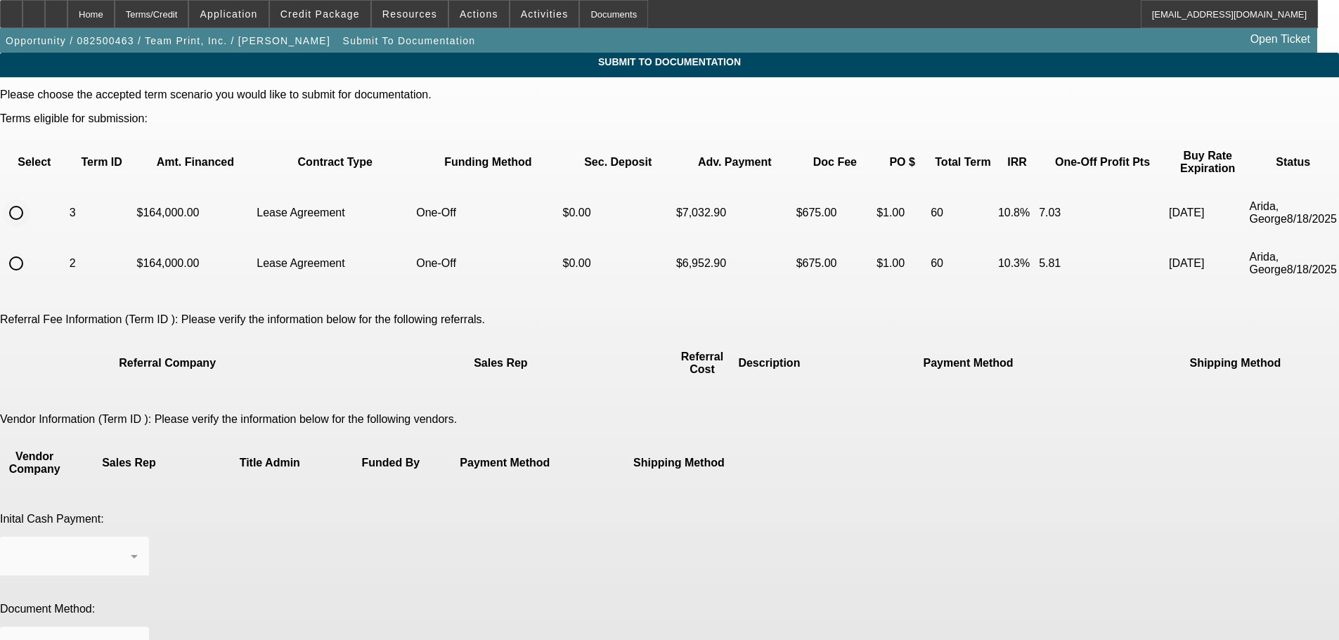
click at [30, 199] on input "radio" at bounding box center [16, 213] width 28 height 28
radio input "true"
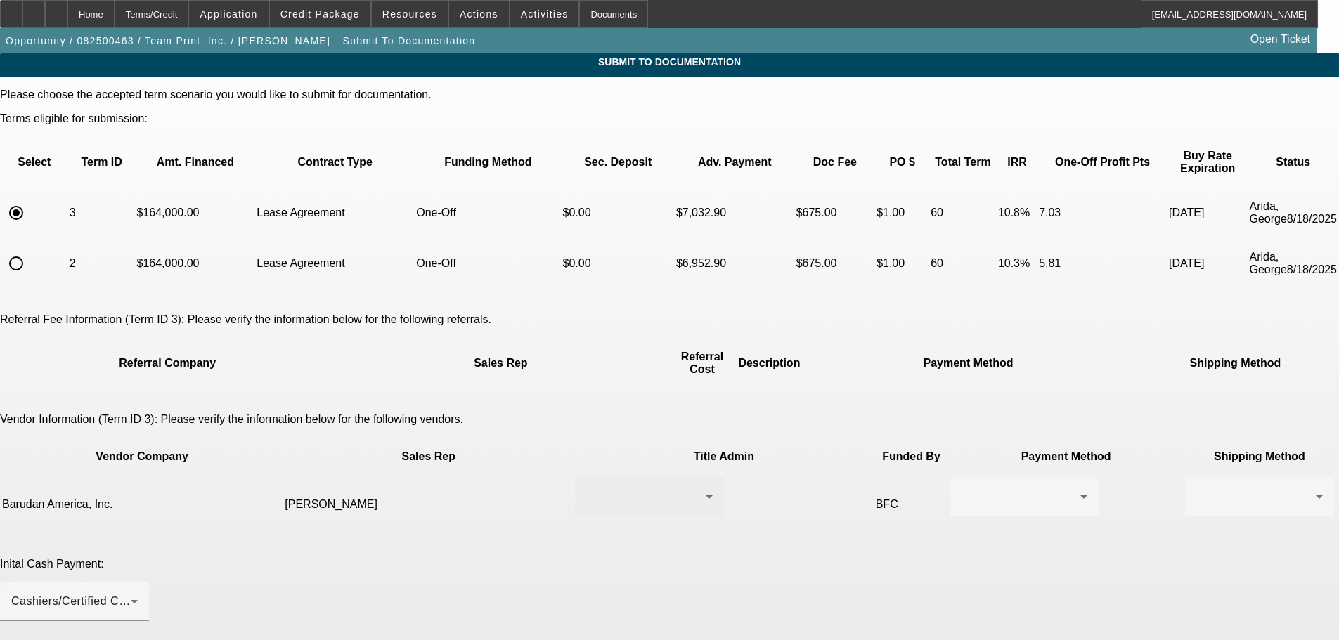
click at [608, 488] on div at bounding box center [645, 496] width 119 height 17
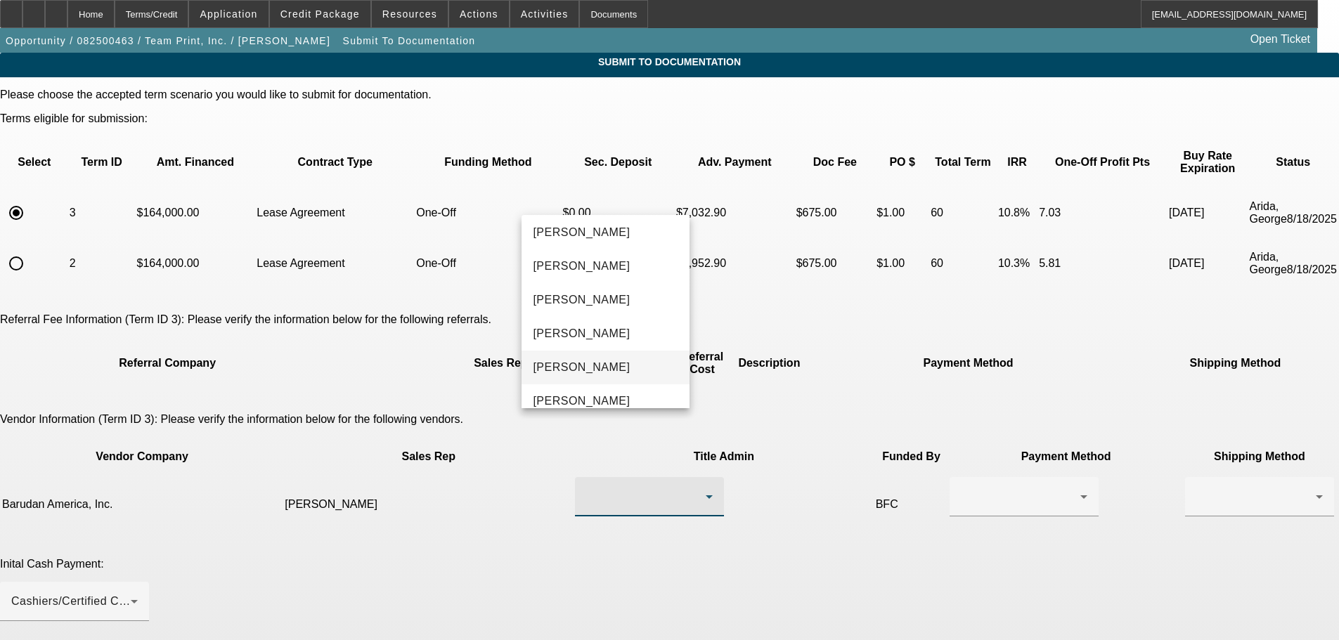
scroll to position [141, 0]
click at [611, 332] on span "[PERSON_NAME]" at bounding box center [581, 333] width 97 height 17
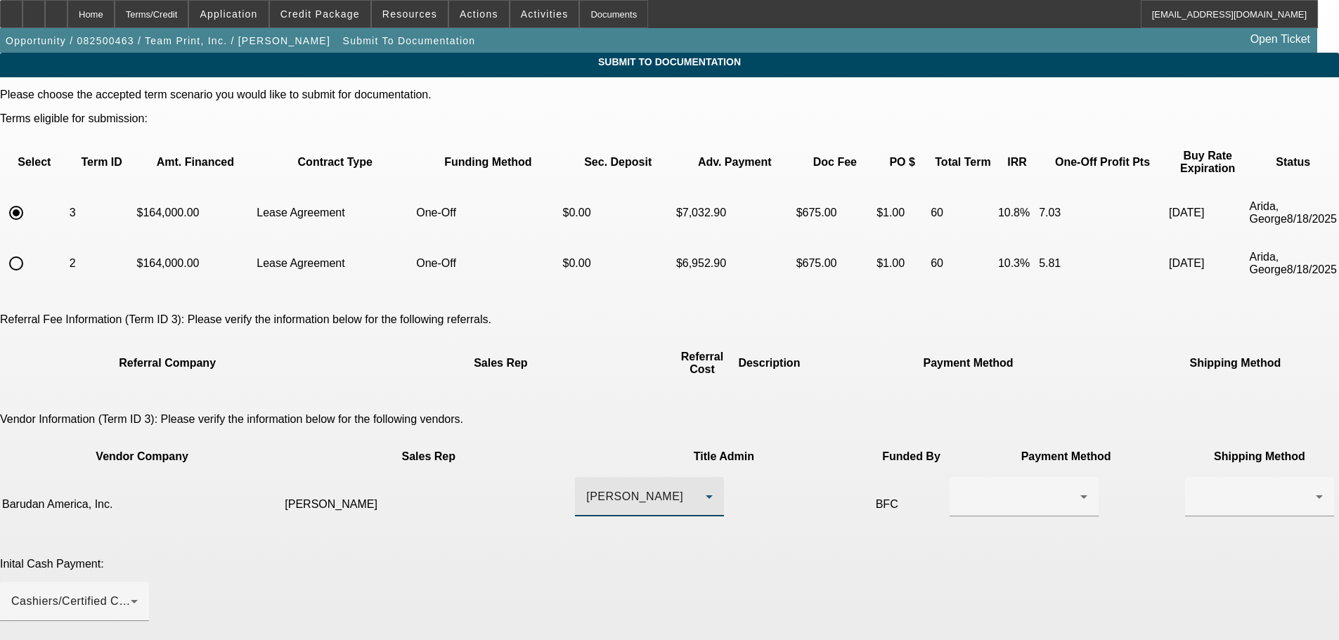
click at [664, 488] on div "[PERSON_NAME]" at bounding box center [645, 496] width 119 height 17
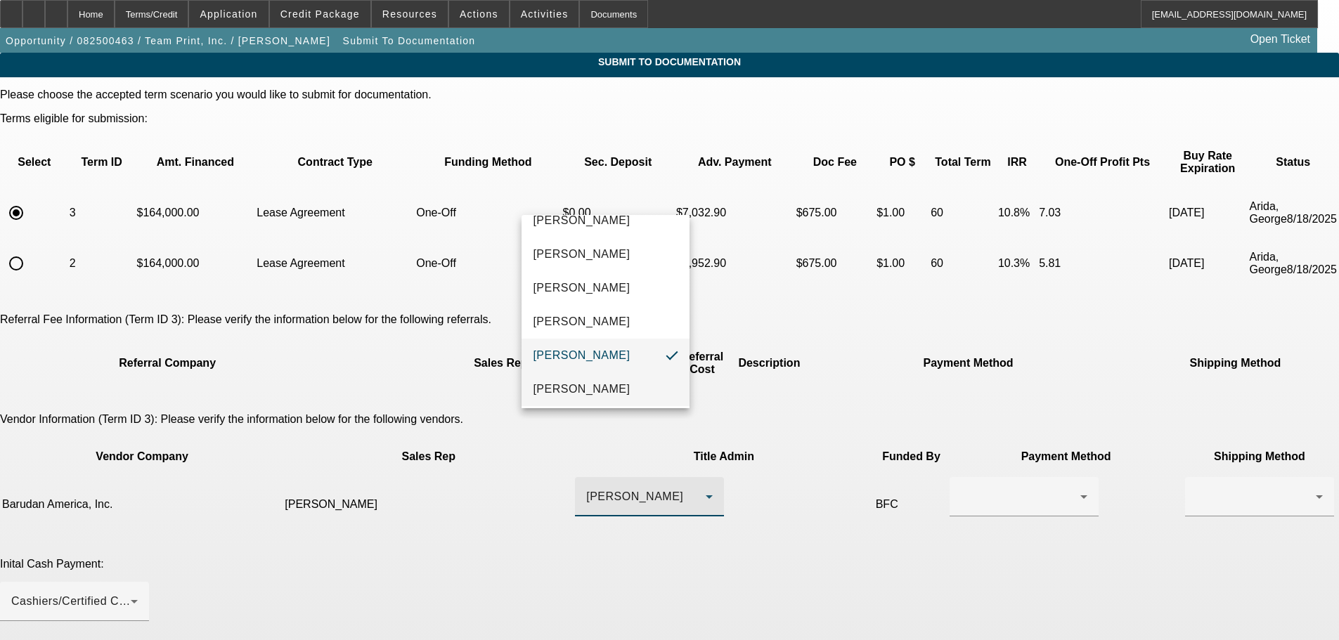
scroll to position [152, 0]
click at [608, 351] on mat-option "[PERSON_NAME]" at bounding box center [605, 355] width 168 height 34
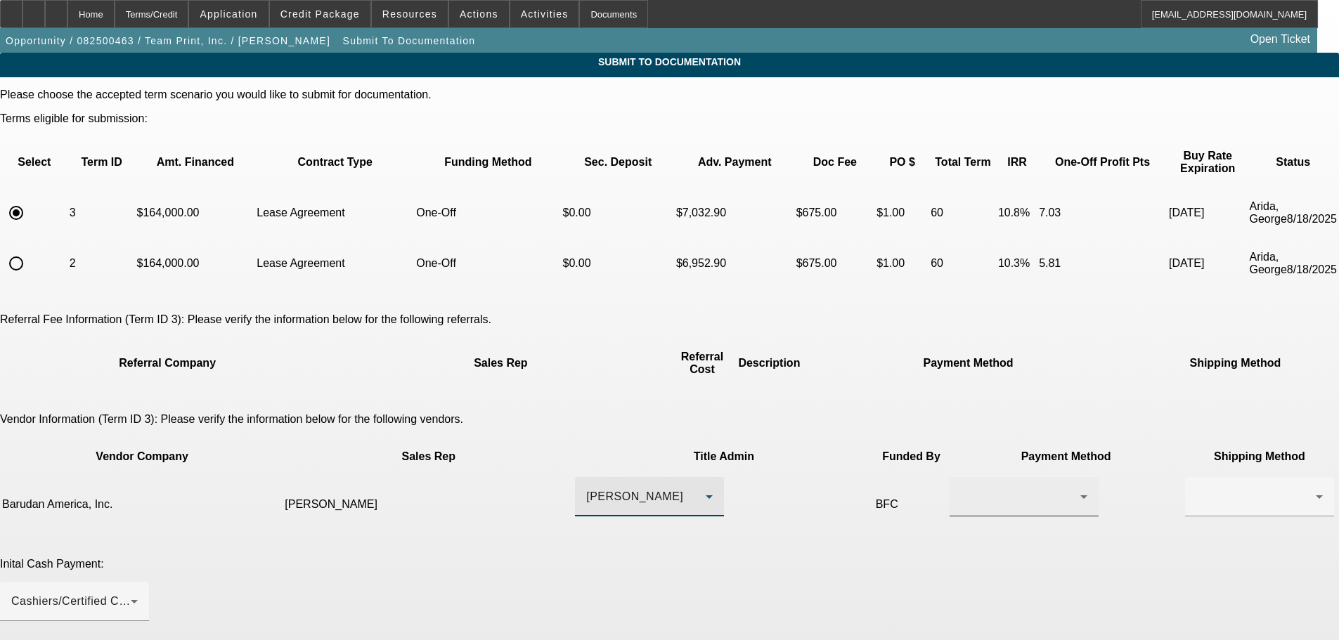
click at [960, 488] on div at bounding box center [1019, 496] width 119 height 17
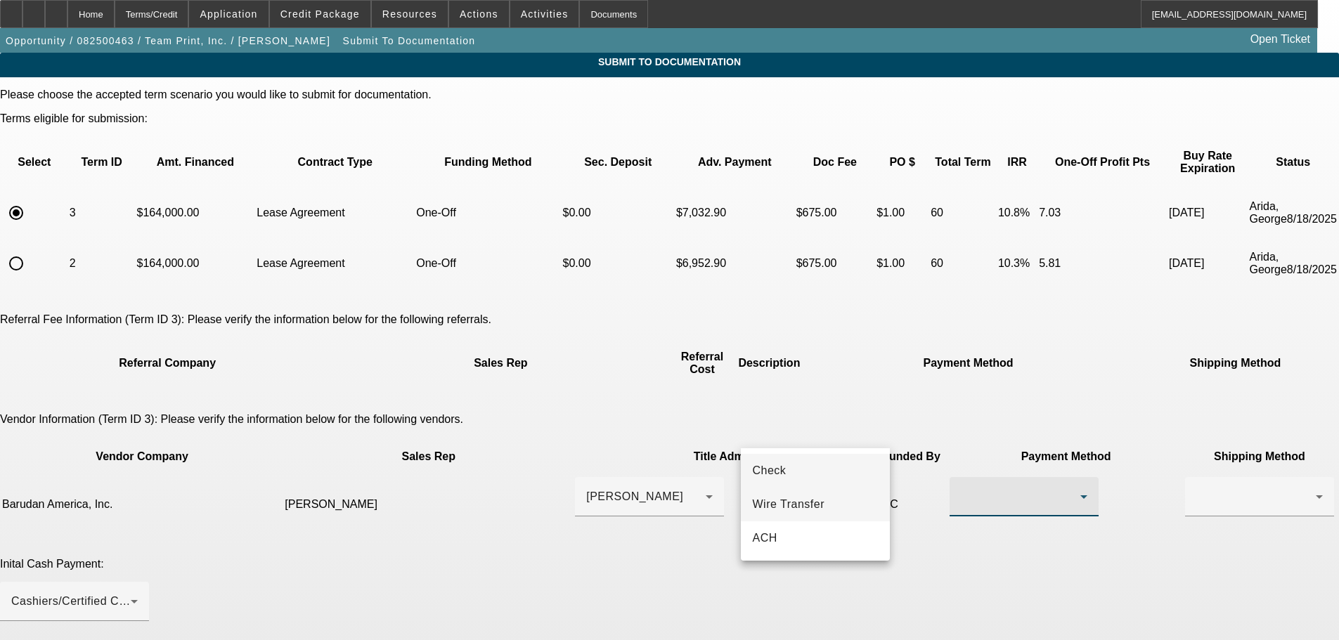
click at [792, 501] on span "Wire Transfer" at bounding box center [788, 504] width 72 height 17
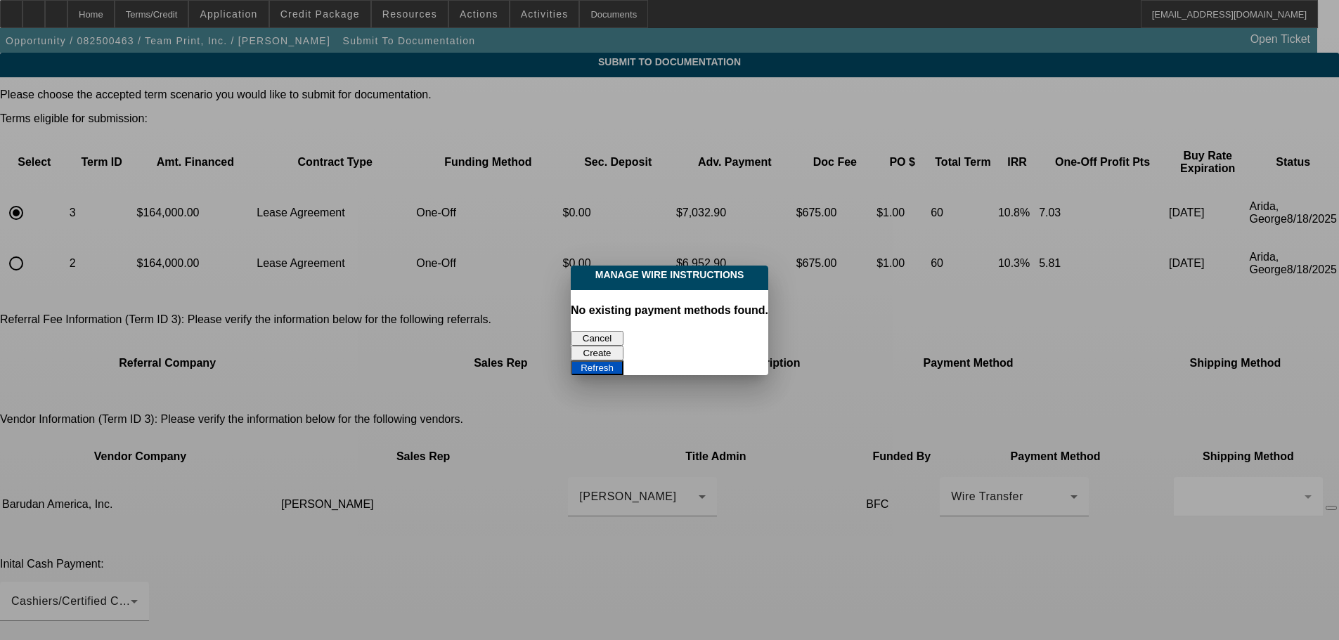
drag, startPoint x: 596, startPoint y: 334, endPoint x: 658, endPoint y: 353, distance: 64.9
click at [601, 334] on button "Cancel" at bounding box center [597, 338] width 53 height 15
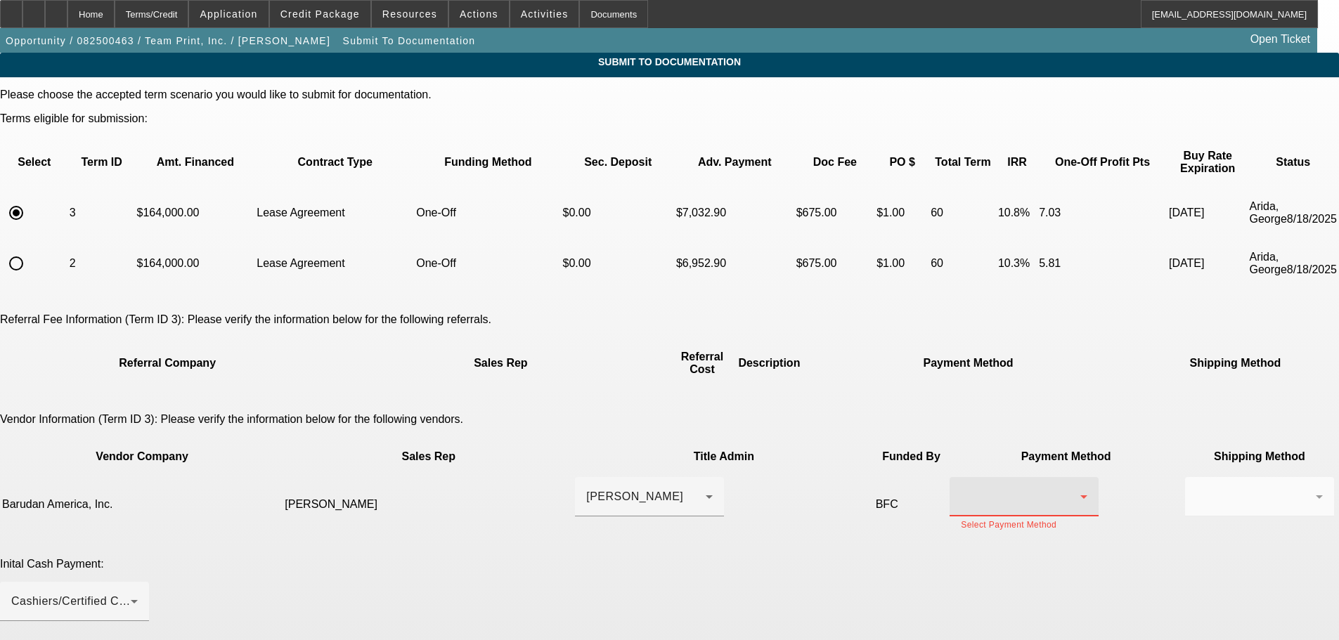
click at [960, 488] on div at bounding box center [1019, 496] width 119 height 17
click at [785, 546] on mat-option "ACH" at bounding box center [815, 538] width 149 height 34
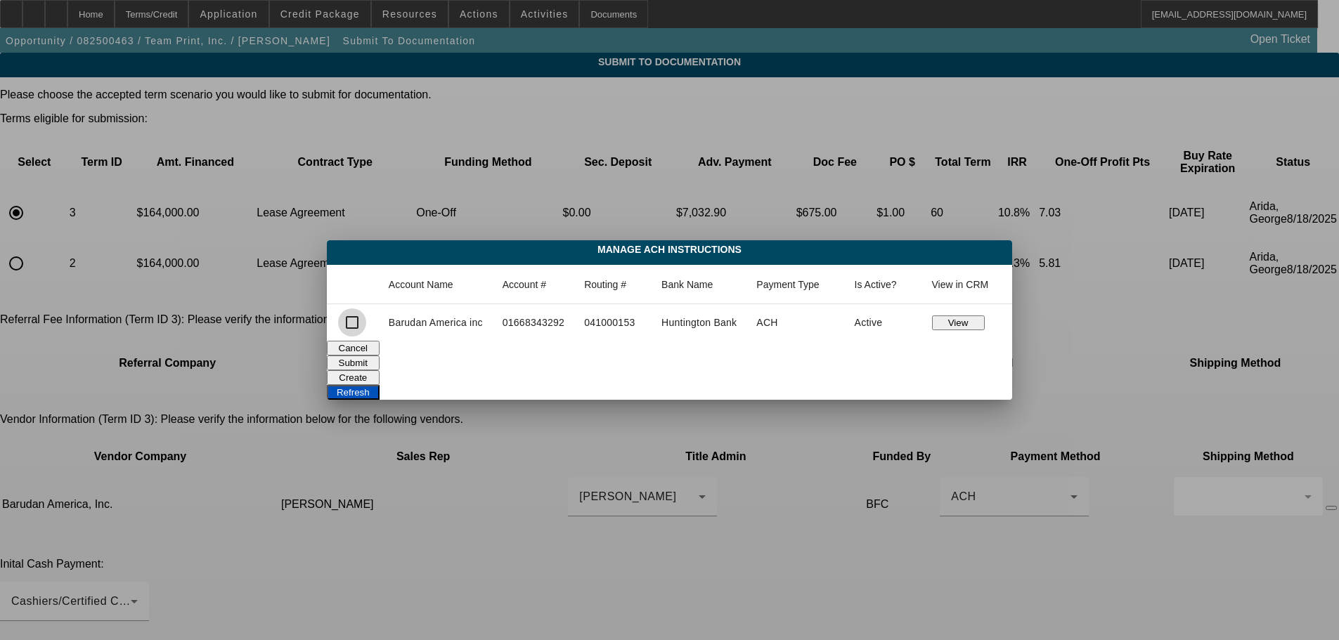
click at [350, 327] on input "checkbox" at bounding box center [352, 322] width 28 height 28
checkbox input "true"
click at [379, 361] on button "Submit" at bounding box center [353, 363] width 53 height 15
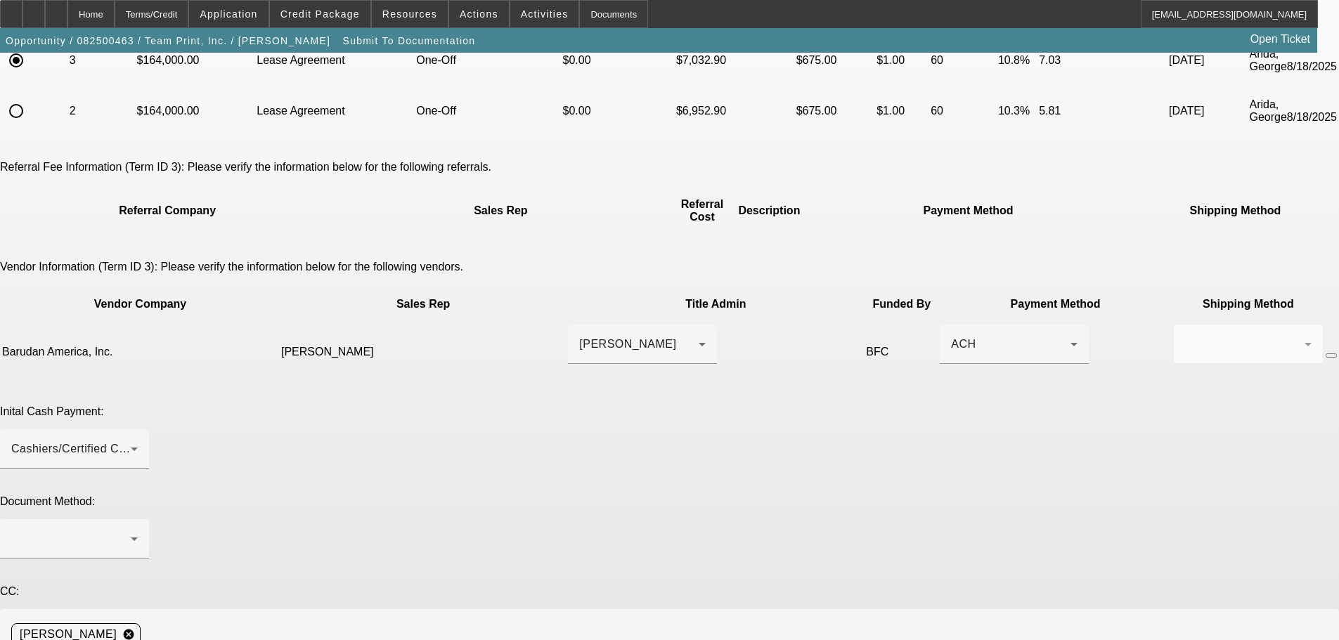
scroll to position [211, 0]
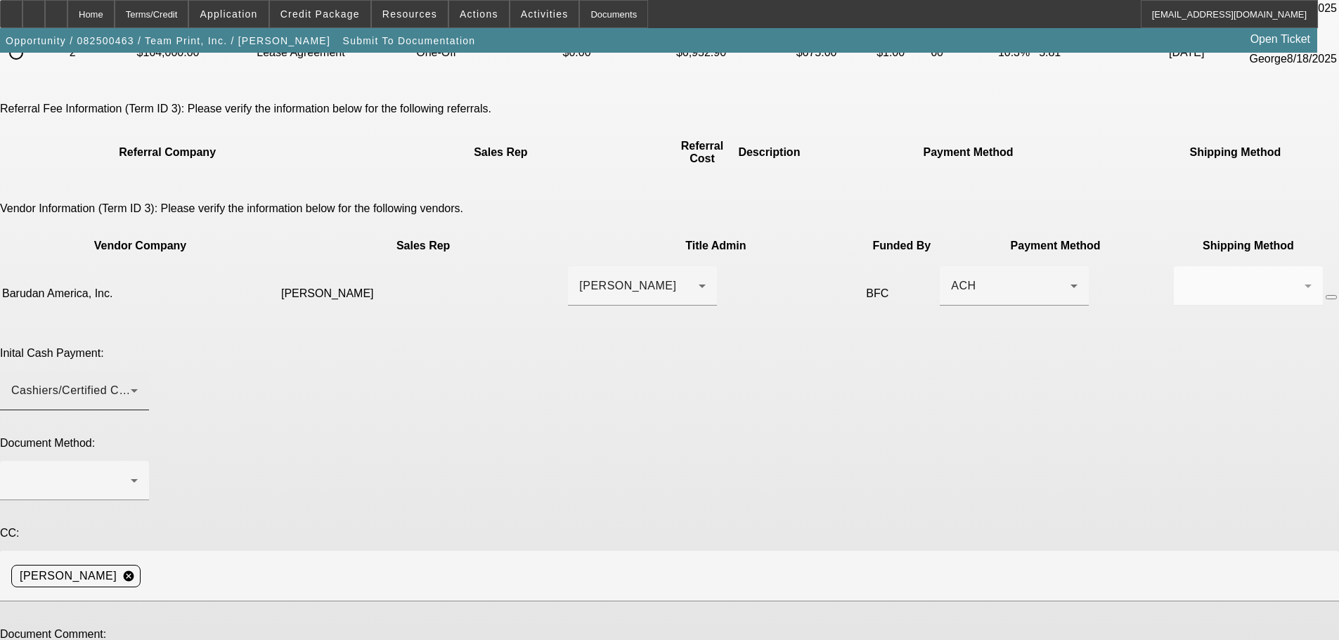
click at [138, 371] on div "Cashiers/Certified Check" at bounding box center [74, 390] width 126 height 39
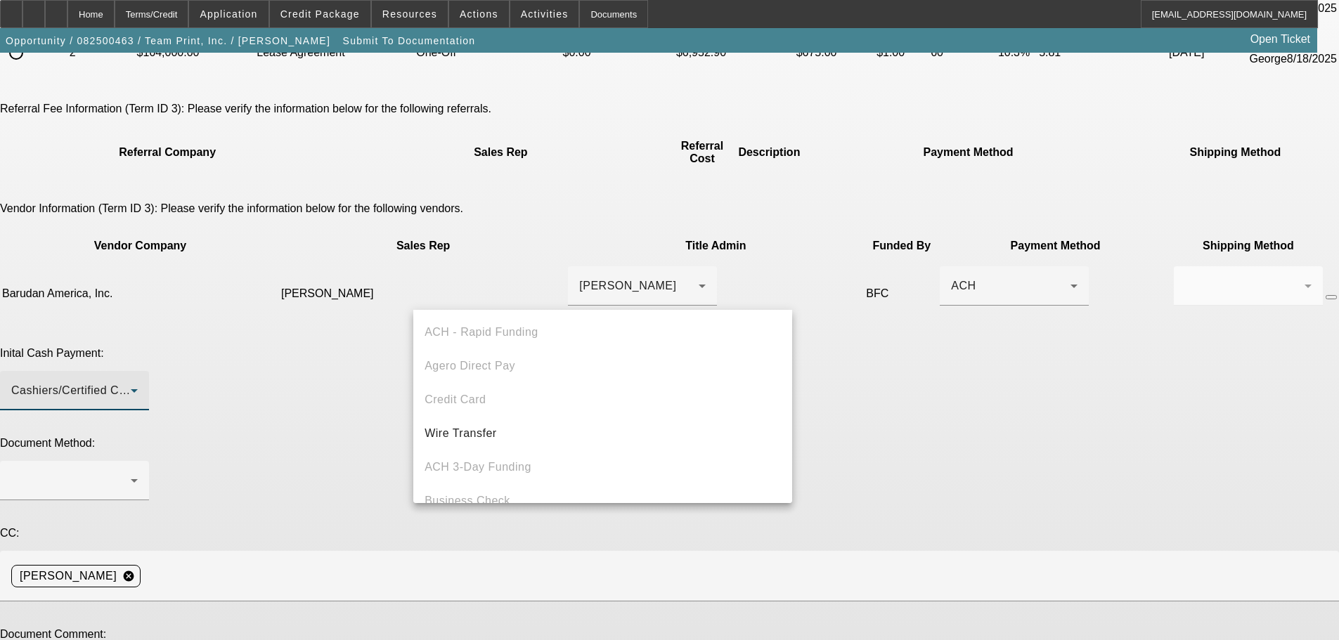
scroll to position [48, 0]
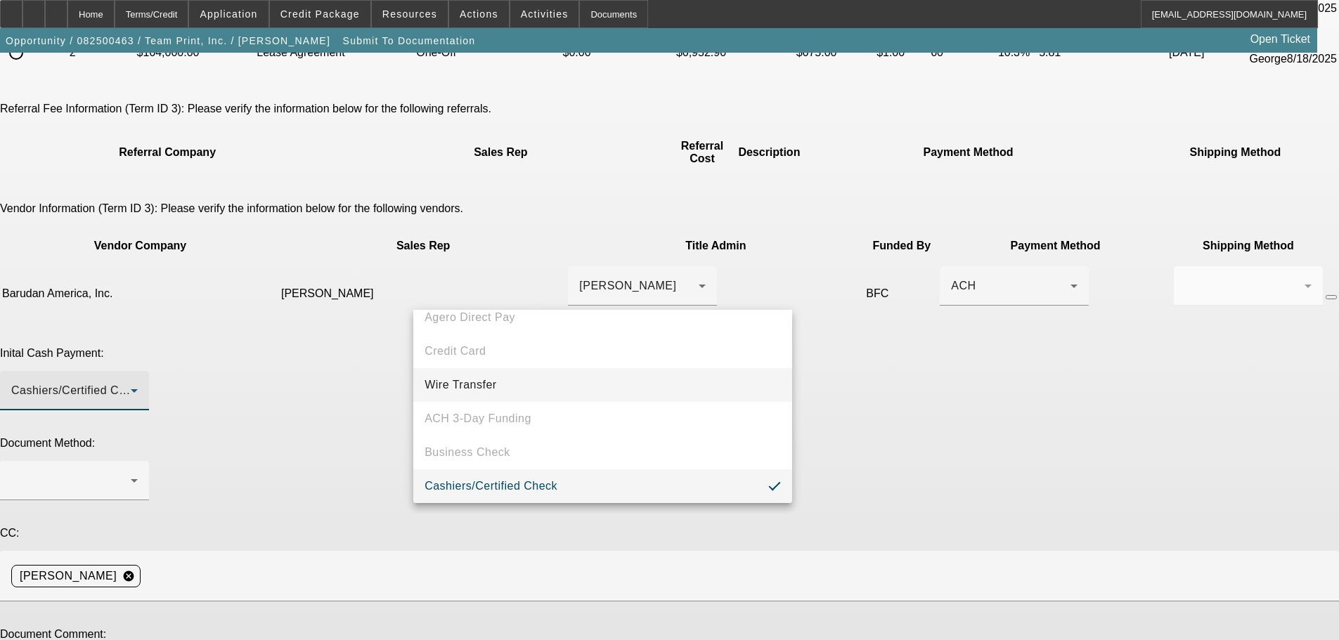
click at [482, 378] on span "Wire Transfer" at bounding box center [460, 385] width 72 height 17
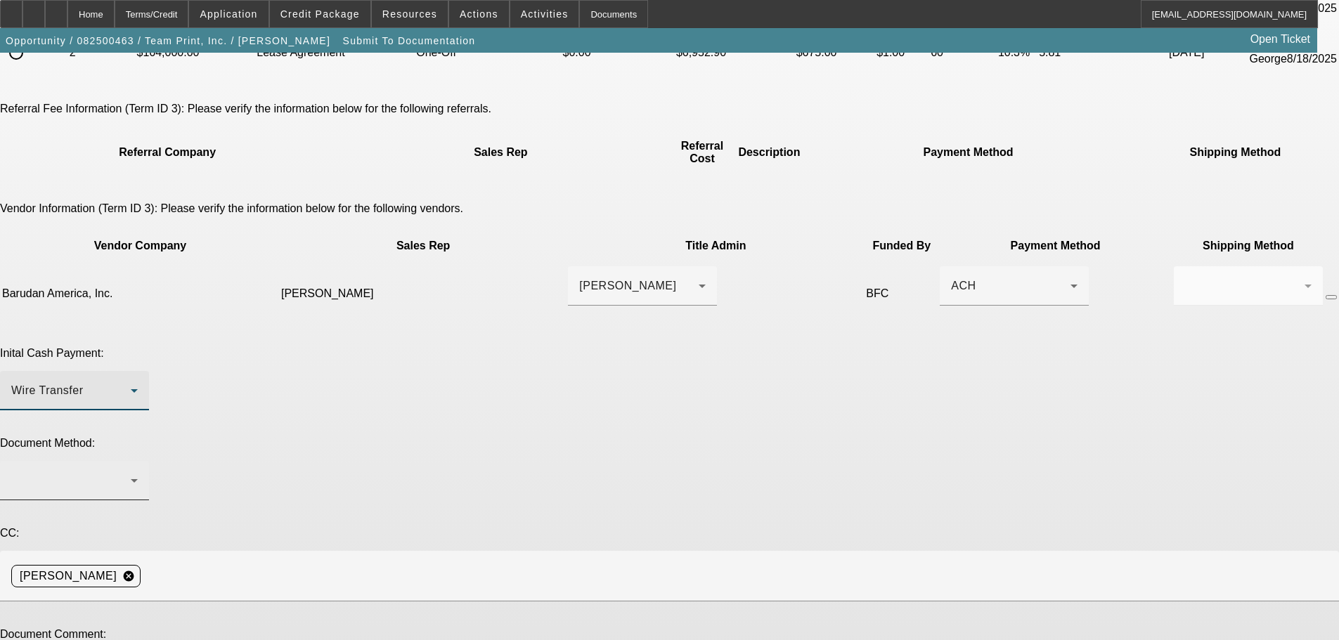
click at [131, 472] on div at bounding box center [70, 480] width 119 height 17
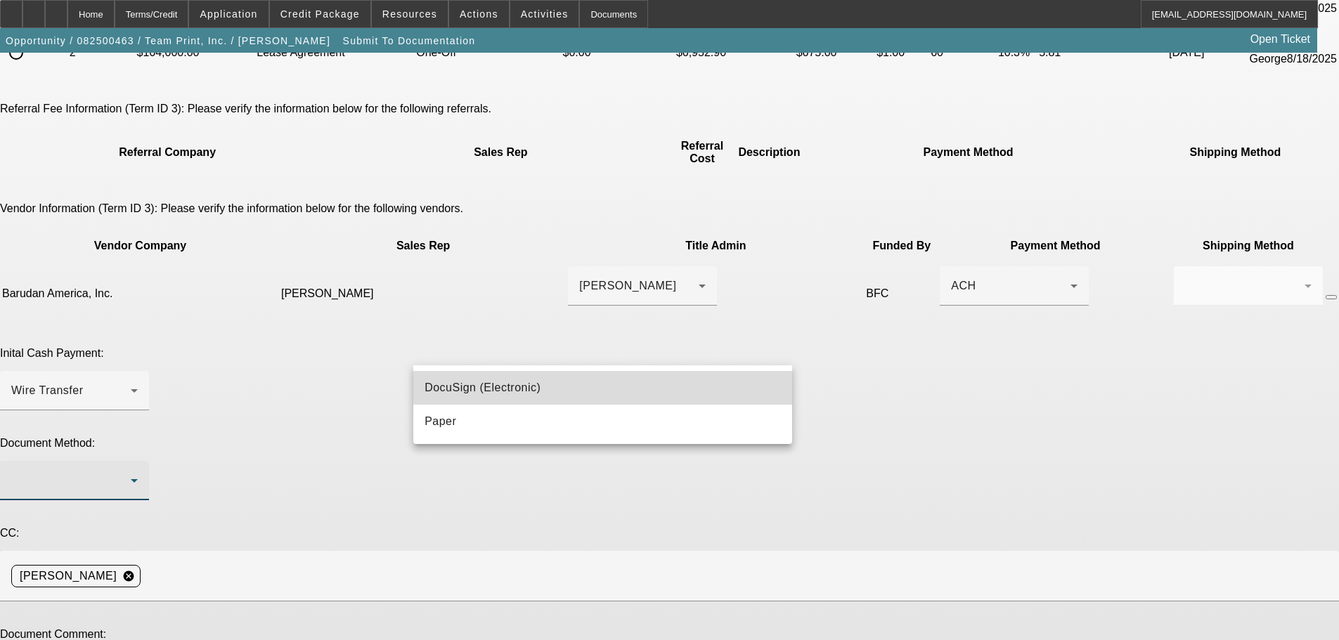
click at [479, 386] on span "DocuSign (Electronic)" at bounding box center [482, 387] width 116 height 17
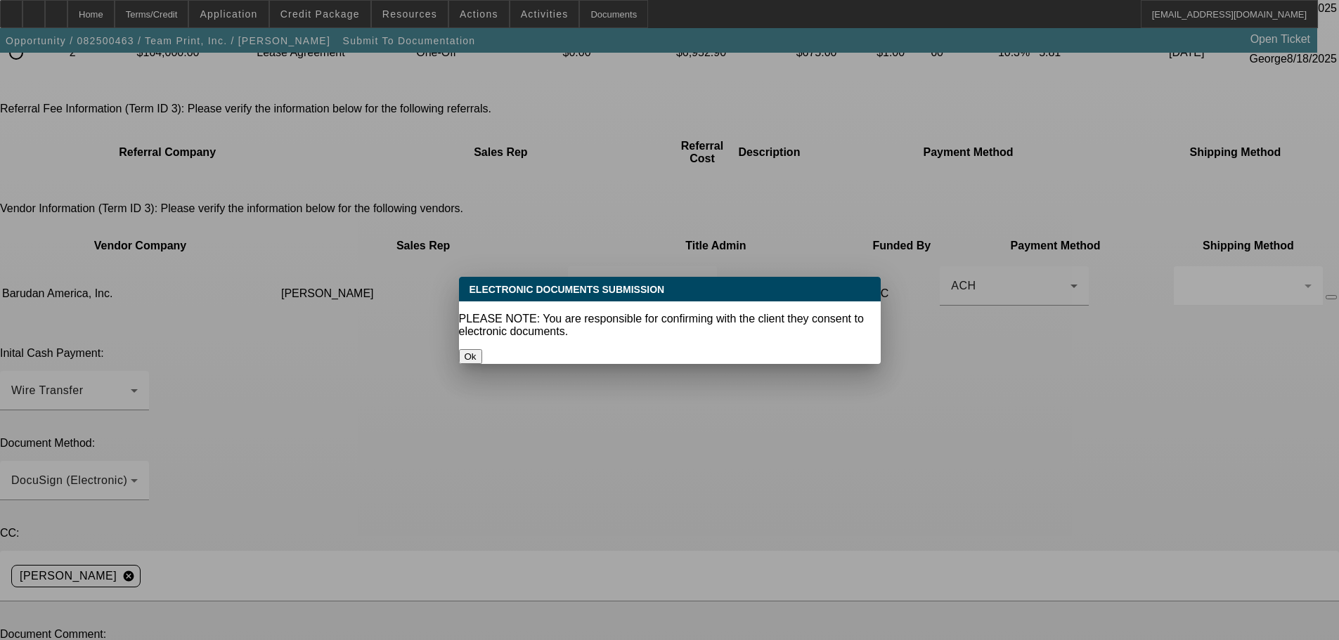
click at [482, 349] on button "Ok" at bounding box center [470, 356] width 23 height 15
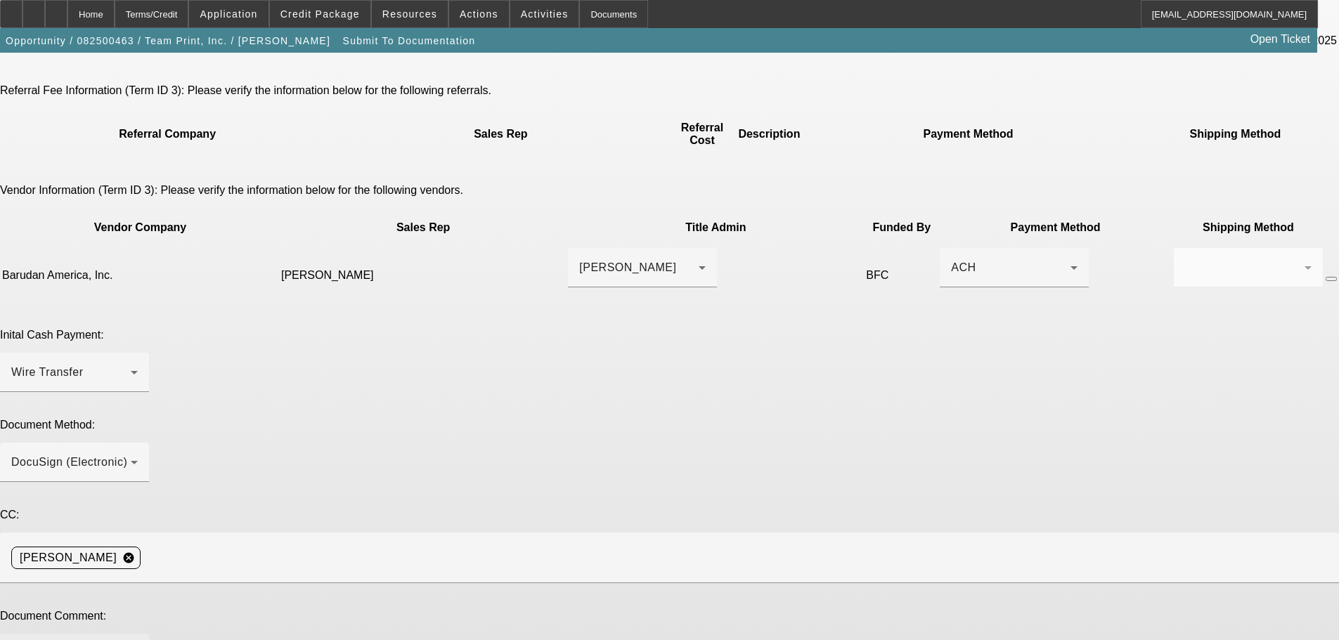
scroll to position [247, 0]
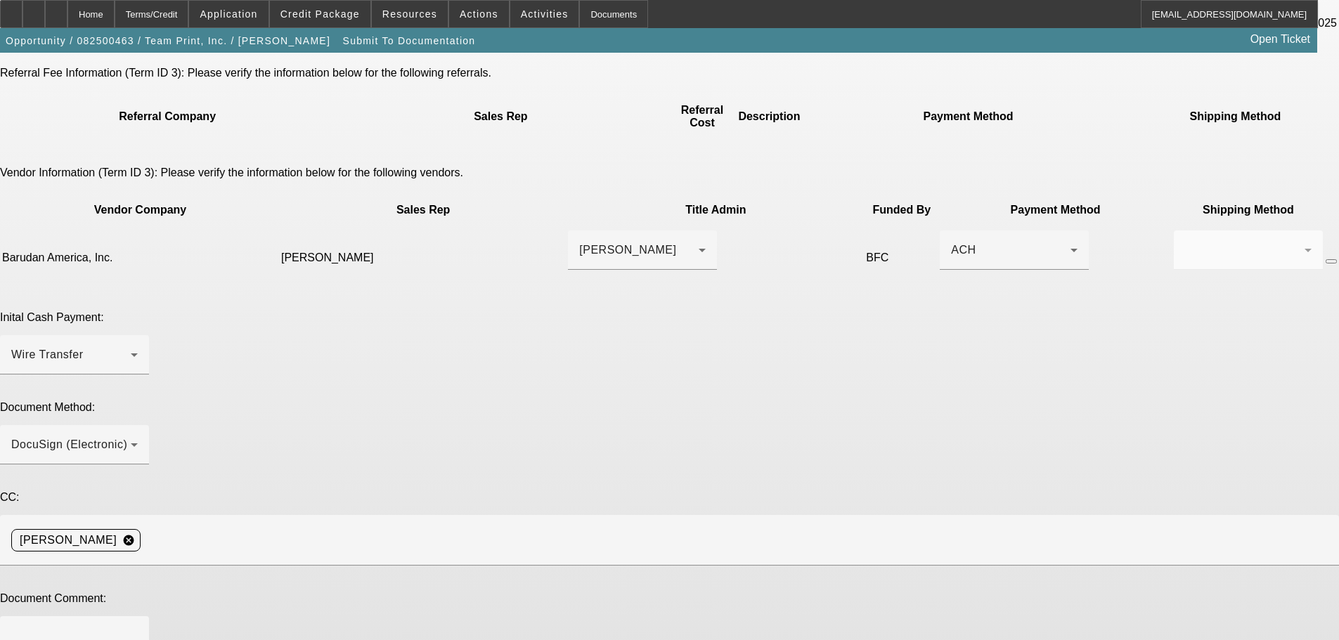
type textarea "raised rate"
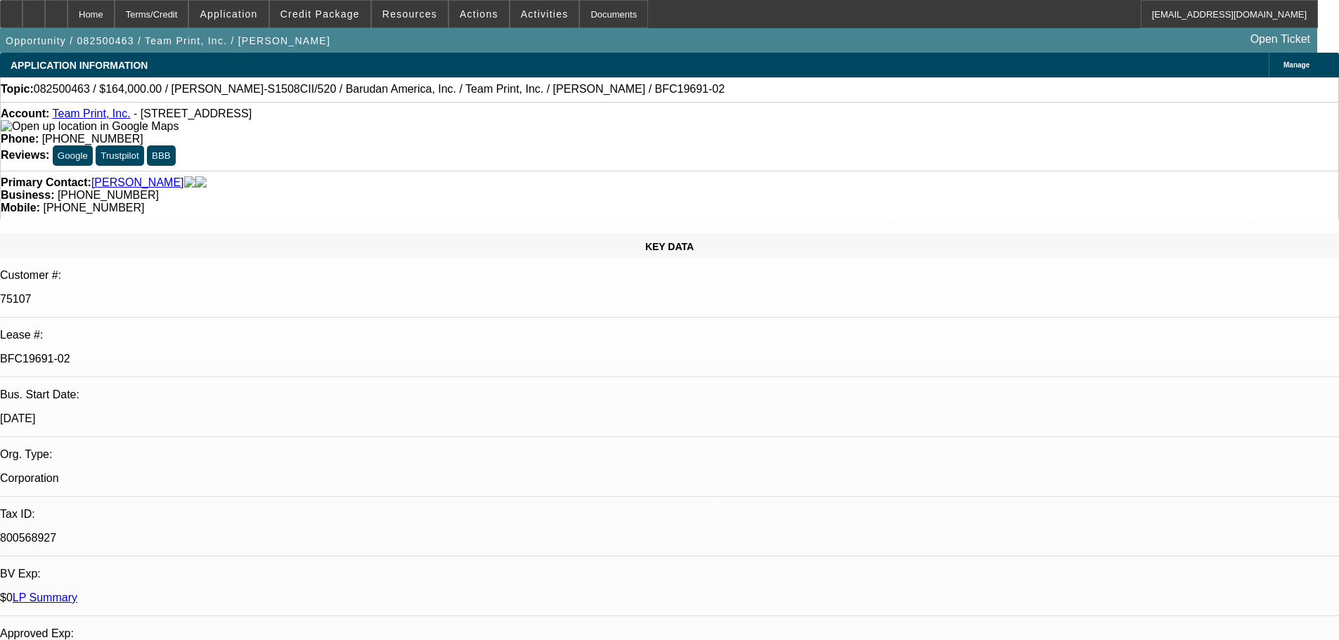
select select "0"
select select "2"
select select "0"
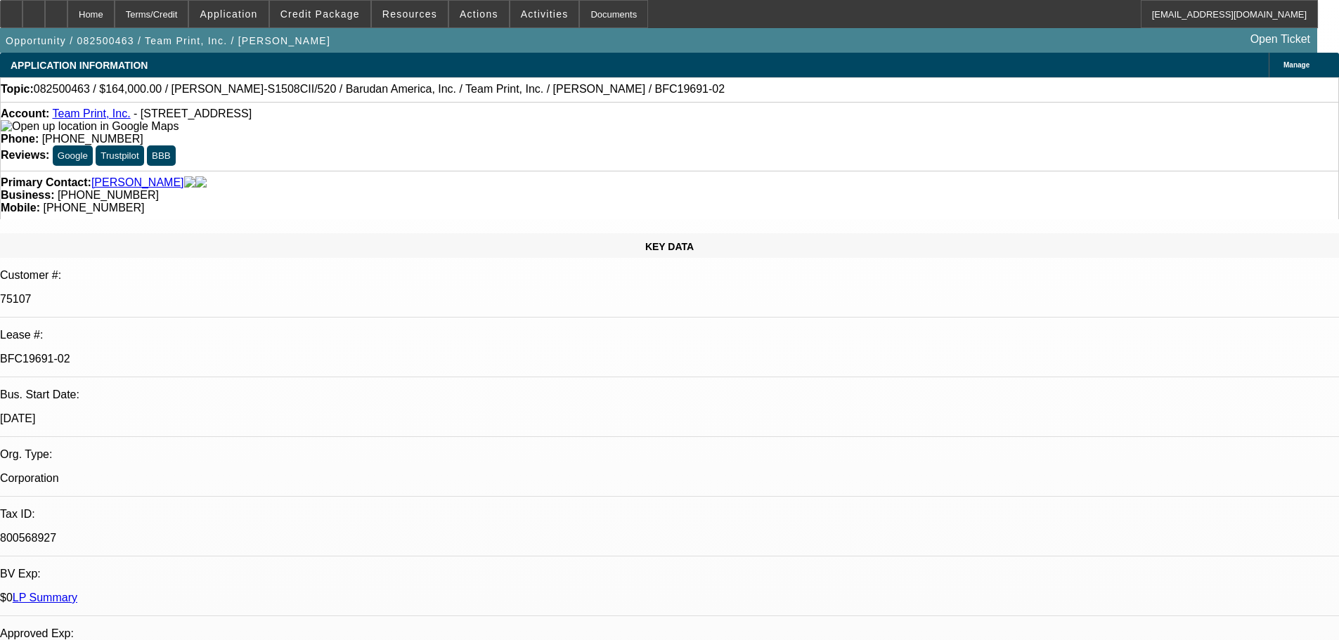
select select "0"
select select "2"
select select "0"
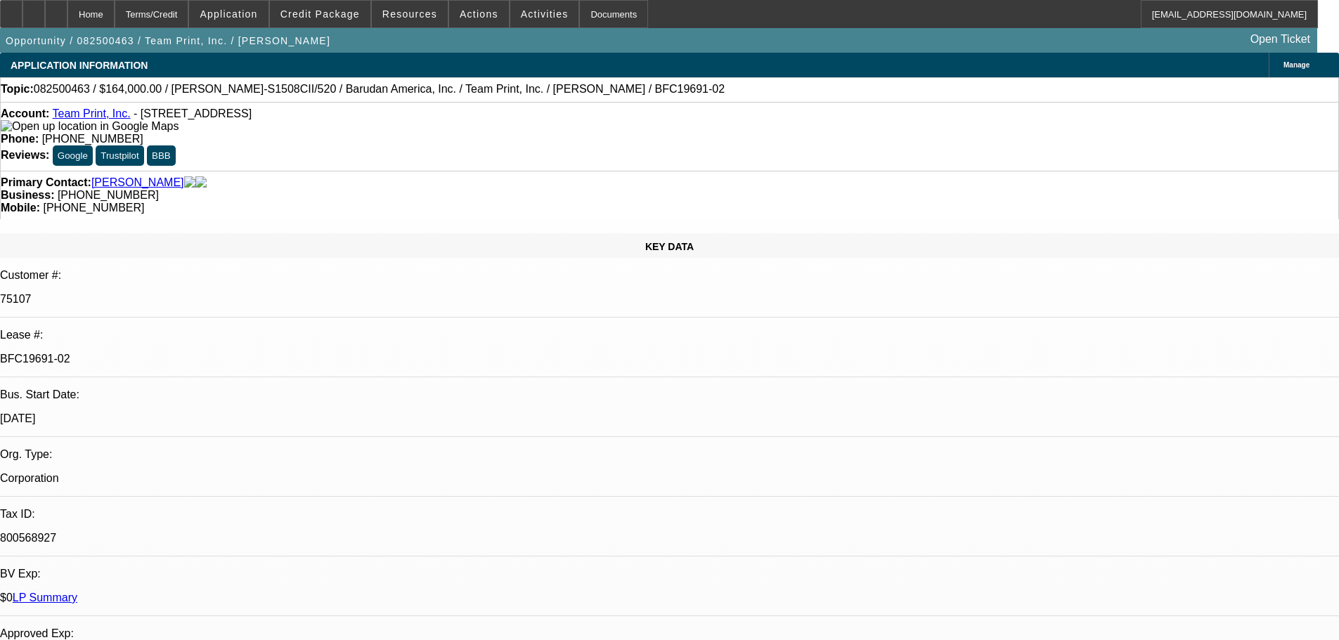
select select "0"
select select "2"
